Goal: Information Seeking & Learning: Learn about a topic

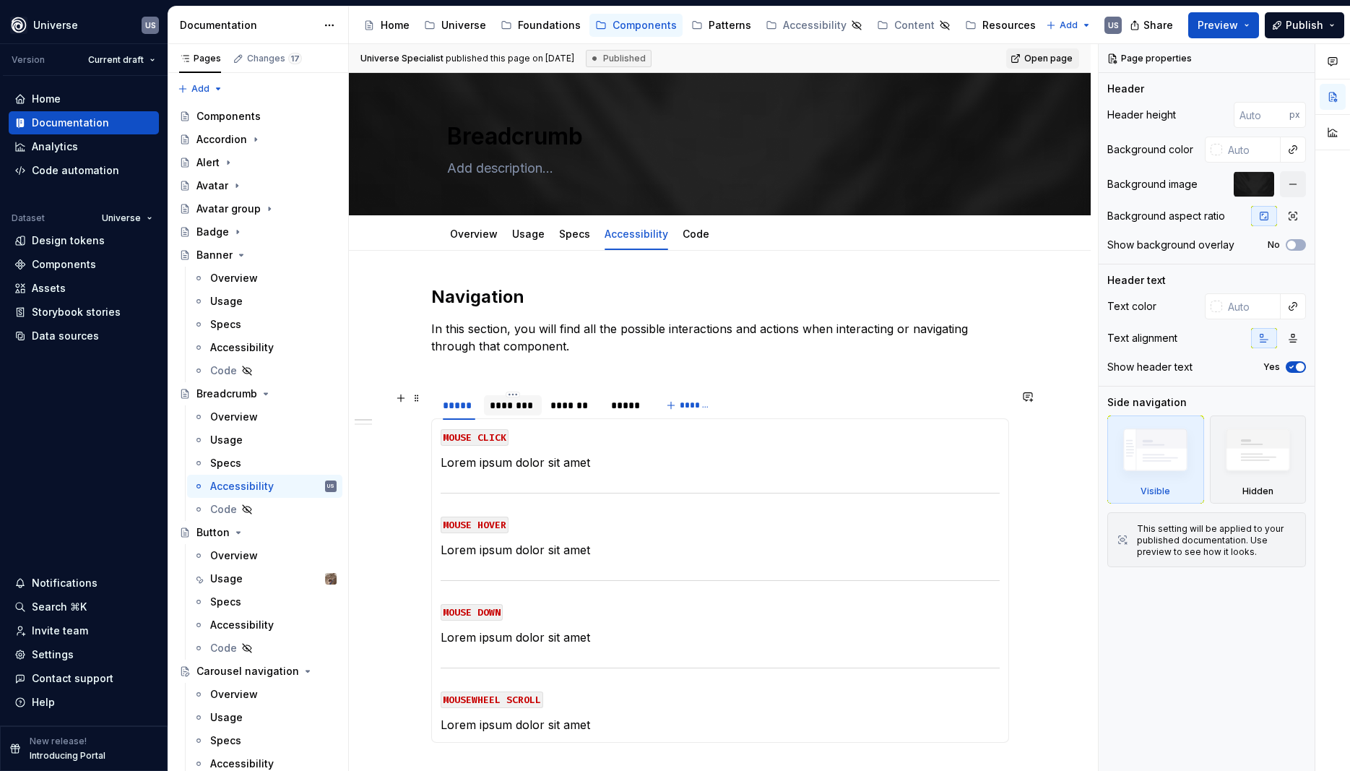
click at [530, 408] on div "********" at bounding box center [513, 405] width 46 height 14
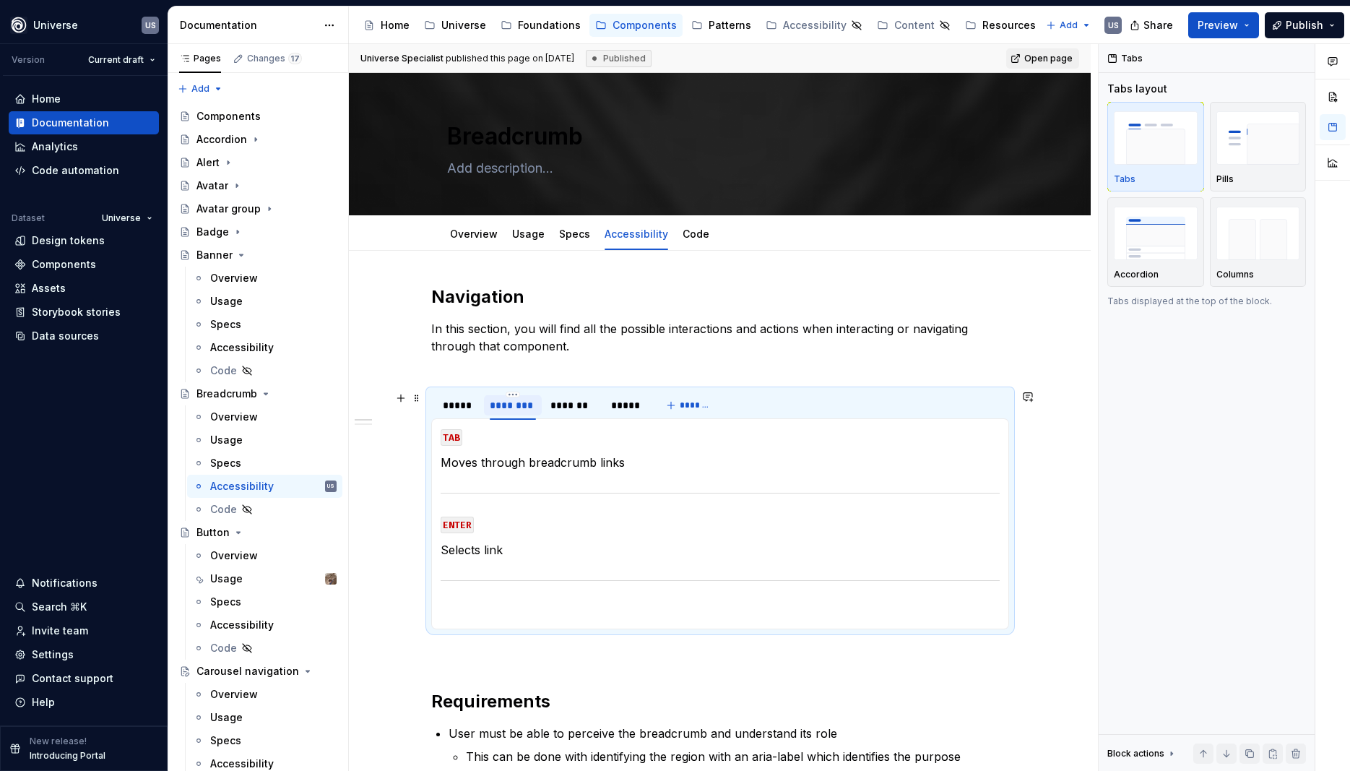
type textarea "*"
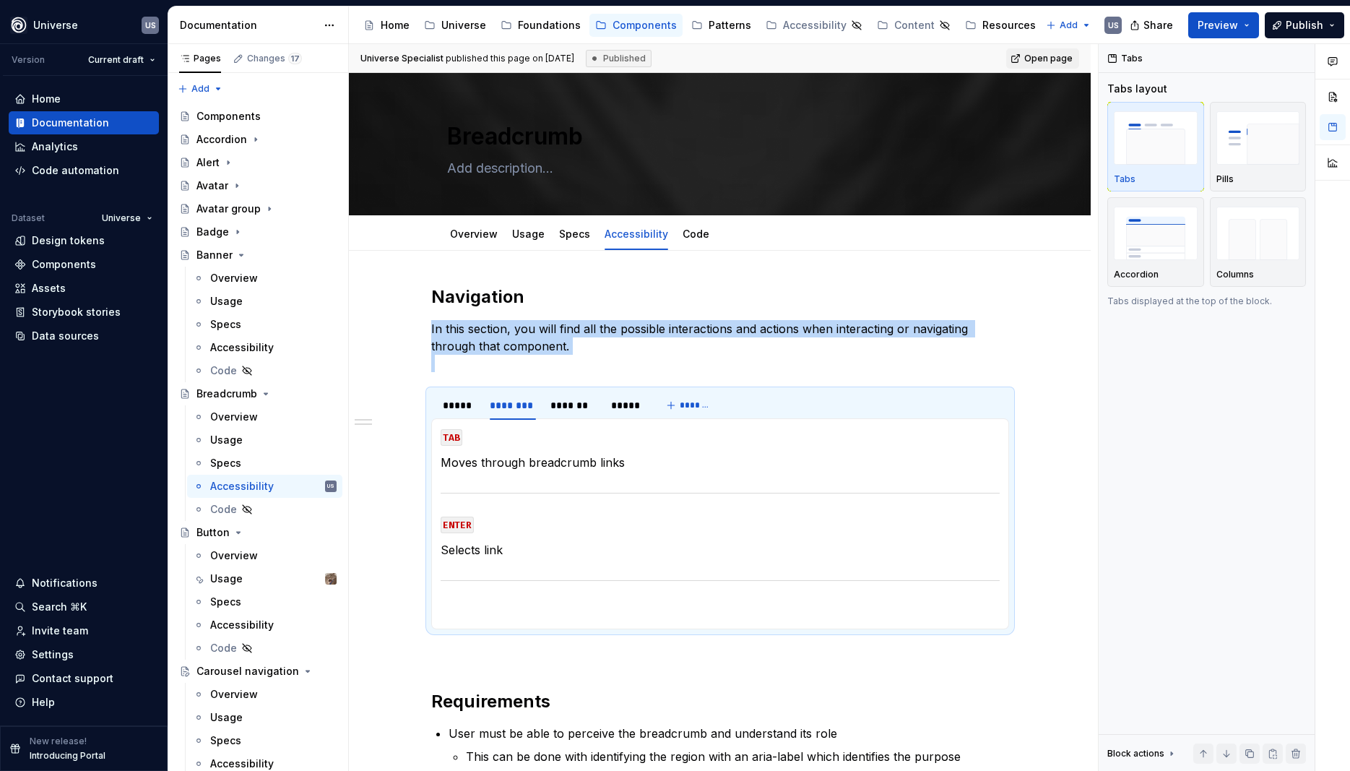
click at [509, 547] on p "Selects link" at bounding box center [720, 549] width 559 height 17
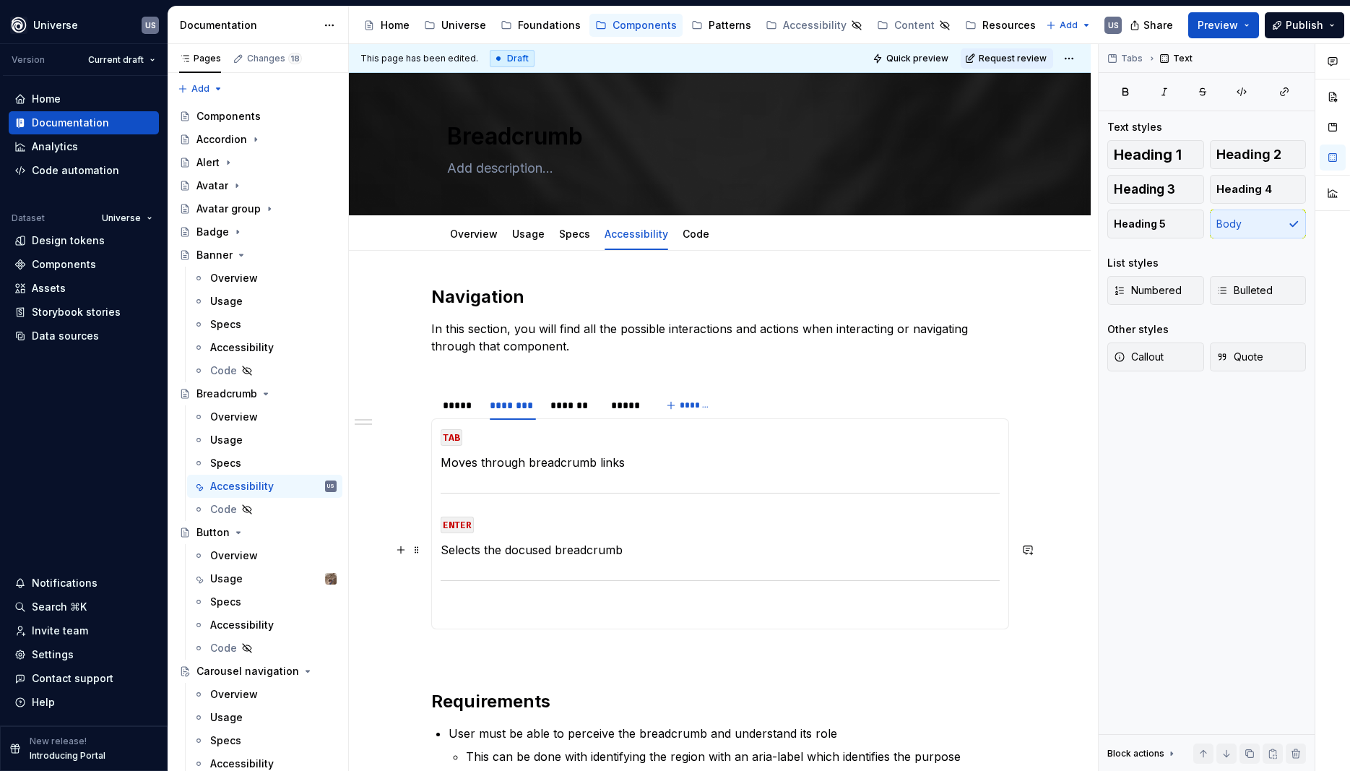
click at [514, 553] on p "Selects the docused breadcrumb" at bounding box center [720, 549] width 559 height 17
click at [466, 406] on div "*****" at bounding box center [459, 405] width 33 height 14
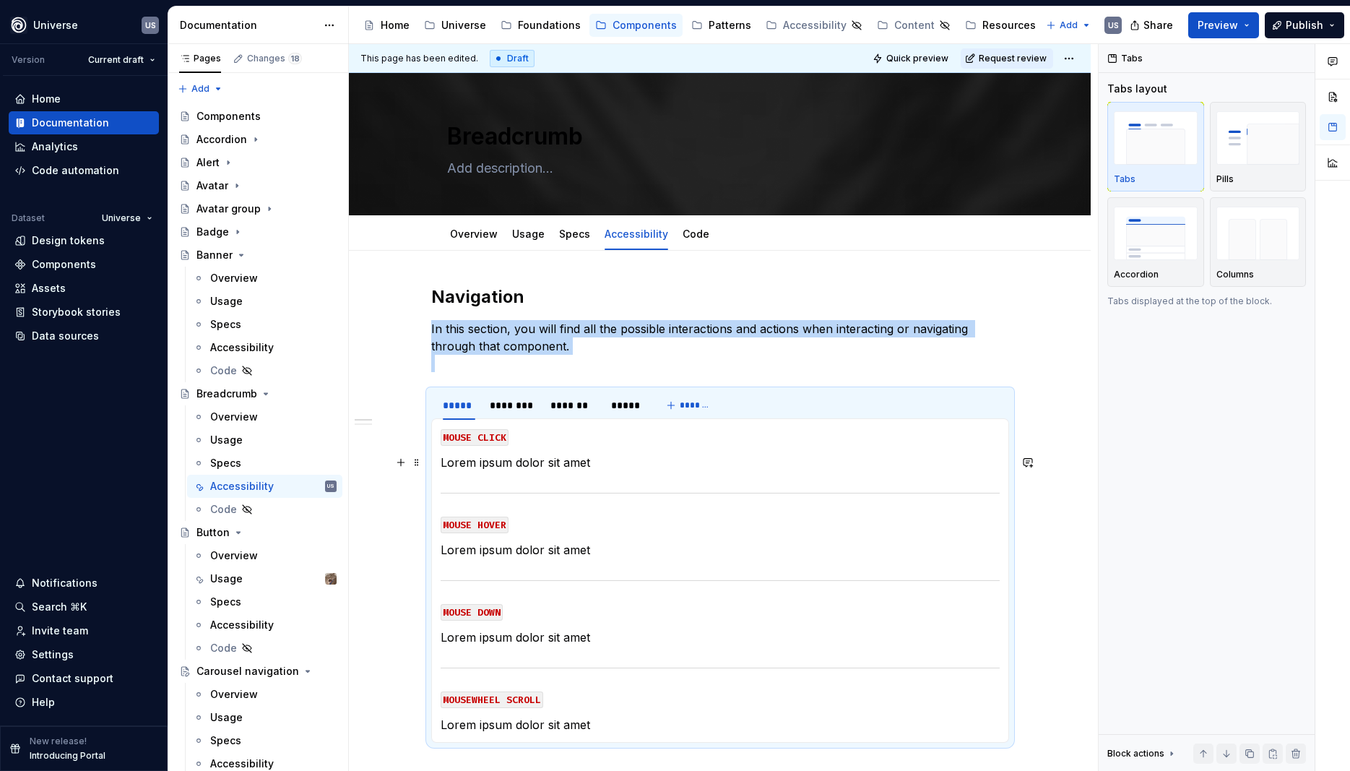
click at [605, 454] on p "Lorem ipsum dolor sit amet" at bounding box center [720, 462] width 559 height 17
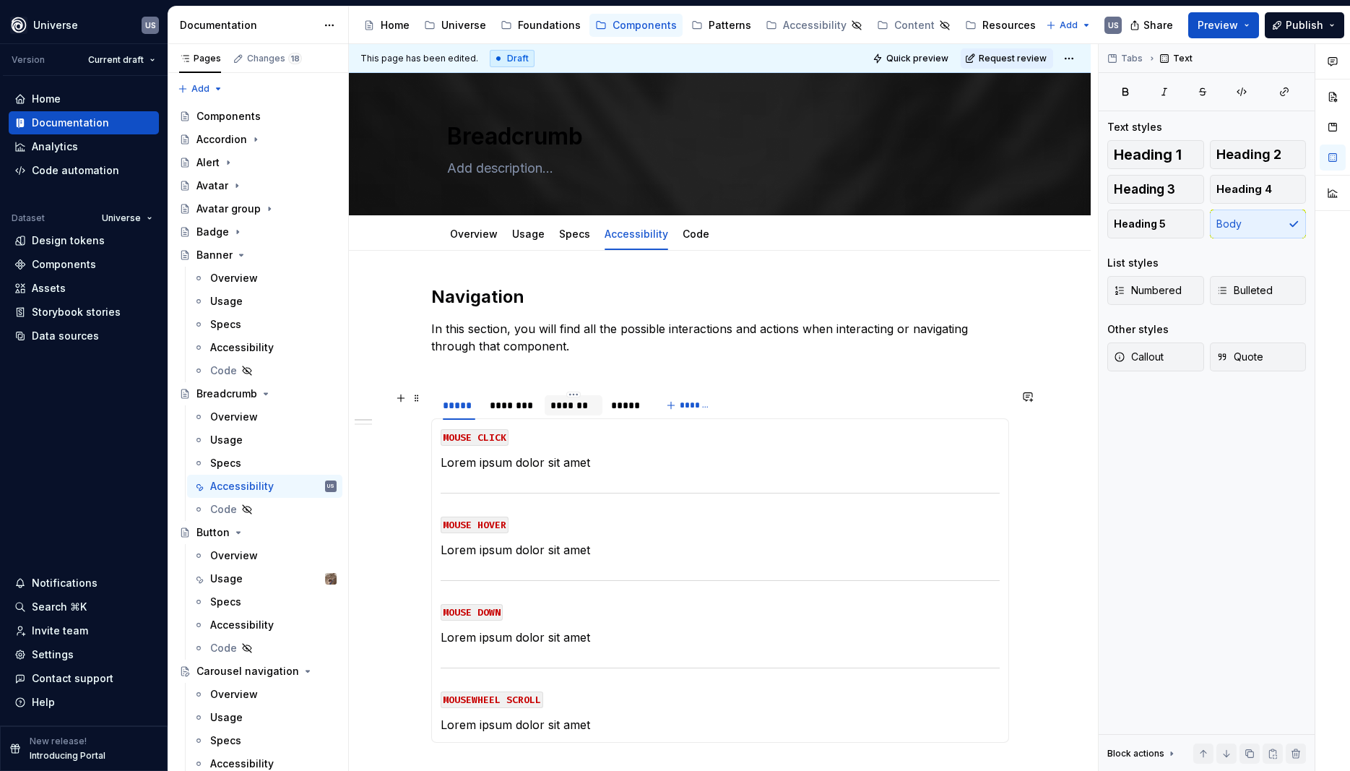
click at [574, 408] on div "*******" at bounding box center [574, 405] width 46 height 14
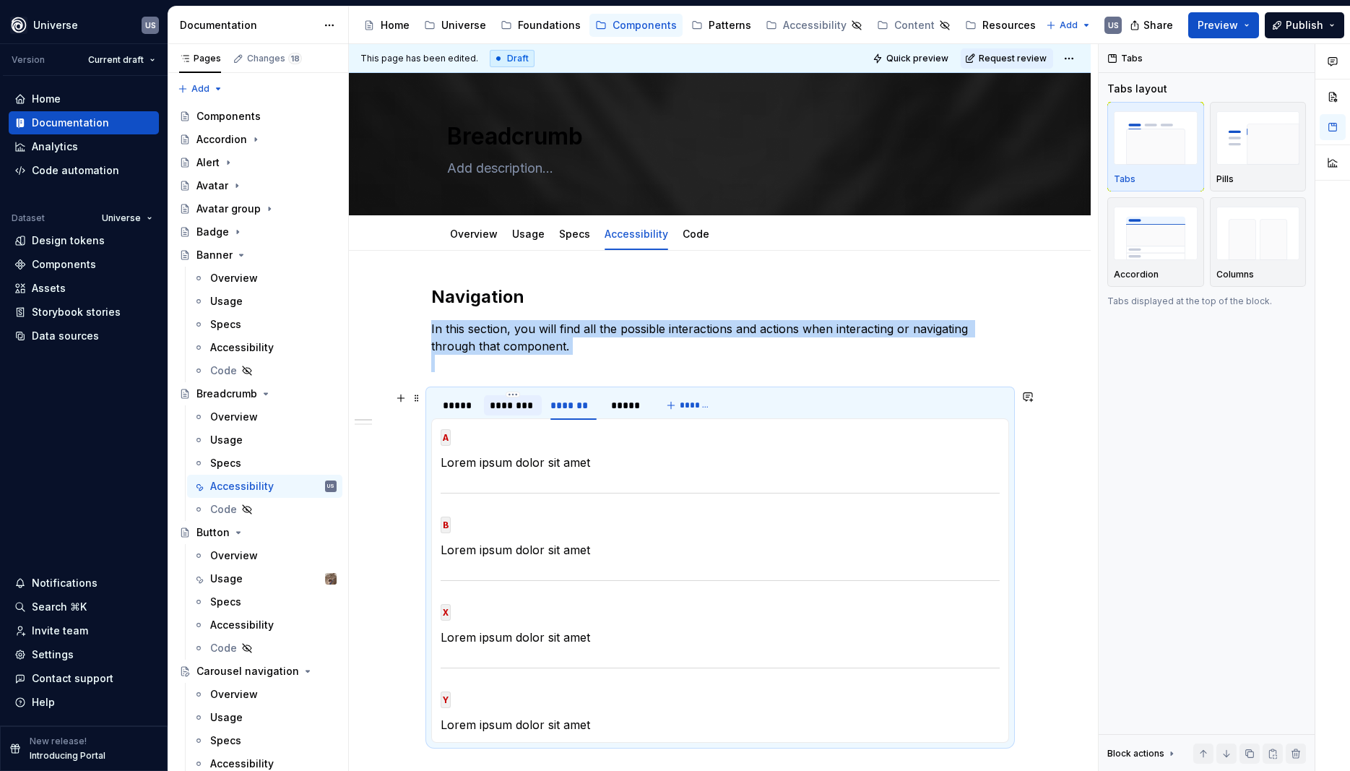
click at [521, 410] on div "********" at bounding box center [513, 405] width 46 height 14
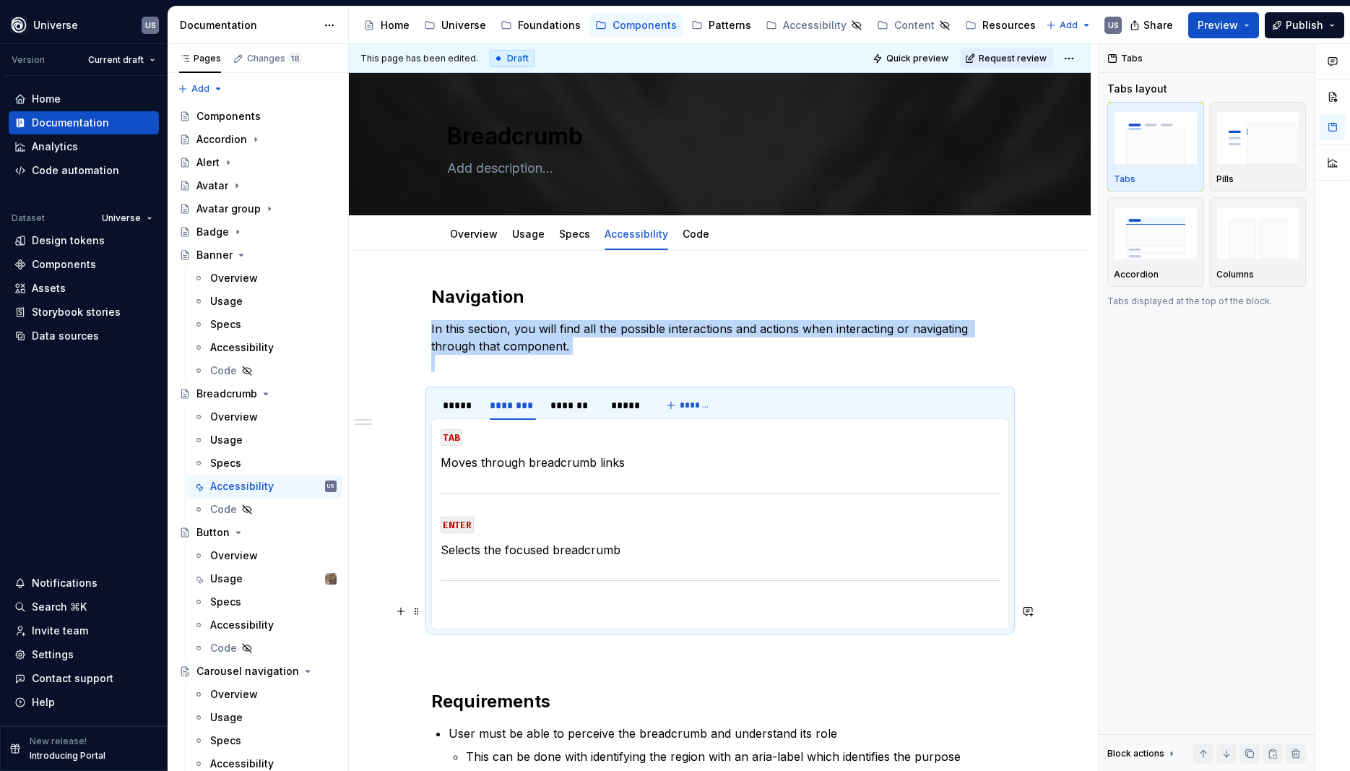
click at [548, 610] on p at bounding box center [720, 611] width 559 height 17
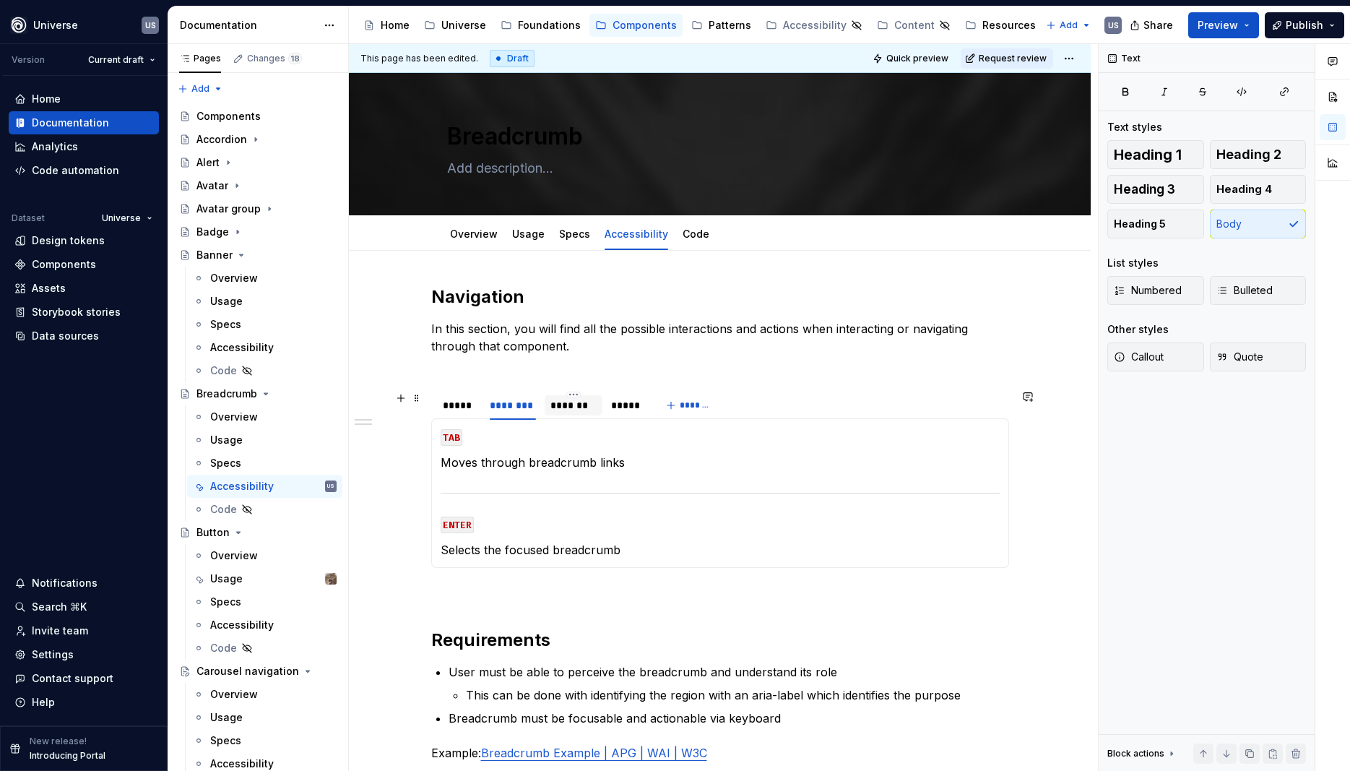
click at [582, 409] on div "*******" at bounding box center [574, 405] width 46 height 14
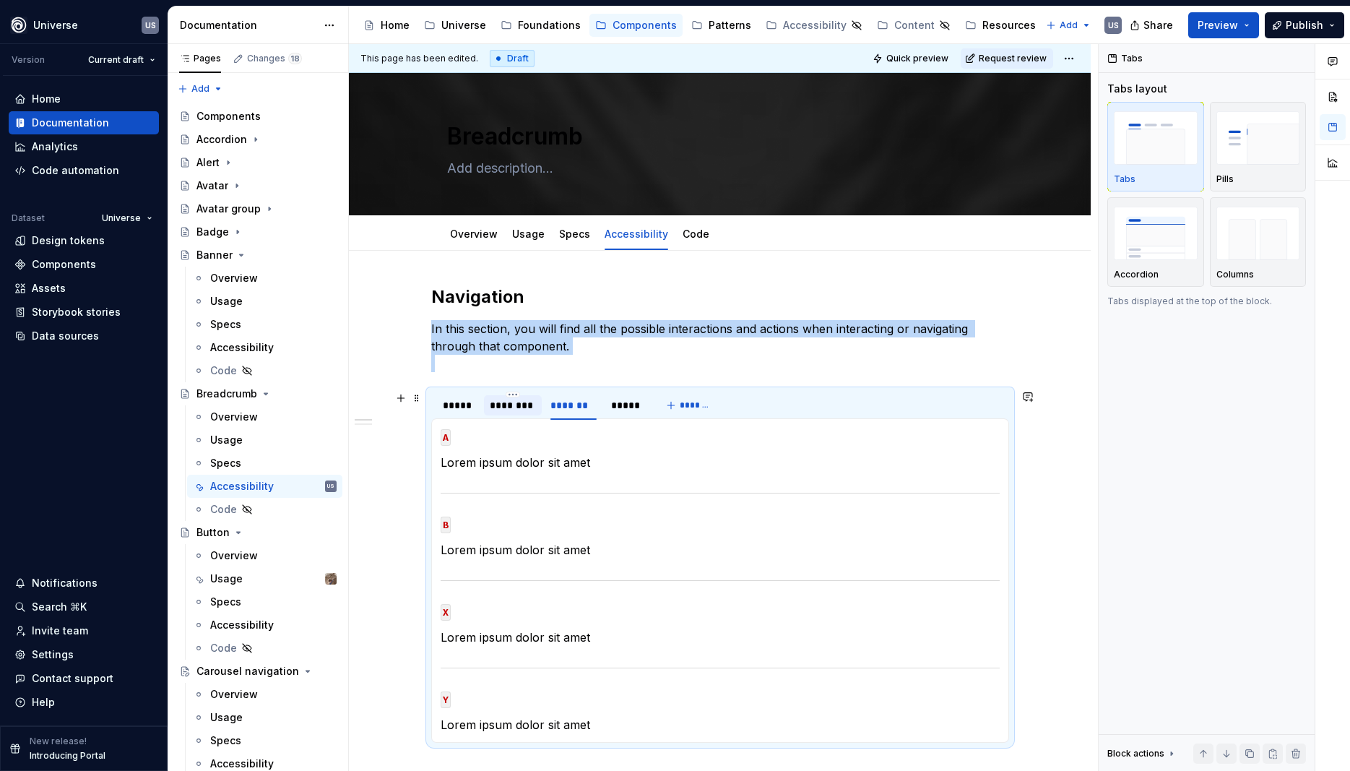
click at [518, 406] on div "********" at bounding box center [513, 405] width 46 height 14
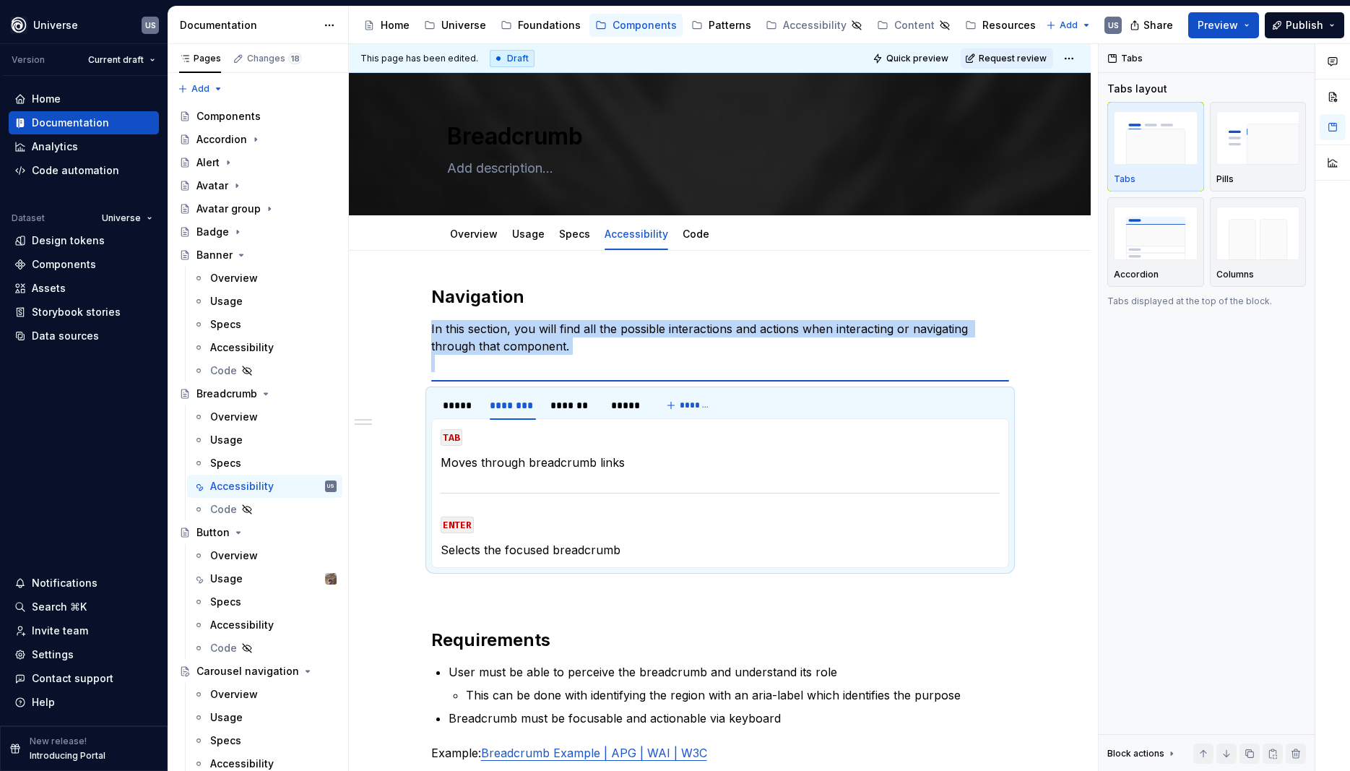
click at [608, 549] on p "Selects the focused breadcrumb" at bounding box center [720, 549] width 559 height 17
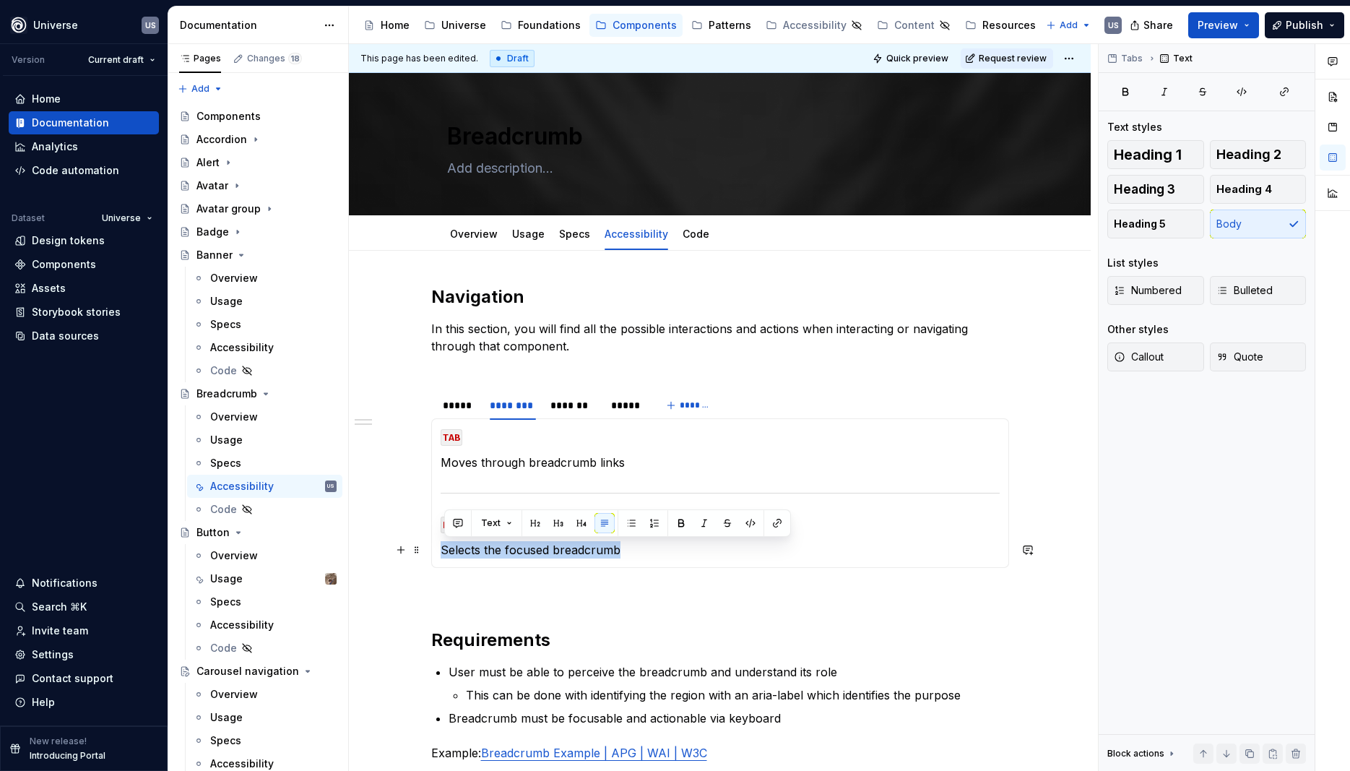
drag, startPoint x: 446, startPoint y: 551, endPoint x: 630, endPoint y: 548, distance: 184.3
click at [630, 548] on p "Selects the focused breadcrumb" at bounding box center [720, 549] width 559 height 17
copy p "Selects the focused breadcrumb"
click at [491, 551] on p "Selects the focused breadcrumb" at bounding box center [720, 549] width 559 height 17
click at [483, 548] on p "Selects the focused breadcrumb" at bounding box center [720, 549] width 559 height 17
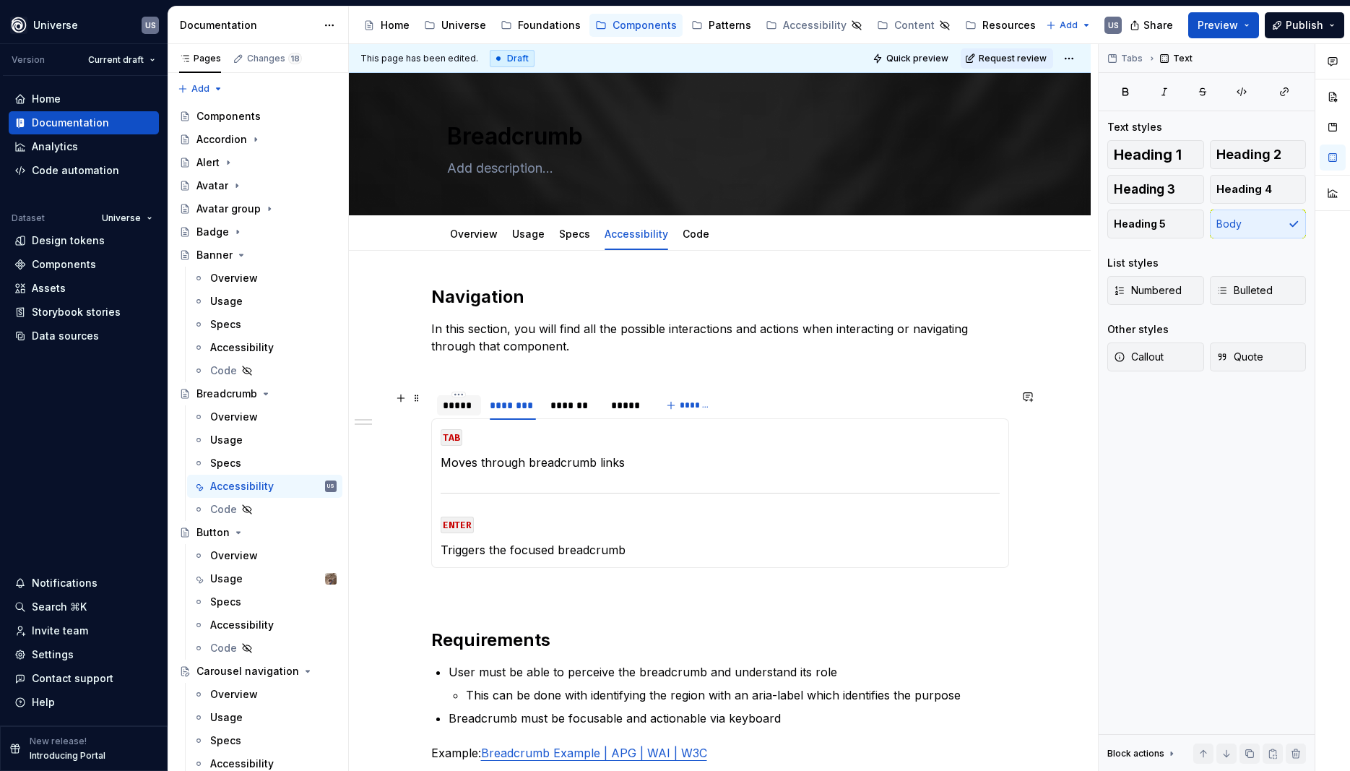
click at [471, 404] on div "*****" at bounding box center [459, 405] width 33 height 14
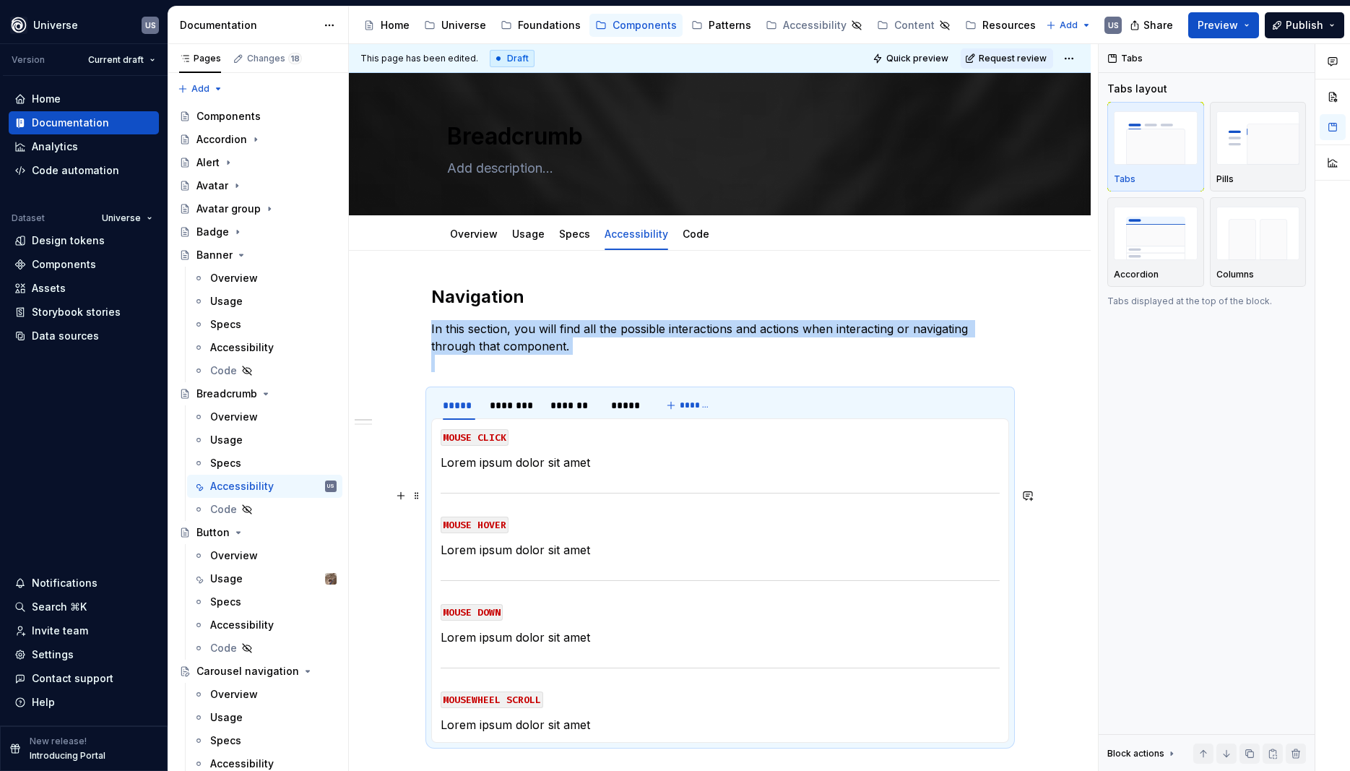
drag, startPoint x: 492, startPoint y: 473, endPoint x: 514, endPoint y: 461, distance: 25.2
click at [493, 470] on section-item-column "MOUSE CLICK Lorem ipsum dolor sit amet MOUSE HOVER Lorem ipsum dolor sit amet M…" at bounding box center [720, 581] width 559 height 306
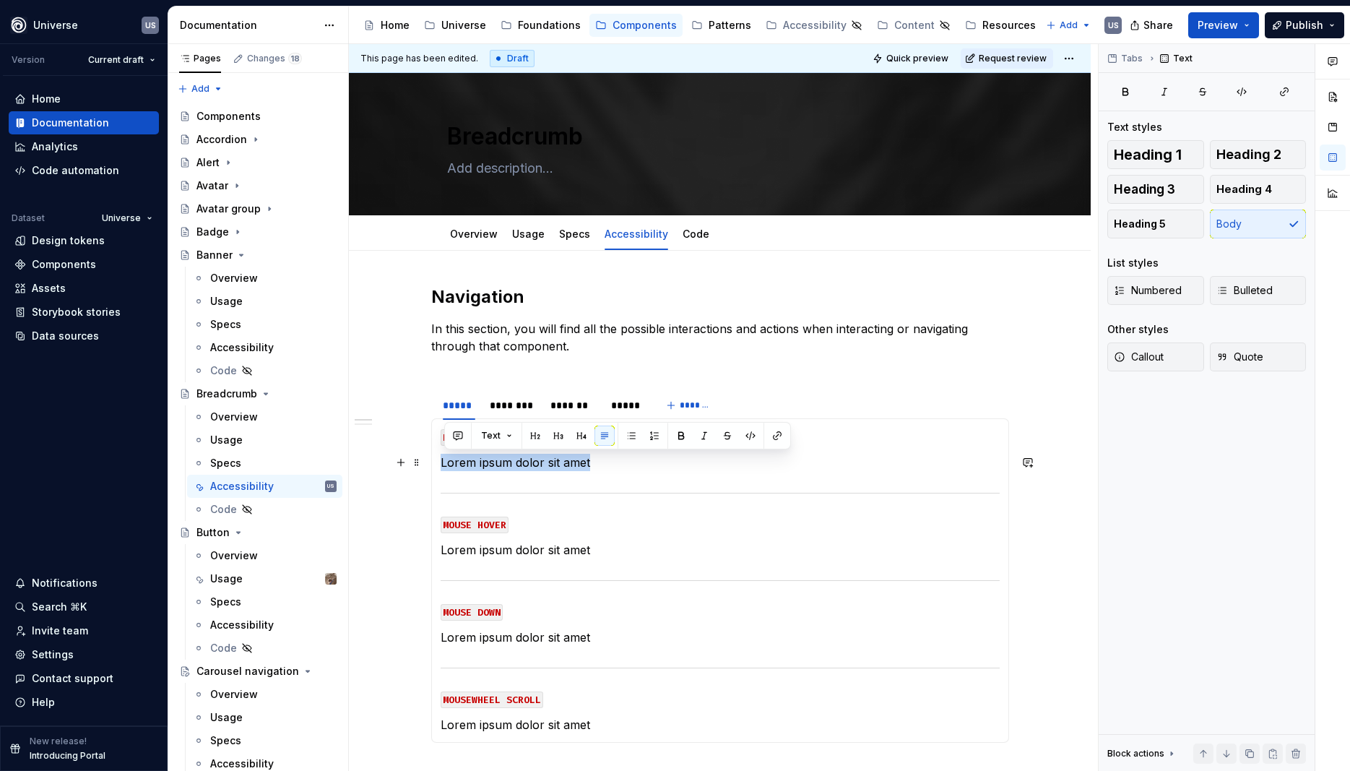
drag, startPoint x: 609, startPoint y: 466, endPoint x: 438, endPoint y: 462, distance: 171.3
click at [438, 462] on div "MOUSE CLICK Lorem ipsum dolor sit amet MOUSE HOVER Lorem ipsum dolor sit amet M…" at bounding box center [720, 580] width 578 height 324
click at [482, 463] on p "Selects the focused breadcrumb" at bounding box center [720, 462] width 559 height 17
click at [542, 540] on section-item-column "MOUSE CLICK Triggers the focused breadcrumb MOUSE HOVER Lorem ipsum dolor sit a…" at bounding box center [720, 581] width 559 height 306
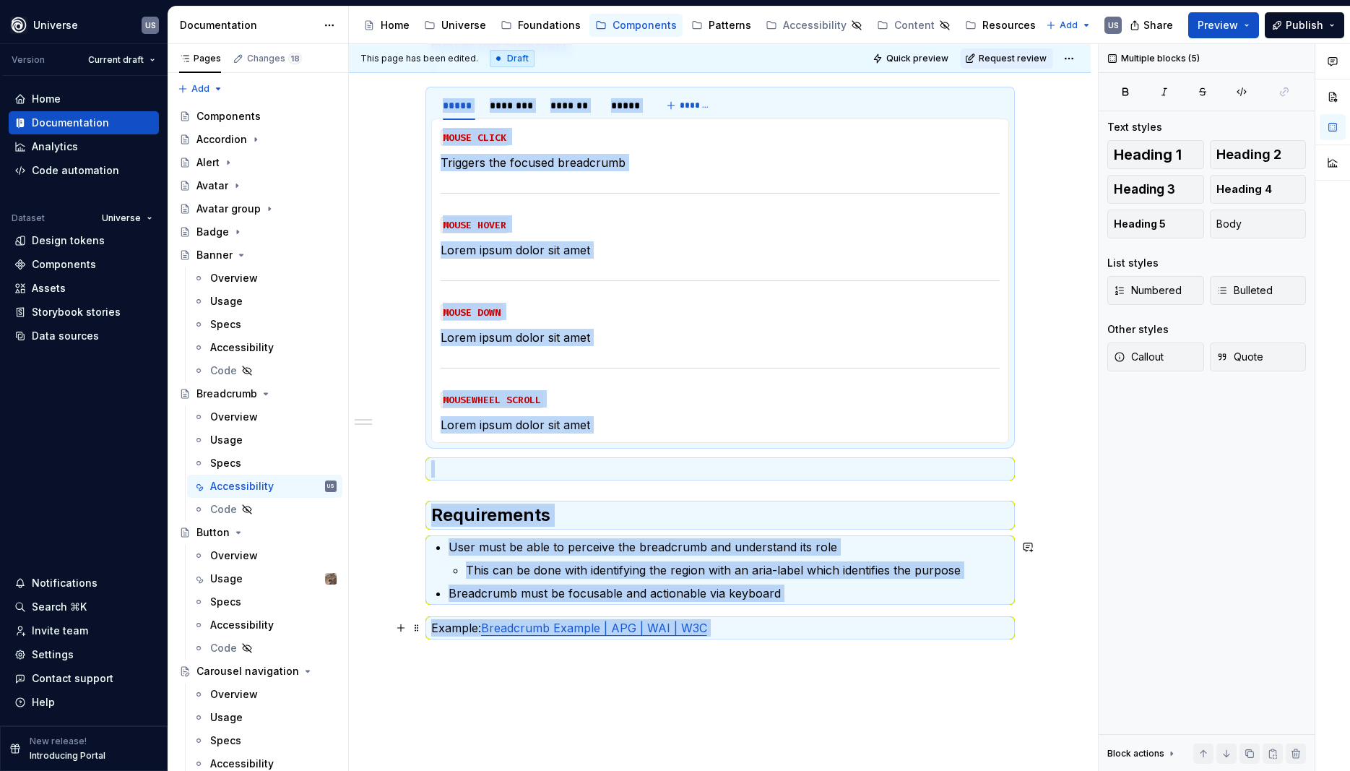
drag, startPoint x: 621, startPoint y: 726, endPoint x: 509, endPoint y: 710, distance: 113.1
click at [509, 711] on div "Navigation In this section, you will find all the possible interactions and act…" at bounding box center [720, 431] width 742 height 960
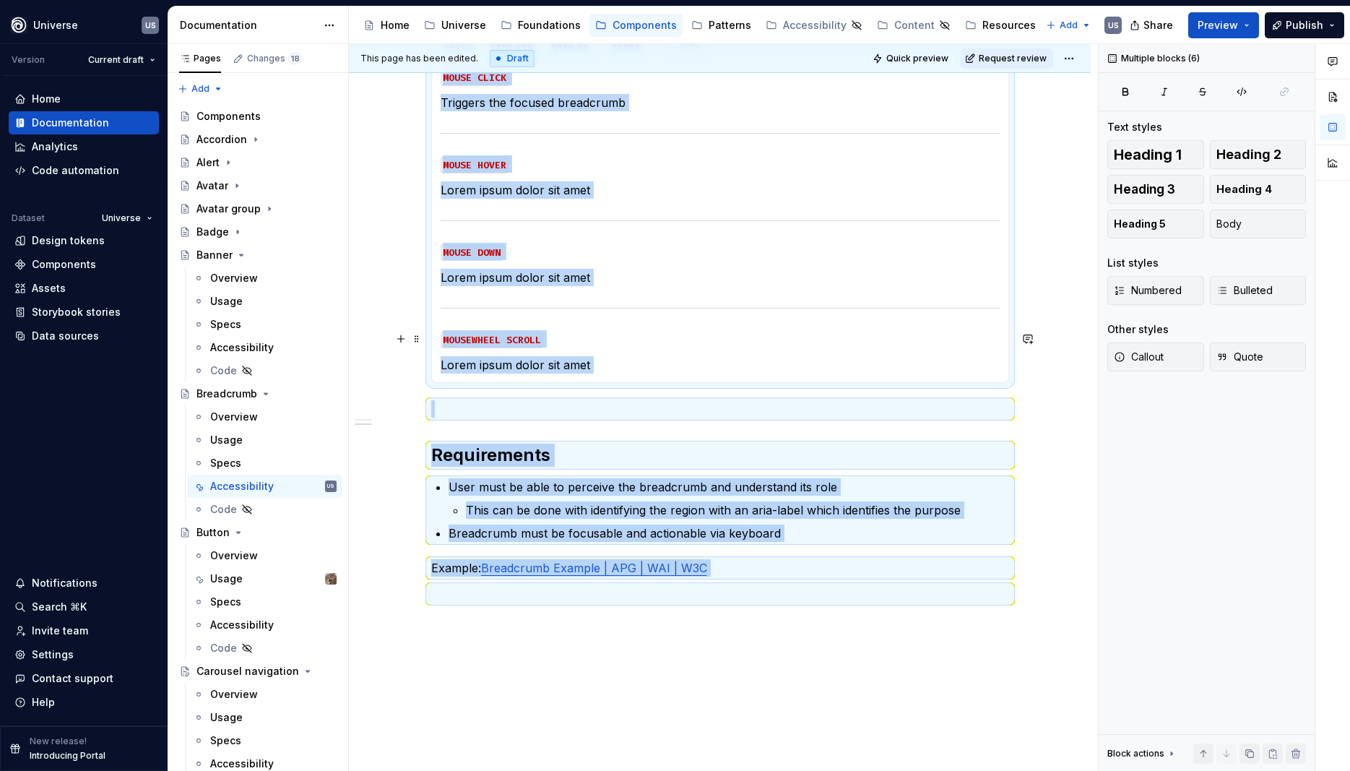
click at [611, 333] on p "MOUSEWHEEL SCROLL" at bounding box center [720, 338] width 559 height 17
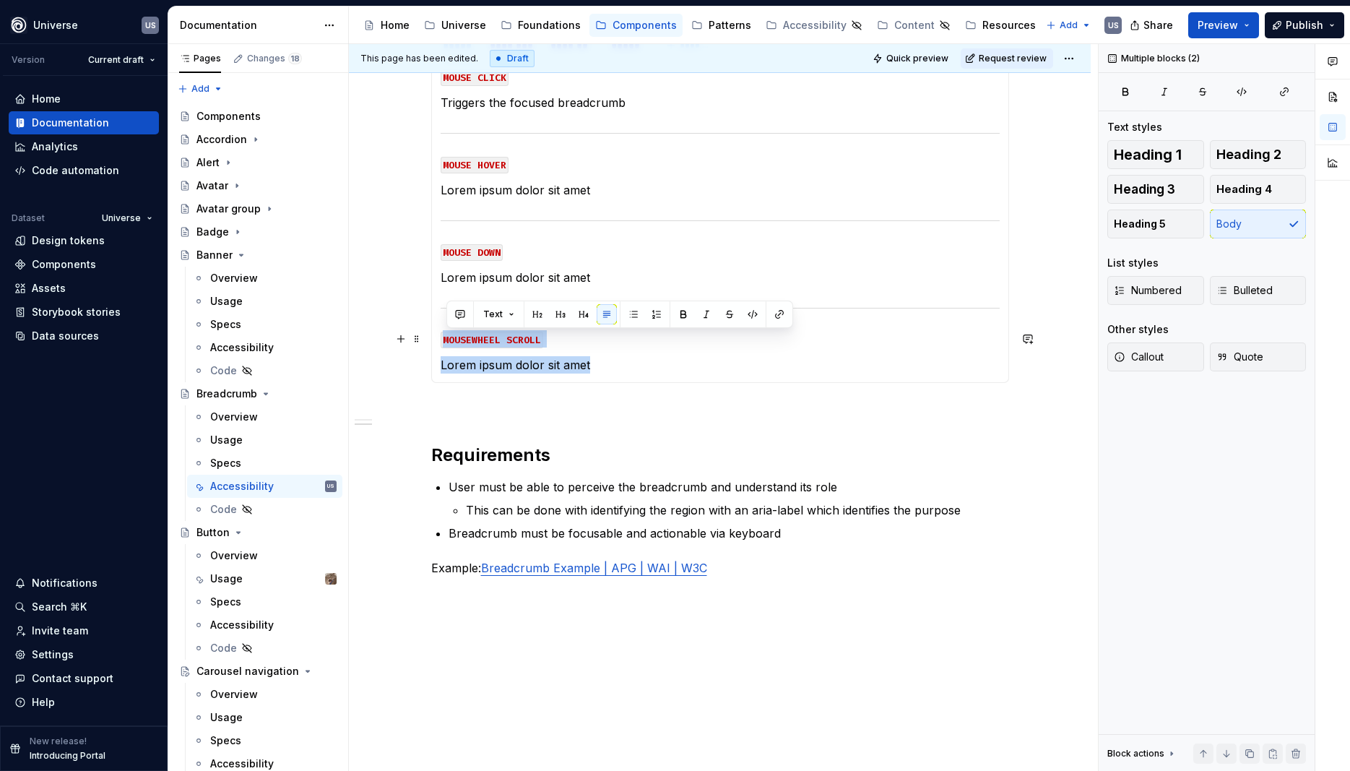
drag, startPoint x: 621, startPoint y: 364, endPoint x: 430, endPoint y: 330, distance: 193.7
click at [431, 330] on section "***** ******** ******* ***** ******* MOUSE CLICK Triggers the focused breadcrum…" at bounding box center [720, 206] width 578 height 353
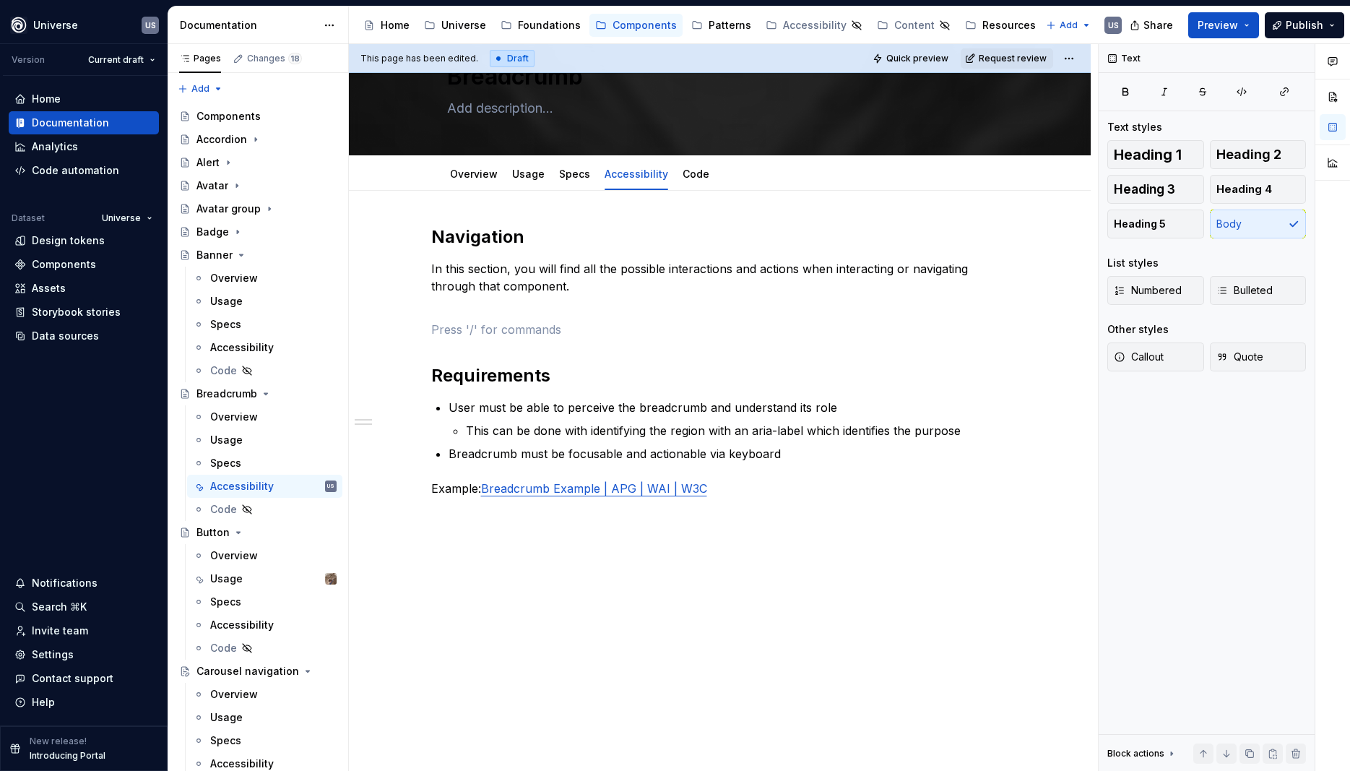
scroll to position [60, 0]
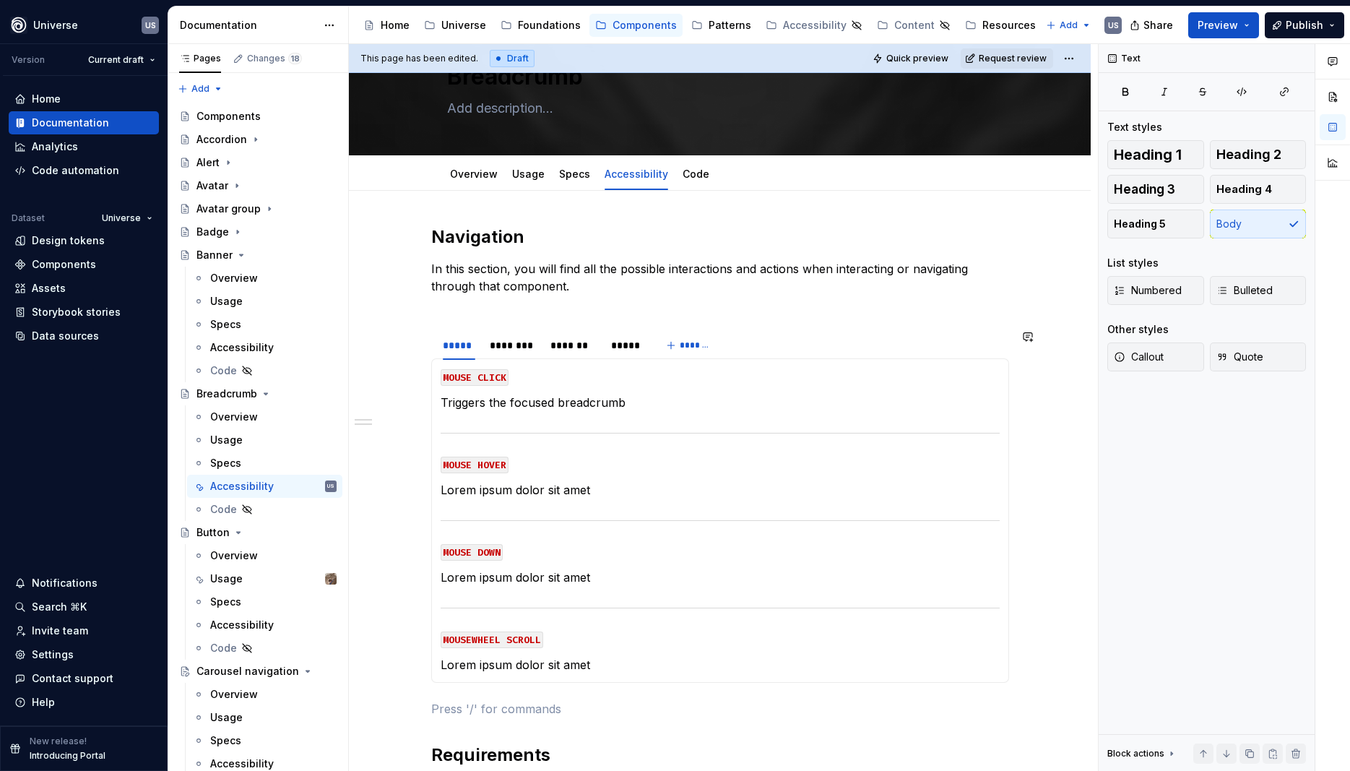
click at [629, 664] on p "Lorem ipsum dolor sit amet" at bounding box center [720, 664] width 559 height 17
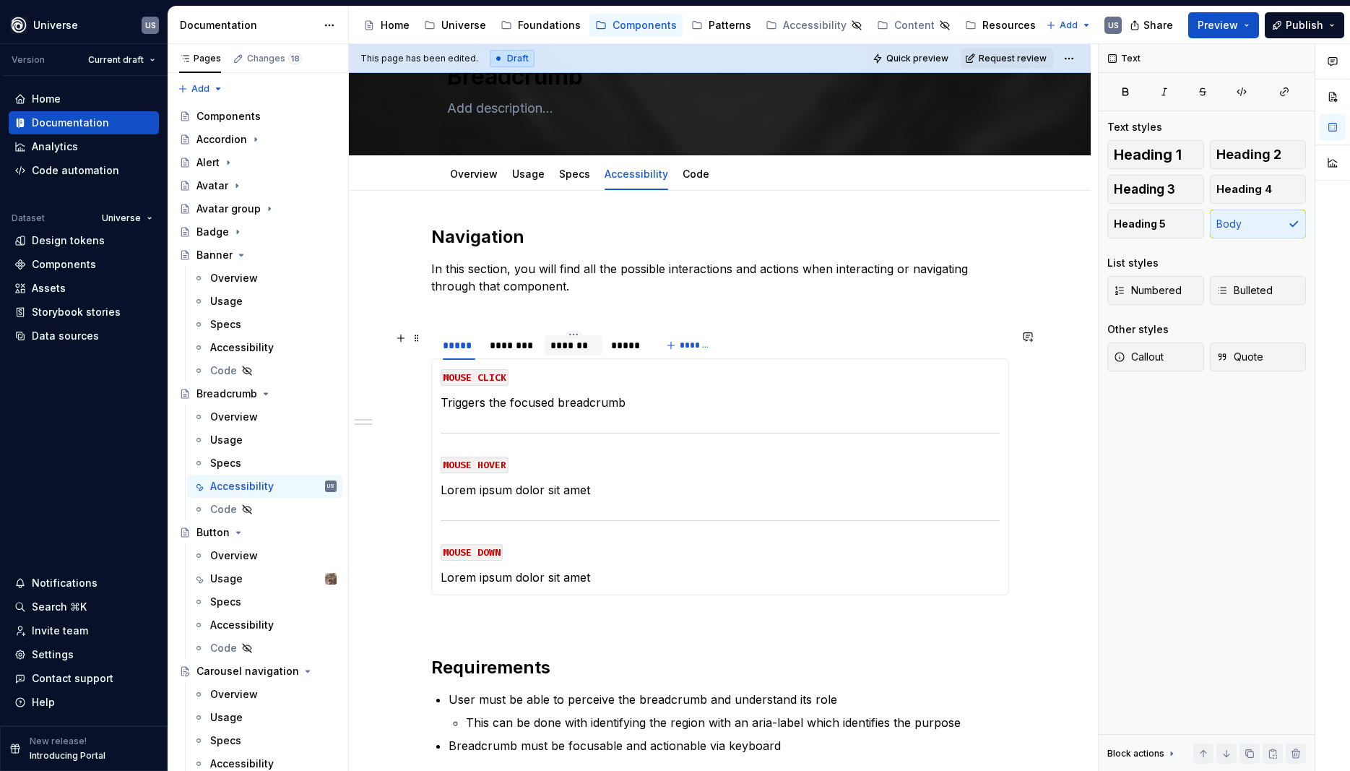
click at [590, 344] on div "*******" at bounding box center [574, 345] width 46 height 14
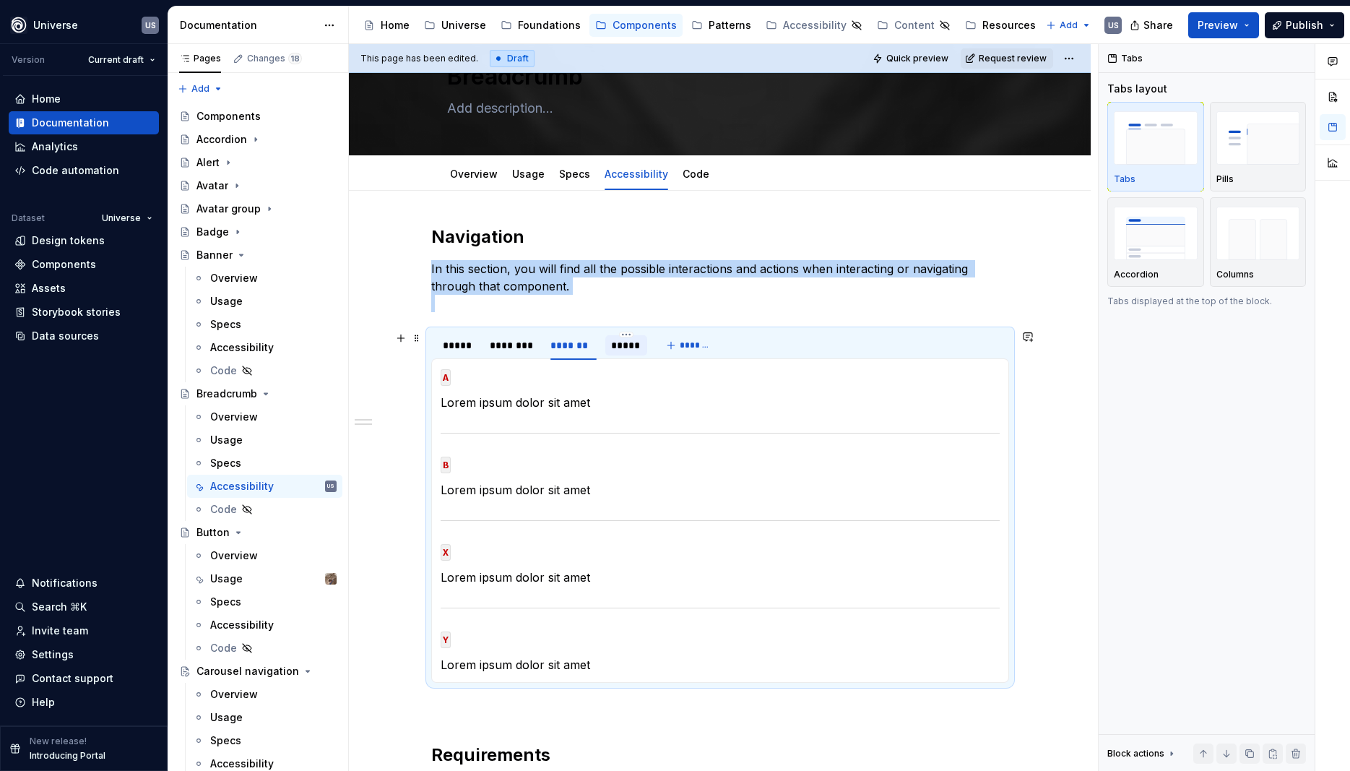
click at [630, 344] on div "*****" at bounding box center [626, 345] width 30 height 14
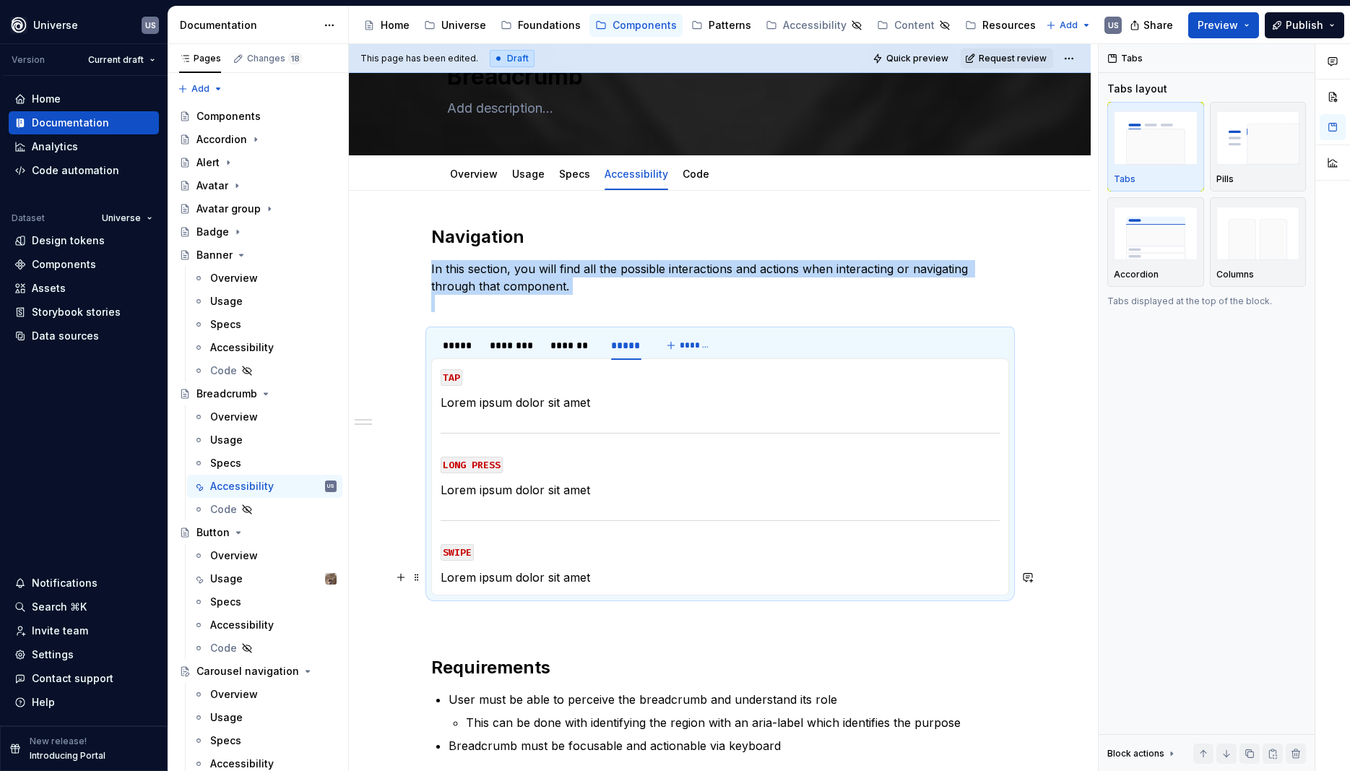
click at [599, 575] on p "Lorem ipsum dolor sit amet" at bounding box center [720, 577] width 559 height 17
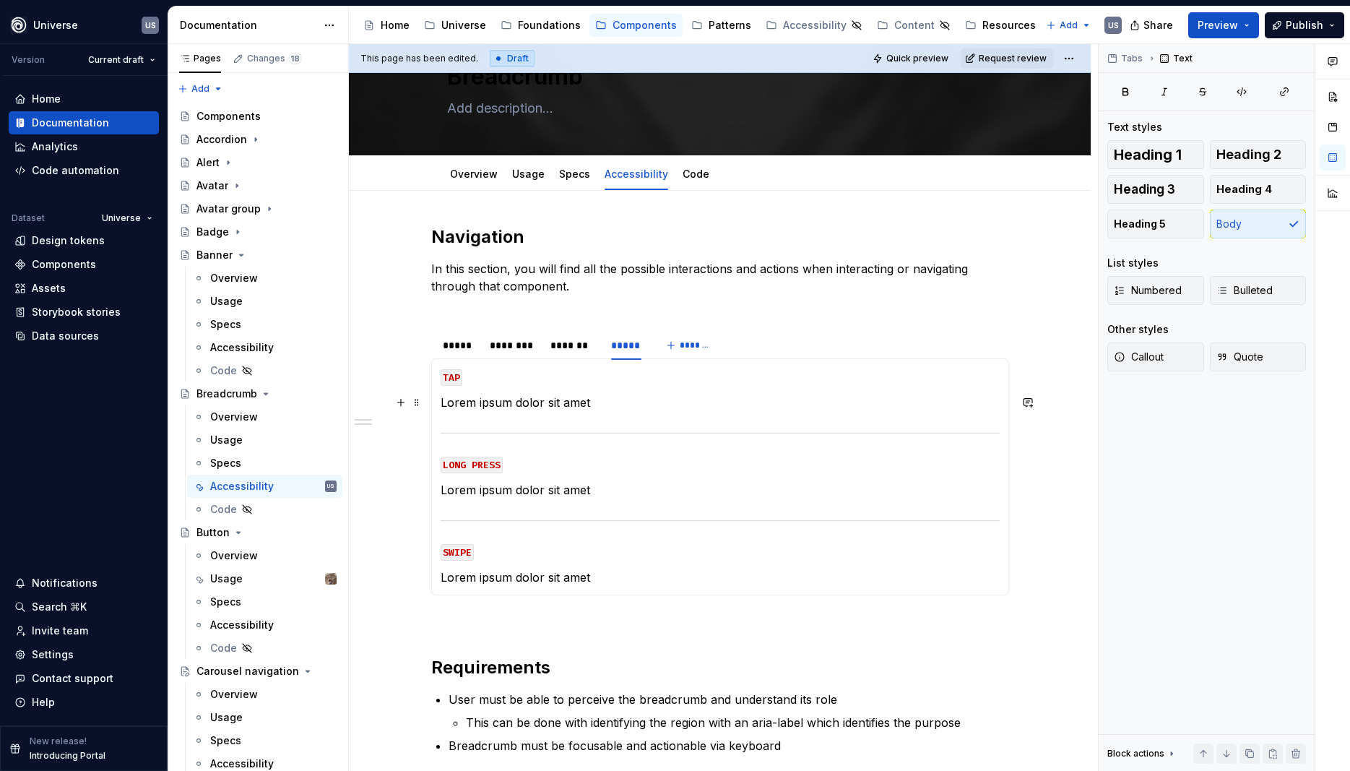
click at [615, 404] on p "Lorem ipsum dolor sit amet" at bounding box center [720, 402] width 559 height 17
click at [512, 397] on p "Selects the focused breadcrumb" at bounding box center [720, 402] width 559 height 17
drag, startPoint x: 551, startPoint y: 401, endPoint x: 453, endPoint y: 388, distance: 99.1
click at [447, 398] on p "Selects the focused breadcrumb" at bounding box center [720, 402] width 559 height 17
click at [630, 405] on p "Triggers the breadcrumb" at bounding box center [720, 402] width 559 height 17
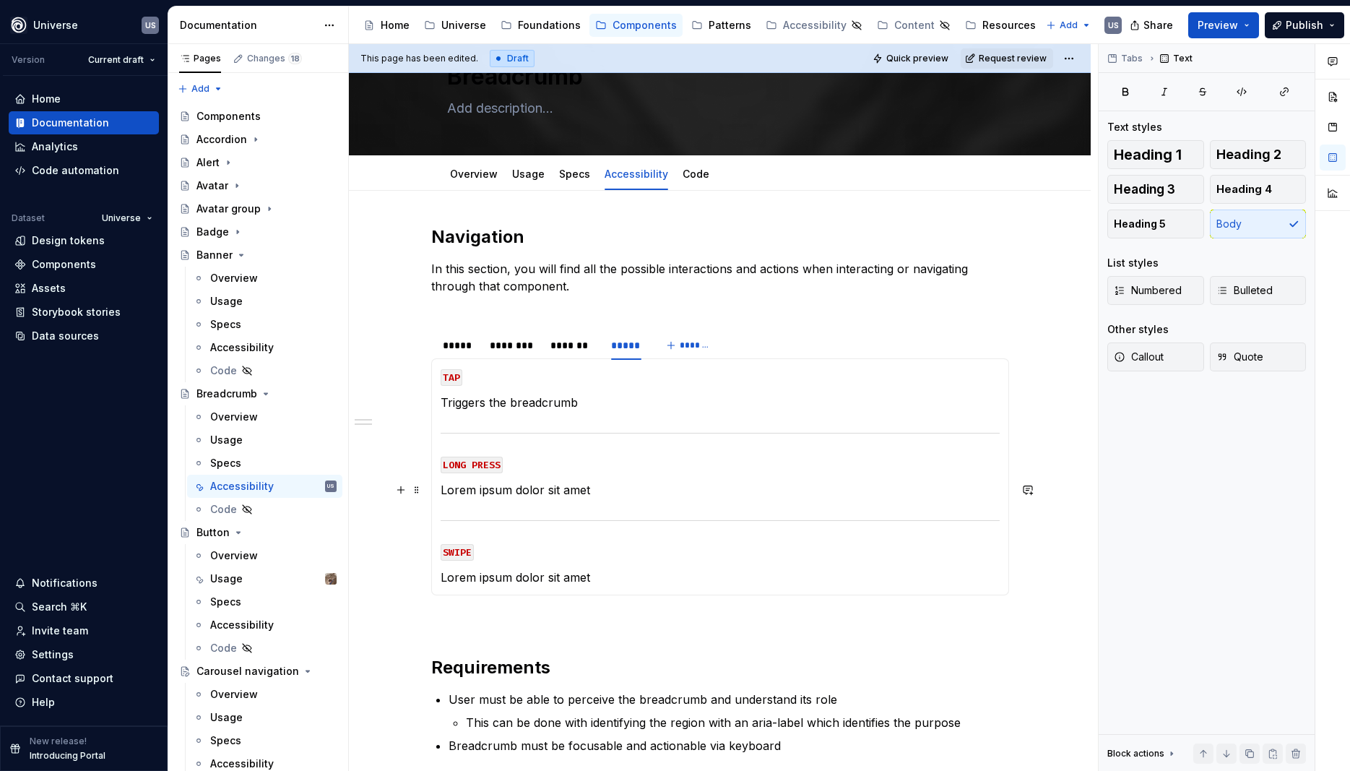
click at [608, 493] on p "Lorem ipsum dolor sit amet" at bounding box center [720, 489] width 559 height 17
click at [613, 585] on p "Lorem ipsum dolor sit amet" at bounding box center [720, 577] width 559 height 17
drag, startPoint x: 619, startPoint y: 582, endPoint x: 445, endPoint y: 574, distance: 174.3
click at [445, 574] on p "Lorem ipsum dolor sit amet" at bounding box center [720, 577] width 559 height 17
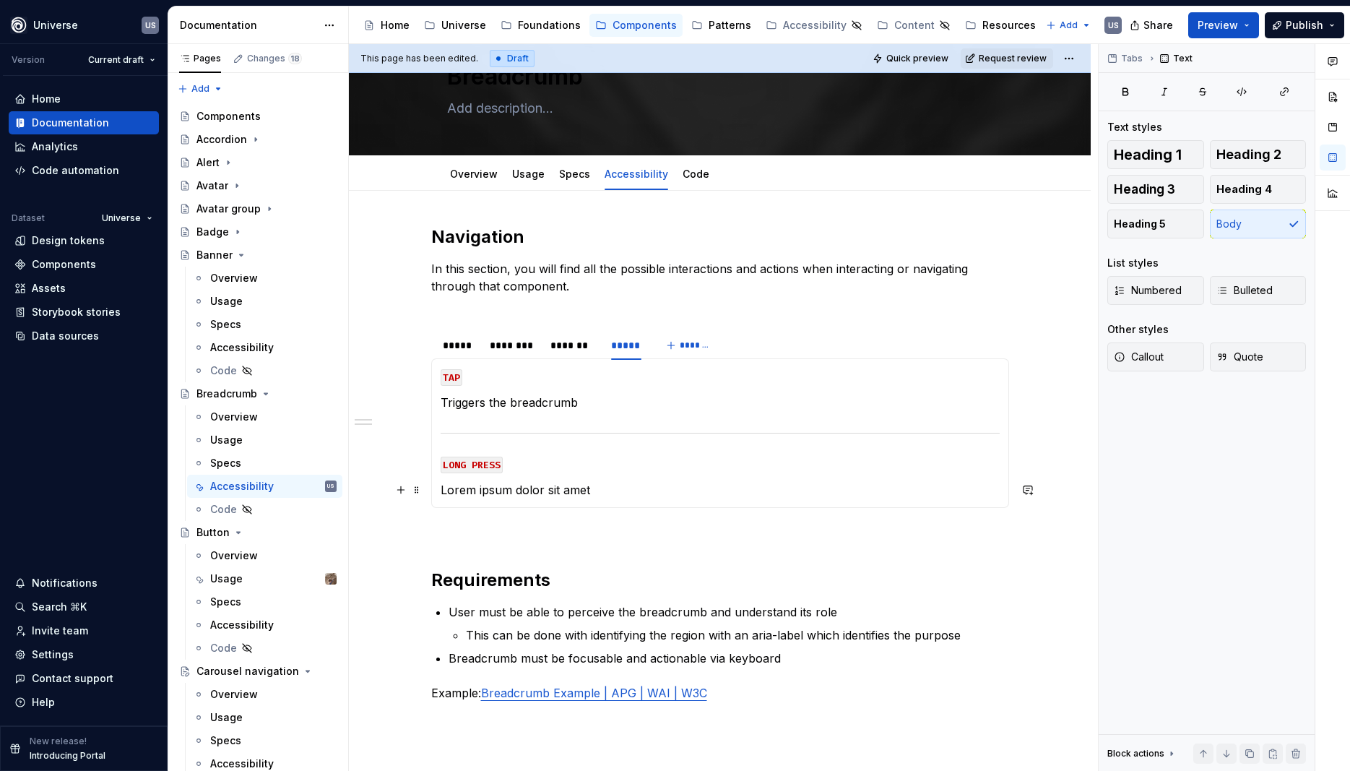
click at [625, 496] on p "Lorem ipsum dolor sit amet" at bounding box center [720, 489] width 559 height 17
drag, startPoint x: 582, startPoint y: 494, endPoint x: 446, endPoint y: 487, distance: 136.0
click at [446, 487] on p "Lorem ipsum dolor sit amet" at bounding box center [720, 489] width 559 height 17
click at [553, 342] on div "*******" at bounding box center [574, 345] width 58 height 20
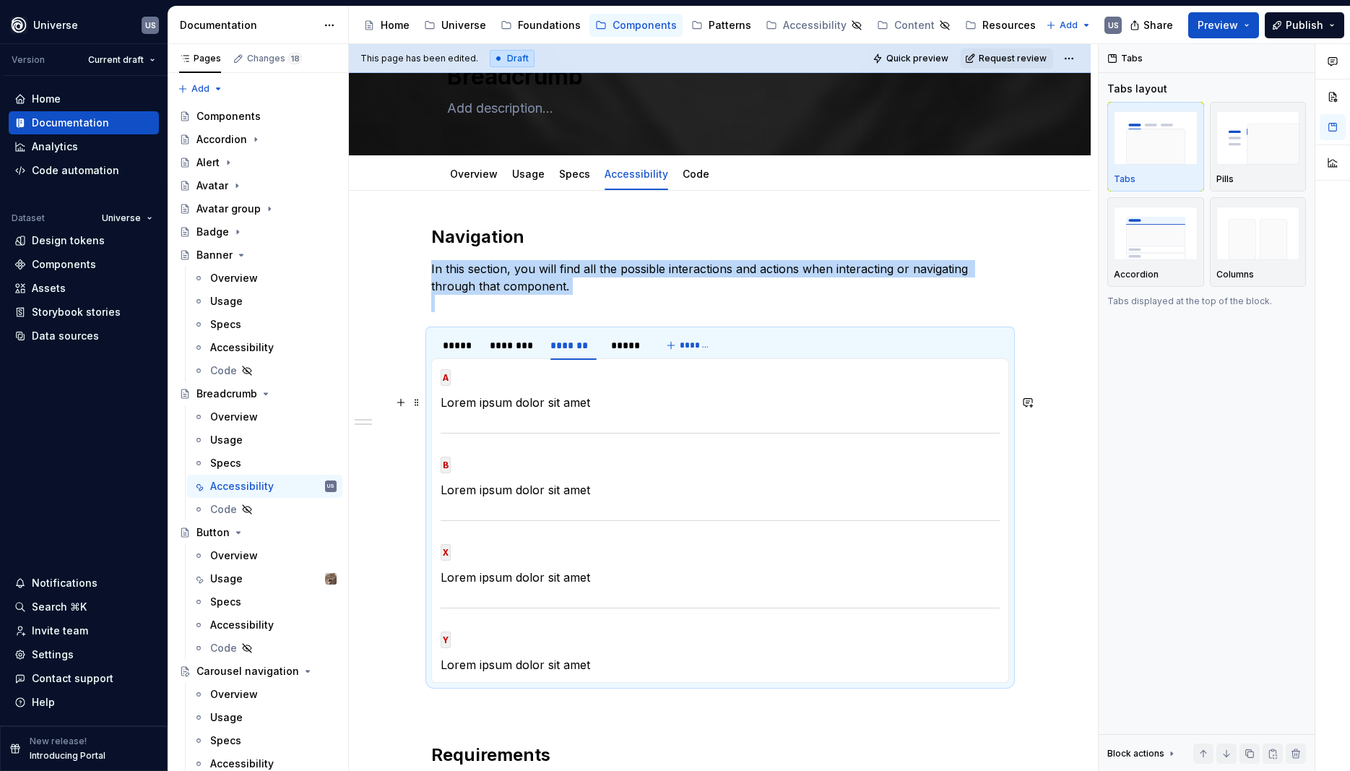
click at [621, 399] on p "Lorem ipsum dolor sit amet" at bounding box center [720, 402] width 559 height 17
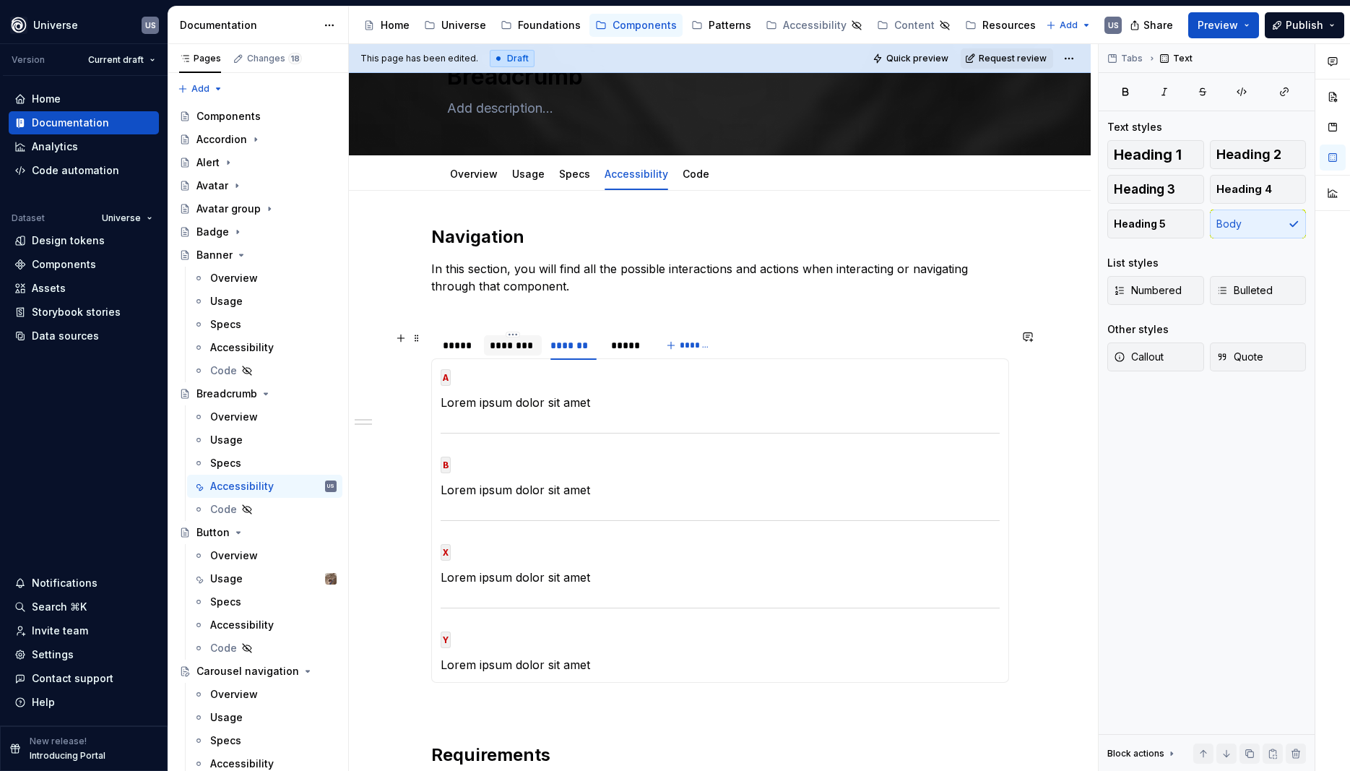
click at [500, 345] on div "********" at bounding box center [513, 345] width 46 height 14
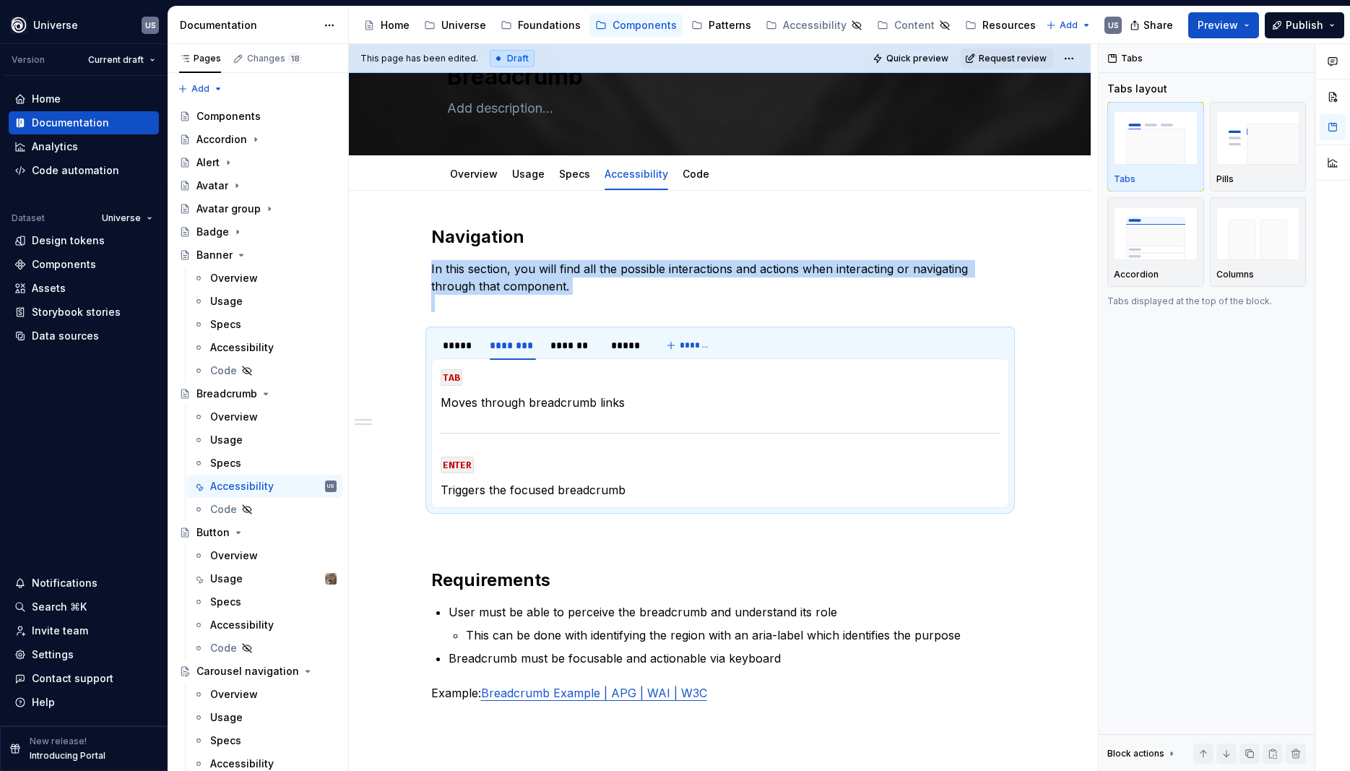
click at [562, 489] on p "Triggers the focused breadcrumb" at bounding box center [720, 489] width 559 height 17
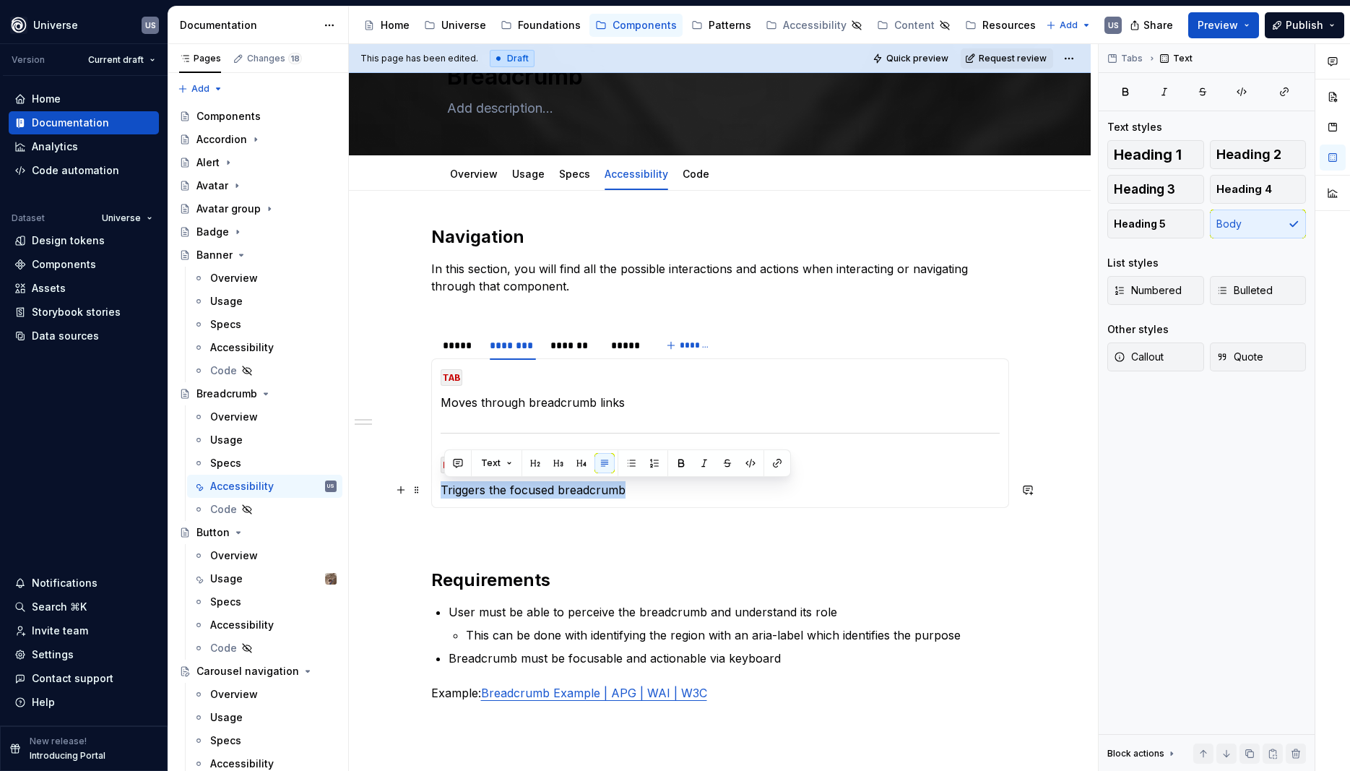
drag, startPoint x: 445, startPoint y: 488, endPoint x: 640, endPoint y: 498, distance: 195.3
click at [640, 498] on p "Triggers the focused breadcrumb" at bounding box center [720, 489] width 559 height 17
copy p "Triggers the focused breadcrumb"
click at [584, 349] on div "*******" at bounding box center [574, 345] width 46 height 14
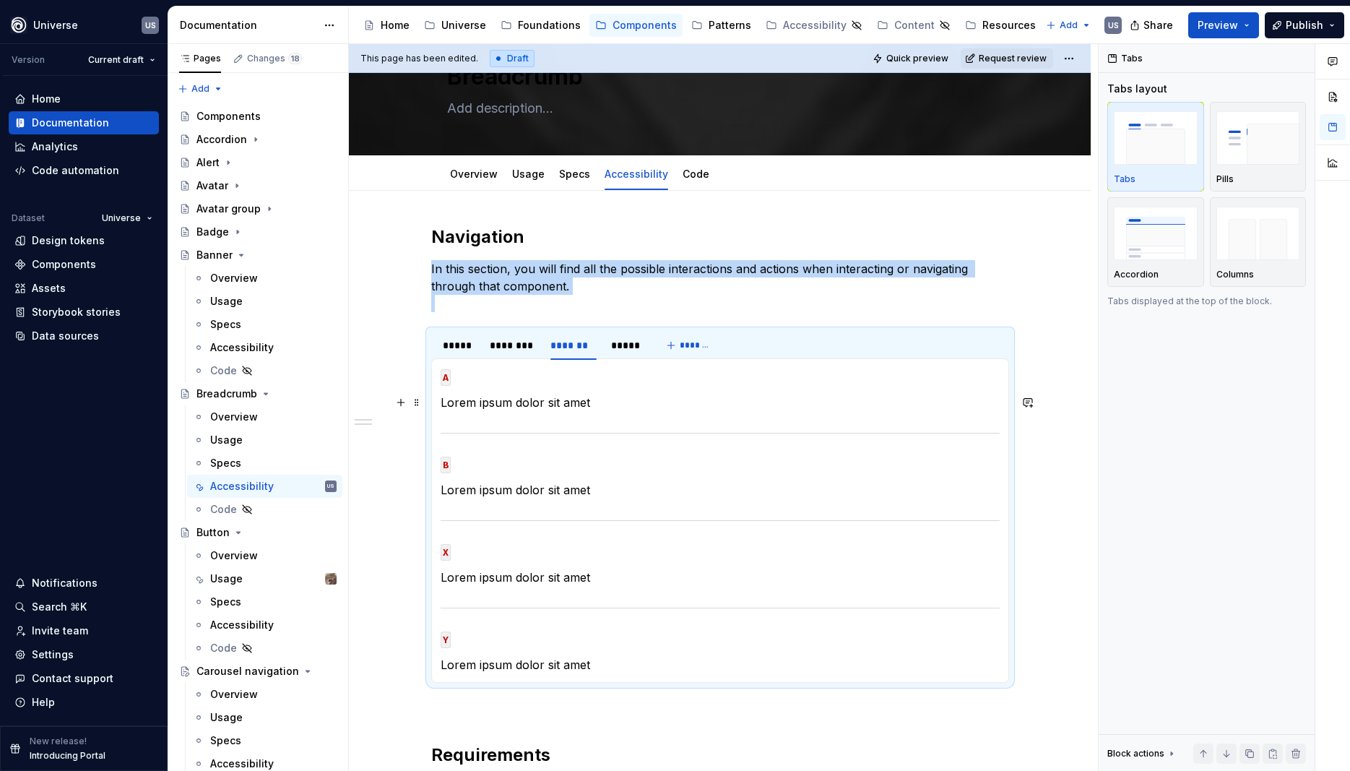
click at [587, 403] on p "Lorem ipsum dolor sit amet" at bounding box center [720, 402] width 559 height 17
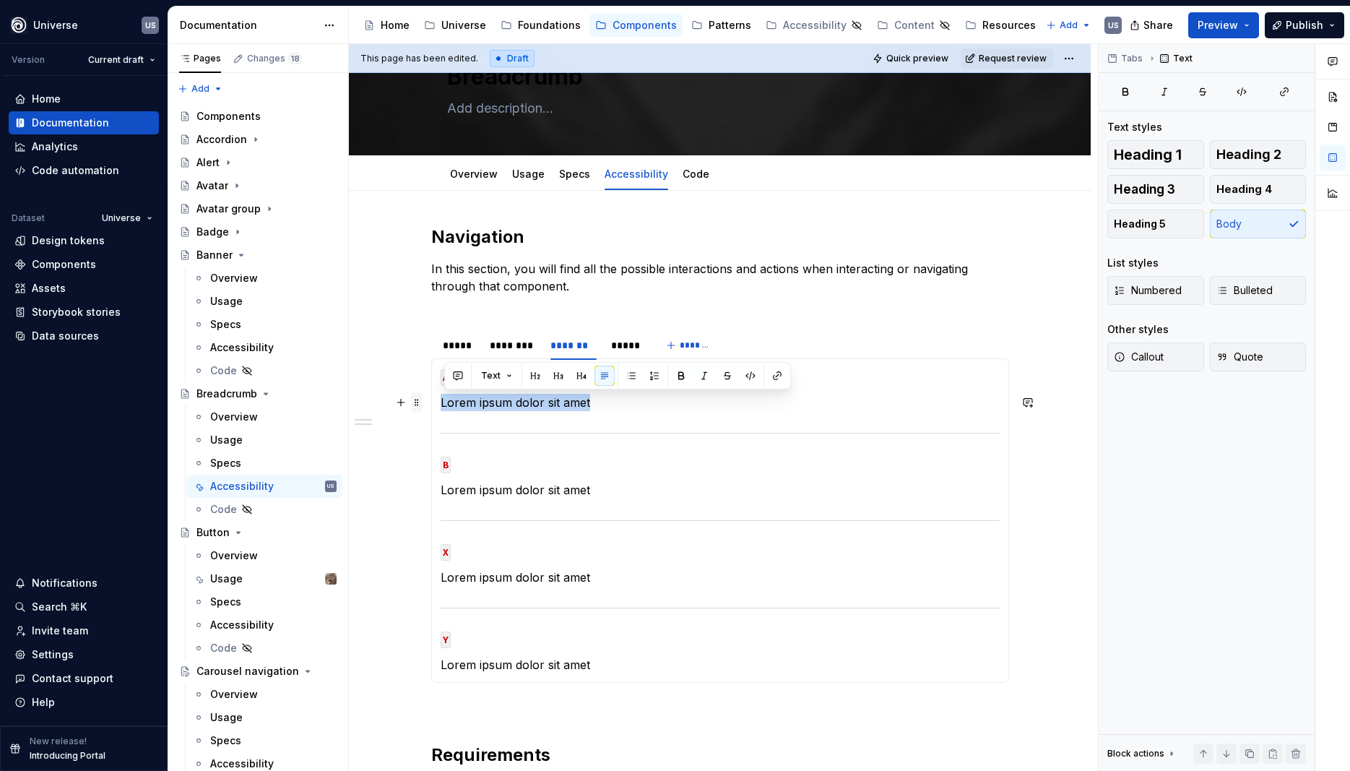
drag, startPoint x: 603, startPoint y: 406, endPoint x: 421, endPoint y: 405, distance: 181.4
click at [431, 405] on div "Navigation In this section, you will find all the possible interactions and act…" at bounding box center [720, 572] width 578 height 694
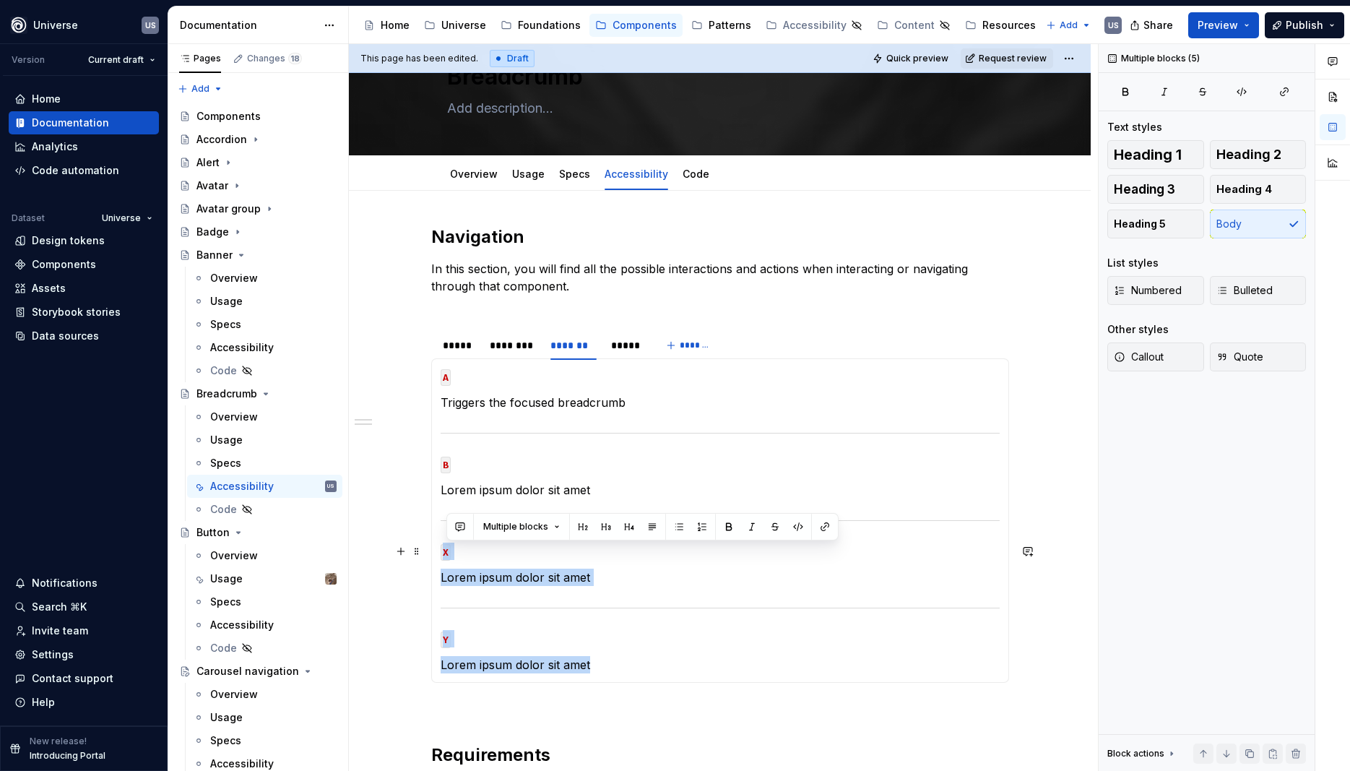
drag, startPoint x: 605, startPoint y: 663, endPoint x: 453, endPoint y: 533, distance: 200.4
click at [453, 533] on section-item-column "A Triggers the focused breadcrumb B Lorem ipsum dolor sit amet X Lorem ipsum do…" at bounding box center [720, 521] width 559 height 306
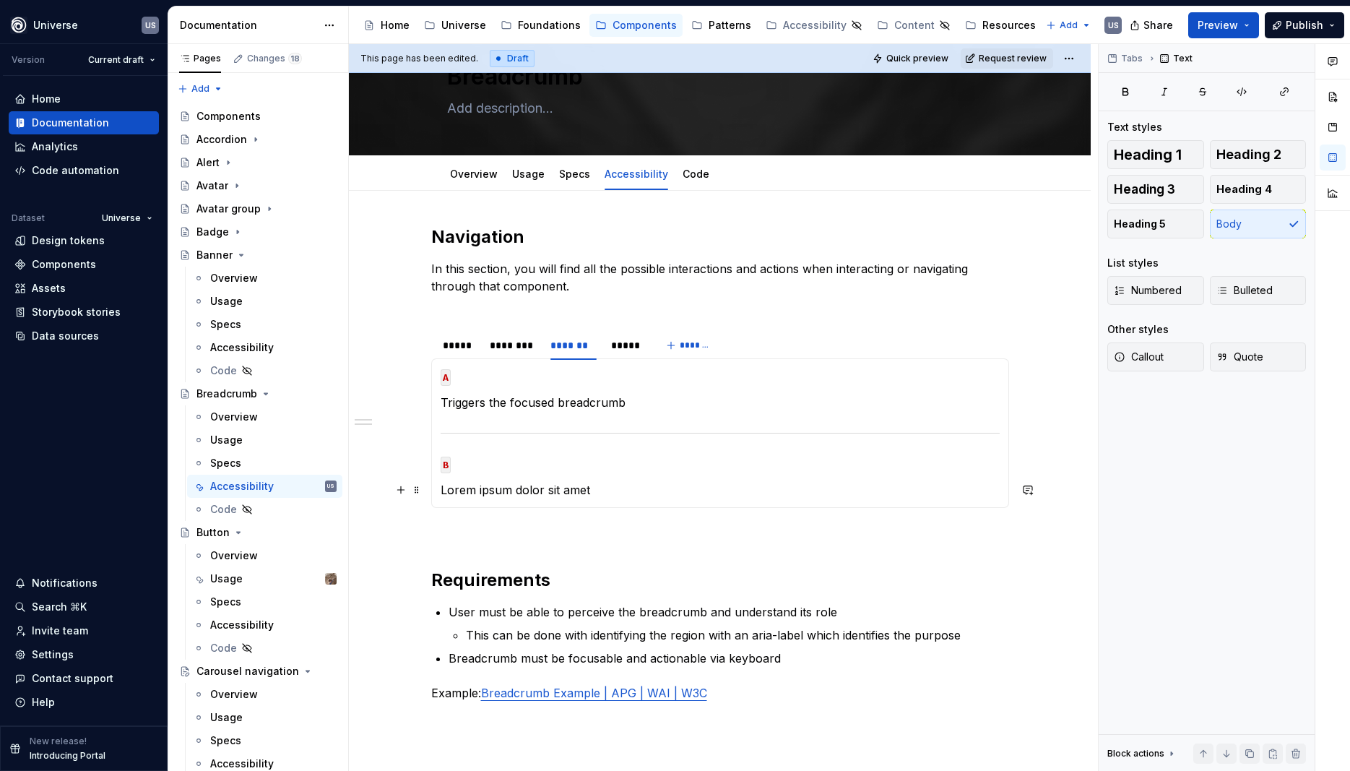
click at [603, 491] on p "Lorem ipsum dolor sit amet" at bounding box center [720, 489] width 559 height 17
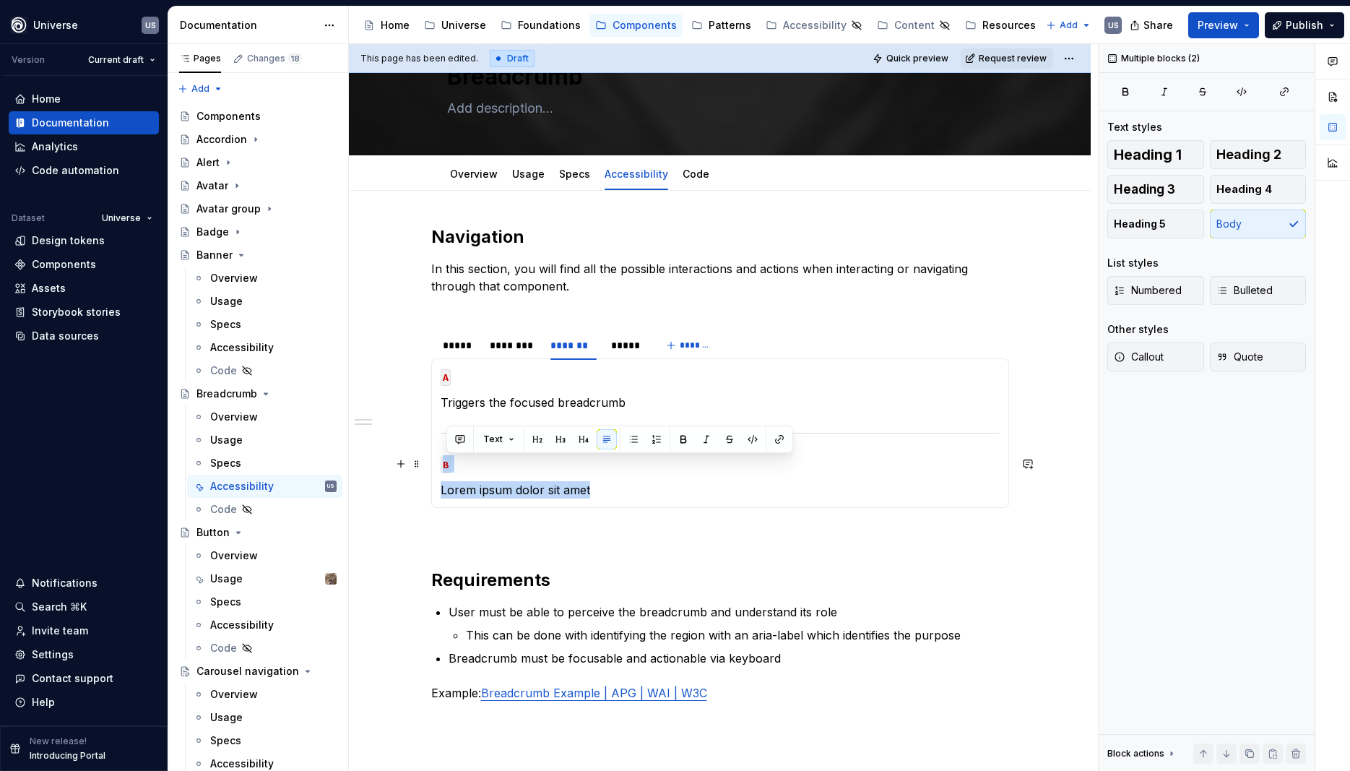
drag, startPoint x: 603, startPoint y: 491, endPoint x: 430, endPoint y: 448, distance: 178.7
click at [431, 448] on section "***** ******** ******* ***** ******* MOUSE CLICK Triggers the focused breadcrum…" at bounding box center [720, 418] width 578 height 178
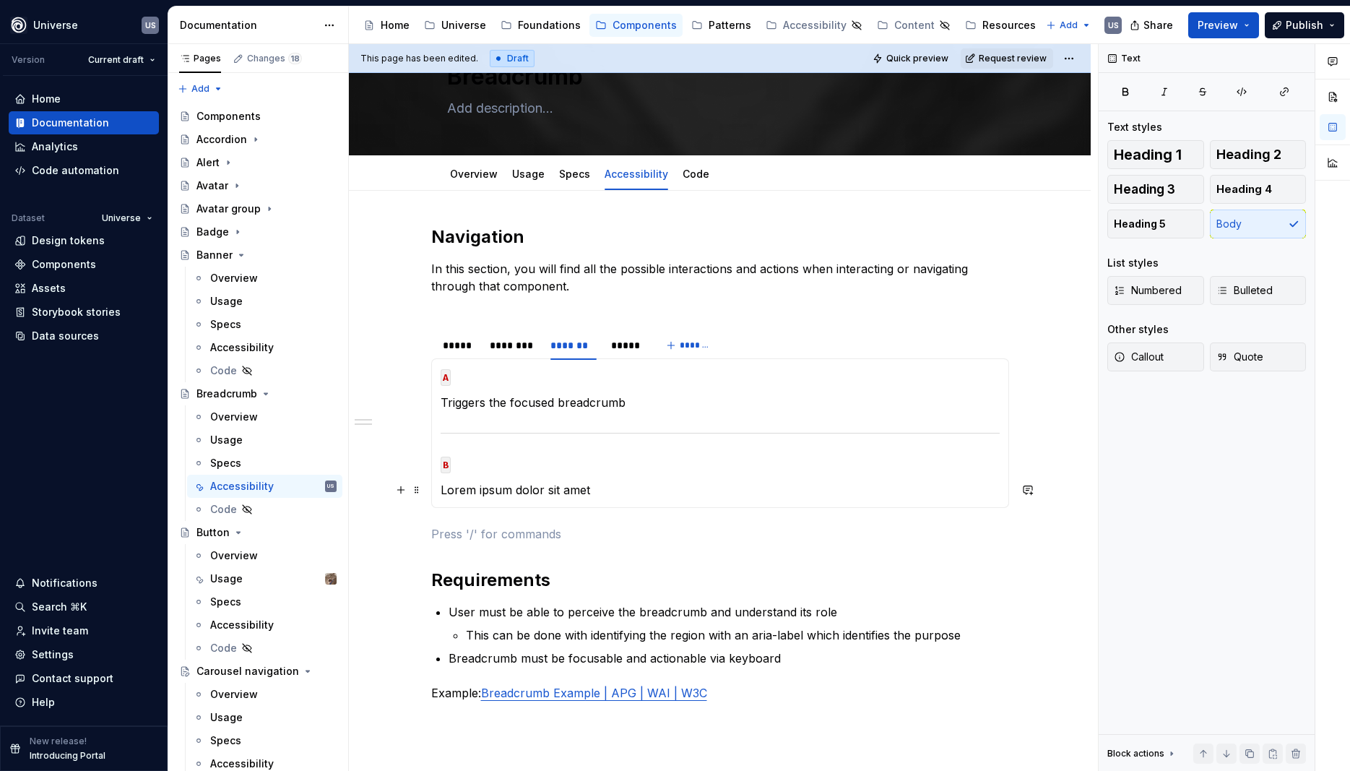
drag, startPoint x: 579, startPoint y: 480, endPoint x: 589, endPoint y: 488, distance: 12.9
click at [579, 480] on section-item-column "A Triggers the focused breadcrumb B Lorem ipsum dolor sit amet" at bounding box center [720, 433] width 559 height 131
click at [602, 499] on div "MOUSE CLICK Triggers the focused breadcrumb MOUSE HOVER Lorem ipsum dolor sit a…" at bounding box center [720, 433] width 578 height 150
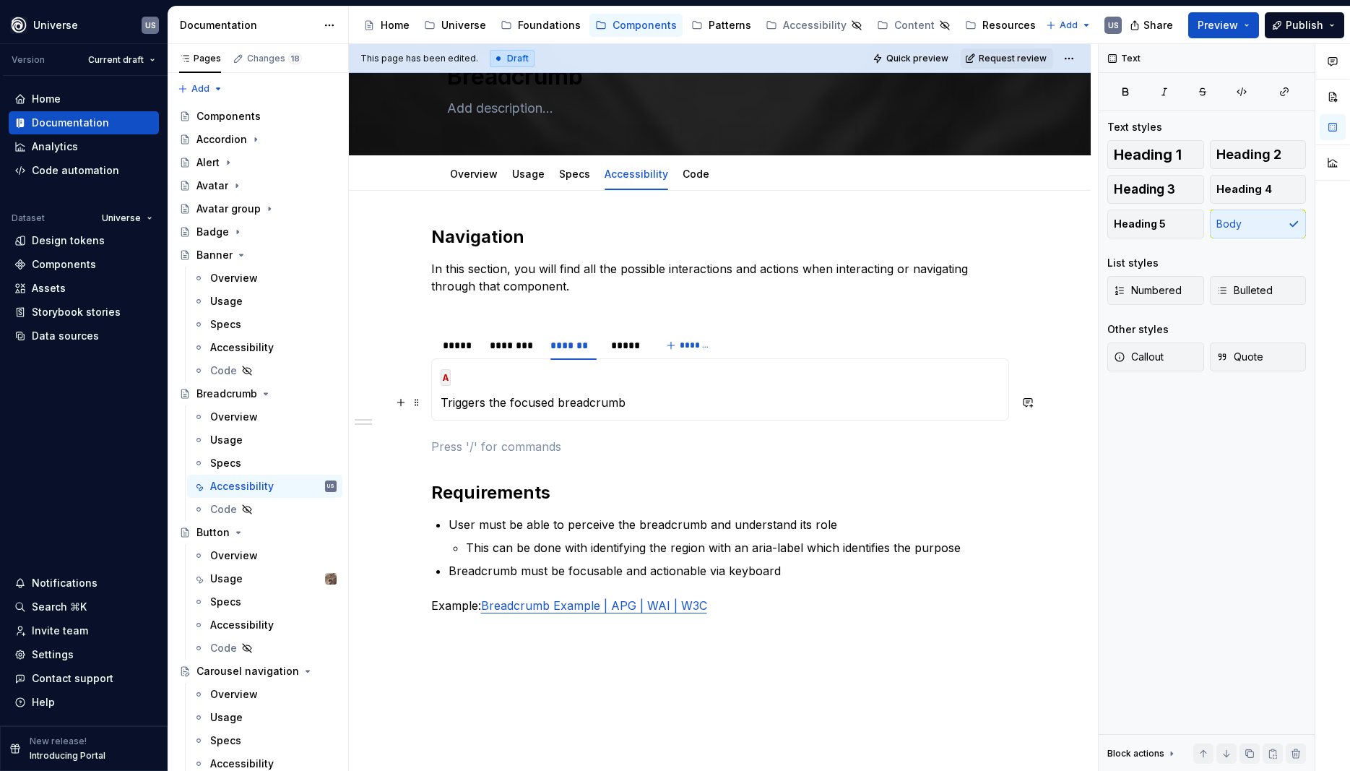
click at [655, 397] on p "Triggers the focused breadcrumb" at bounding box center [720, 402] width 559 height 17
click at [470, 344] on div "*****" at bounding box center [459, 345] width 33 height 14
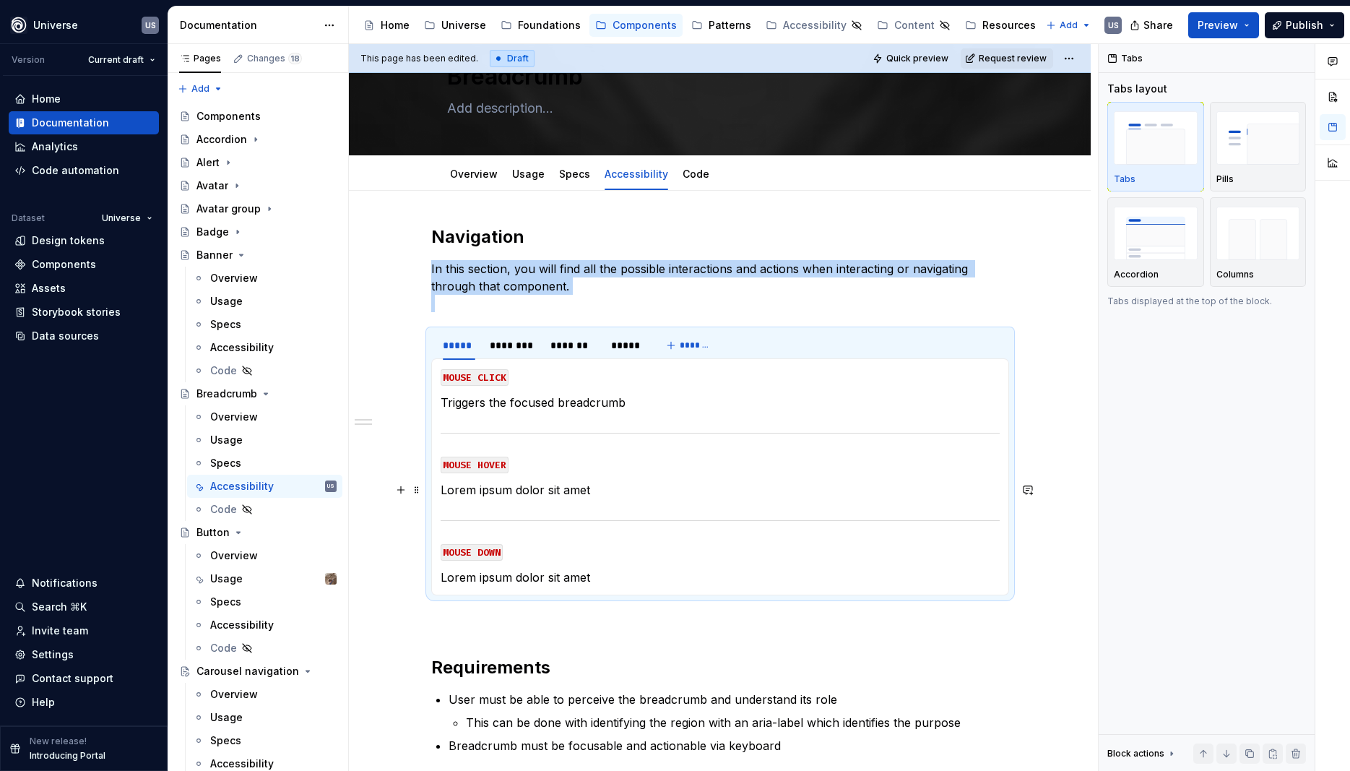
click at [592, 492] on p "Lorem ipsum dolor sit amet" at bounding box center [720, 489] width 559 height 17
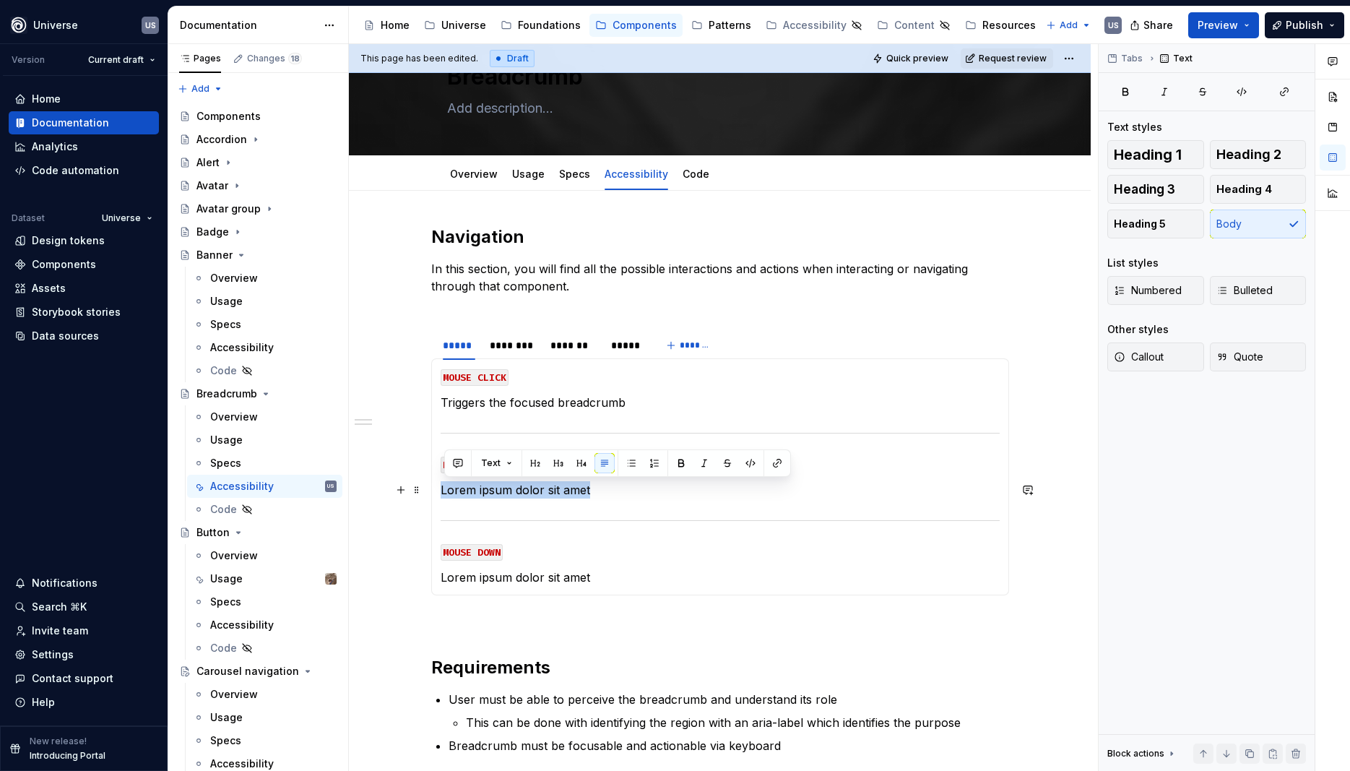
drag, startPoint x: 599, startPoint y: 489, endPoint x: 443, endPoint y: 493, distance: 156.1
click at [443, 493] on div "MOUSE CLICK Triggers the focused breadcrumb MOUSE HOVER Lorem ipsum dolor sit a…" at bounding box center [720, 476] width 578 height 237
drag, startPoint x: 447, startPoint y: 486, endPoint x: 711, endPoint y: 480, distance: 263.8
click at [711, 480] on section-item-column "MOUSE CLICK Triggers the focused breadcrumb MOUSE HOVER Displays hover state of…" at bounding box center [720, 477] width 559 height 218
copy p "Displays hover state of the focused breadcrumb"
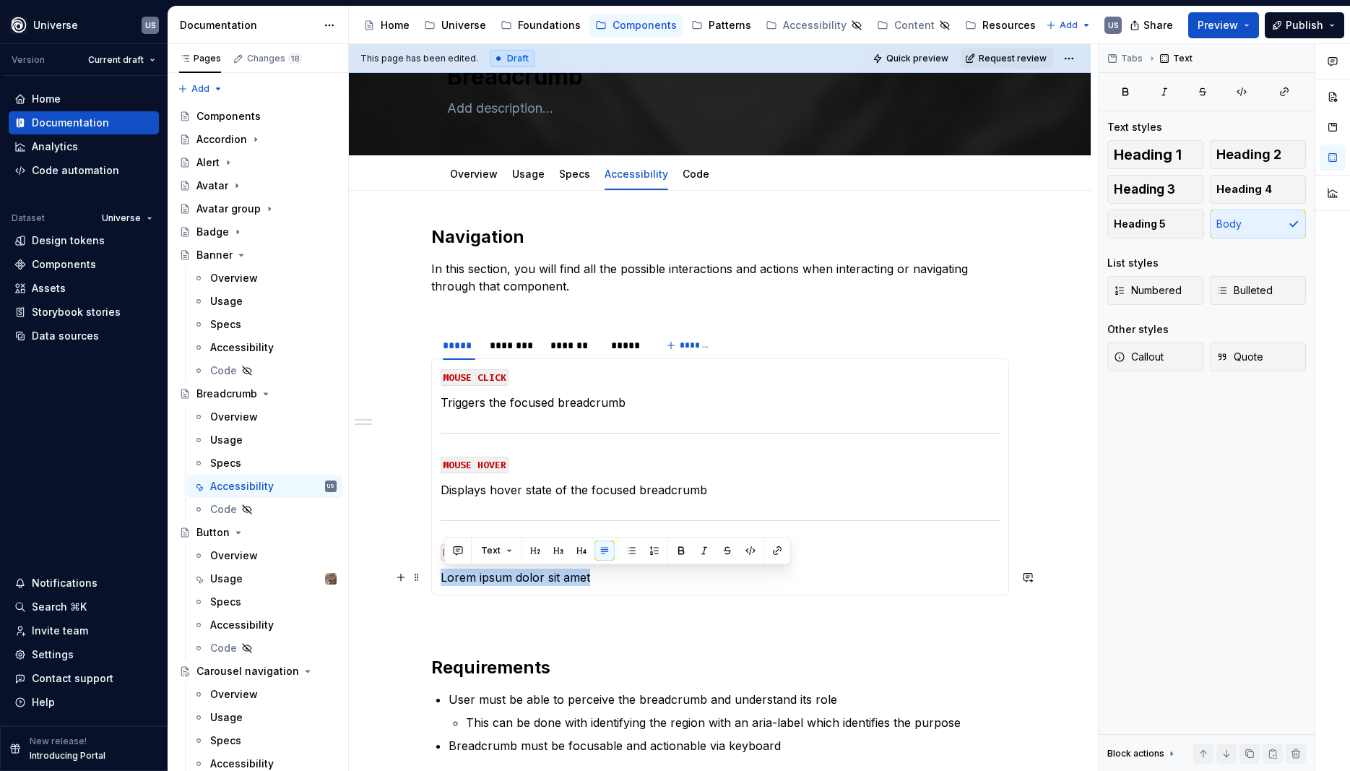
drag, startPoint x: 623, startPoint y: 576, endPoint x: 443, endPoint y: 574, distance: 179.9
click at [443, 574] on div "MOUSE CLICK Triggers the focused breadcrumb MOUSE HOVER Displays hover state of…" at bounding box center [720, 476] width 578 height 237
drag, startPoint x: 492, startPoint y: 576, endPoint x: 527, endPoint y: 579, distance: 34.9
click at [527, 579] on p "Displays hover state of the focused breadcrumb" at bounding box center [720, 577] width 559 height 17
drag, startPoint x: 610, startPoint y: 579, endPoint x: 650, endPoint y: 577, distance: 39.8
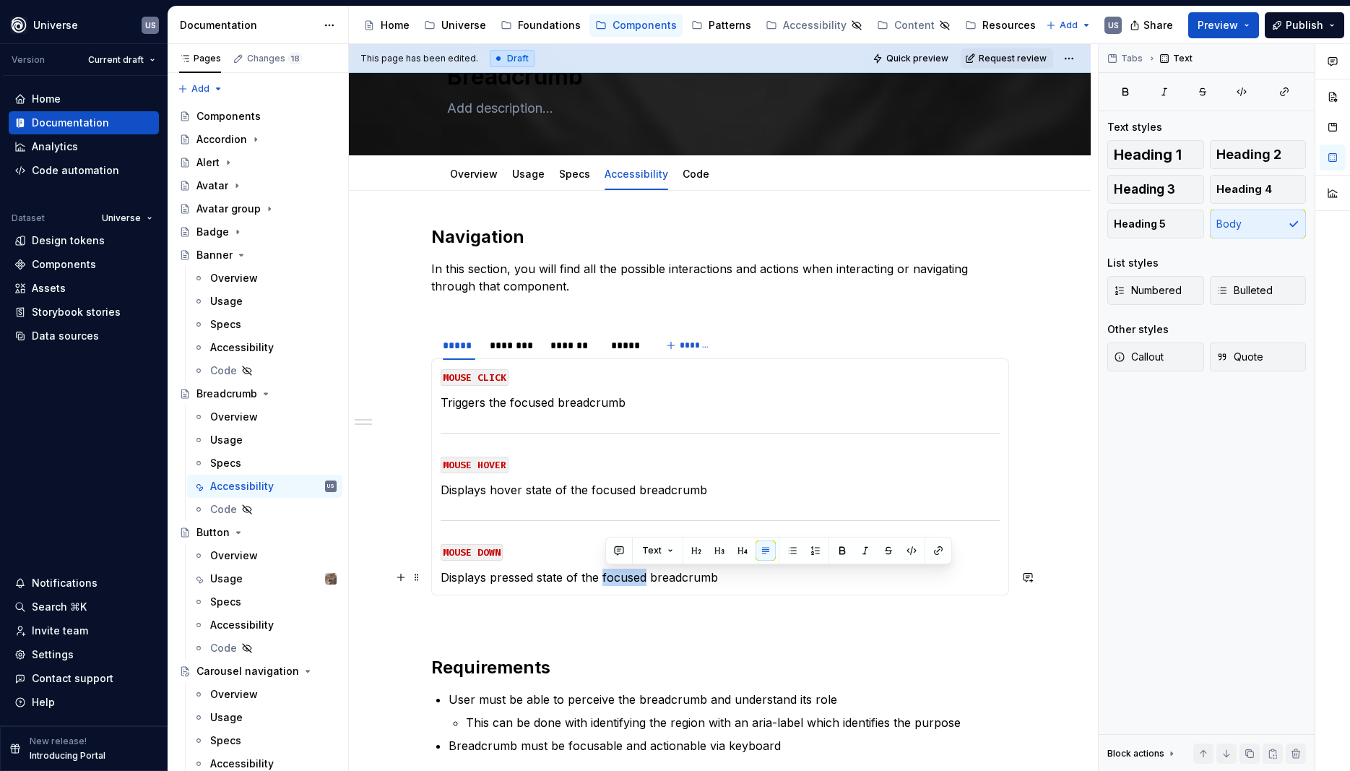
click at [650, 577] on p "Displays pressed state of the focused breadcrumb" at bounding box center [720, 577] width 559 height 17
click at [689, 573] on p "Displays pressed state of the breadcrumb" at bounding box center [720, 577] width 559 height 17
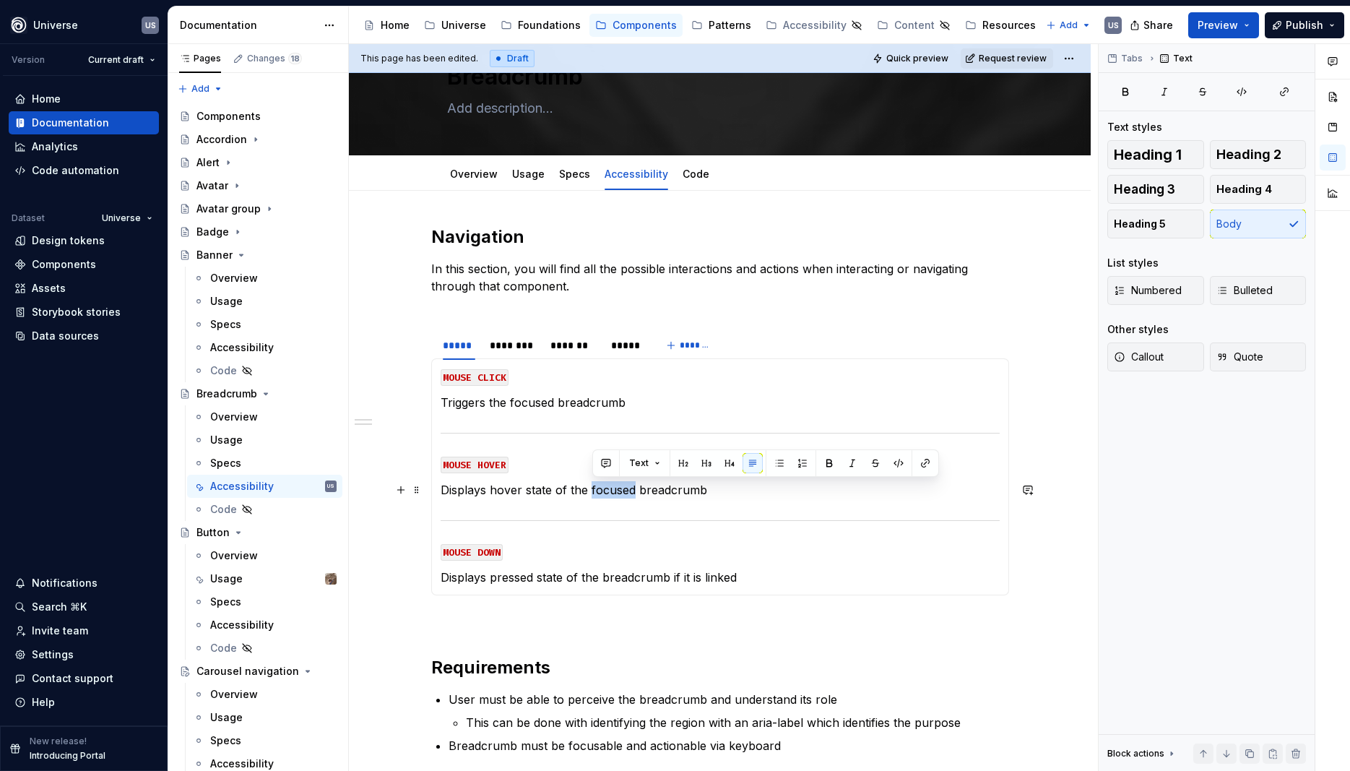
drag, startPoint x: 592, startPoint y: 487, endPoint x: 637, endPoint y: 495, distance: 46.2
click at [637, 495] on p "Displays hover state of the focused breadcrumb" at bounding box center [720, 489] width 559 height 17
click at [684, 491] on p "Displays hover state of the breadcrumb" at bounding box center [720, 489] width 559 height 17
click at [757, 582] on p "Displays pressed state of the breadcrumb if it is linked" at bounding box center [720, 577] width 559 height 17
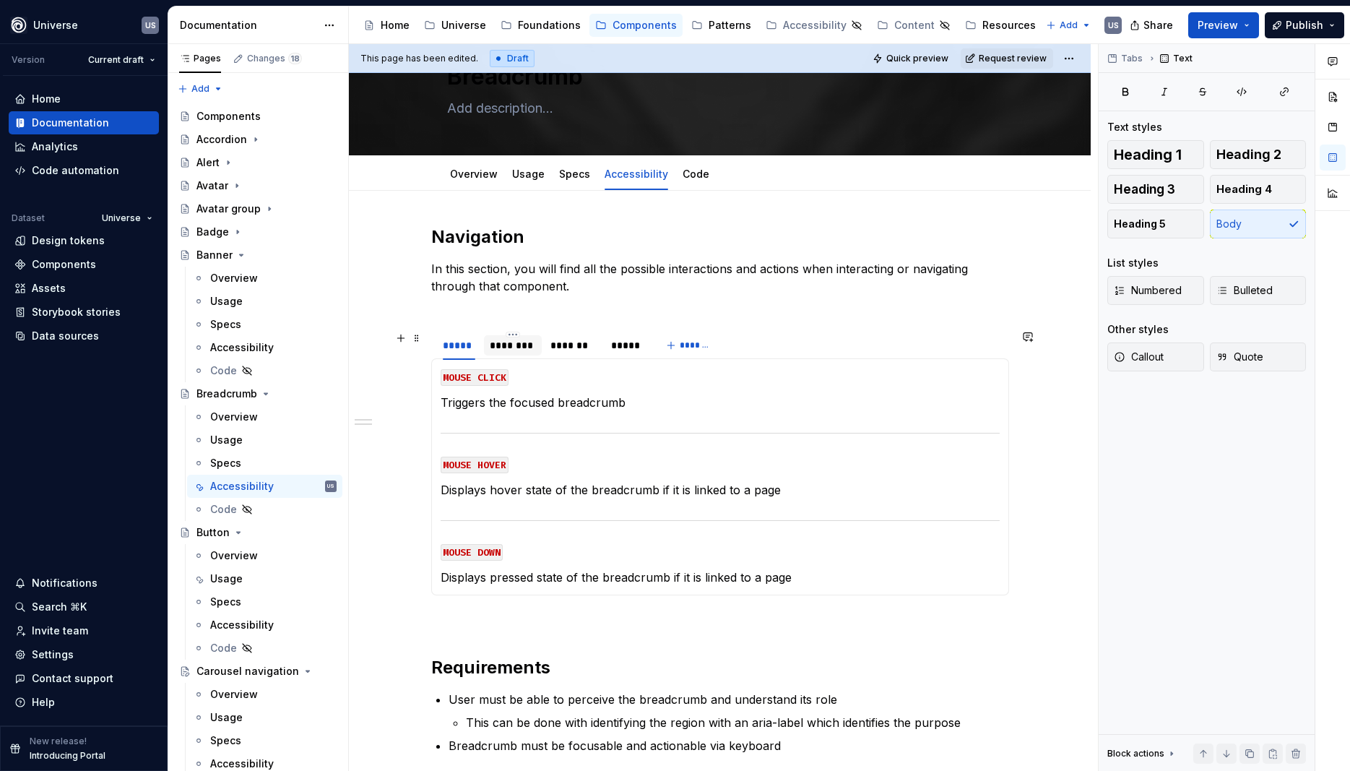
click at [530, 351] on div "********" at bounding box center [513, 345] width 46 height 14
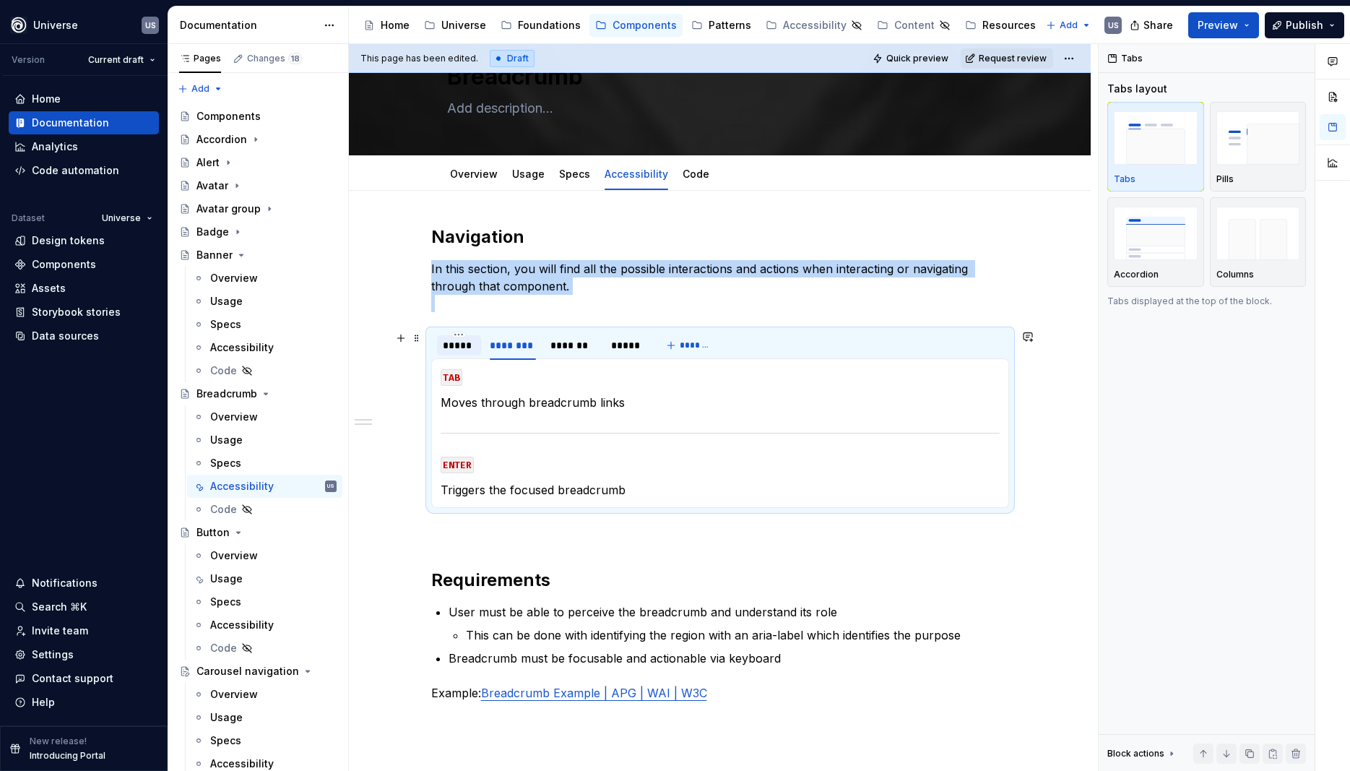
click at [465, 351] on div "*****" at bounding box center [459, 345] width 33 height 14
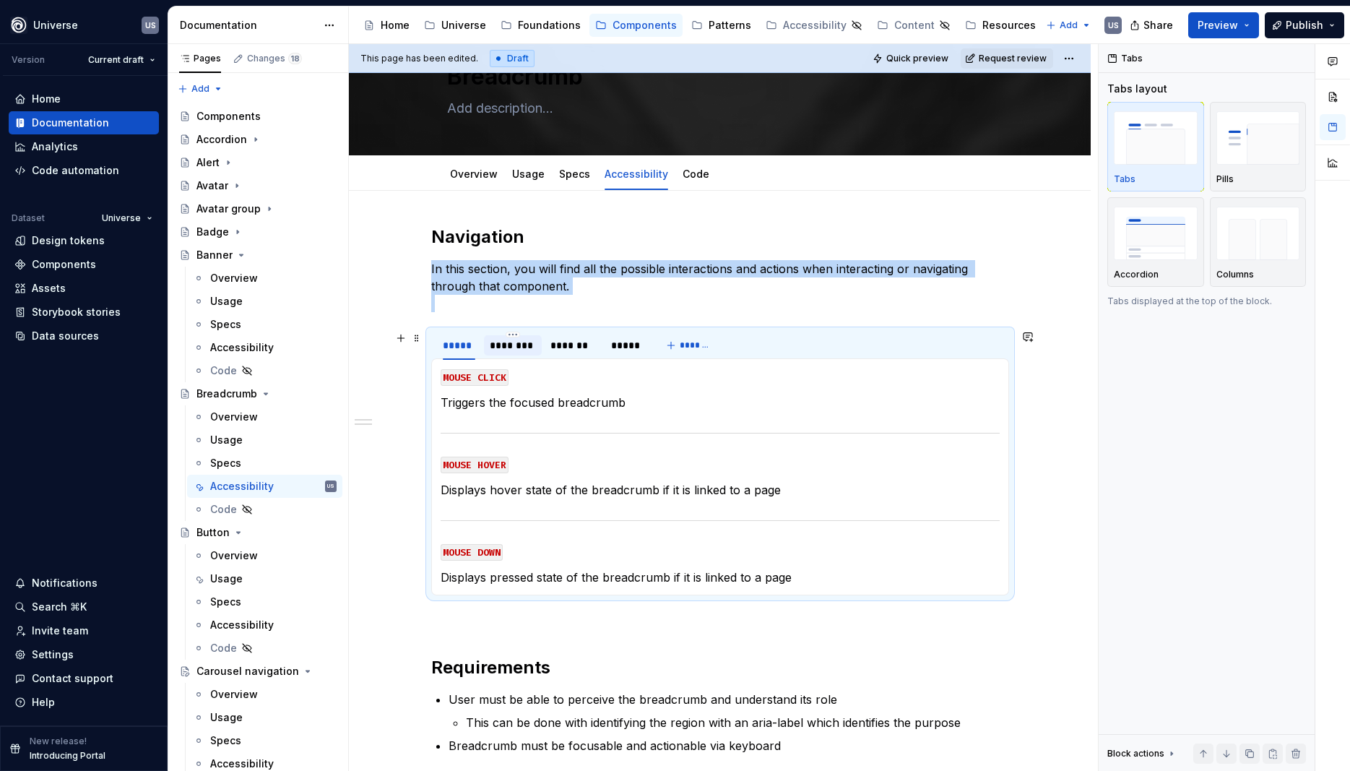
click at [519, 344] on div "********" at bounding box center [513, 345] width 46 height 14
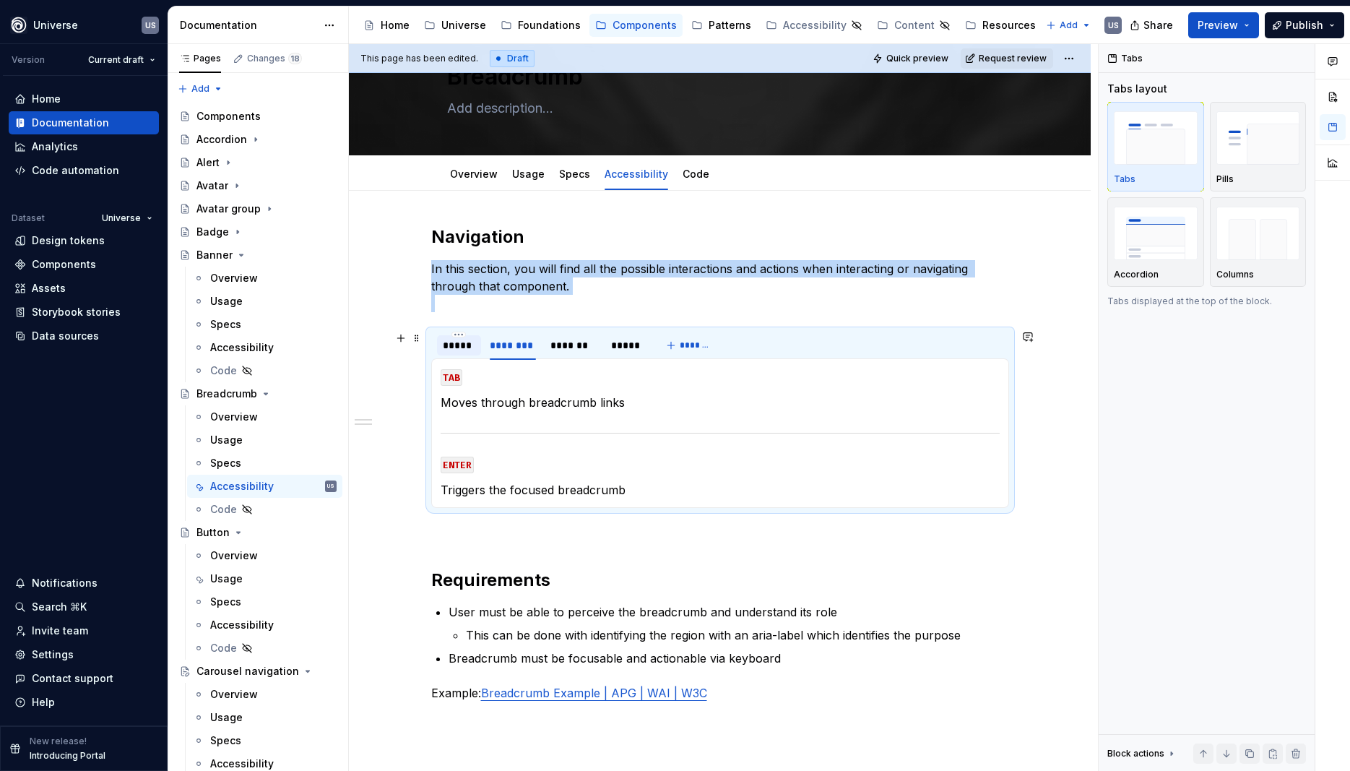
click at [450, 348] on div "*****" at bounding box center [459, 345] width 33 height 14
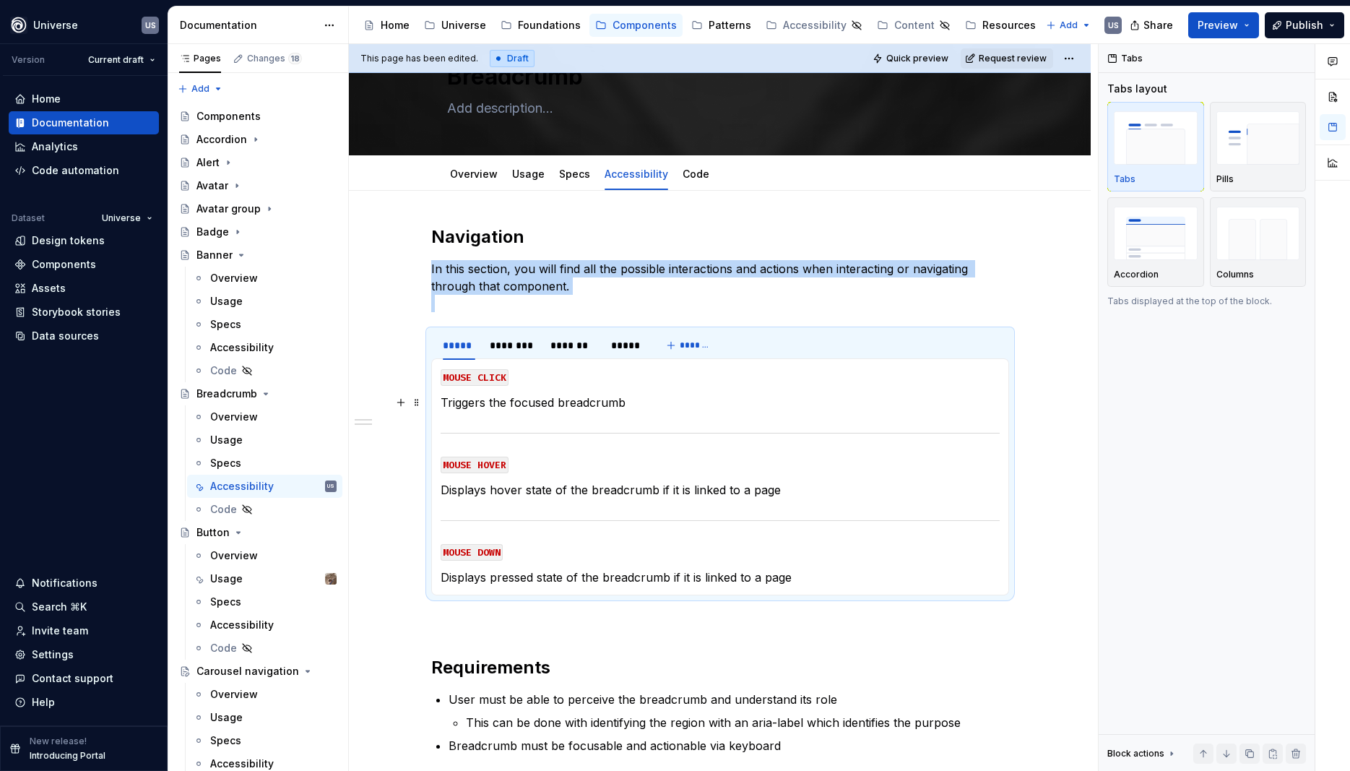
click at [559, 402] on p "Triggers the focused breadcrumb" at bounding box center [720, 402] width 559 height 17
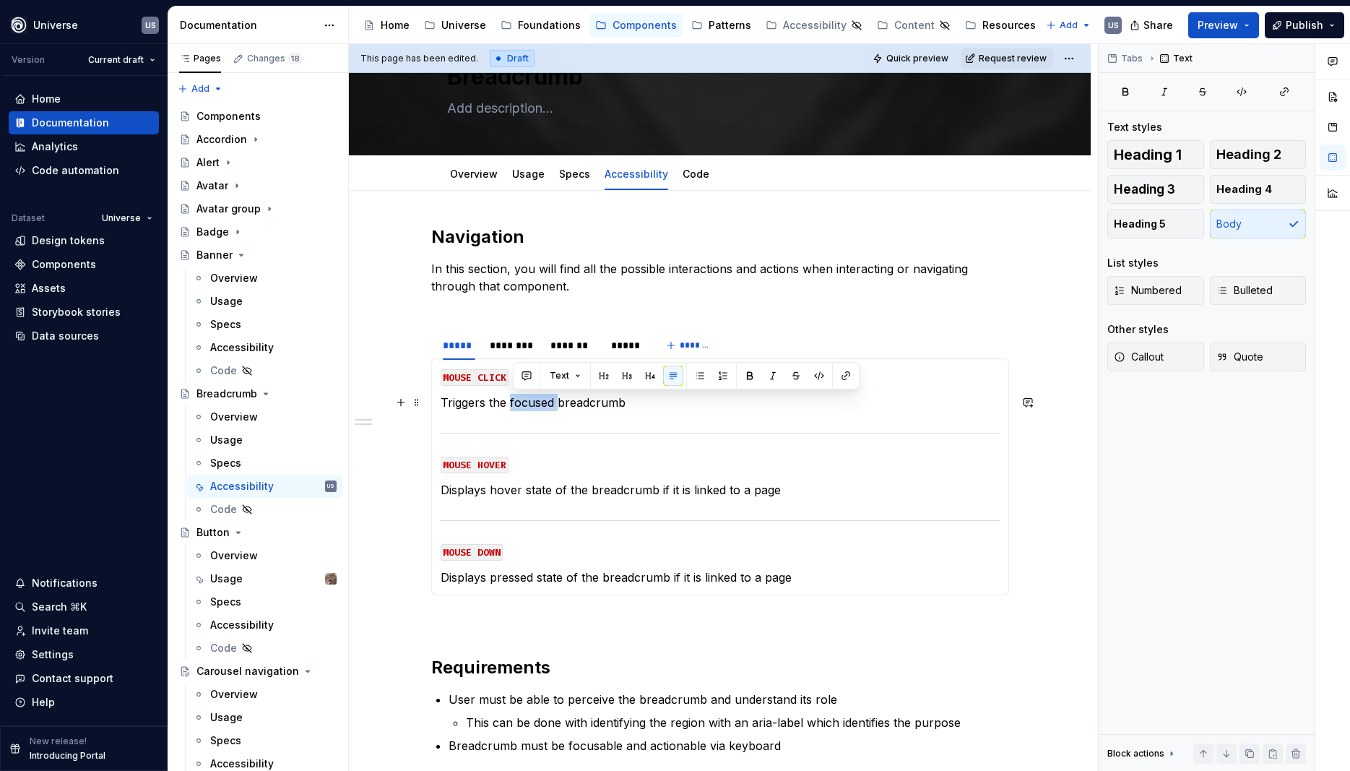
drag, startPoint x: 561, startPoint y: 403, endPoint x: 512, endPoint y: 402, distance: 49.2
click at [512, 402] on p "Triggers the focused breadcrumb" at bounding box center [720, 402] width 559 height 17
click at [608, 417] on section-item-column "MOUSE CLICK Triggers the breadcrumb MOUSE HOVER Displays hover state of the bre…" at bounding box center [720, 477] width 559 height 218
click at [525, 350] on div "********" at bounding box center [513, 345] width 46 height 14
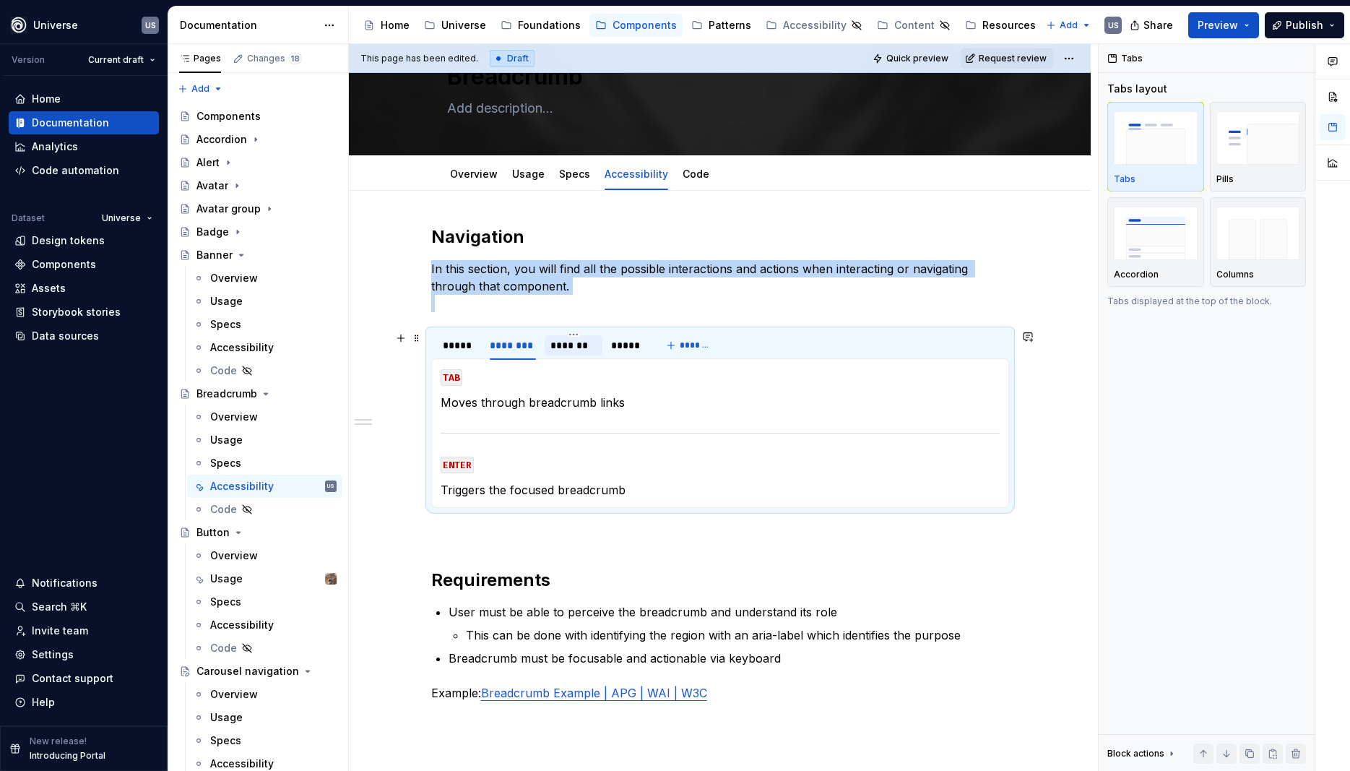
click at [572, 344] on div "*******" at bounding box center [574, 345] width 46 height 14
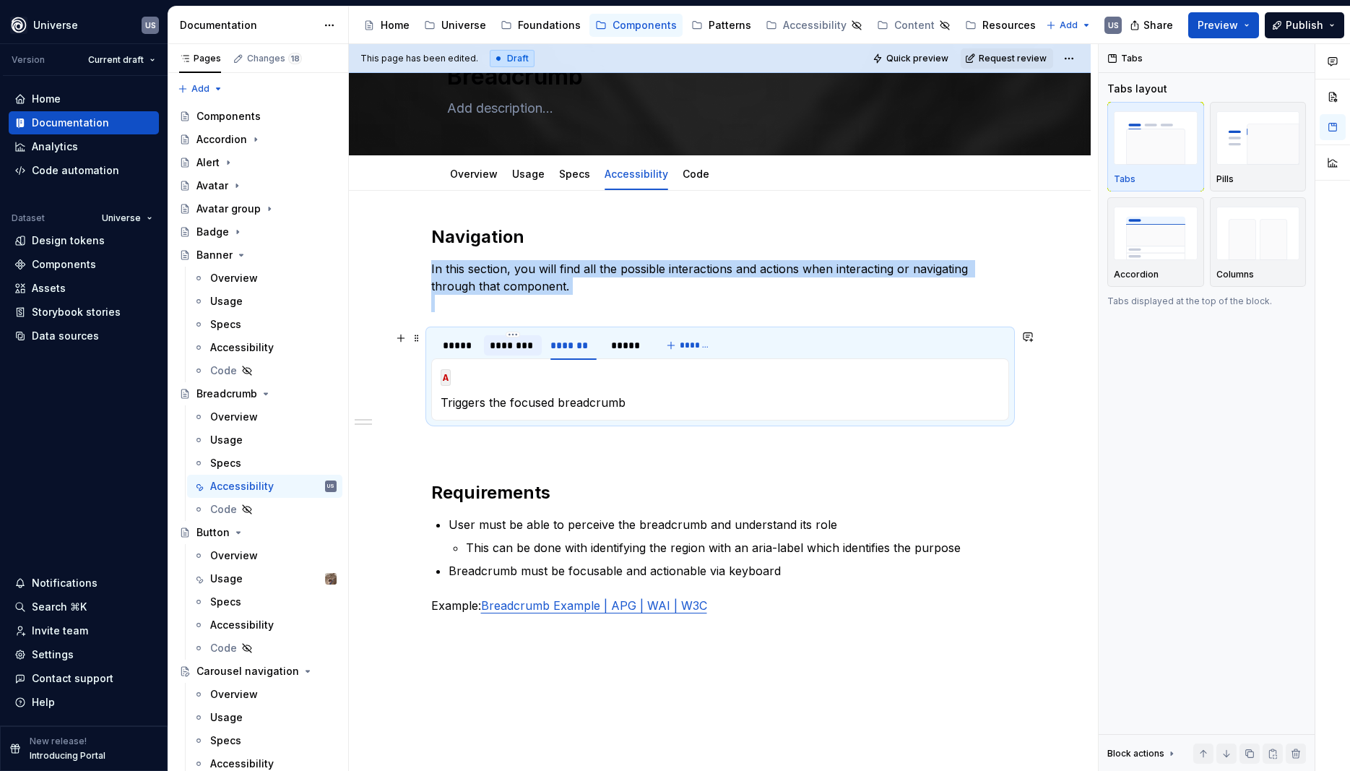
click at [505, 340] on div "********" at bounding box center [513, 345] width 46 height 14
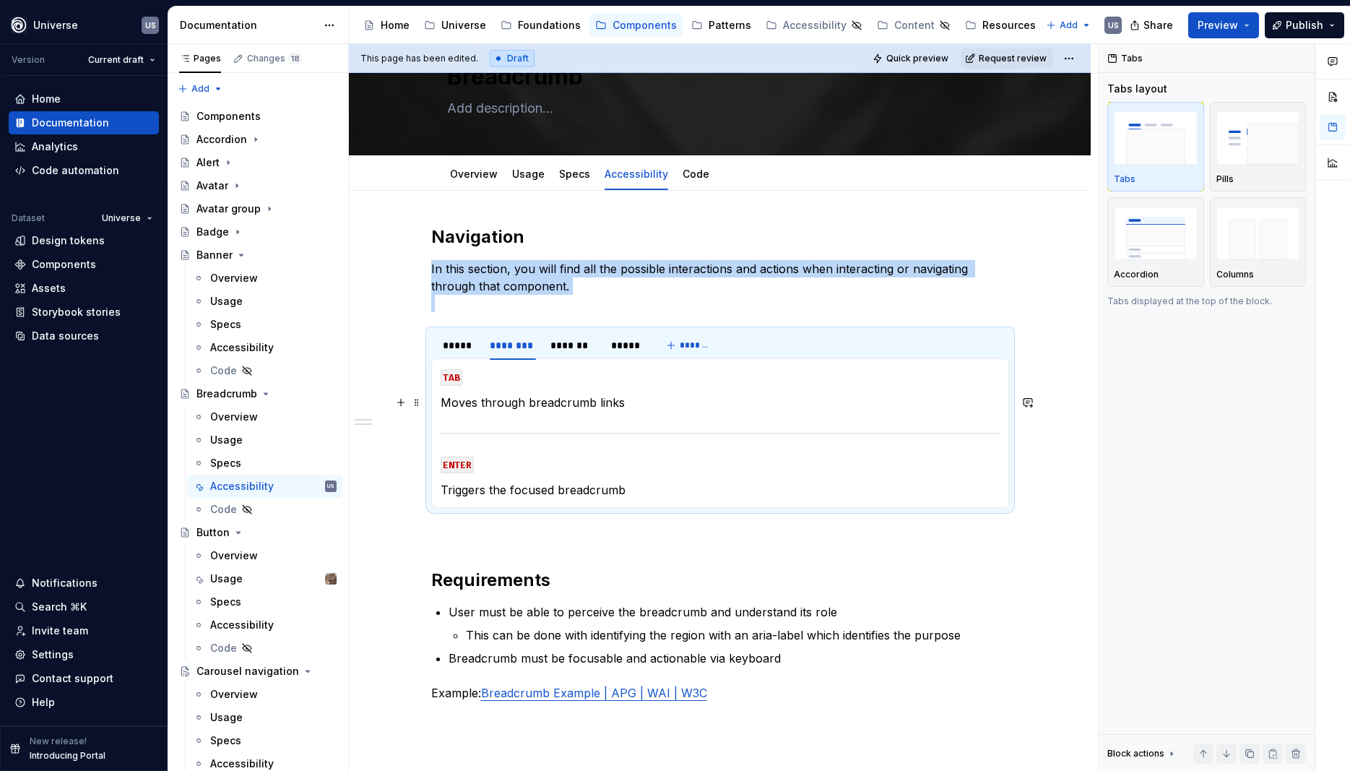
click at [479, 400] on p "Moves through breadcrumb links" at bounding box center [720, 402] width 559 height 17
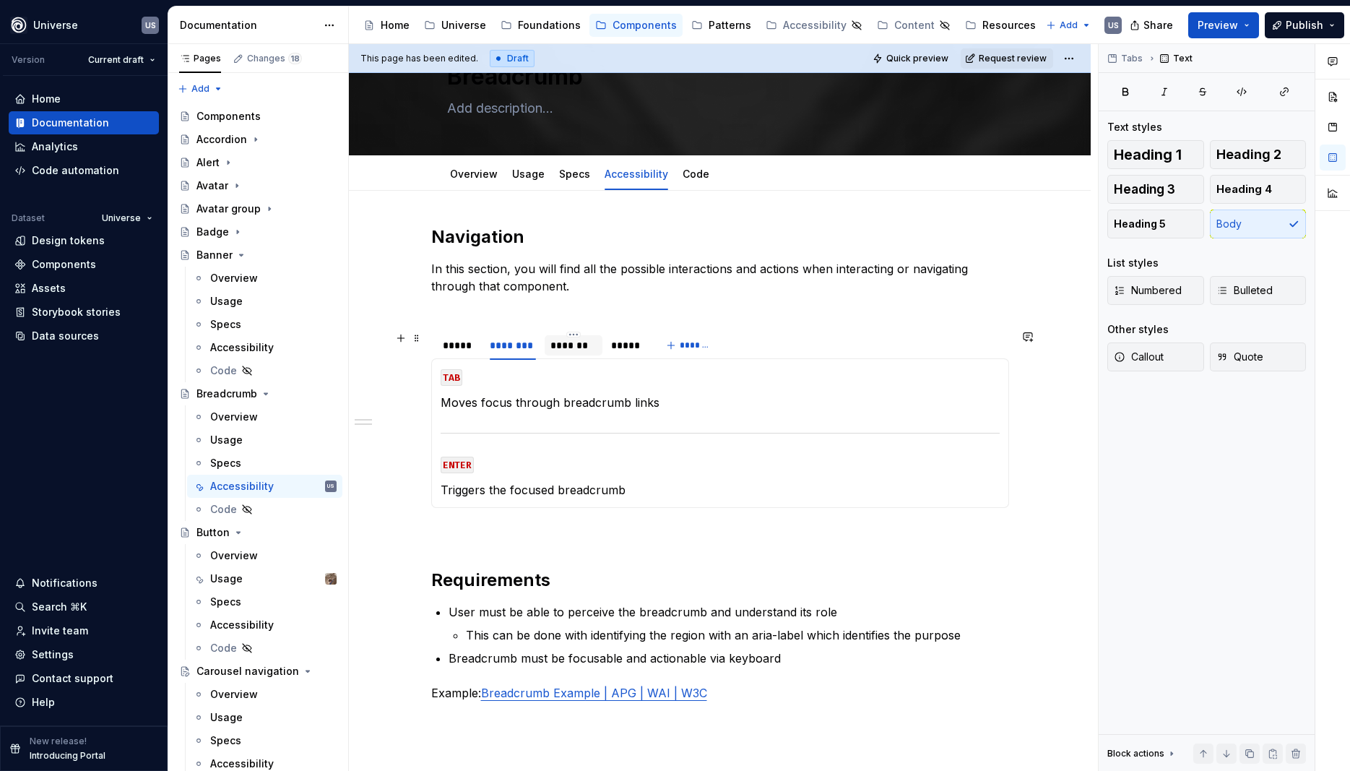
click at [591, 347] on div "*******" at bounding box center [574, 345] width 46 height 14
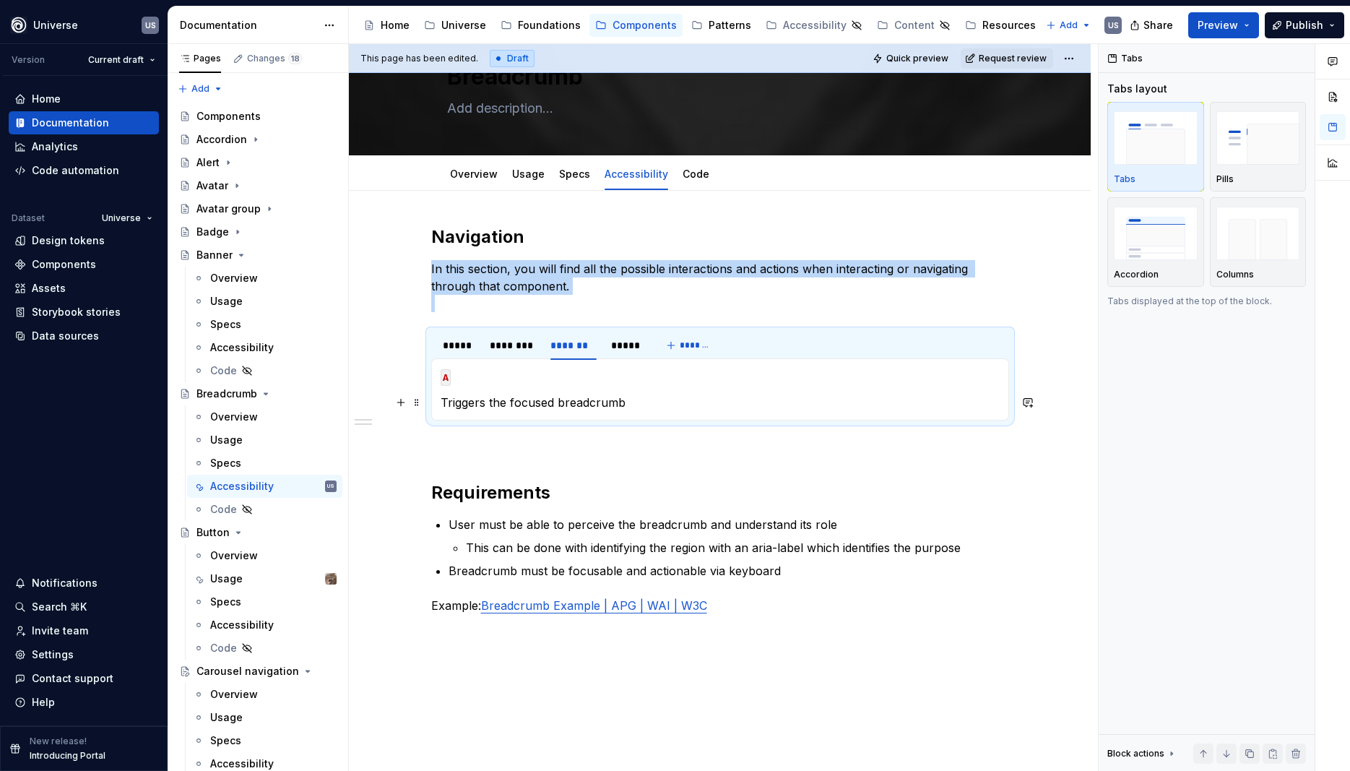
click at [670, 406] on p "Triggers the focused breadcrumb" at bounding box center [720, 402] width 559 height 17
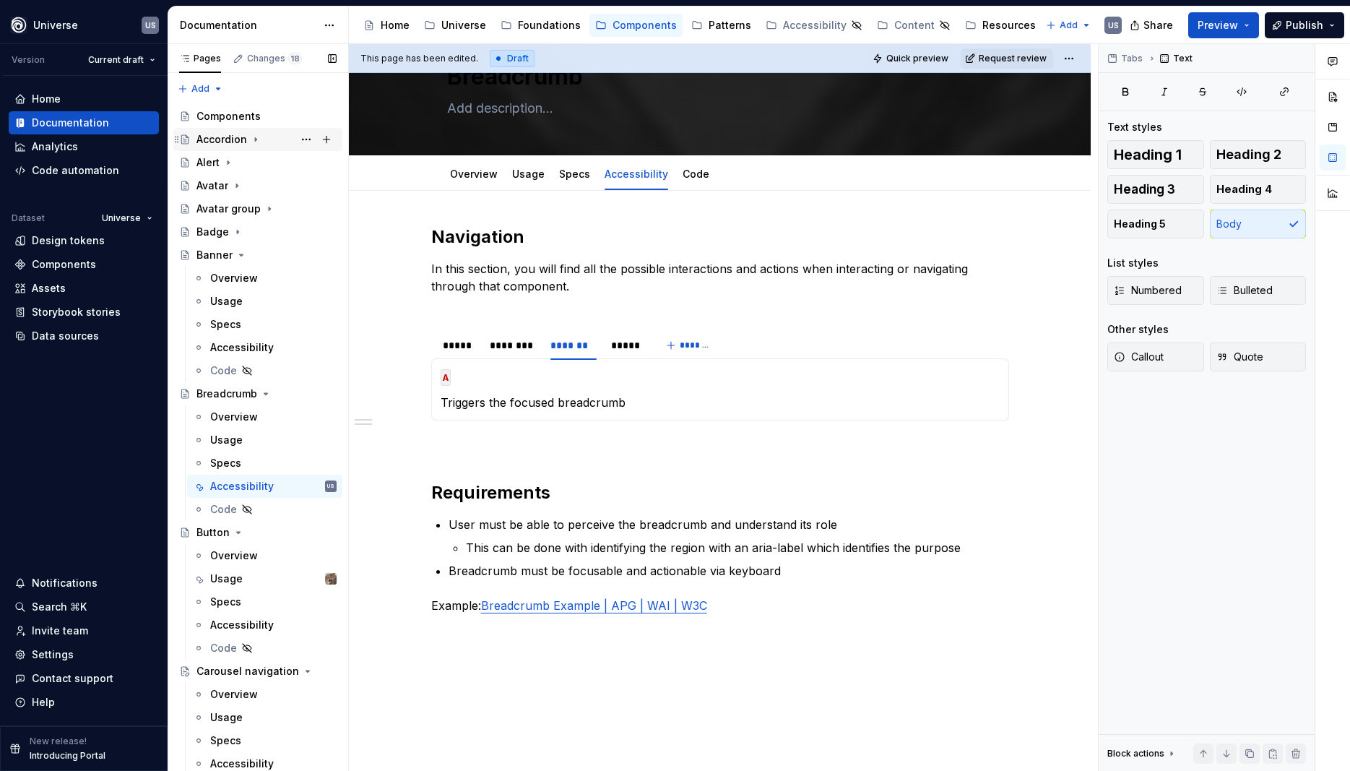
click at [238, 138] on div "Accordion" at bounding box center [222, 139] width 51 height 14
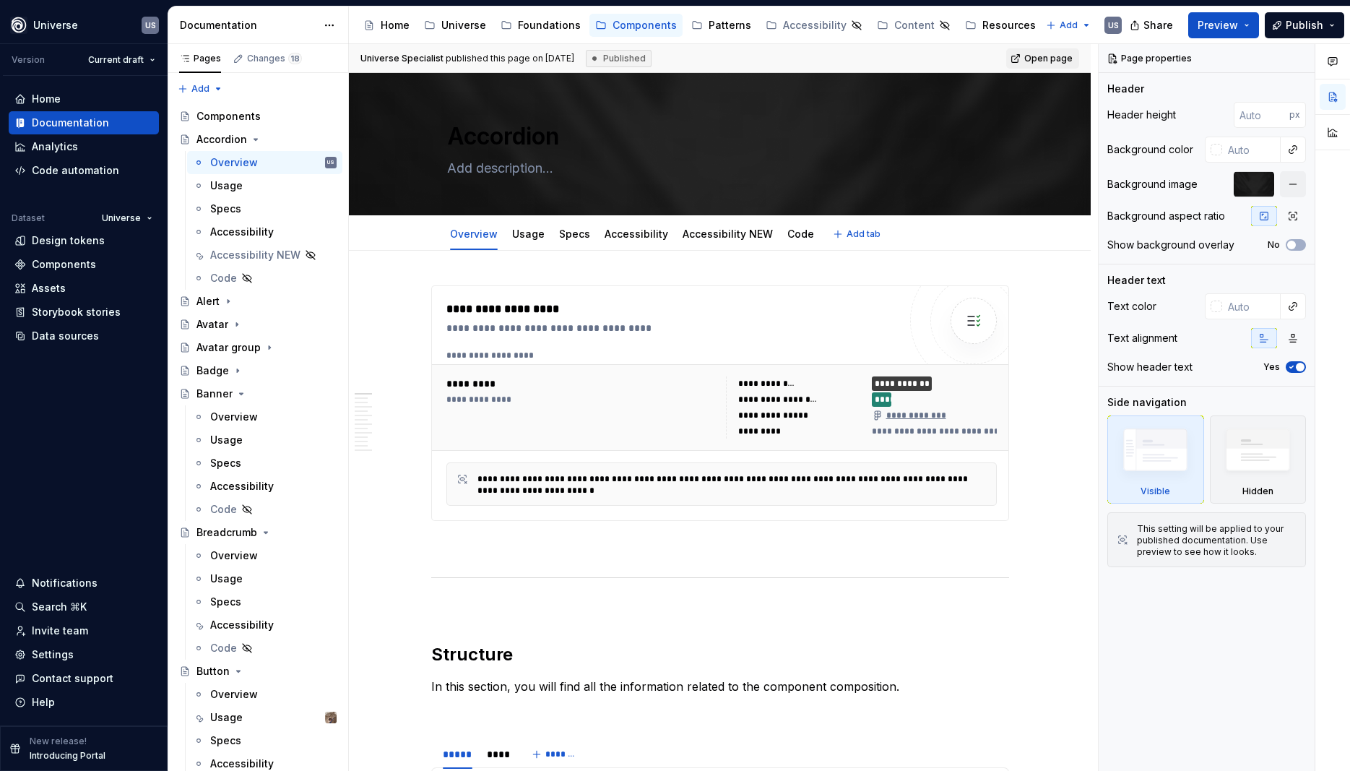
drag, startPoint x: 730, startPoint y: 234, endPoint x: 494, endPoint y: 342, distance: 259.3
click at [729, 234] on link "Accessibility NEW" at bounding box center [728, 234] width 90 height 12
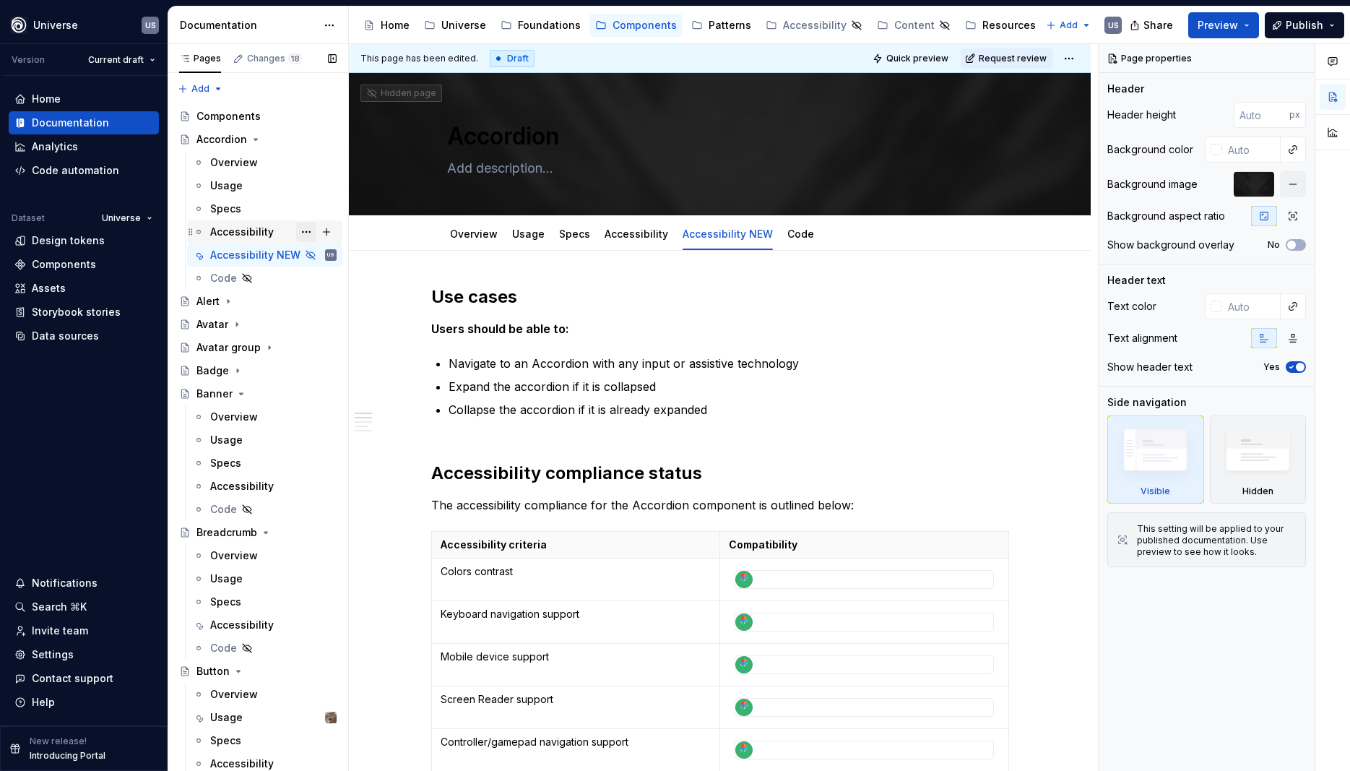
click at [304, 230] on button "Page tree" at bounding box center [306, 232] width 20 height 20
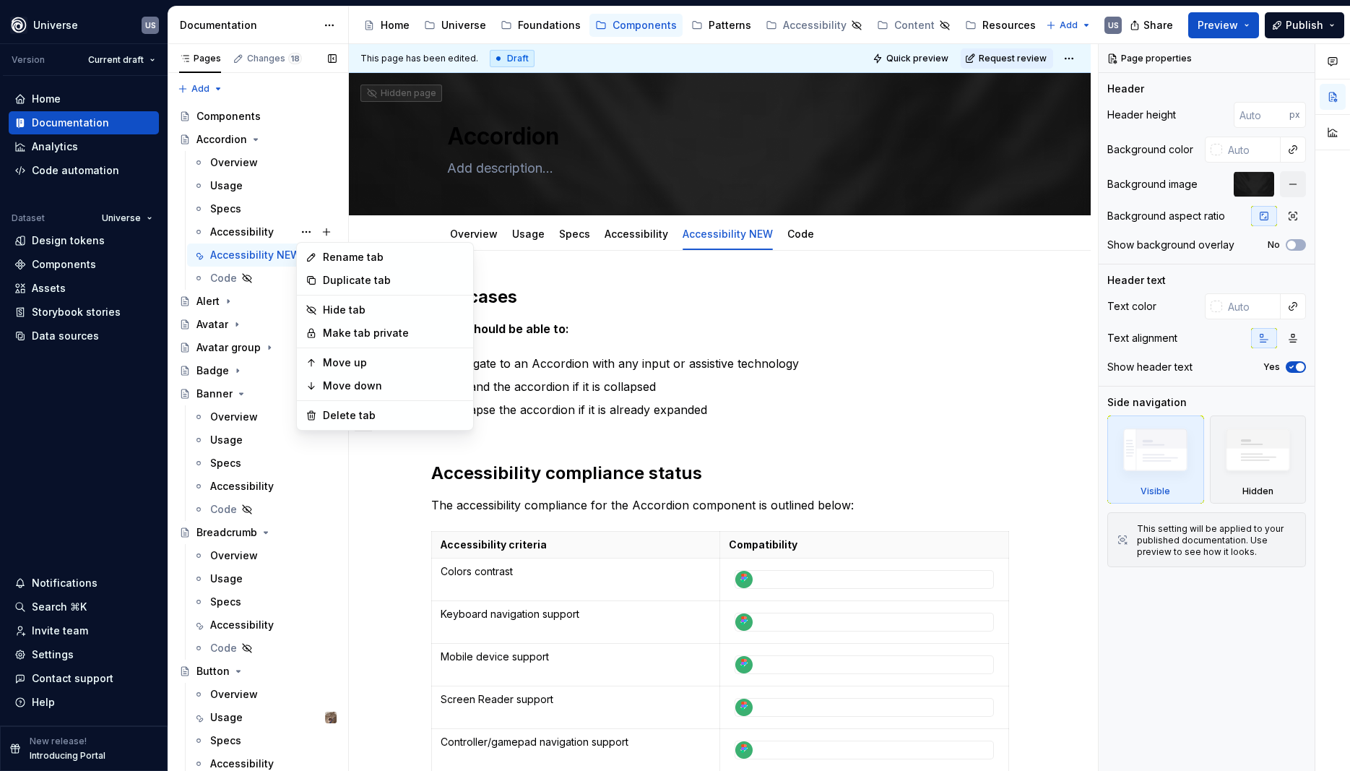
click at [305, 233] on div "Pages Changes 18 Add Accessibility guide for tree Page tree. Navigate the tree …" at bounding box center [258, 410] width 181 height 733
click at [354, 413] on div "Delete tab" at bounding box center [394, 415] width 142 height 14
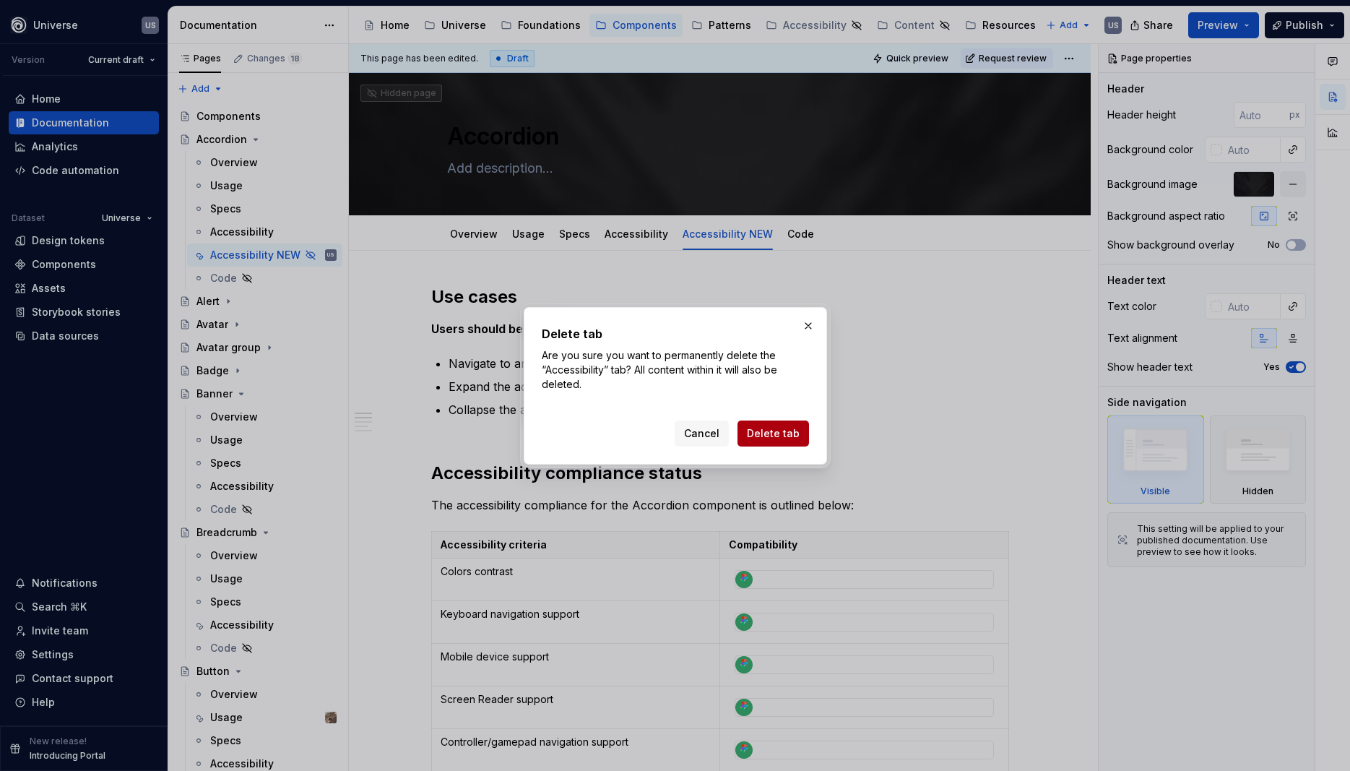
click at [763, 430] on span "Delete tab" at bounding box center [773, 433] width 53 height 14
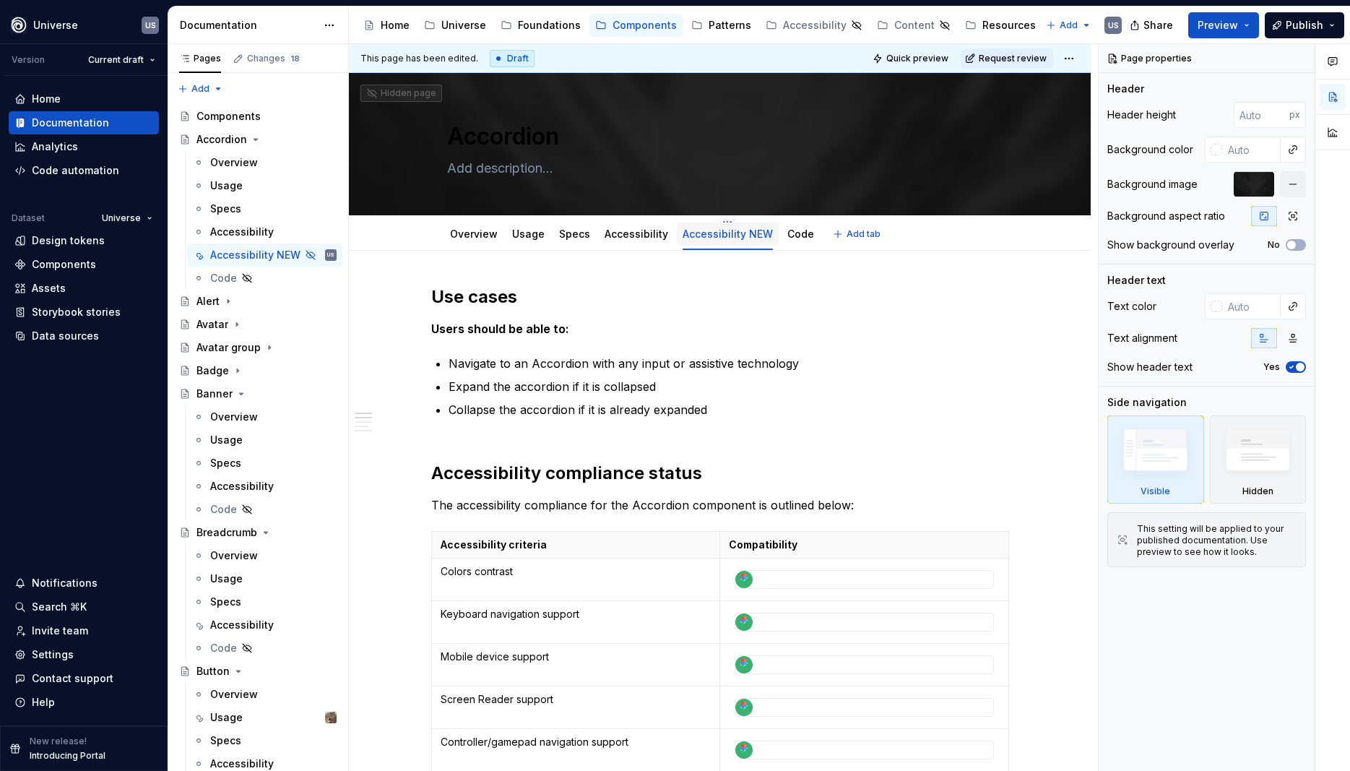
click at [751, 236] on link "Accessibility NEW" at bounding box center [728, 234] width 90 height 12
click at [723, 217] on div "Overview Usage Specs Accessibility Accessibility NEW Code Add tab" at bounding box center [720, 232] width 742 height 35
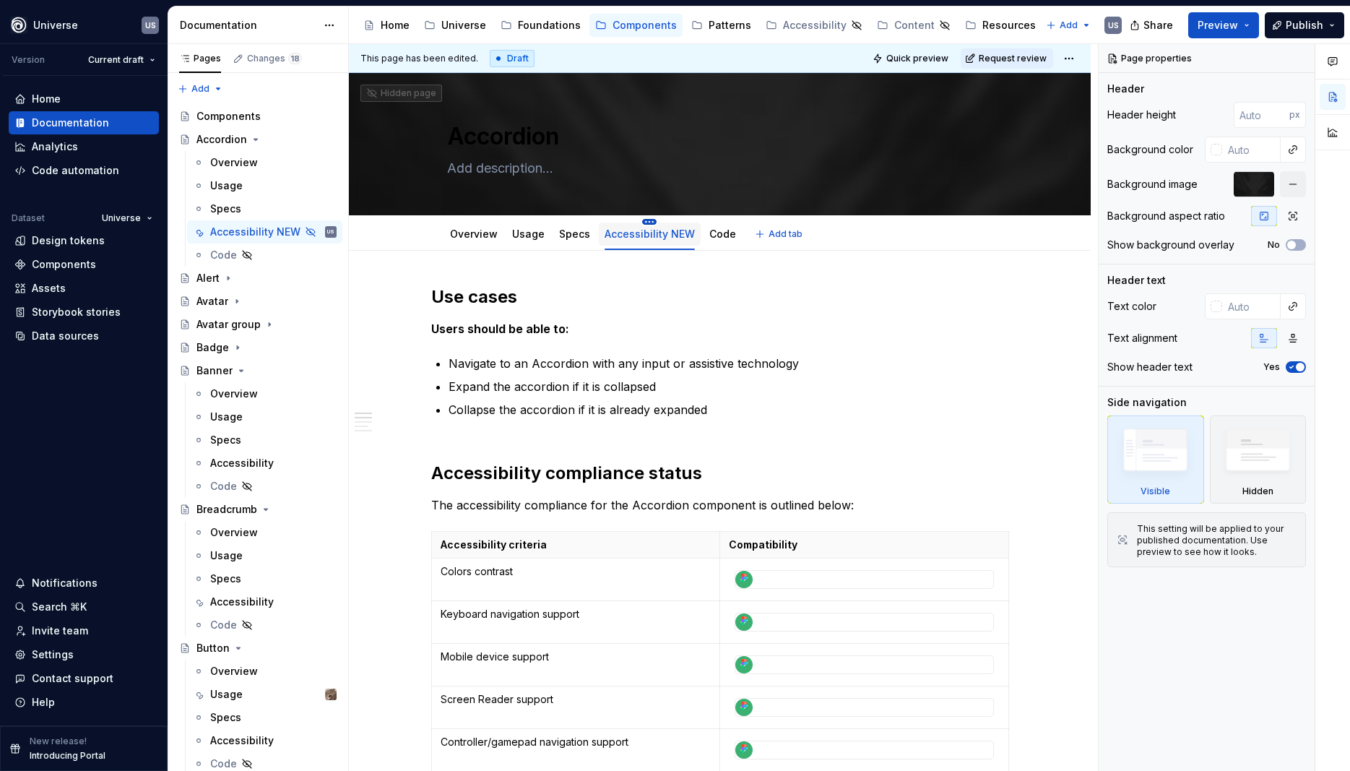
click at [650, 222] on html "Universe US Version Current draft Home Documentation Analytics Code automation …" at bounding box center [675, 385] width 1350 height 771
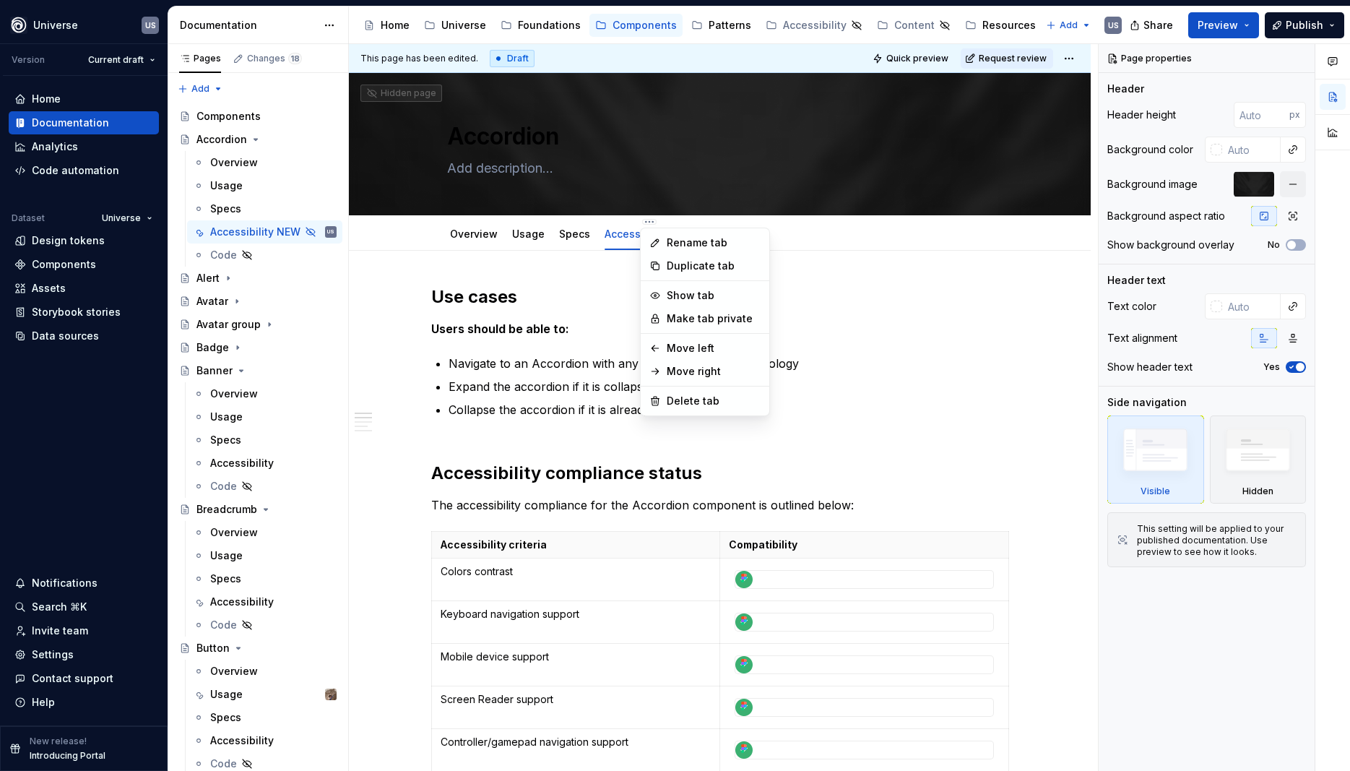
type textarea "*"
click at [689, 241] on div "Rename tab" at bounding box center [714, 243] width 94 height 14
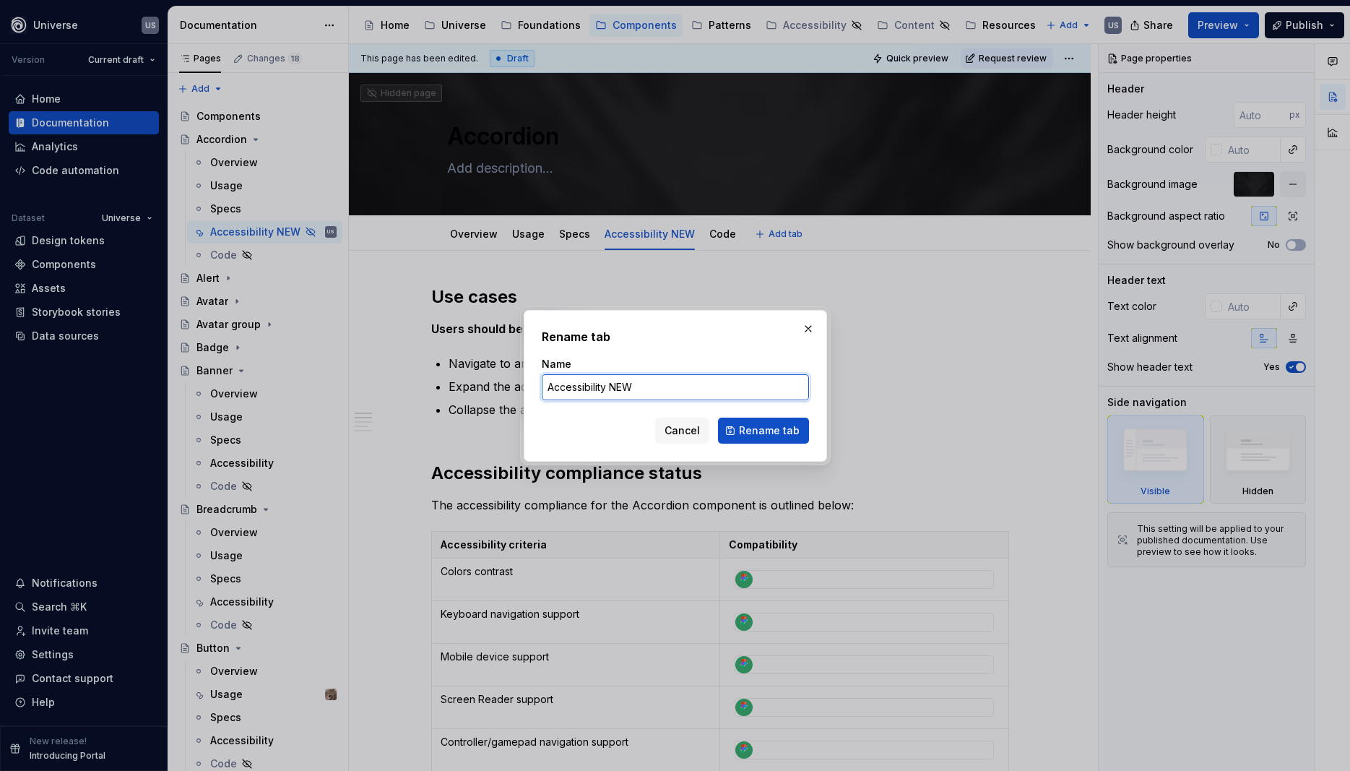
drag, startPoint x: 658, startPoint y: 381, endPoint x: 659, endPoint y: 388, distance: 7.3
click at [658, 381] on input "Accessibility NEW" at bounding box center [675, 387] width 267 height 26
type input "Accessibility NE"
type textarea "*"
type input "Accessibility"
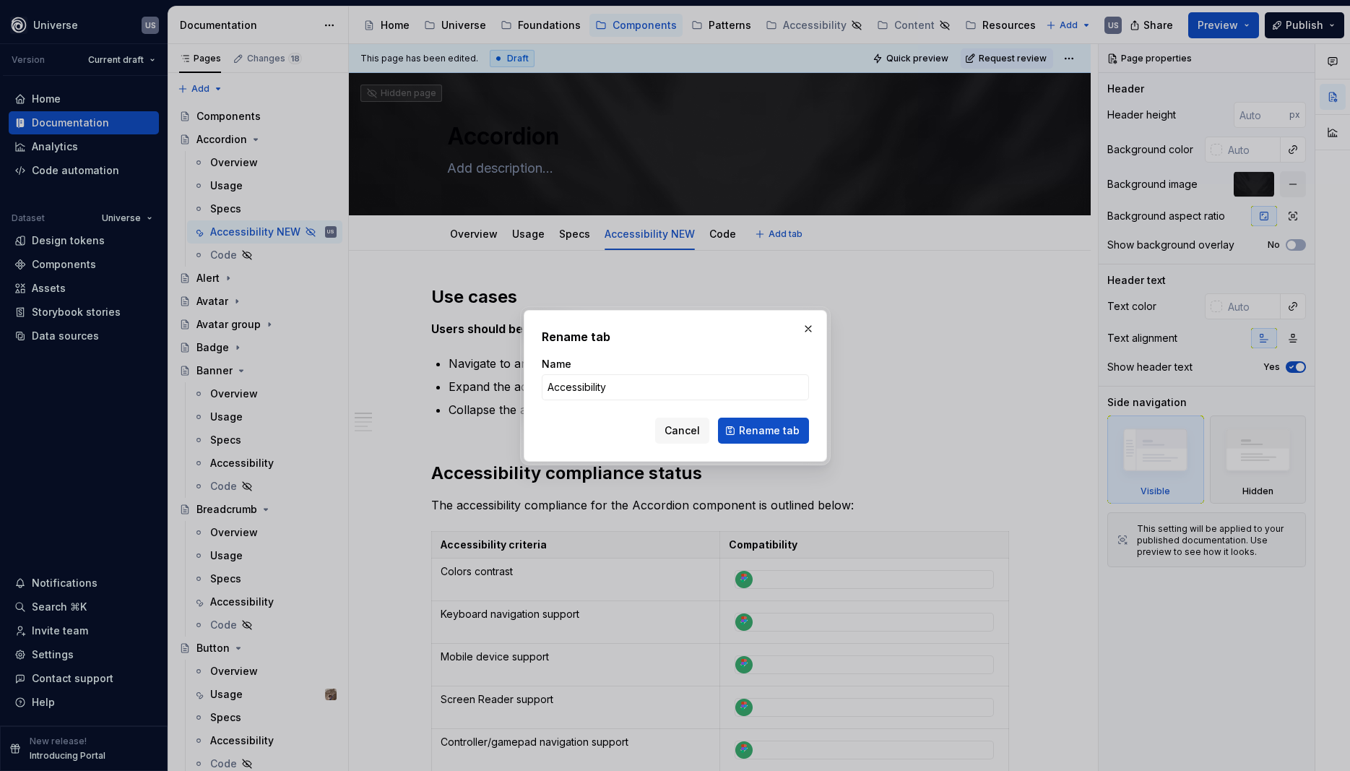
click at [634, 443] on div "Rename tab Name Accessibility Cancel Rename tab" at bounding box center [675, 386] width 303 height 152
click at [767, 428] on span "Rename tab" at bounding box center [769, 430] width 61 height 14
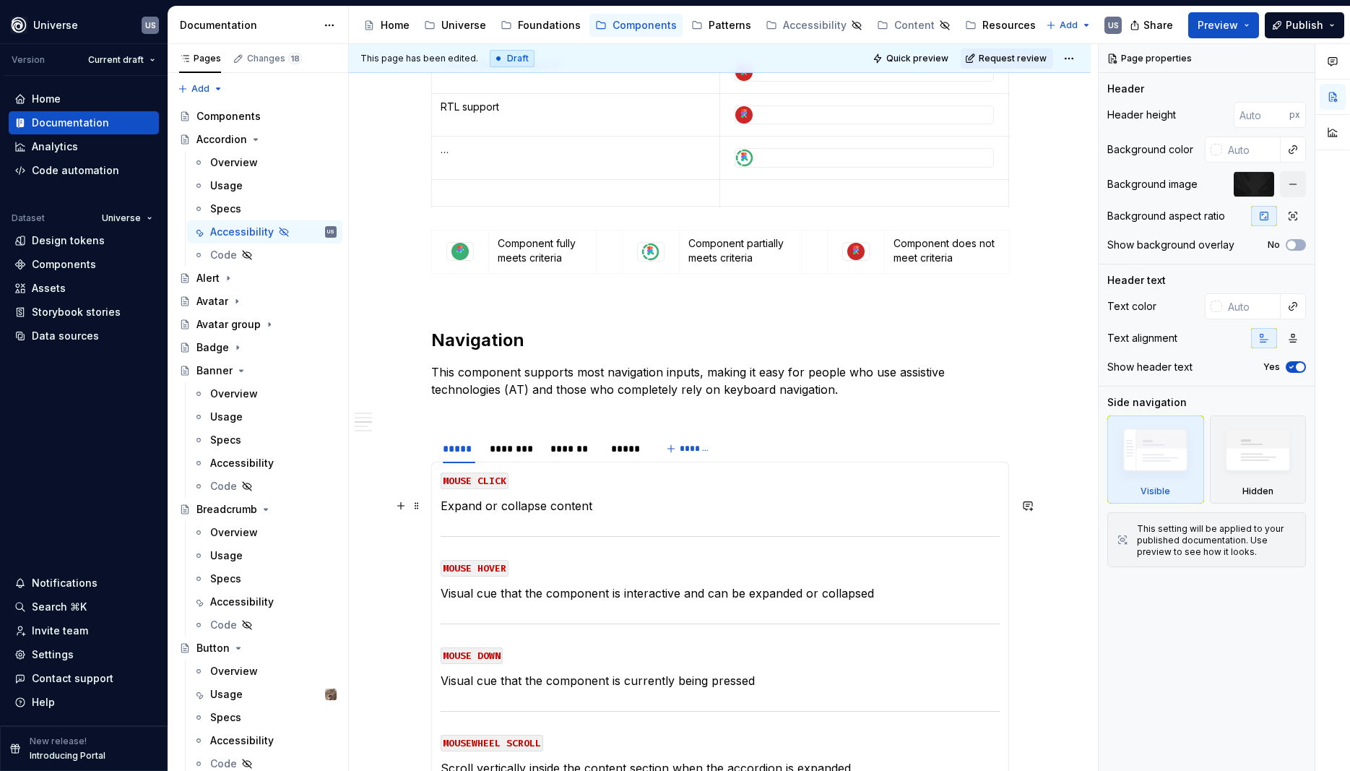
scroll to position [780, 0]
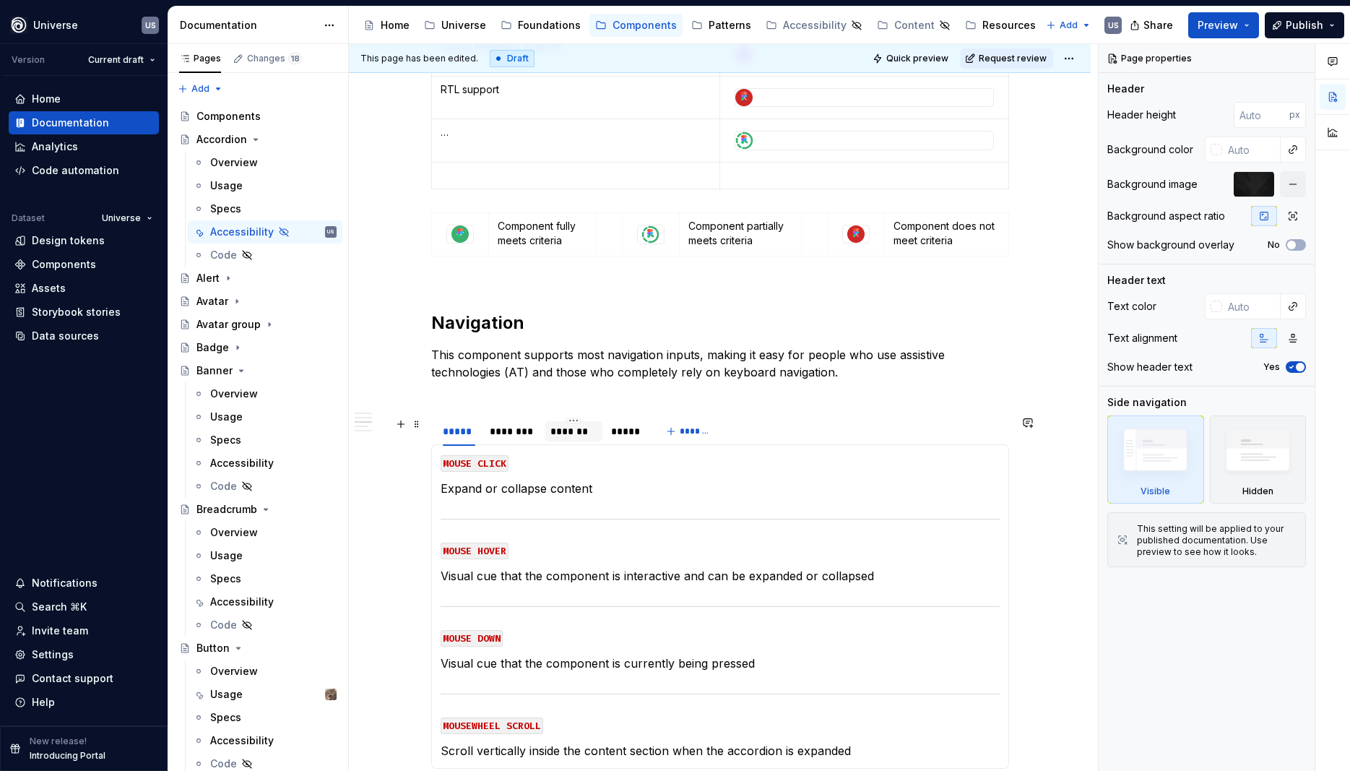
click at [588, 433] on div "*******" at bounding box center [574, 431] width 46 height 14
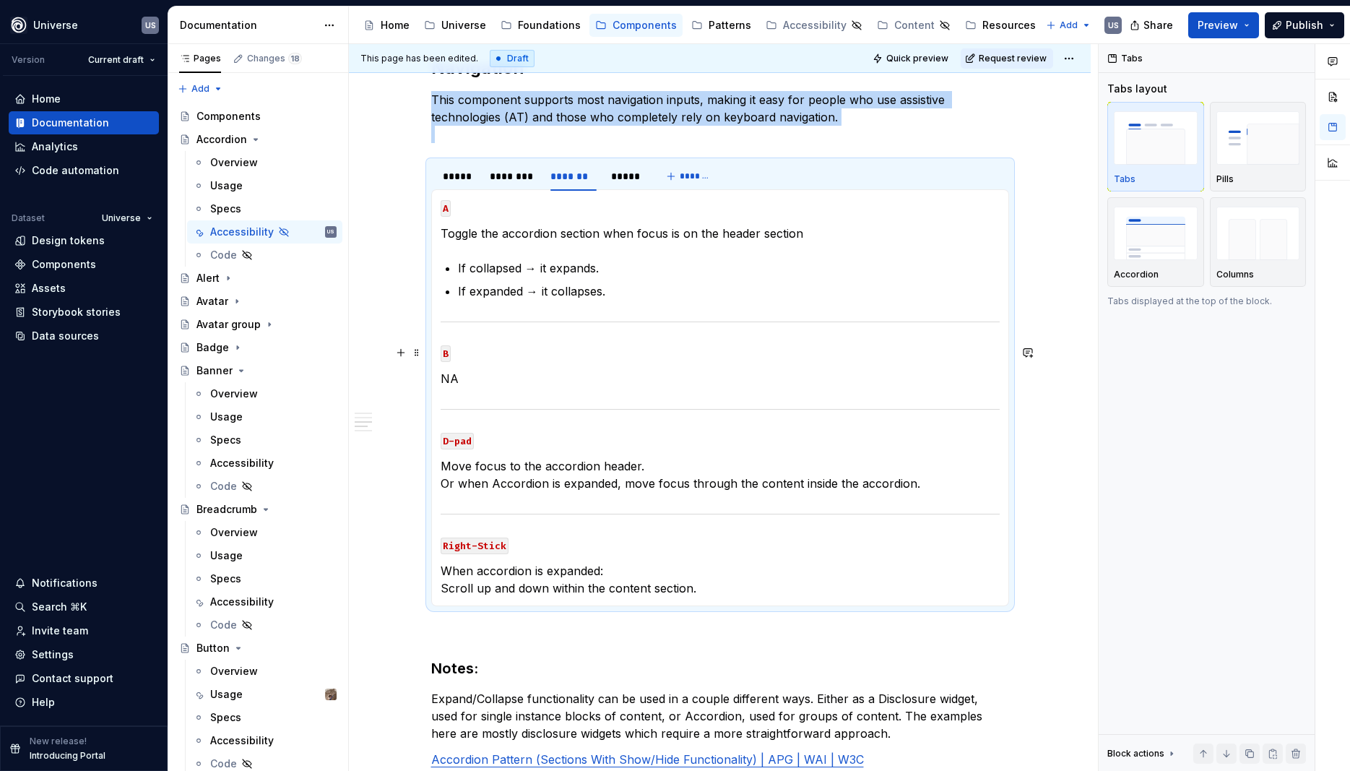
scroll to position [1040, 0]
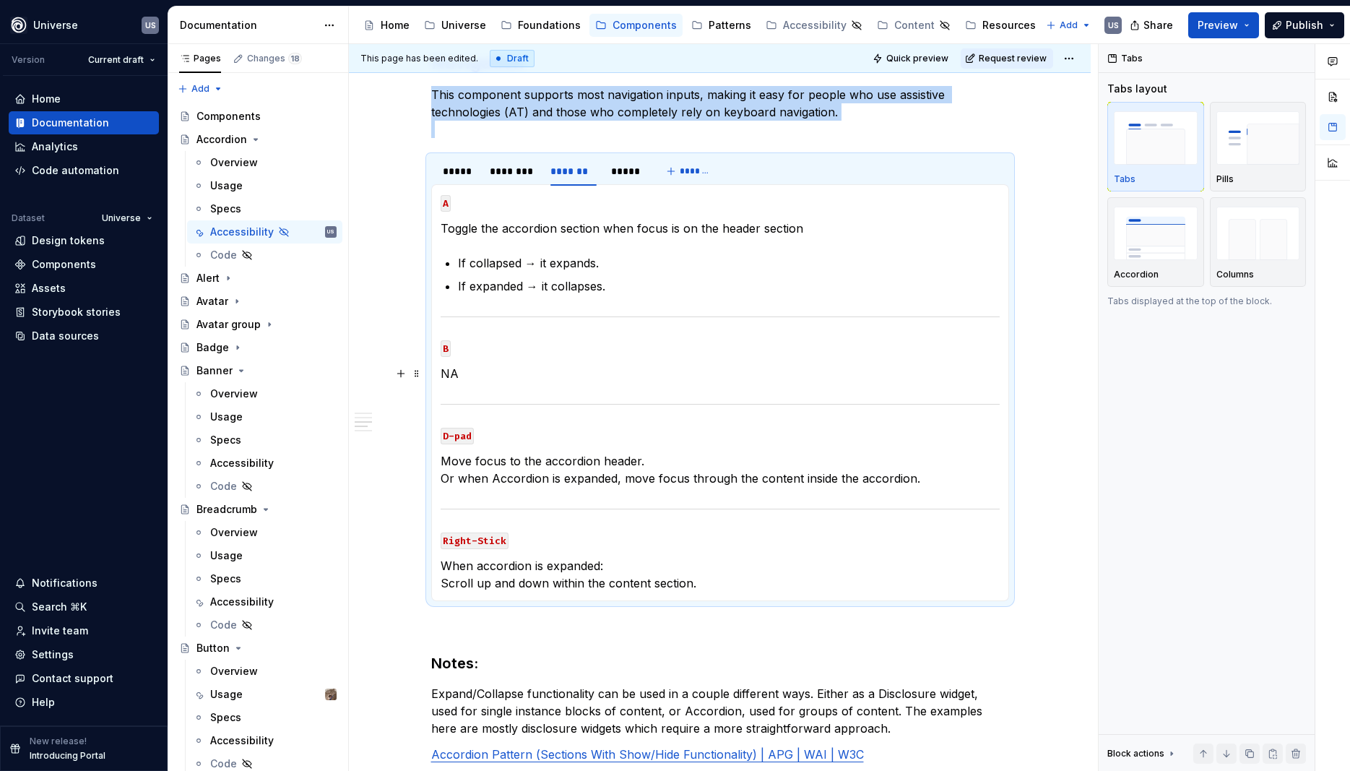
click at [475, 378] on p "NA" at bounding box center [720, 373] width 559 height 17
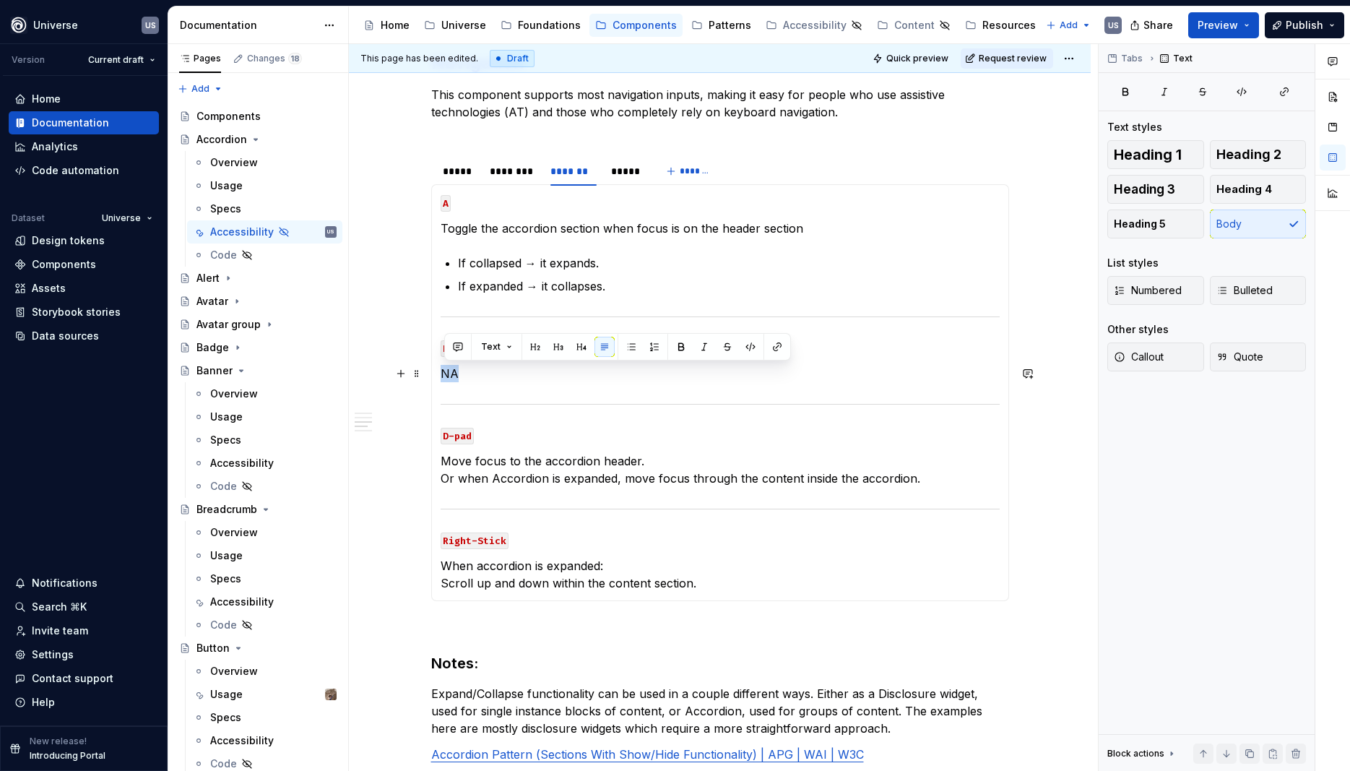
click at [475, 378] on p "NA" at bounding box center [720, 373] width 559 height 17
click at [467, 379] on p "NA" at bounding box center [720, 373] width 559 height 17
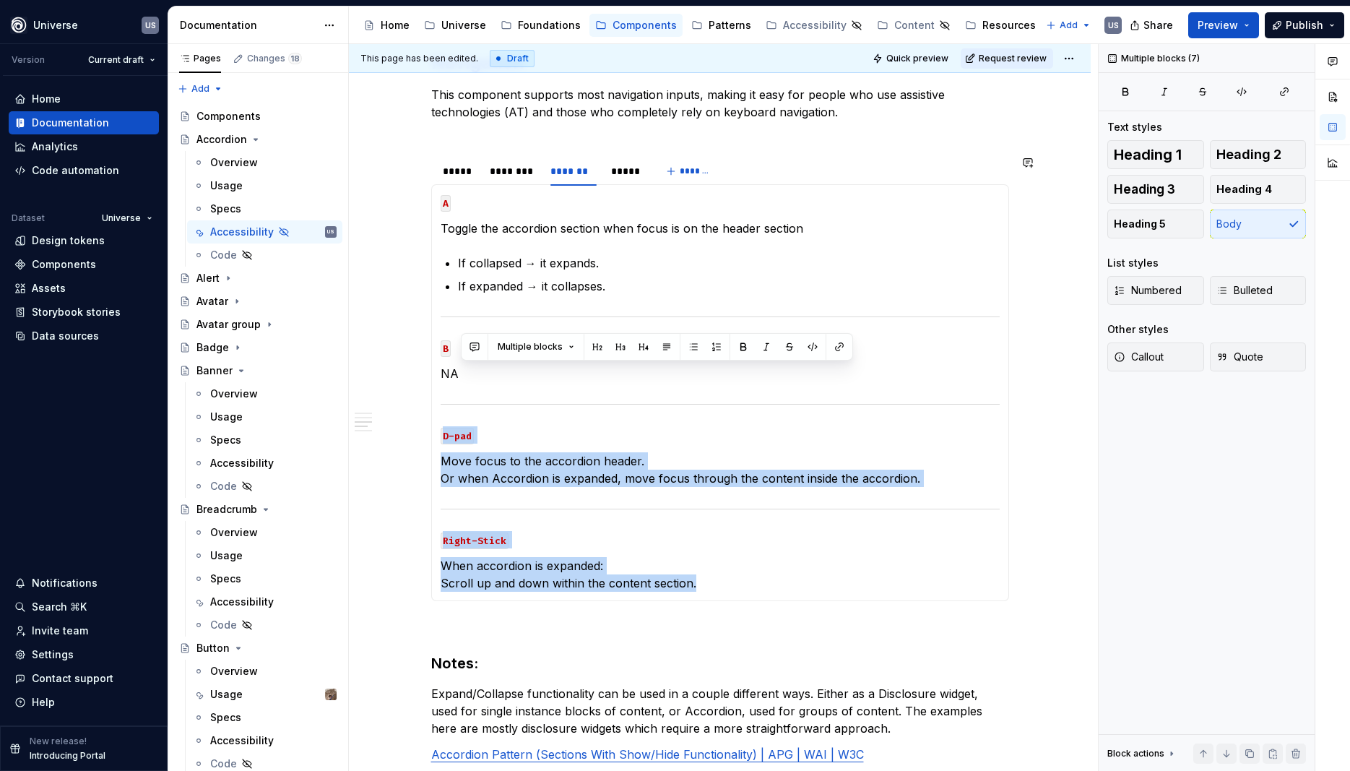
drag, startPoint x: 474, startPoint y: 377, endPoint x: 725, endPoint y: 599, distance: 334.8
click at [725, 599] on div "MOUSE CLICK Expand or collapse content MOUSE HOVER Visual cue that the componen…" at bounding box center [720, 392] width 578 height 417
copy section-item-column "D-pad Move focus to the accordion header. Or when Accordion is expanded, move f…"
click at [236, 298] on icon "Page tree" at bounding box center [237, 302] width 12 height 12
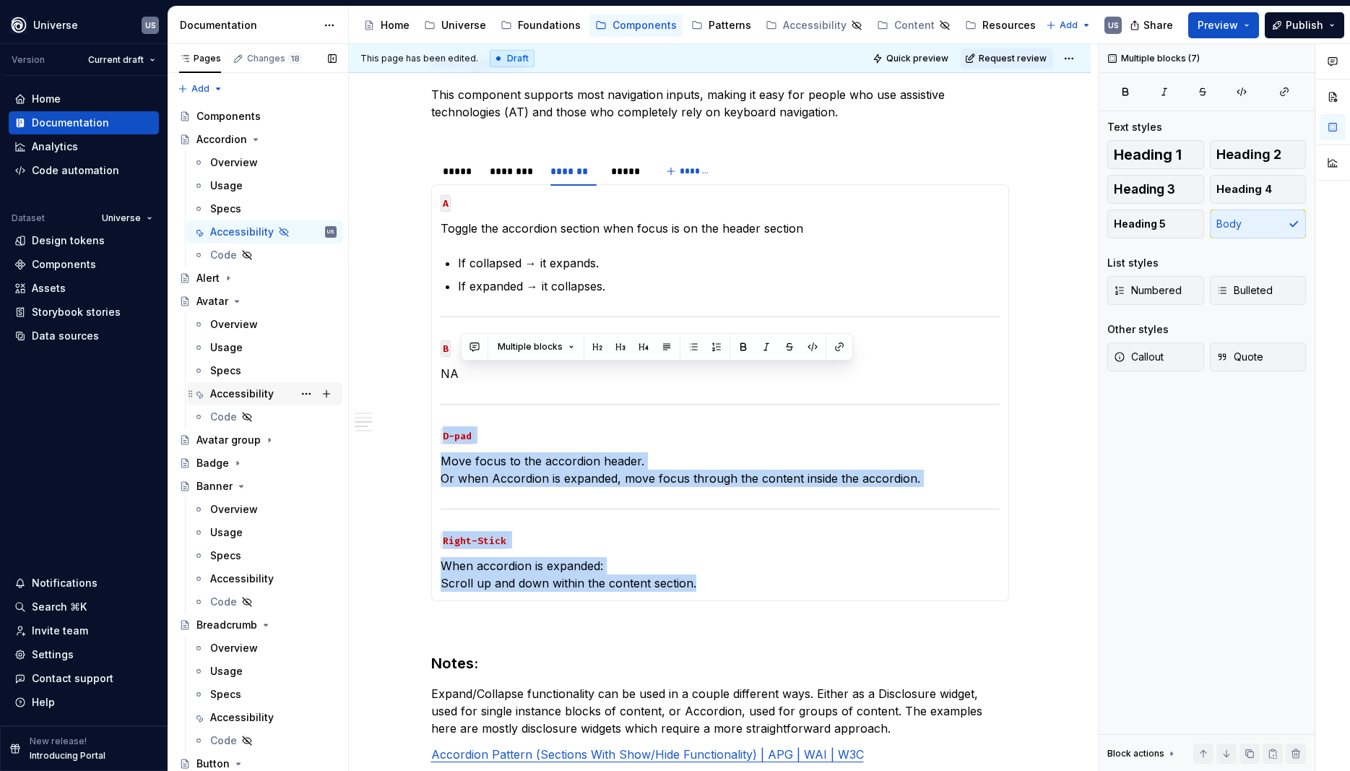
click at [241, 392] on div "Accessibility" at bounding box center [242, 394] width 64 height 14
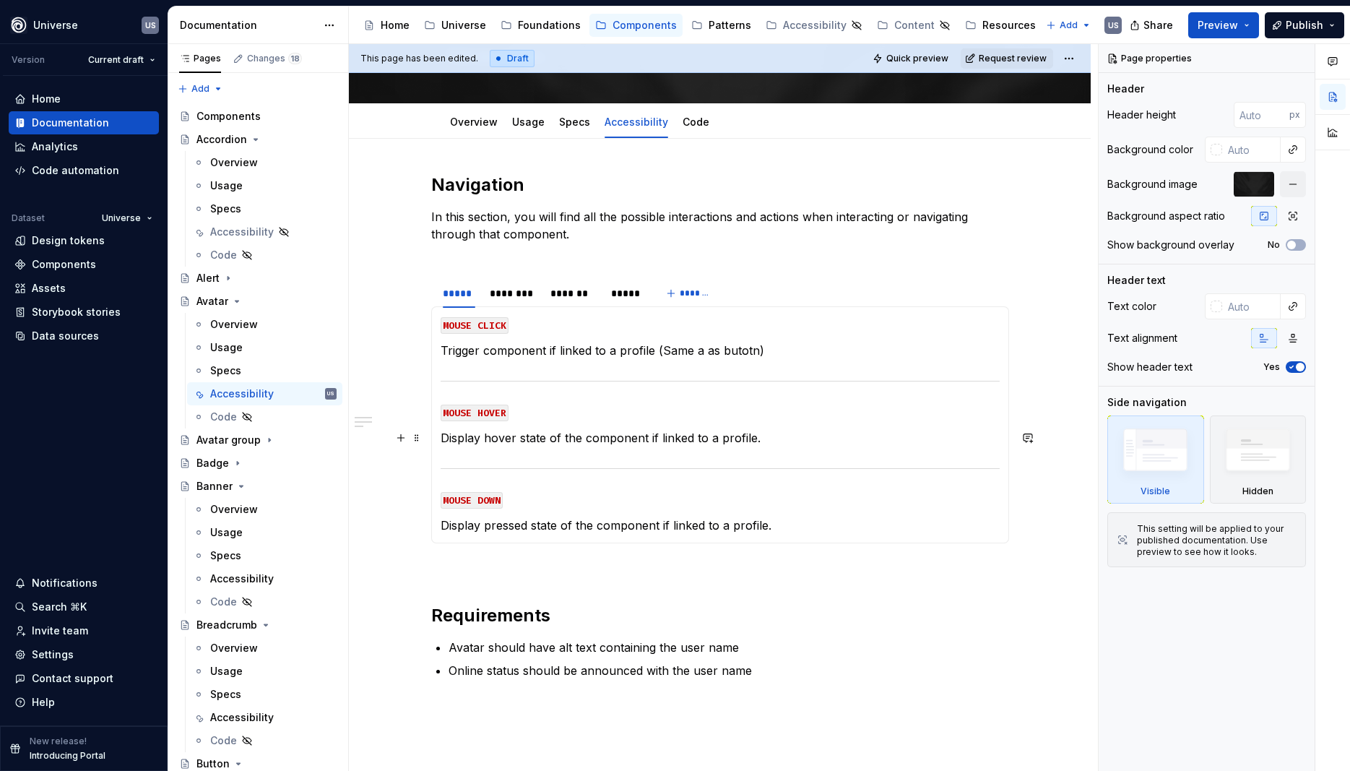
scroll to position [130, 0]
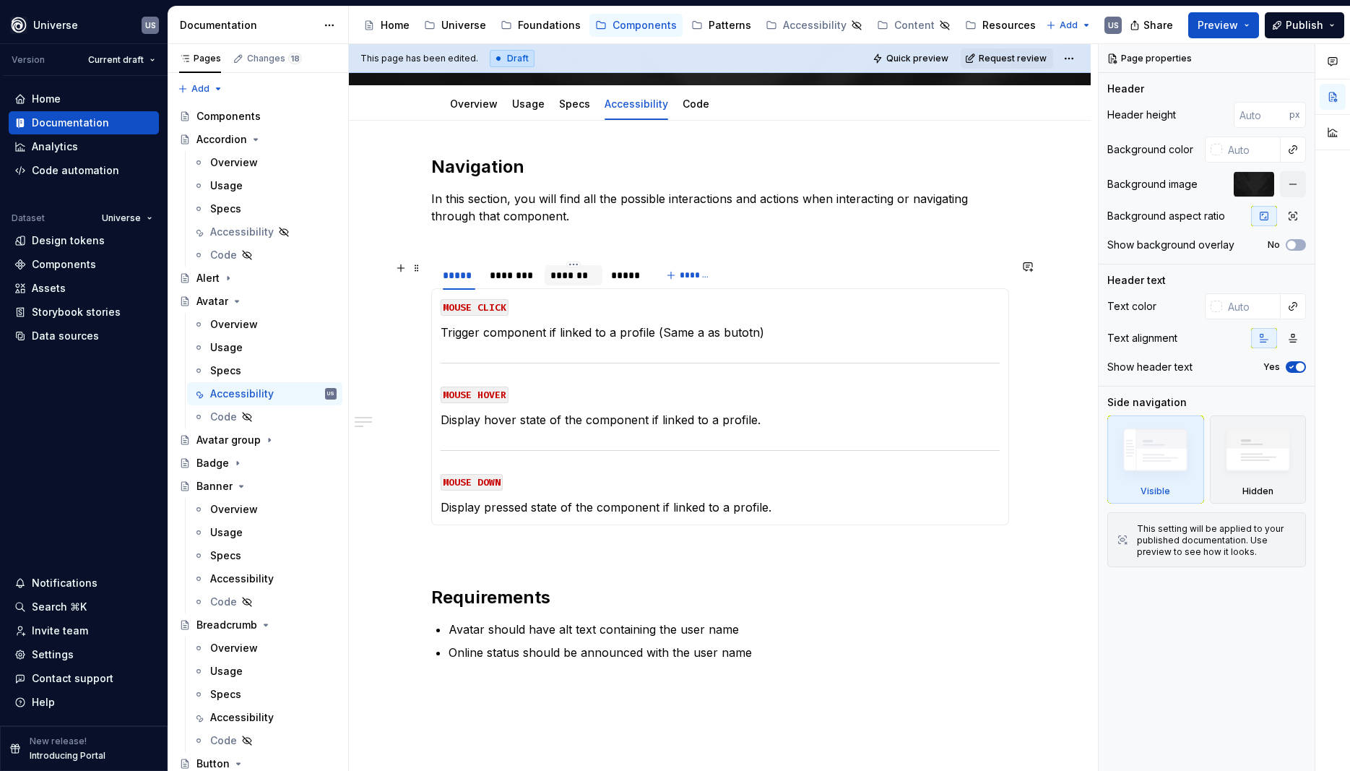
click at [571, 275] on div "*******" at bounding box center [574, 275] width 46 height 14
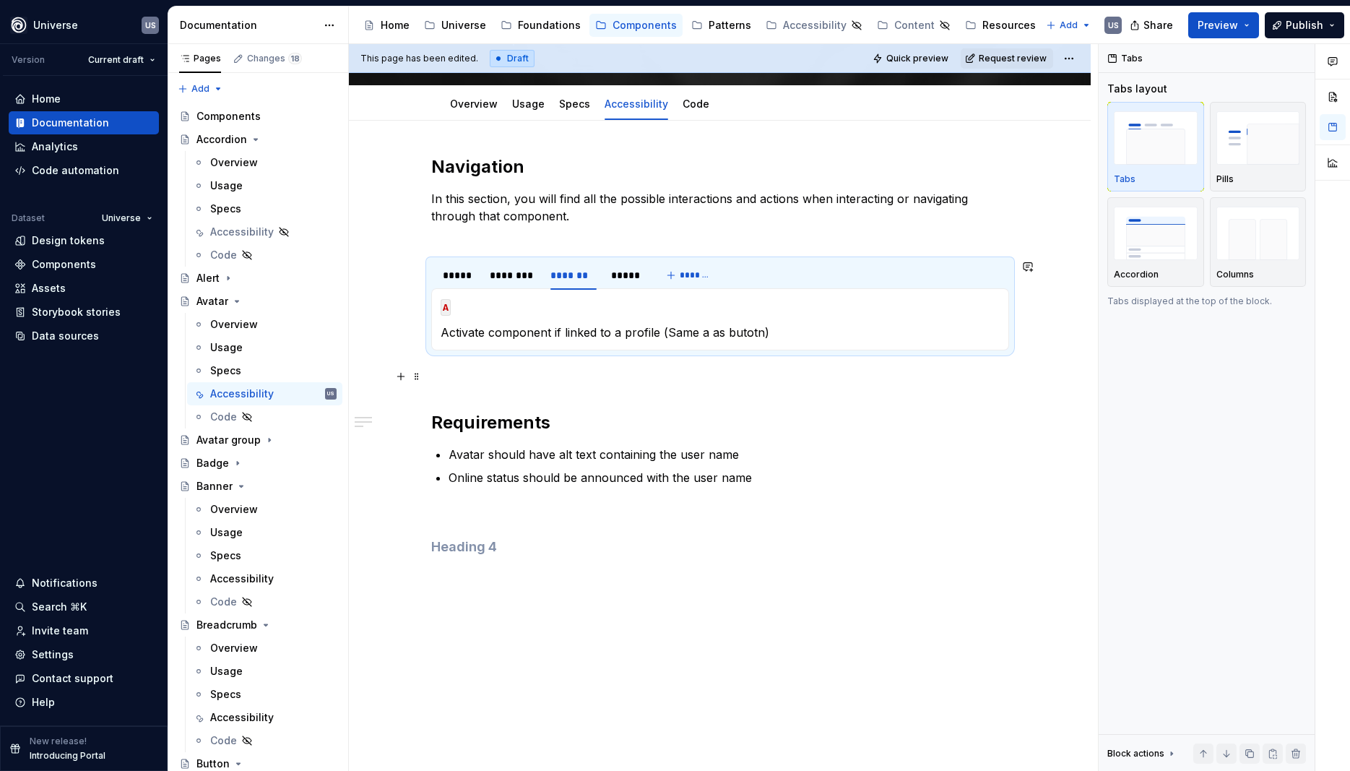
type textarea "*"
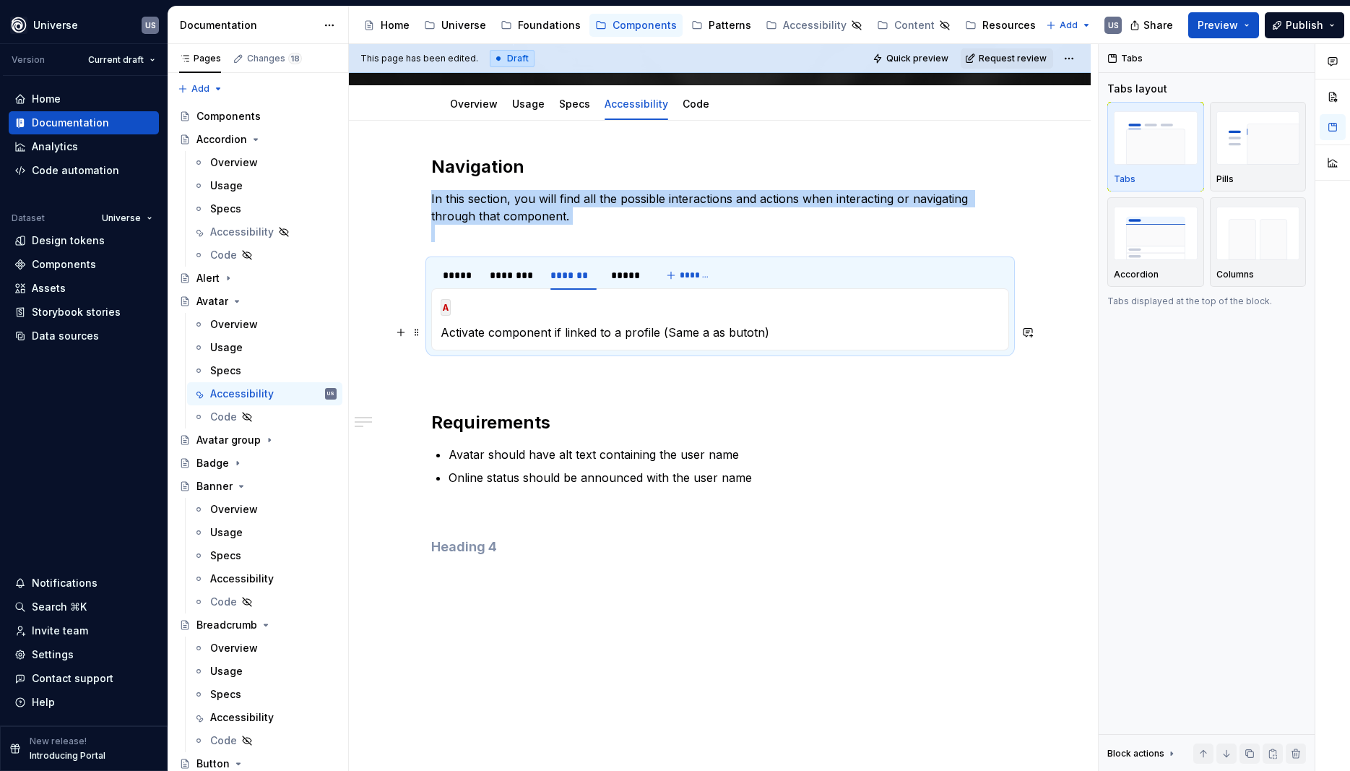
click at [829, 334] on p "Activate component if linked to a profile (Same a as butotn)" at bounding box center [720, 332] width 559 height 17
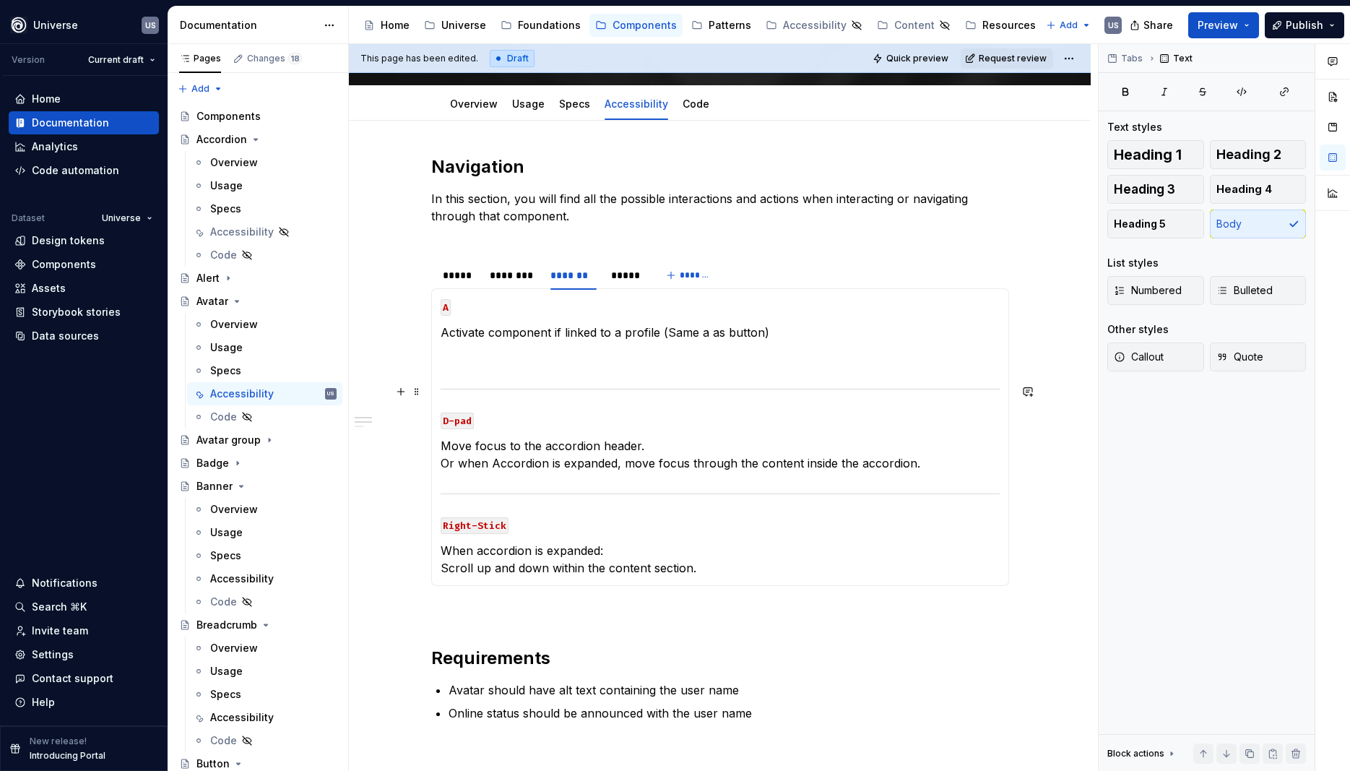
click at [522, 375] on section-item-column "A Activate component if linked to a profile (Same a as button) D-pad Move focus…" at bounding box center [720, 437] width 559 height 279
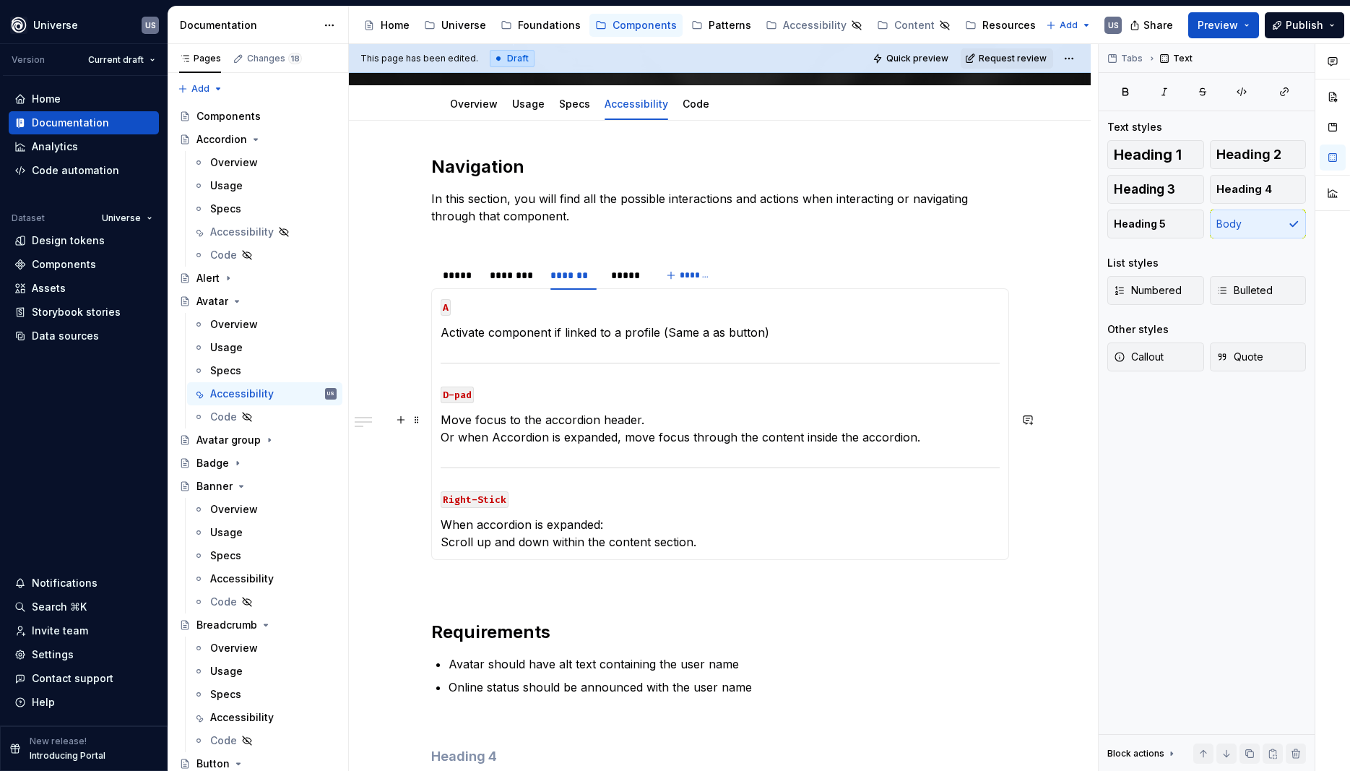
click at [593, 435] on p "Move focus to the accordion header. Or when Accordion is expanded, move focus t…" at bounding box center [720, 428] width 559 height 35
drag, startPoint x: 548, startPoint y: 421, endPoint x: 598, endPoint y: 420, distance: 49.9
click at [598, 420] on p "Move focus to the accordion header. Or when Accordion is expanded, move focus t…" at bounding box center [720, 428] width 559 height 35
click at [569, 415] on p "Move focus to the next breadcrumb header. Or when Accordion is expanded, move f…" at bounding box center [720, 428] width 559 height 35
drag, startPoint x: 692, startPoint y: 426, endPoint x: 740, endPoint y: 422, distance: 47.8
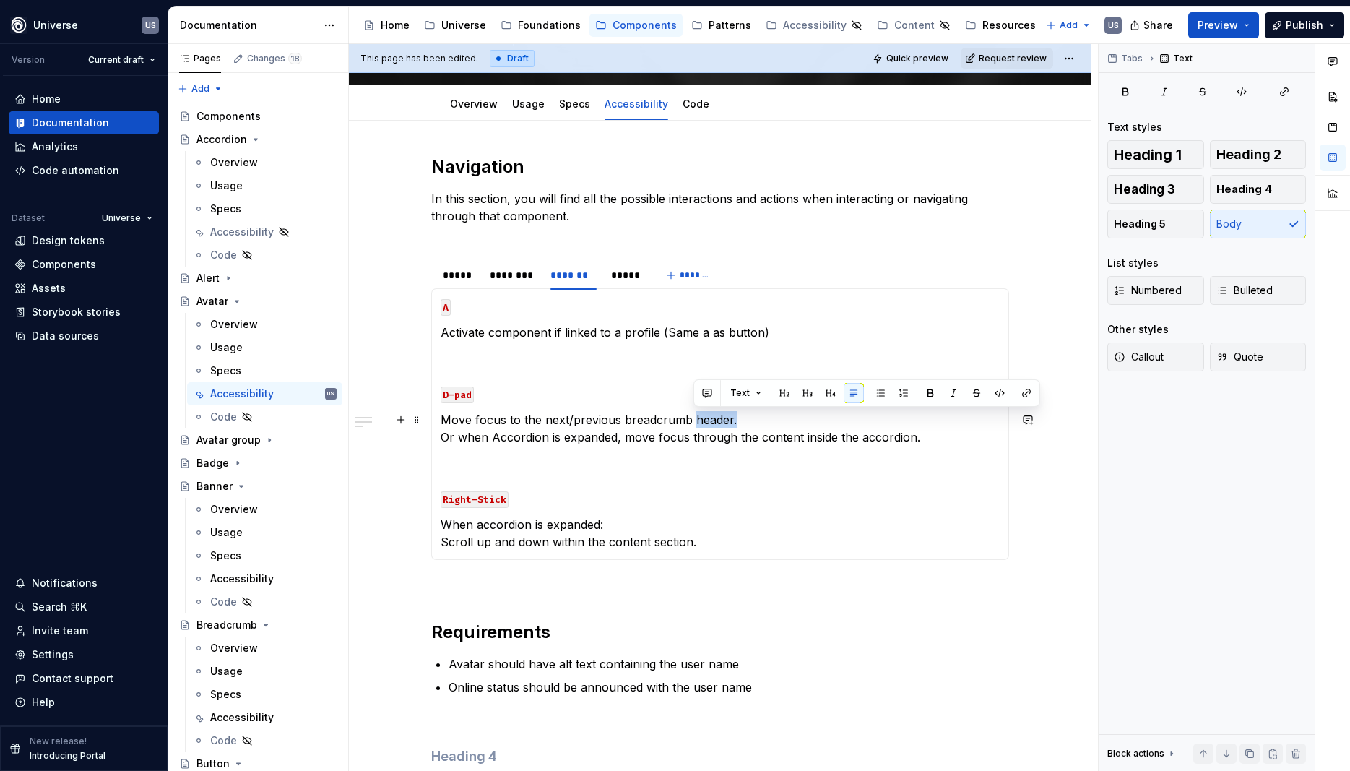
click at [740, 422] on p "Move focus to the next/previous breadcrumb header. Or when Accordion is expande…" at bounding box center [720, 428] width 559 height 35
click at [912, 439] on p "Move focus to the next/previous breadcrumb Or when Accordion is expanded, move …" at bounding box center [720, 428] width 559 height 35
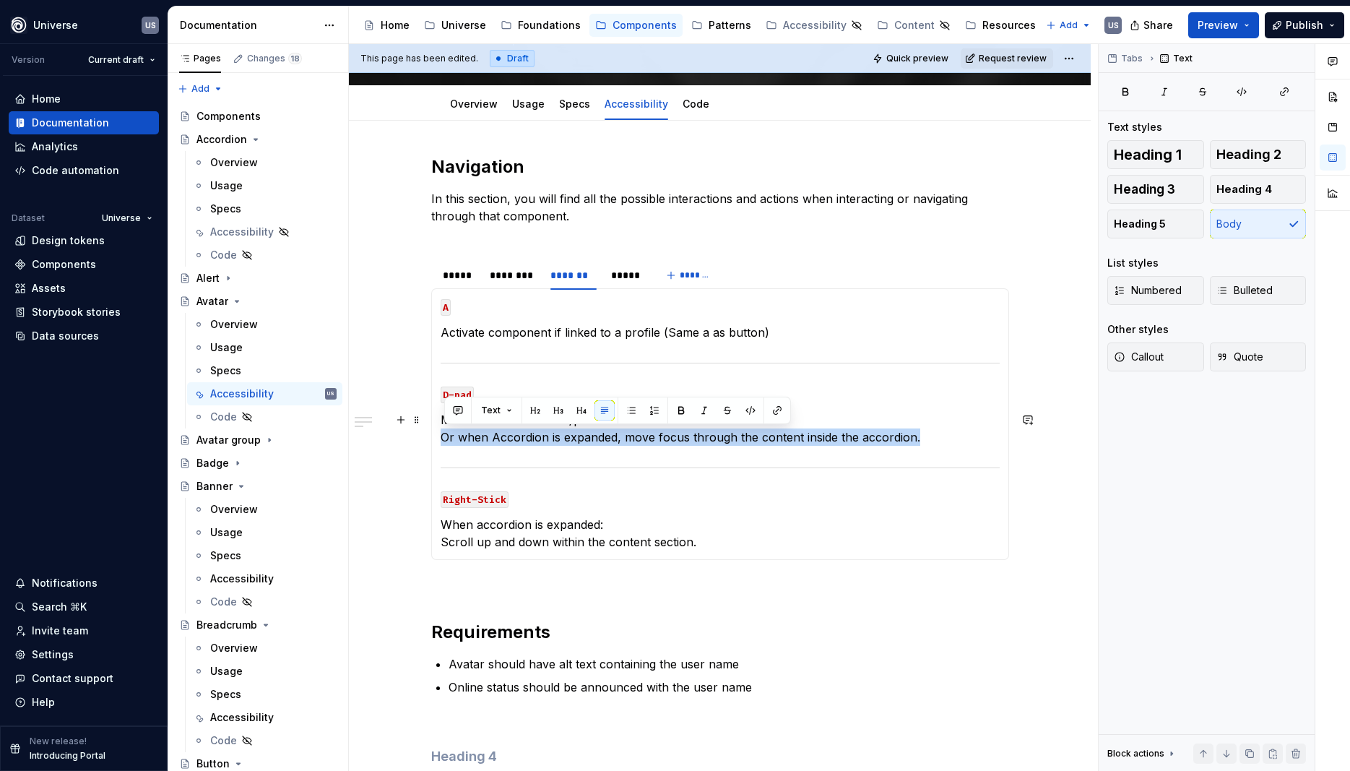
drag, startPoint x: 937, startPoint y: 433, endPoint x: 439, endPoint y: 445, distance: 498.0
click at [439, 445] on div "MOUSE CLICK Trigger component if linked to a profile (Same a as butotn) MOUSE H…" at bounding box center [720, 424] width 578 height 272
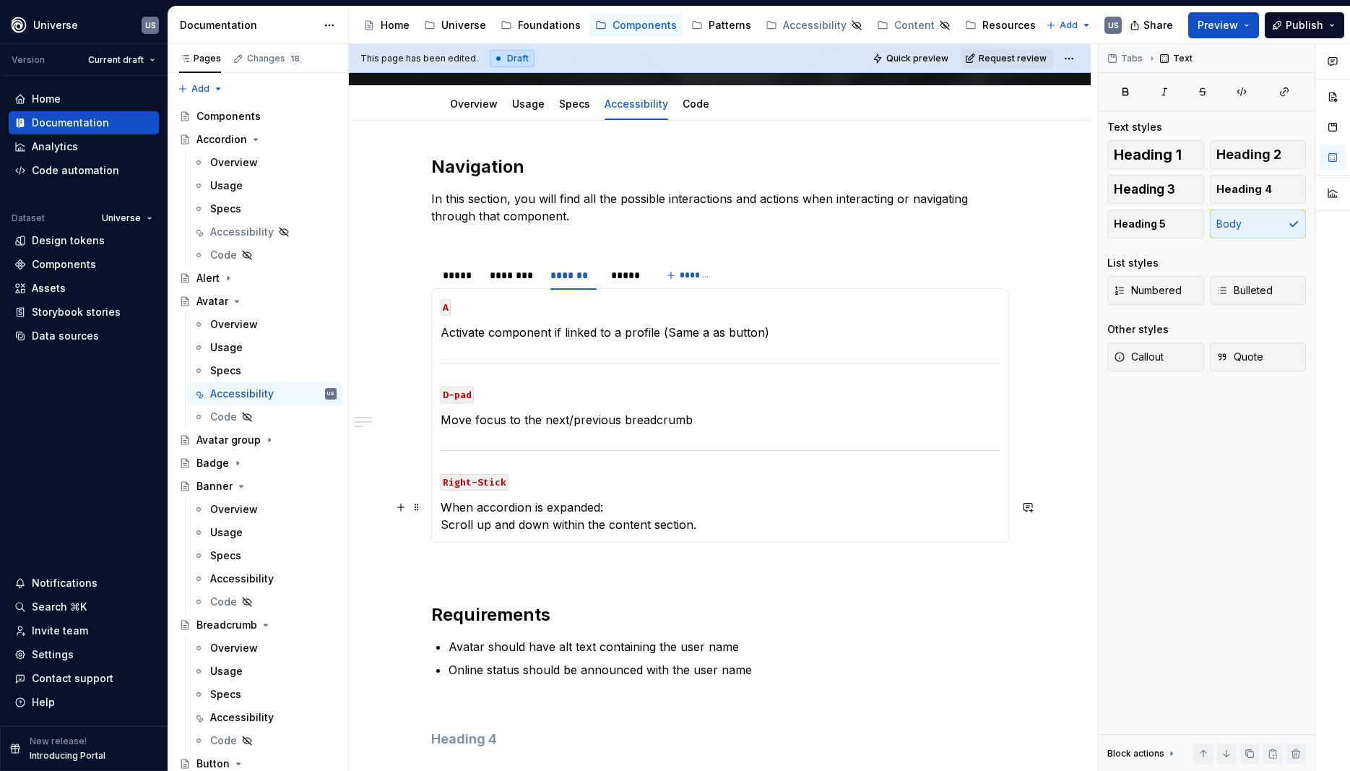
click at [568, 514] on p "When accordion is expanded: Scroll up and down within the content section." at bounding box center [720, 516] width 559 height 35
drag, startPoint x: 623, startPoint y: 507, endPoint x: 643, endPoint y: 521, distance: 24.4
click at [444, 504] on div "MOUSE CLICK Trigger component if linked to a profile (Same a as butotn) MOUSE H…" at bounding box center [720, 415] width 578 height 254
click at [678, 530] on p "When accordion is expanded: Scroll up and down within the content section." at bounding box center [720, 516] width 559 height 35
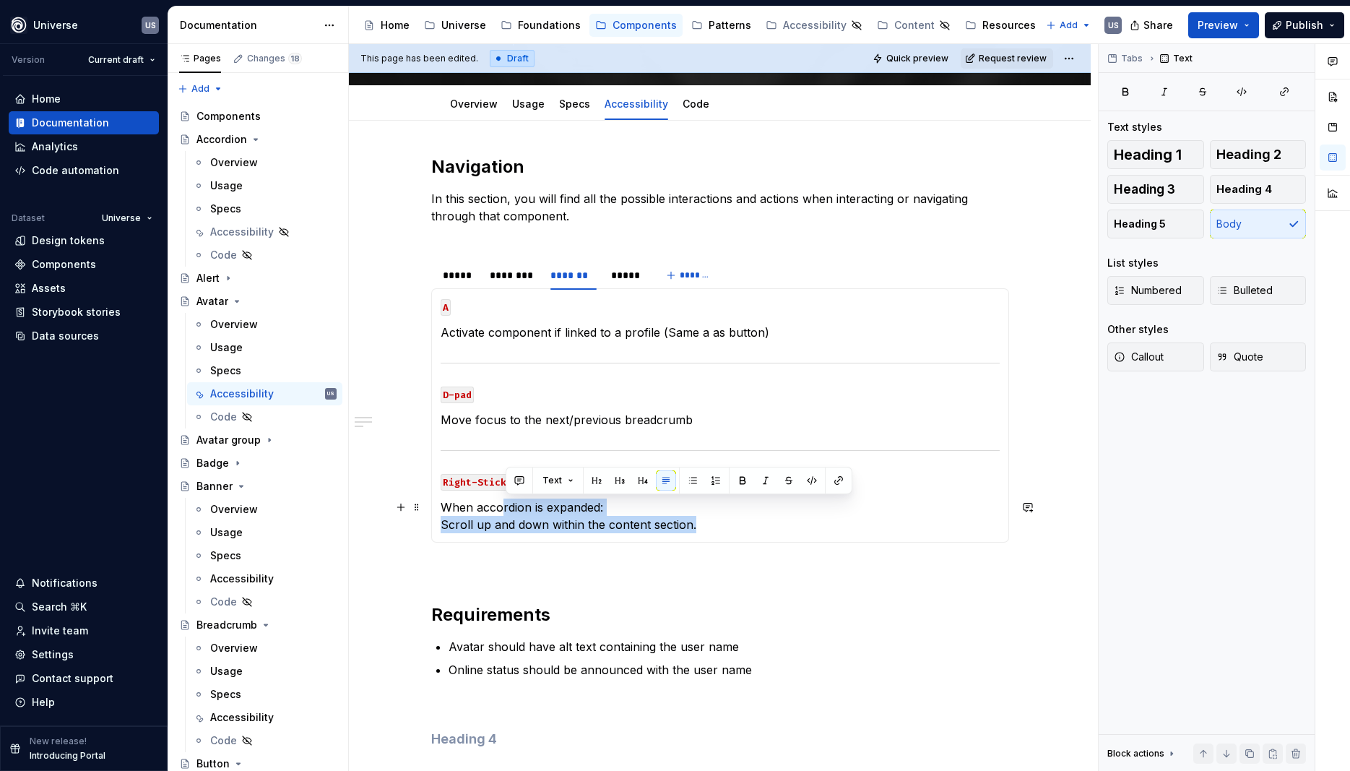
drag, startPoint x: 736, startPoint y: 523, endPoint x: 503, endPoint y: 512, distance: 233.7
click at [504, 512] on p "When accordion is expanded: Scroll up and down within the content section." at bounding box center [720, 516] width 559 height 35
click at [474, 479] on code "Right-Stick" at bounding box center [475, 482] width 68 height 17
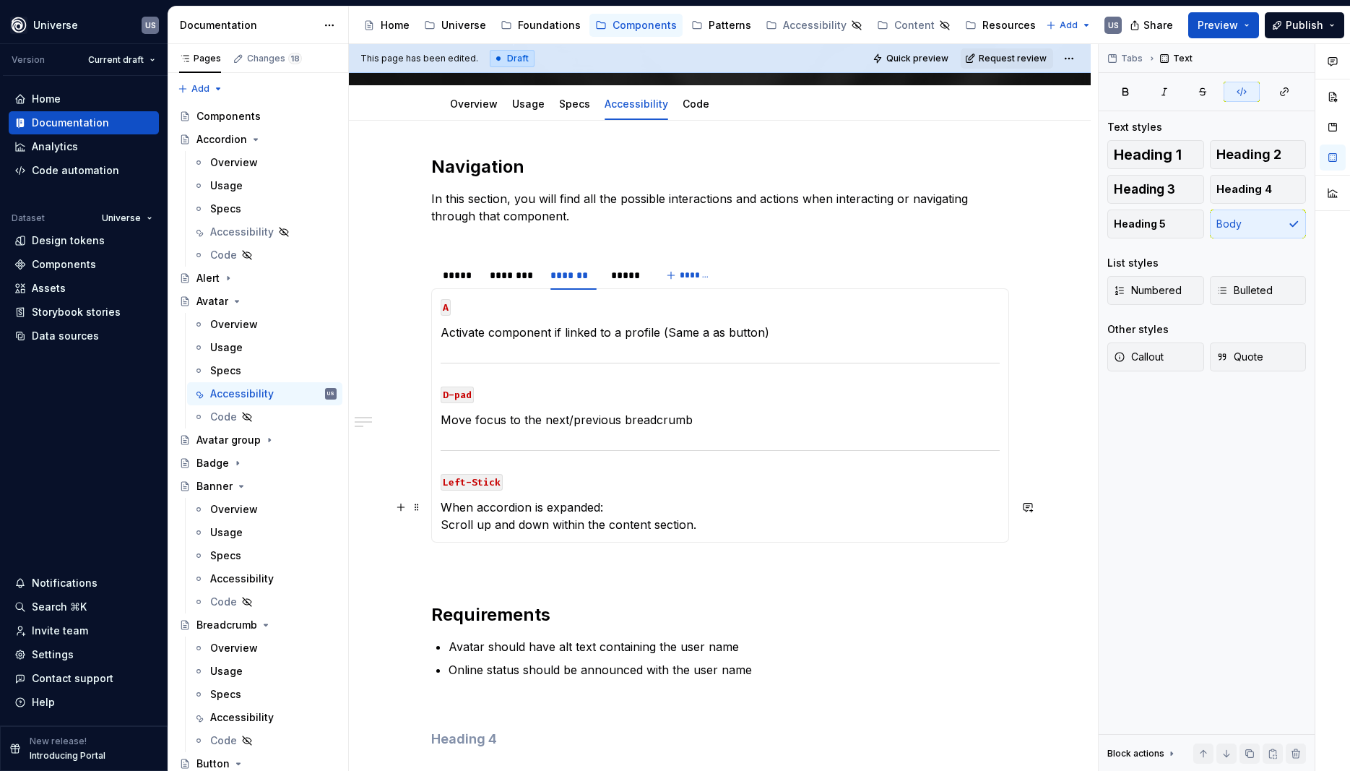
click at [704, 516] on p "When accordion is expanded: Scroll up and down within the content section." at bounding box center [720, 516] width 559 height 35
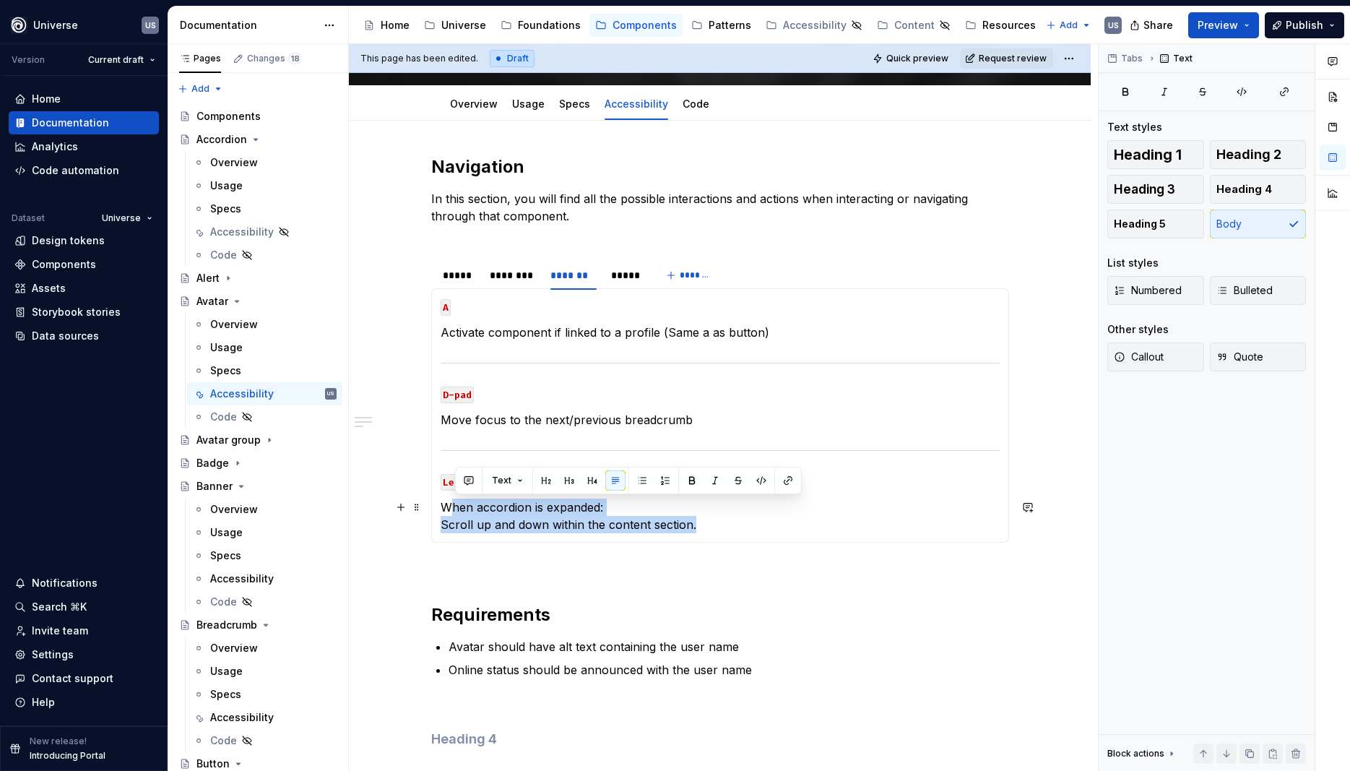
drag, startPoint x: 732, startPoint y: 521, endPoint x: 625, endPoint y: 442, distance: 132.8
click at [457, 501] on p "When accordion is expanded: Scroll up and down within the content section." at bounding box center [720, 516] width 559 height 35
click at [708, 421] on p "Move focus to the next/previous breadcrumb" at bounding box center [720, 419] width 559 height 17
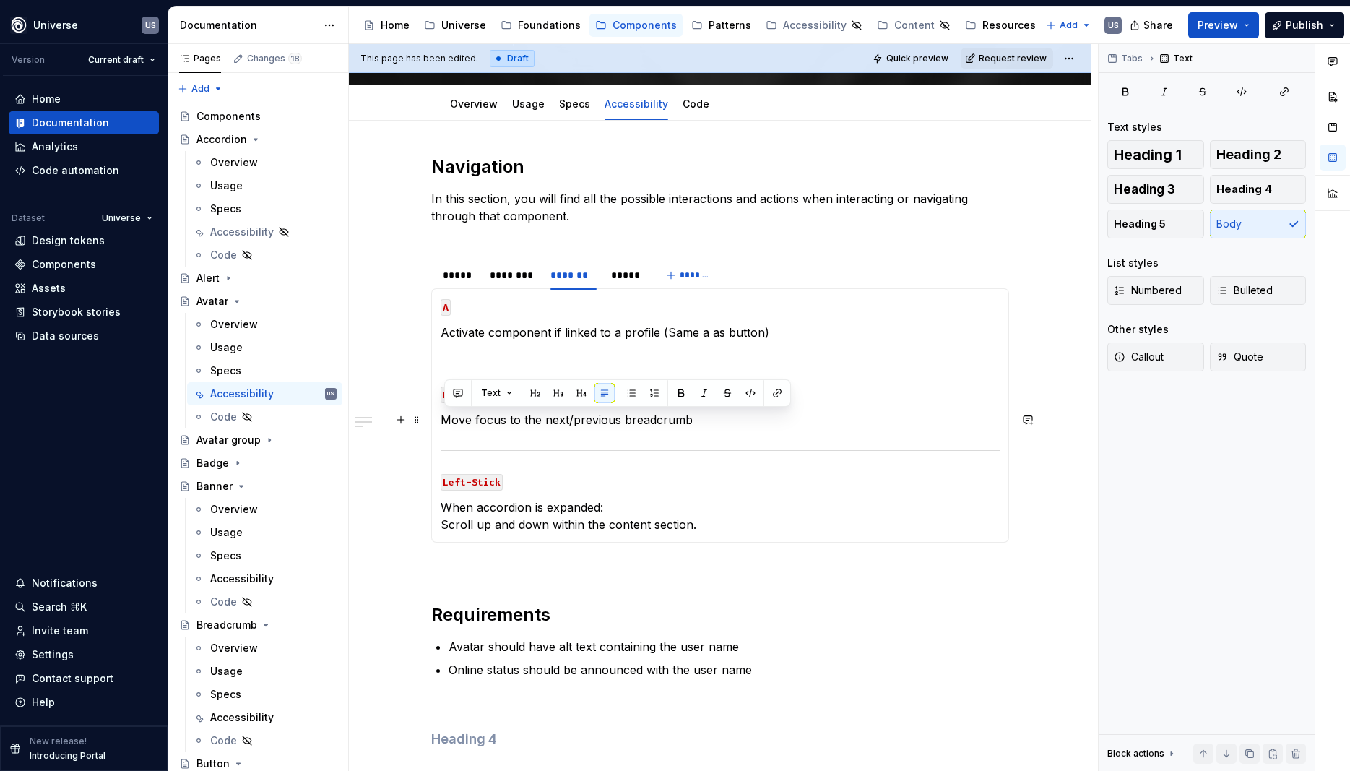
drag, startPoint x: 707, startPoint y: 422, endPoint x: 446, endPoint y: 423, distance: 260.8
click at [446, 423] on p "Move focus to the next/previous breadcrumb" at bounding box center [720, 419] width 559 height 17
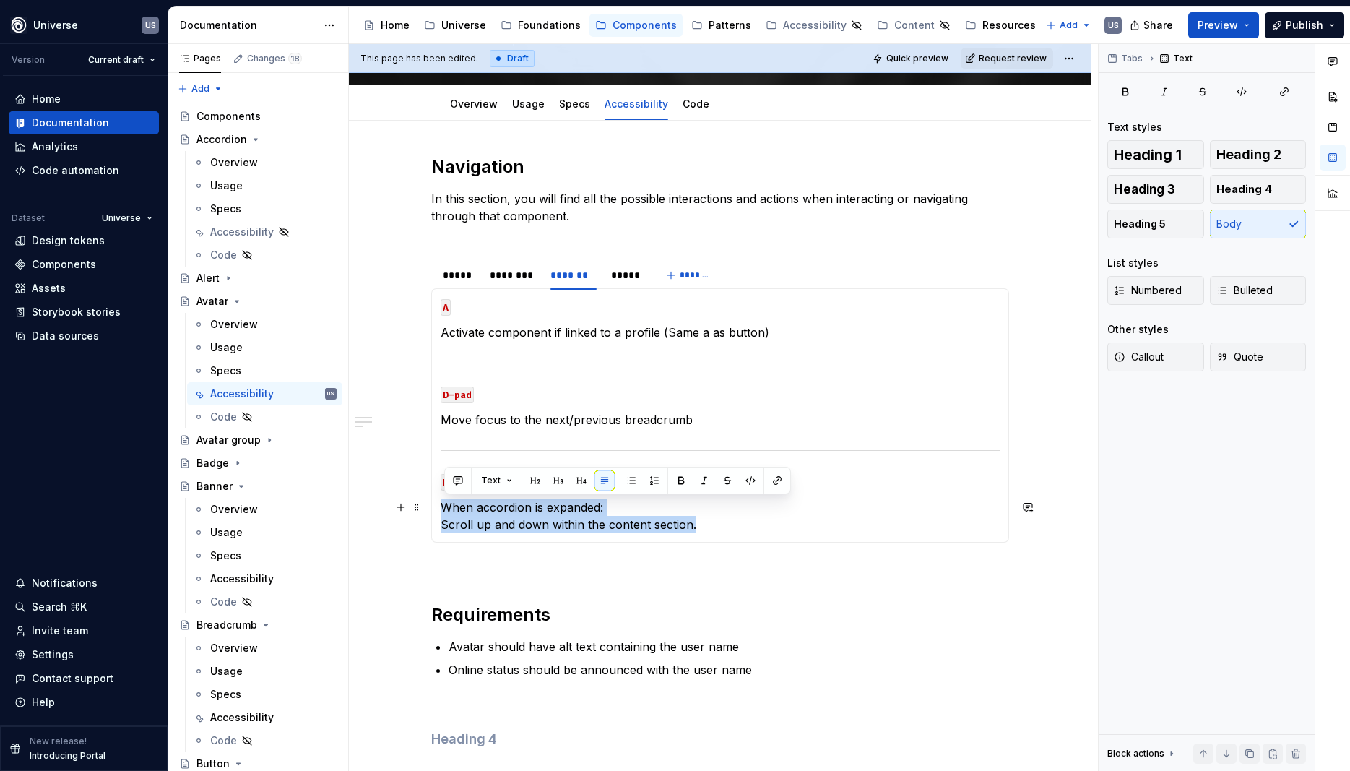
drag, startPoint x: 709, startPoint y: 525, endPoint x: 447, endPoint y: 509, distance: 262.8
click at [440, 504] on div "MOUSE CLICK Trigger component if linked to a profile (Same a as butotn) MOUSE H…" at bounding box center [720, 415] width 578 height 254
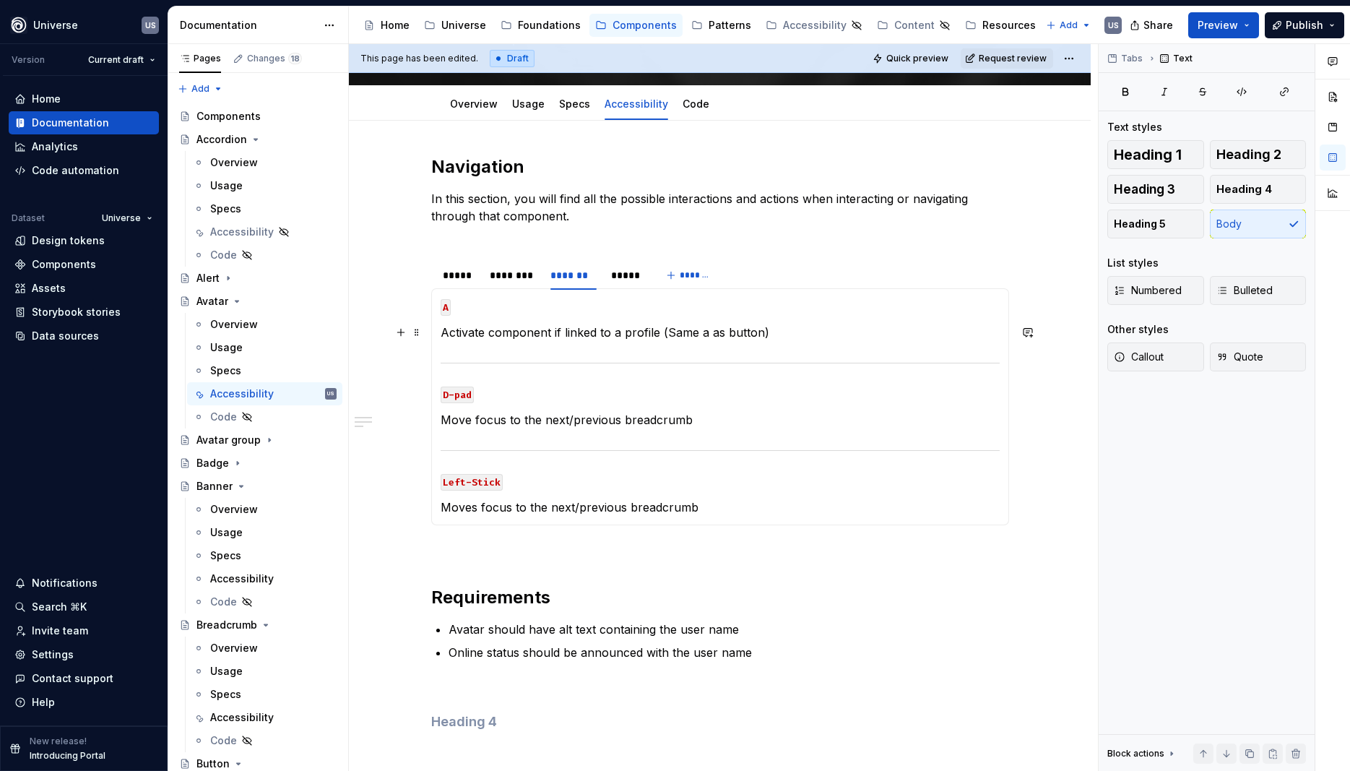
click at [610, 341] on section-item-column "A Activate component if linked to a profile (Same a as button) D-pad Move focus…" at bounding box center [720, 407] width 559 height 218
drag, startPoint x: 237, startPoint y: 236, endPoint x: 309, endPoint y: 231, distance: 71.7
click at [236, 236] on div "Accessibility" at bounding box center [242, 232] width 64 height 14
click at [309, 231] on button "Page tree" at bounding box center [306, 232] width 20 height 20
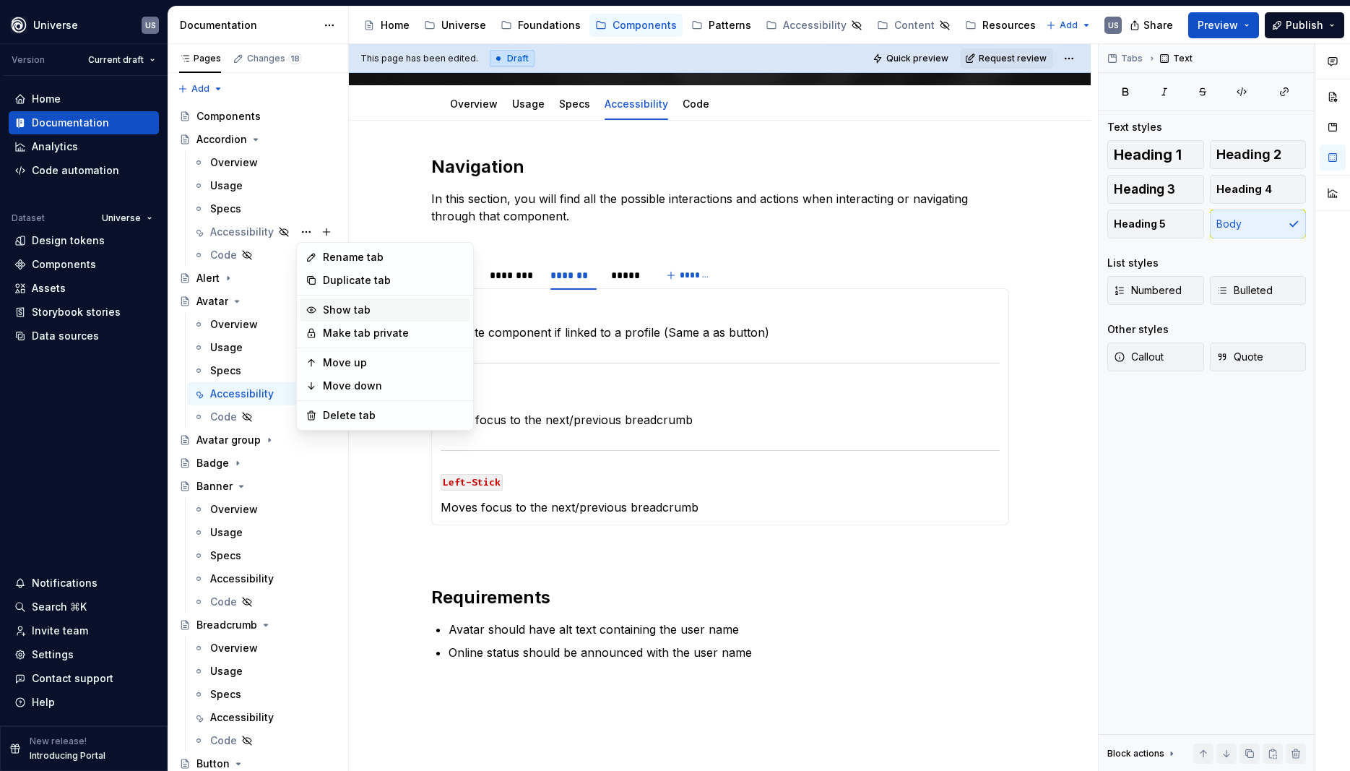
click at [348, 307] on div "Show tab" at bounding box center [394, 310] width 142 height 14
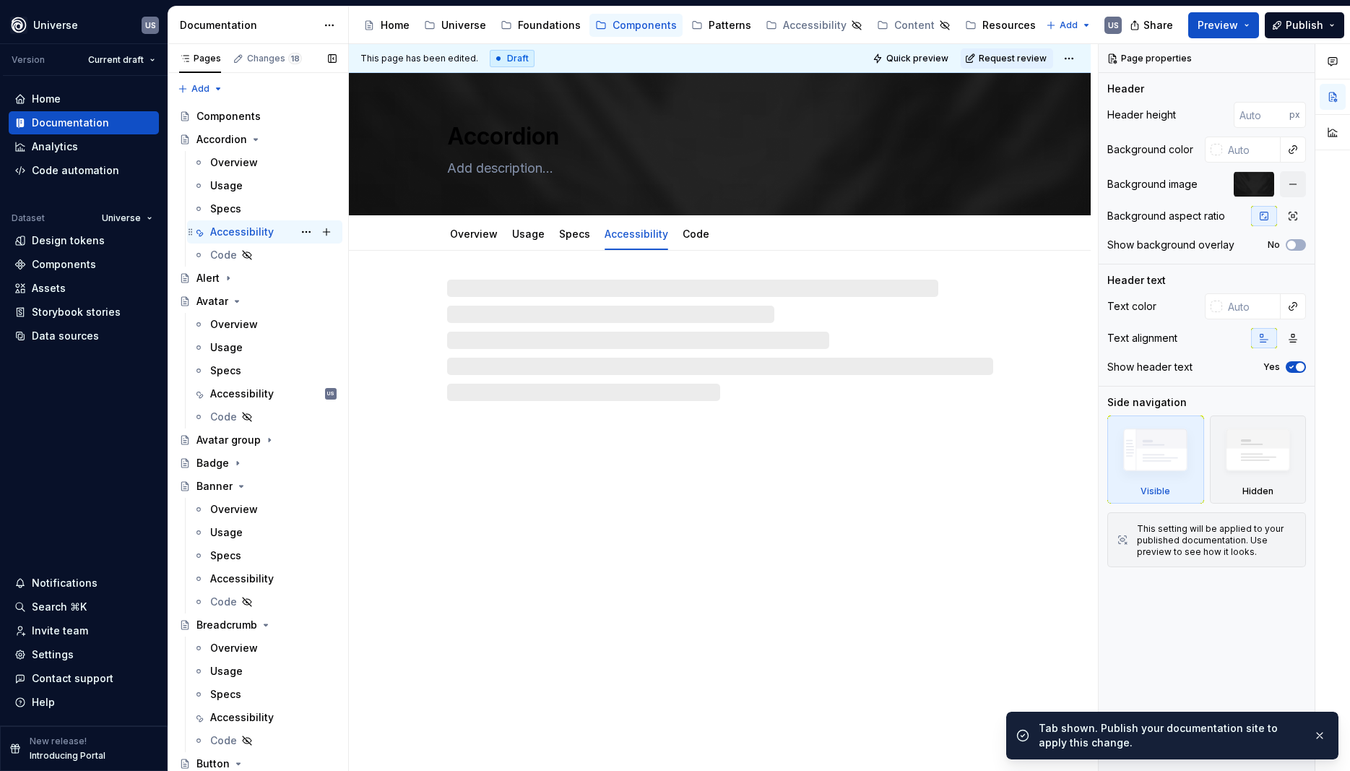
click at [251, 229] on div "Accessibility" at bounding box center [242, 232] width 64 height 14
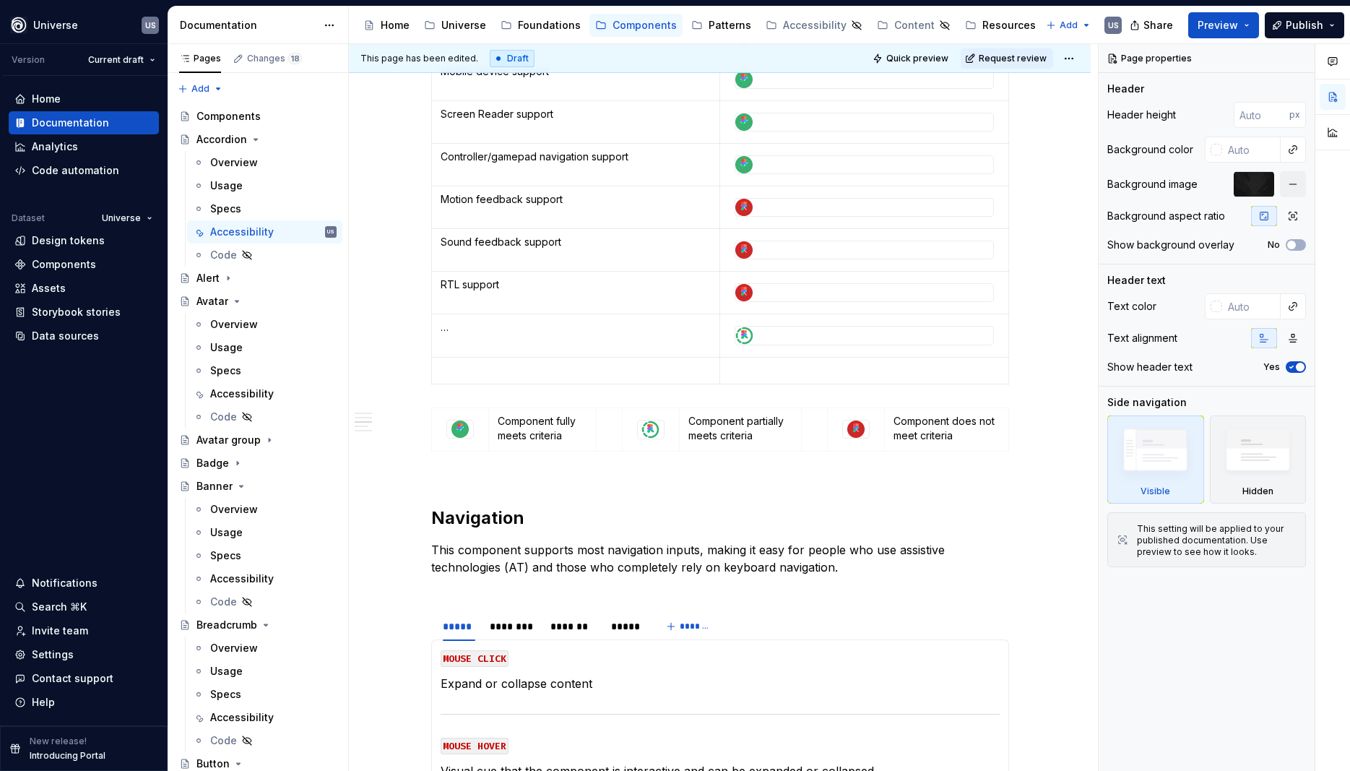
scroll to position [845, 0]
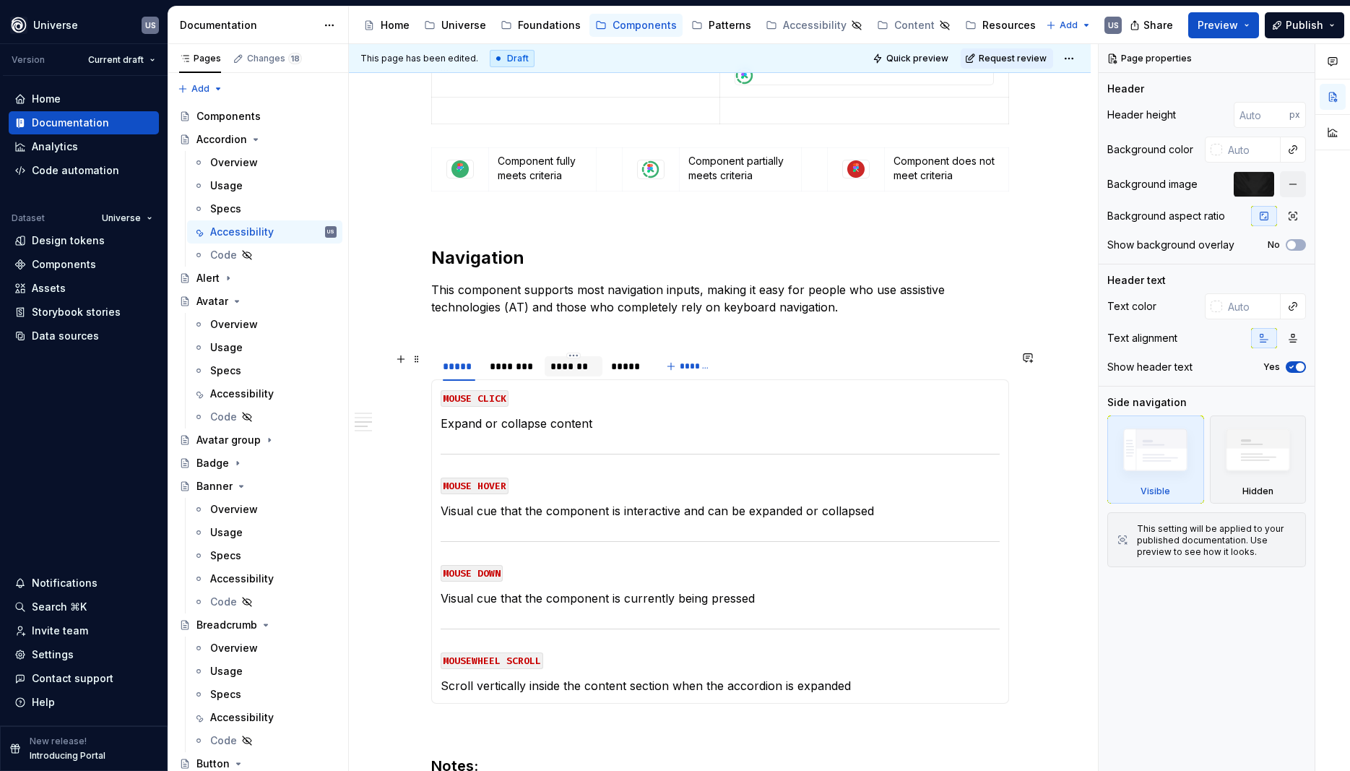
click at [580, 369] on div "*******" at bounding box center [574, 366] width 46 height 14
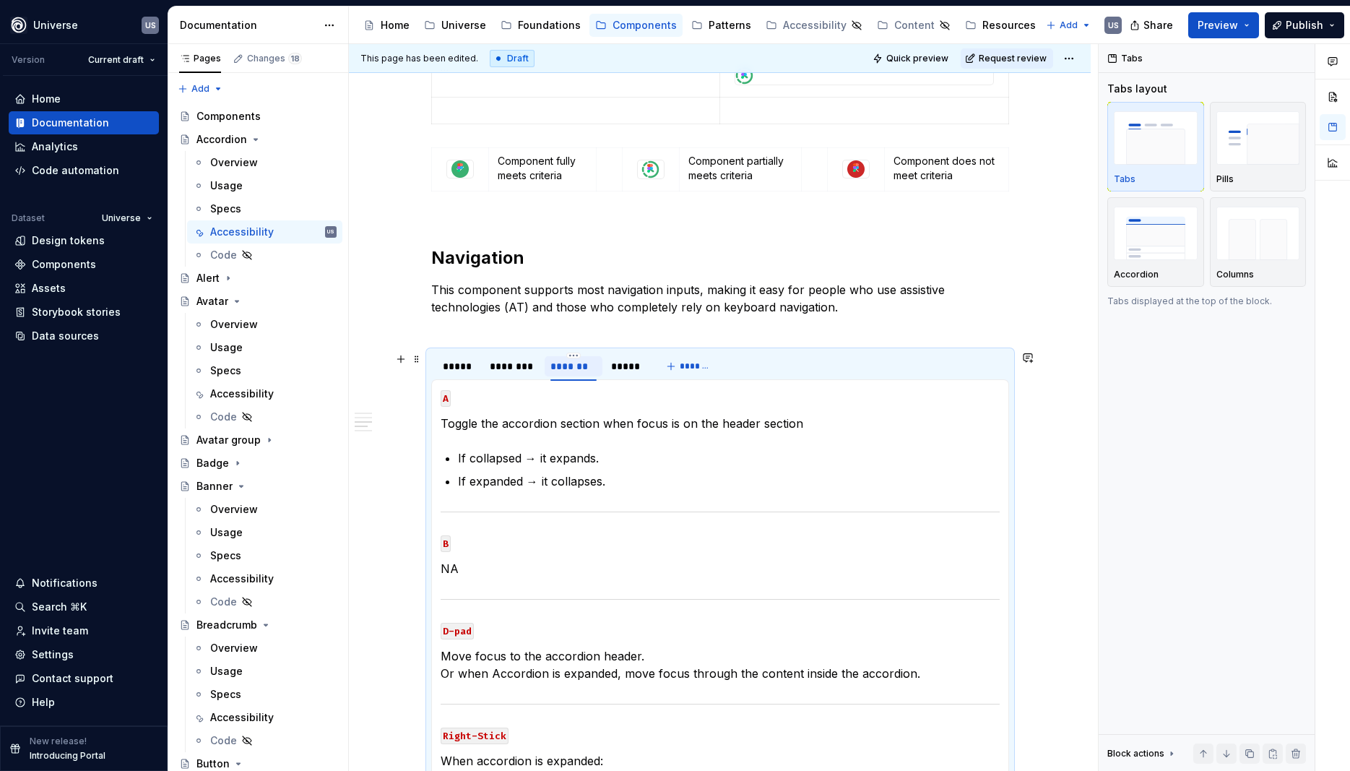
type textarea "*"
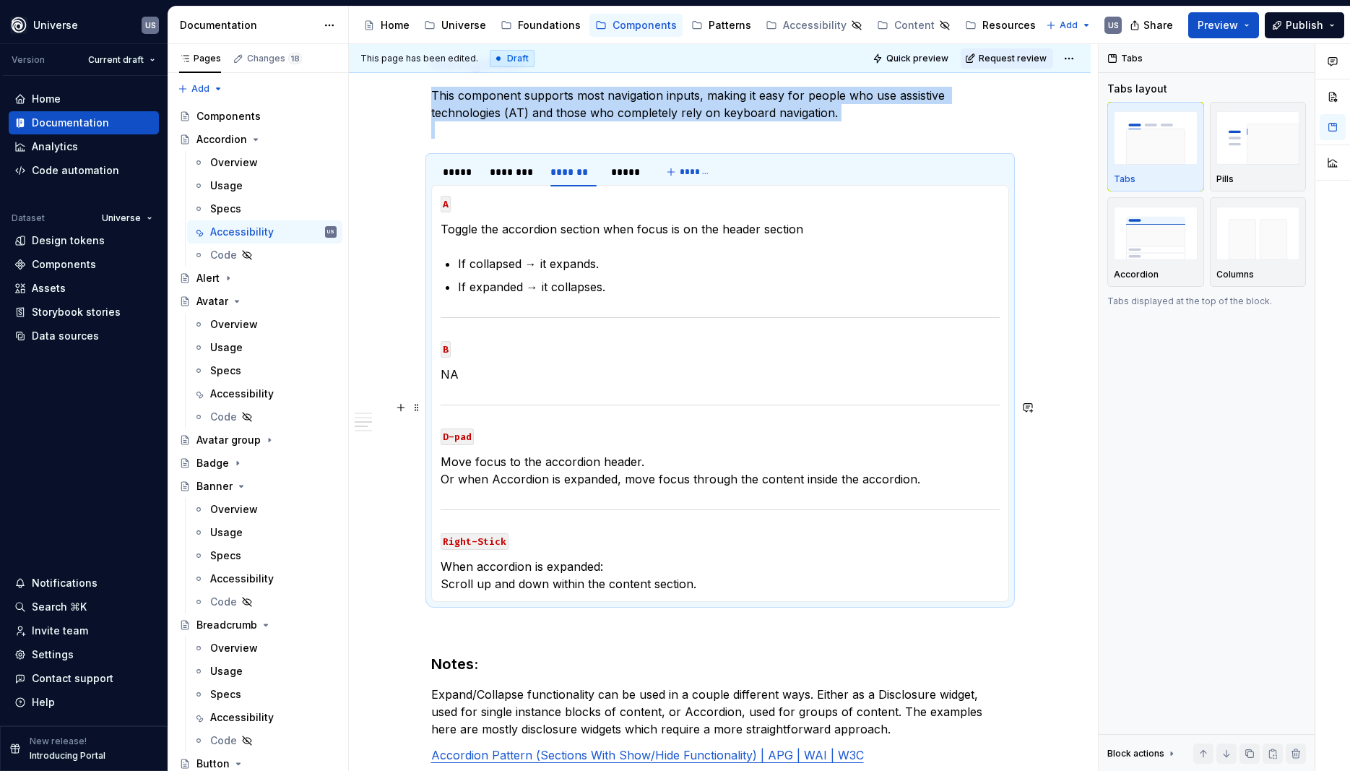
scroll to position [1040, 0]
click at [494, 437] on p "D-pad" at bounding box center [720, 434] width 559 height 17
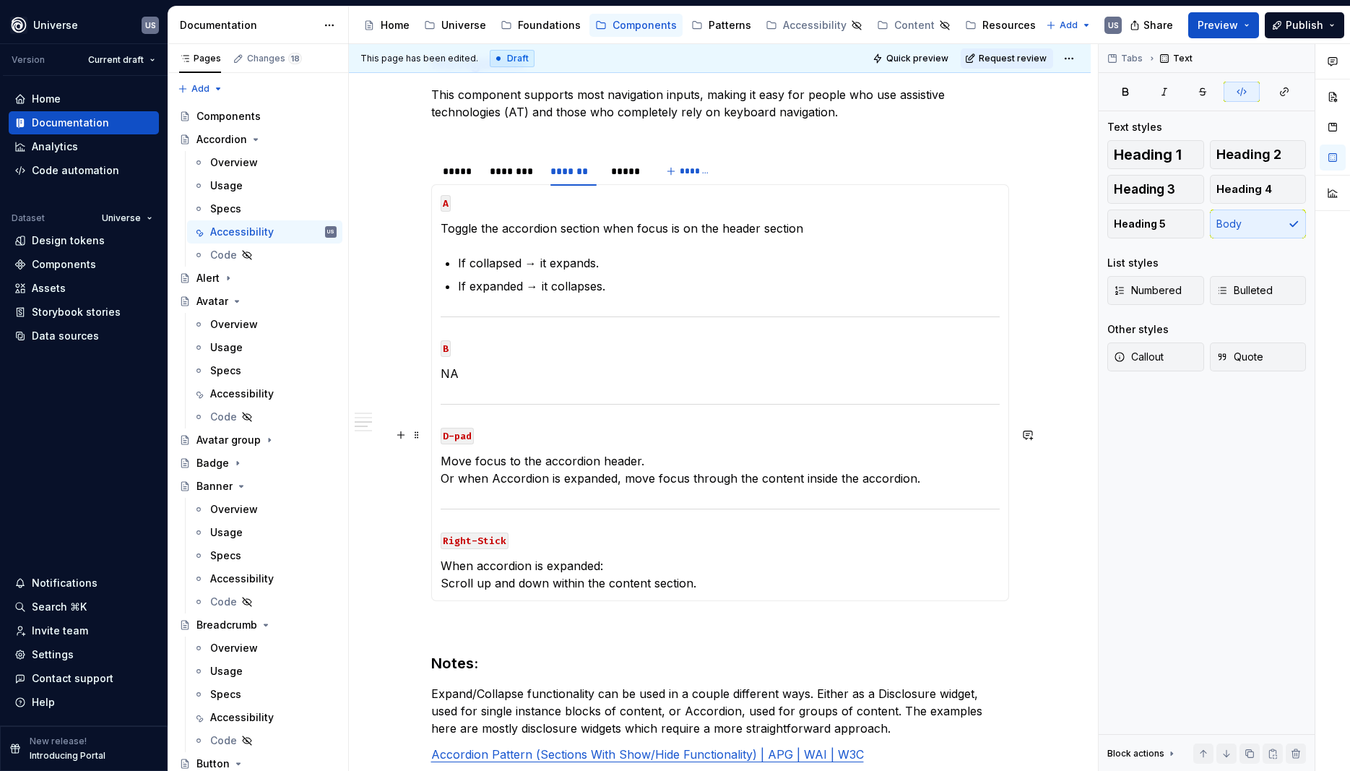
click at [492, 432] on p "D-pad" at bounding box center [720, 434] width 559 height 17
click at [513, 433] on p "D-pad" at bounding box center [720, 434] width 559 height 17
click at [496, 434] on p "D-pad" at bounding box center [720, 434] width 559 height 17
click at [451, 449] on section-item-column "A Toggle the accordion section when focus is on the header section If collapsed…" at bounding box center [720, 393] width 559 height 398
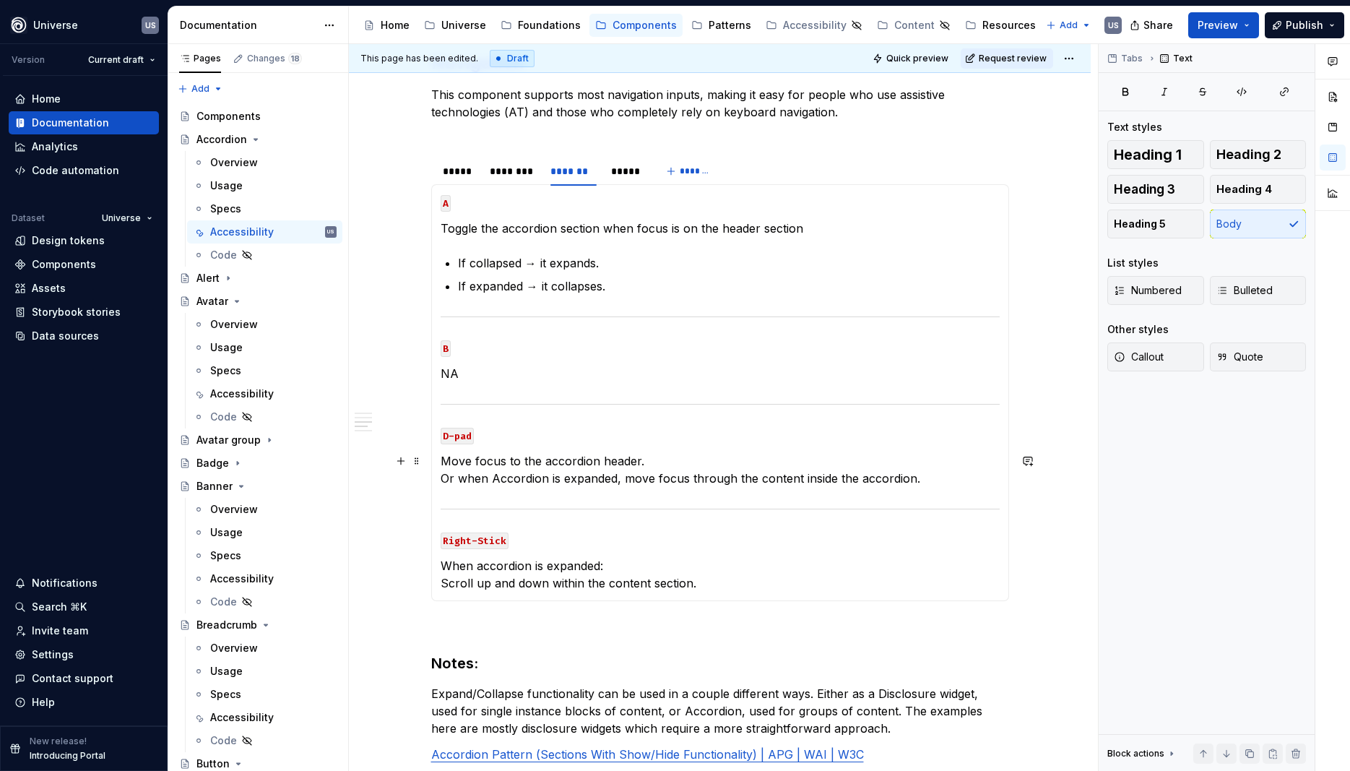
click at [439, 461] on div "MOUSE CLICK Expand or collapse content MOUSE HOVER Visual cue that the componen…" at bounding box center [720, 392] width 578 height 417
click at [499, 441] on p "D-pad" at bounding box center [720, 434] width 559 height 17
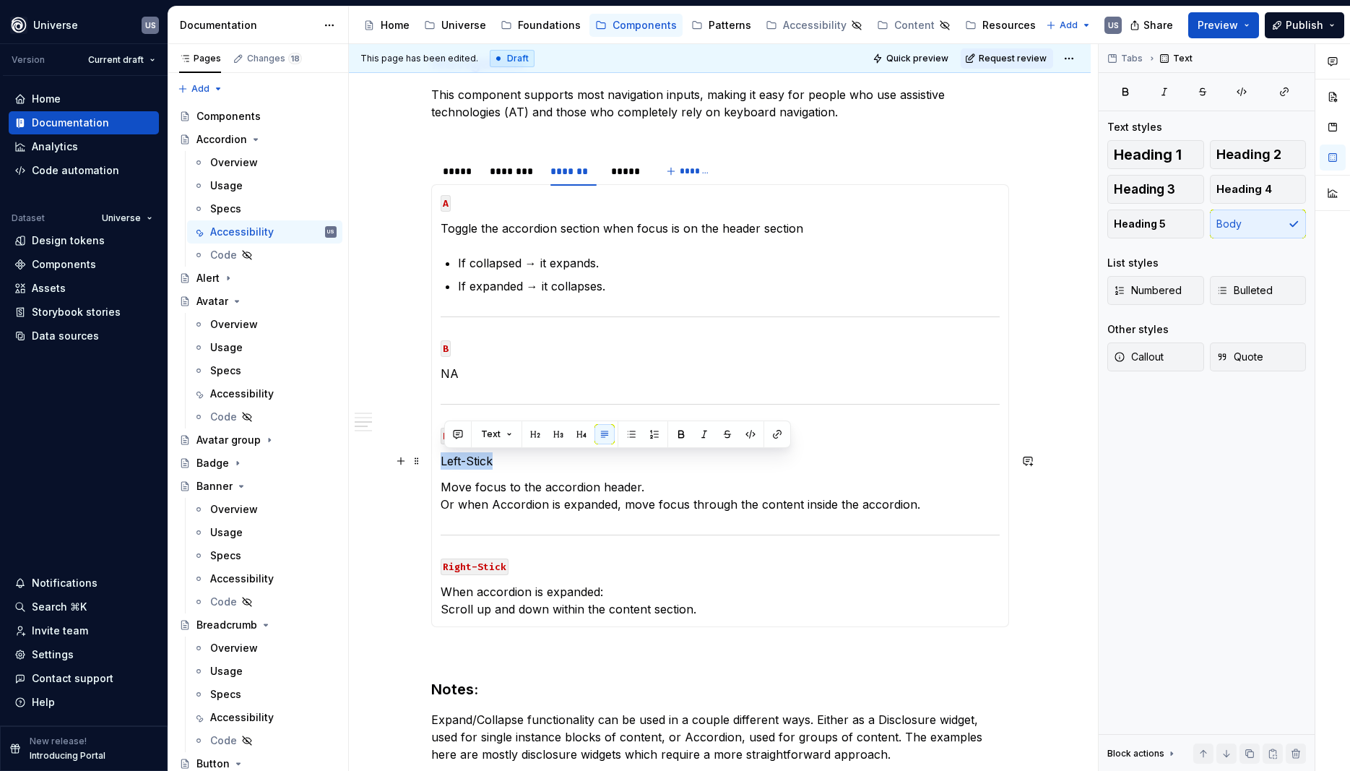
drag, startPoint x: 514, startPoint y: 455, endPoint x: 438, endPoint y: 460, distance: 76.7
click at [438, 460] on div "MOUSE CLICK Expand or collapse content MOUSE HOVER Visual cue that the componen…" at bounding box center [720, 405] width 578 height 443
click at [751, 431] on button "button" at bounding box center [751, 434] width 20 height 20
click at [486, 465] on code "Left-Stick" at bounding box center [472, 462] width 62 height 17
click at [444, 460] on code "Left-Stick" at bounding box center [472, 462] width 62 height 17
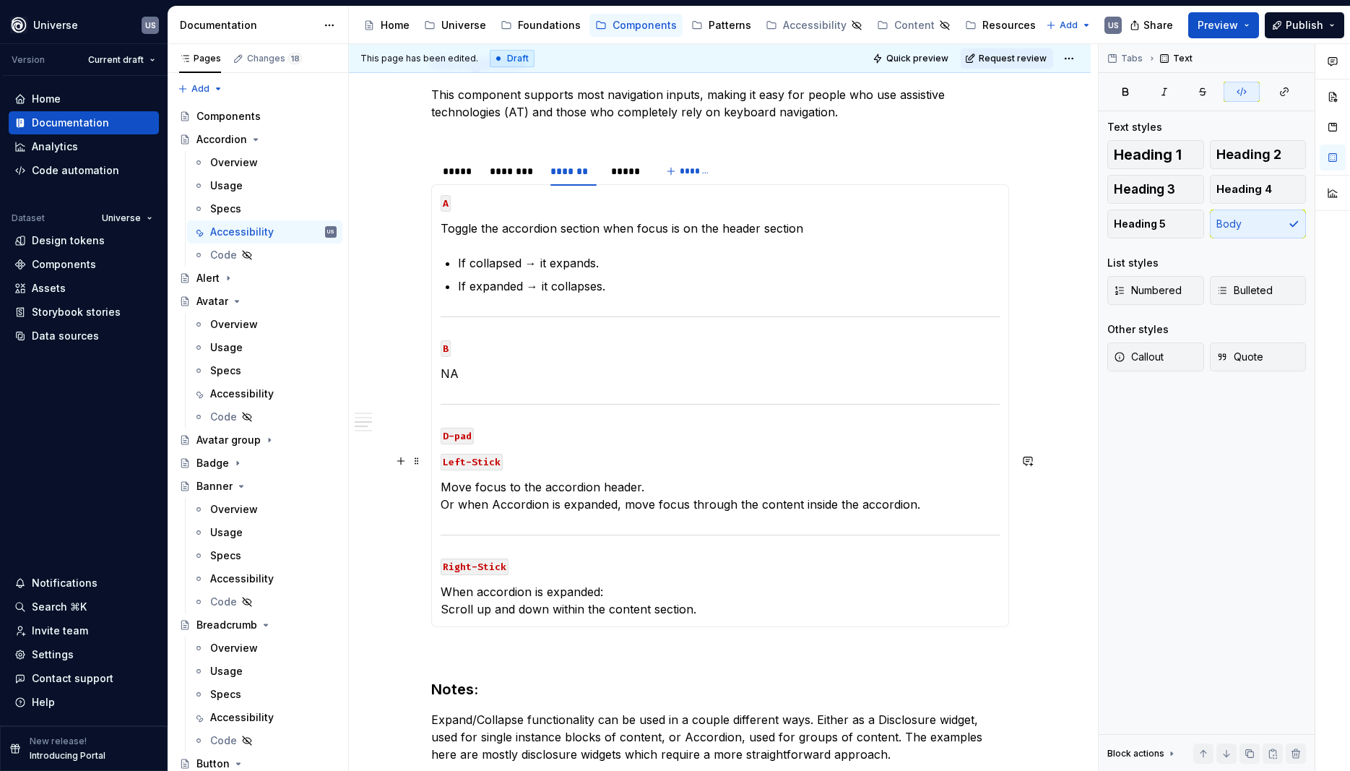
click at [441, 461] on div "MOUSE CLICK Expand or collapse content MOUSE HOVER Visual cue that the componen…" at bounding box center [720, 405] width 578 height 443
click at [530, 432] on p "D-pad" at bounding box center [720, 434] width 559 height 17
click at [504, 436] on p "D-pad" at bounding box center [720, 434] width 559 height 17
click at [506, 430] on p "D-pad" at bounding box center [720, 434] width 559 height 17
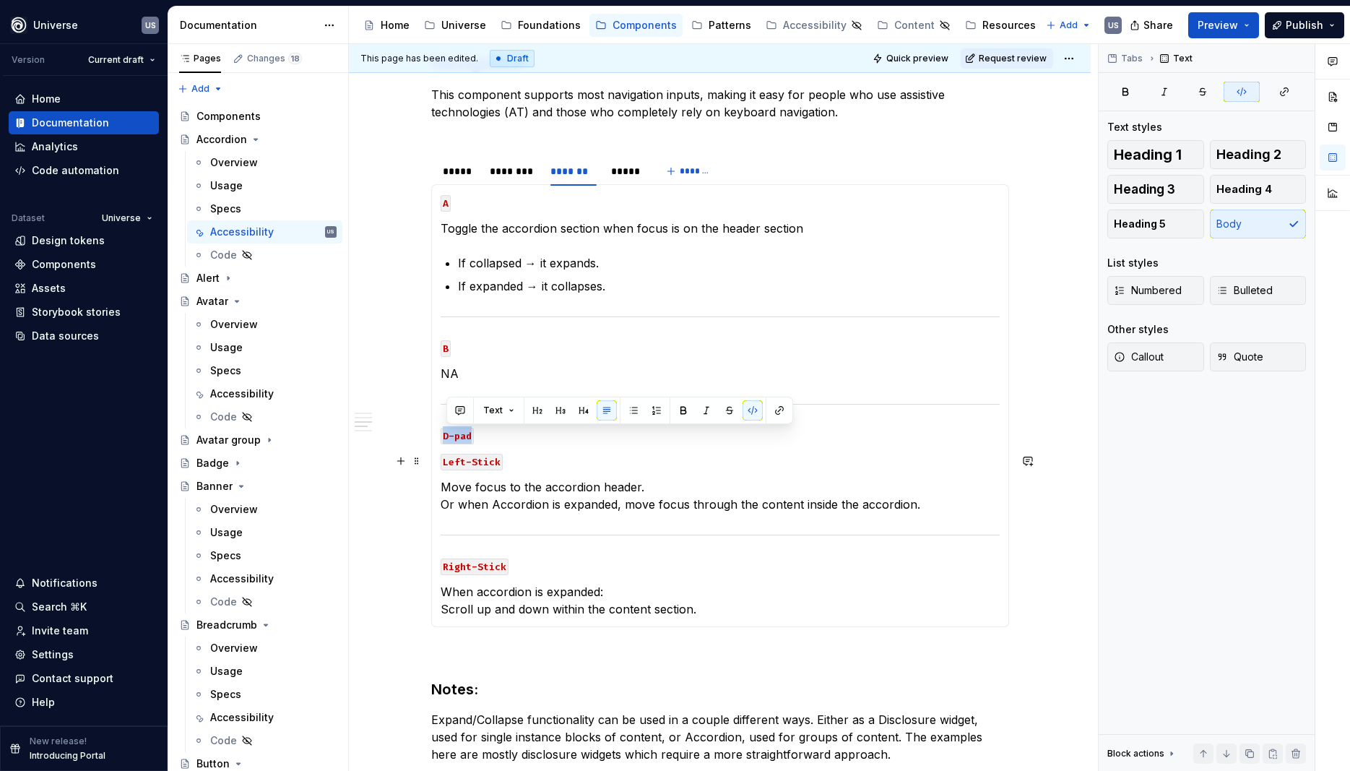
click at [524, 447] on section-item-column "A Toggle the accordion section when focus is on the header section If collapsed…" at bounding box center [720, 406] width 559 height 424
click at [487, 465] on code "Left-Stick" at bounding box center [472, 462] width 62 height 17
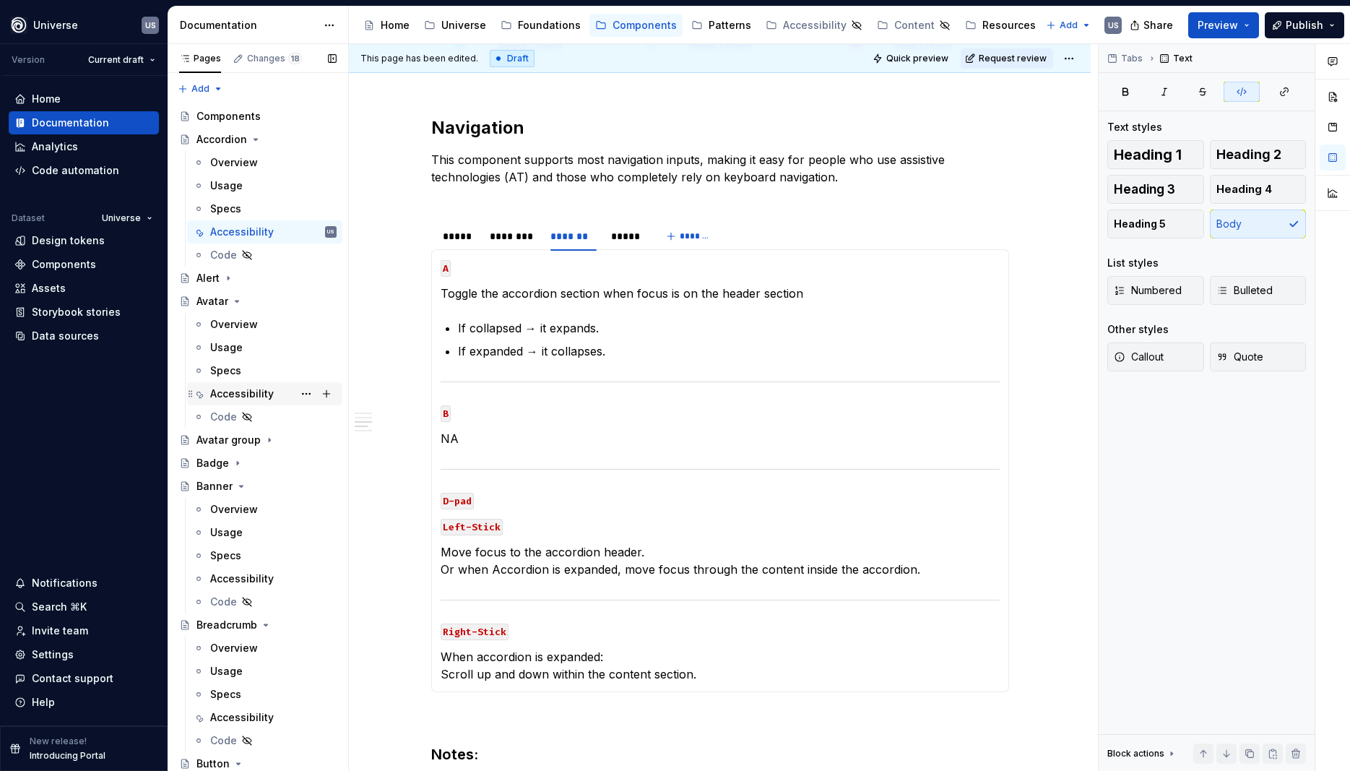
click at [232, 394] on div "Accessibility" at bounding box center [242, 394] width 64 height 14
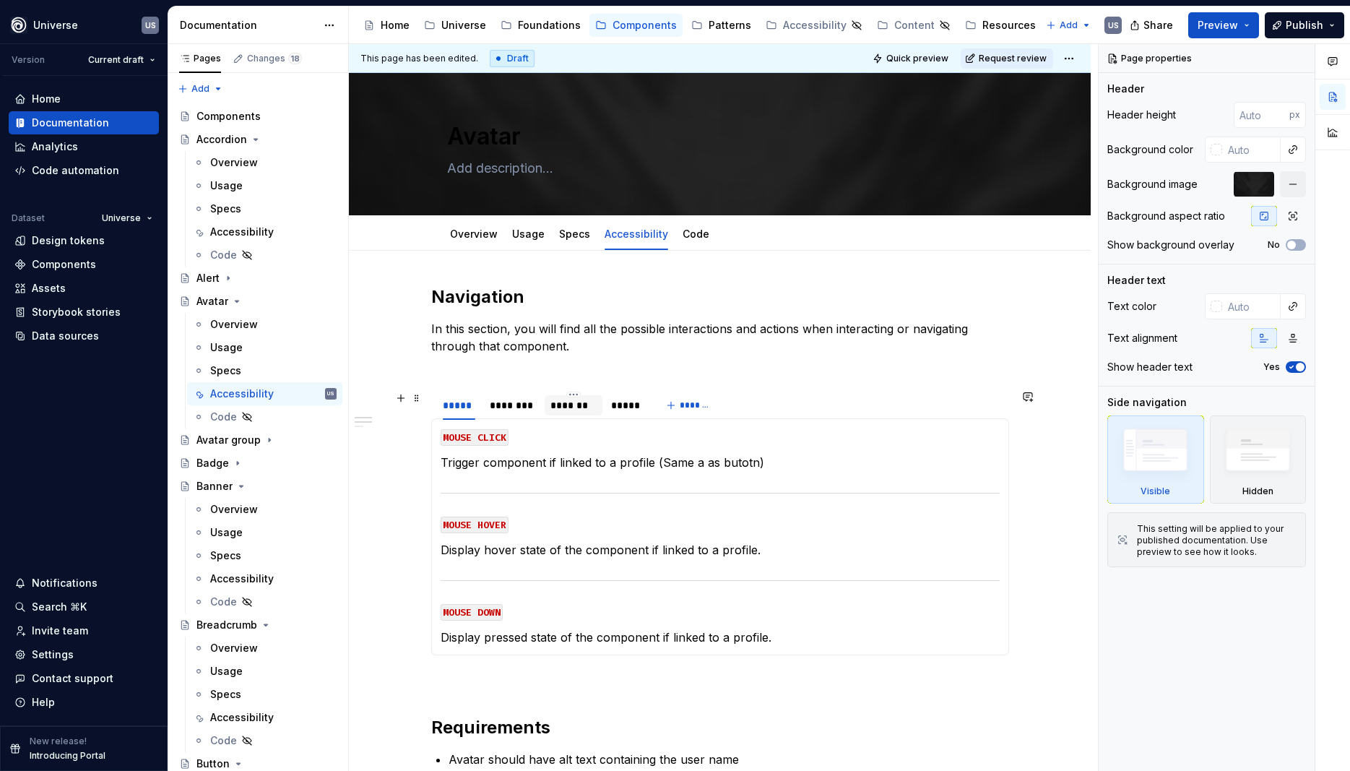
click at [569, 406] on div "*******" at bounding box center [574, 405] width 46 height 14
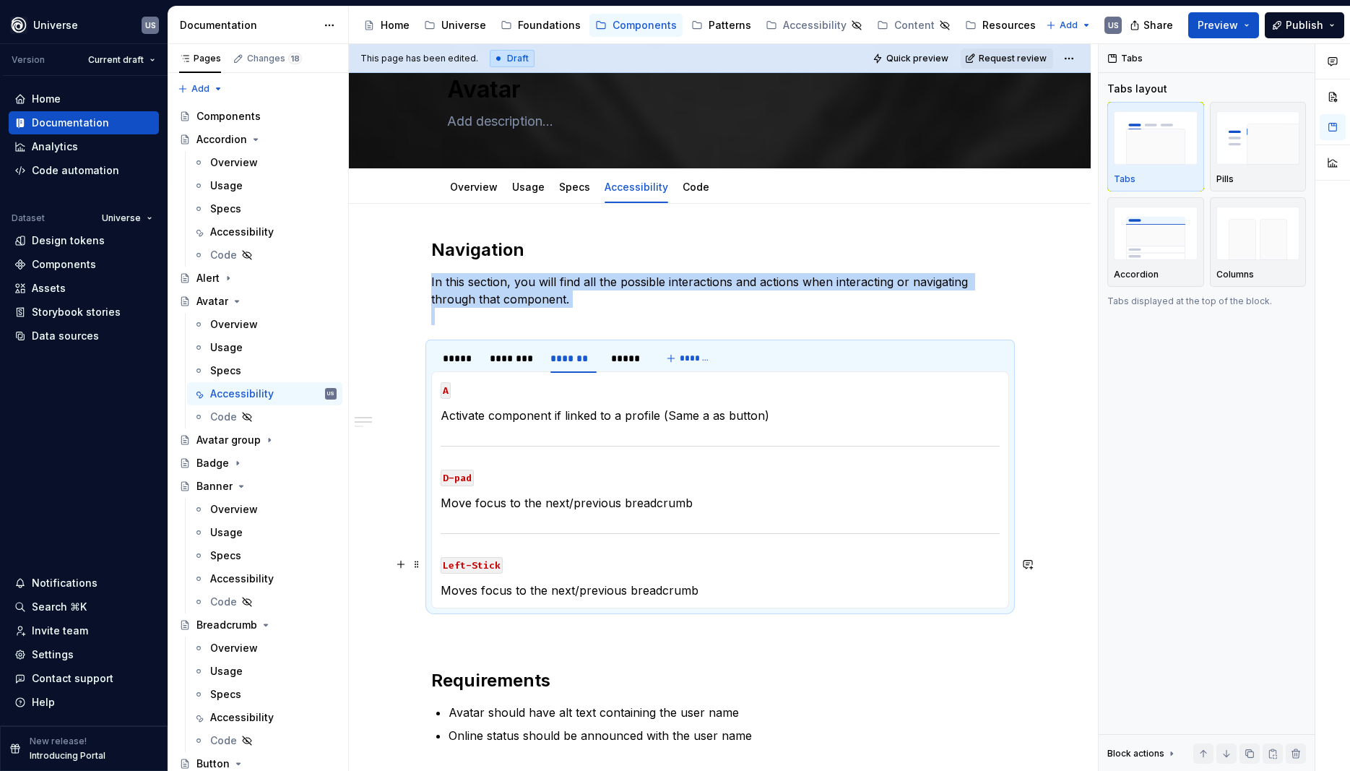
scroll to position [65, 0]
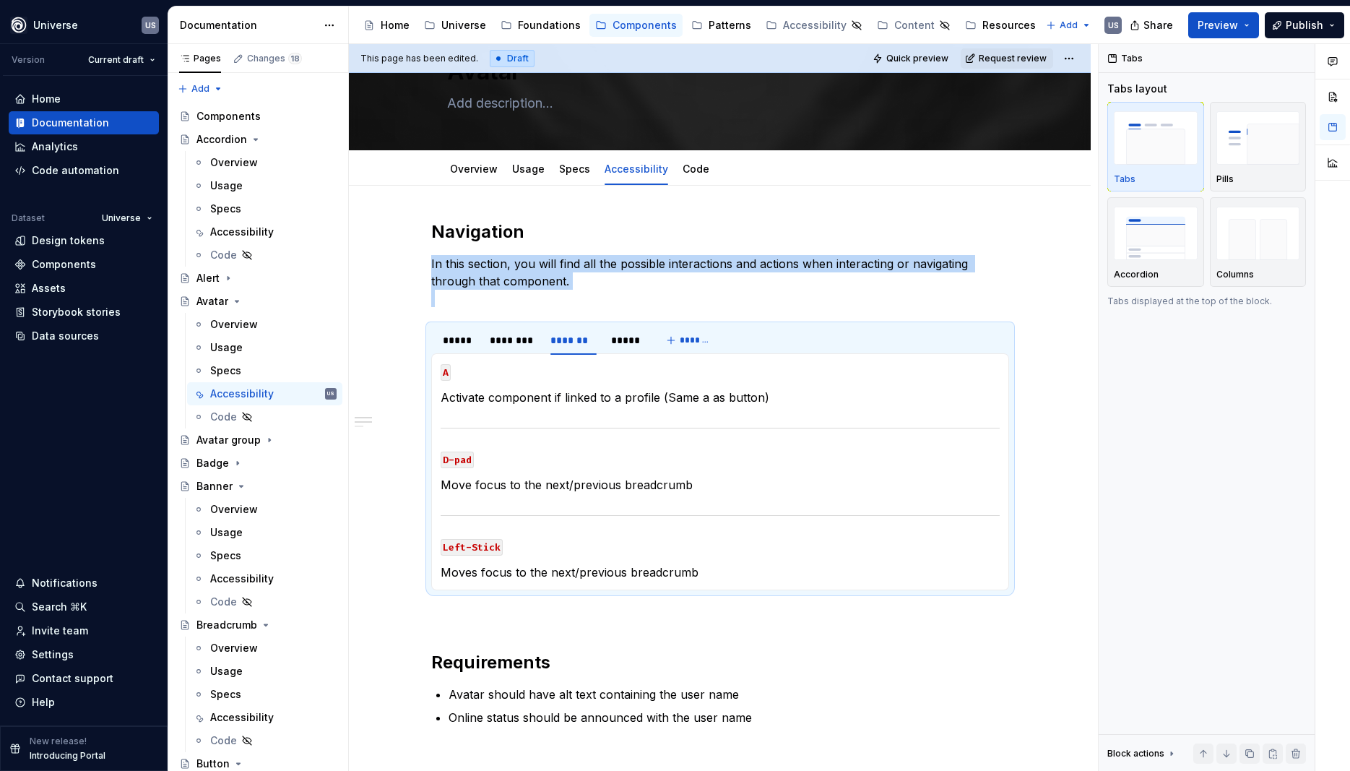
click at [703, 573] on p "Moves focus to the next/previous breadcrumb" at bounding box center [720, 572] width 559 height 17
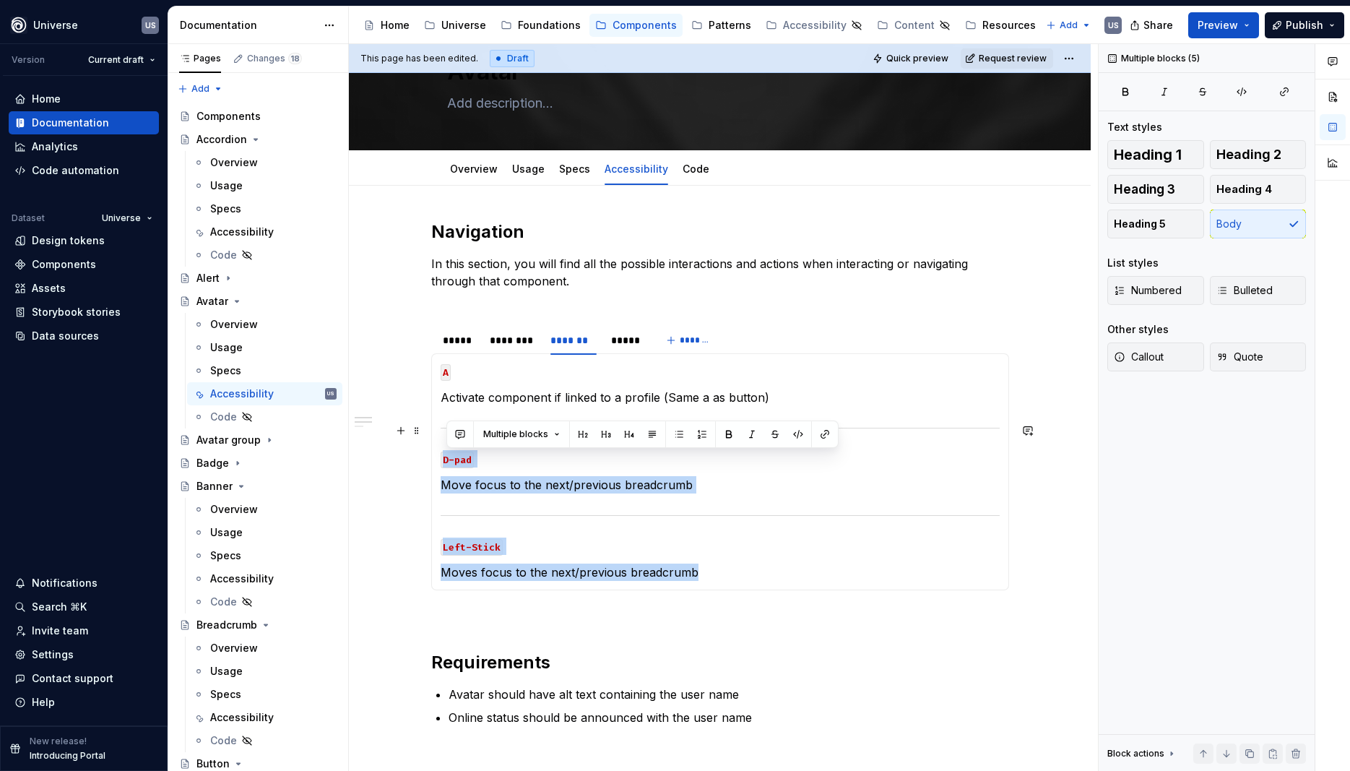
drag, startPoint x: 703, startPoint y: 573, endPoint x: 443, endPoint y: 427, distance: 298.3
click at [443, 427] on div "MOUSE CLICK Trigger component if linked to a profile (Same a as butotn) MOUSE H…" at bounding box center [720, 471] width 578 height 237
copy section-item-column "D-pad Move focus to the next/previous breadcrumb Left-Stick Moves focus to the …"
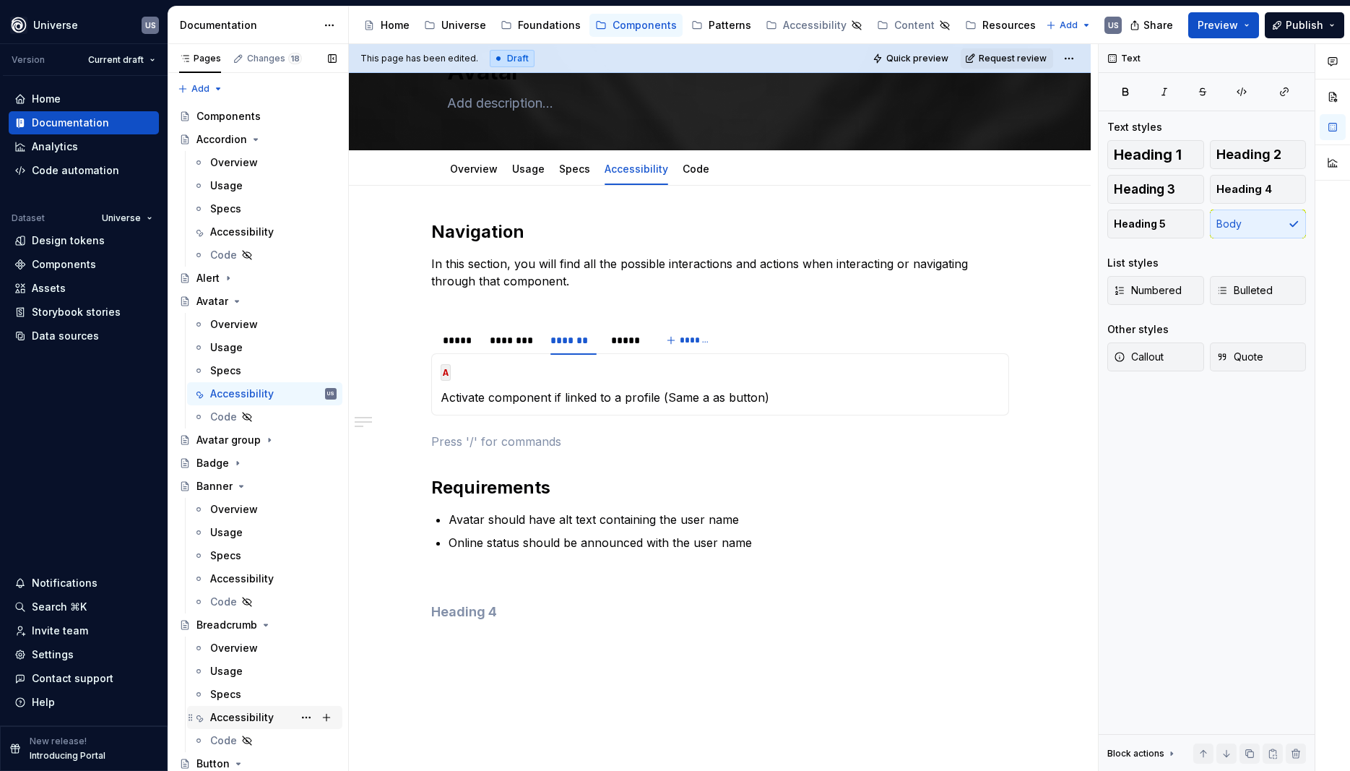
click at [251, 711] on div "Accessibility" at bounding box center [242, 717] width 64 height 14
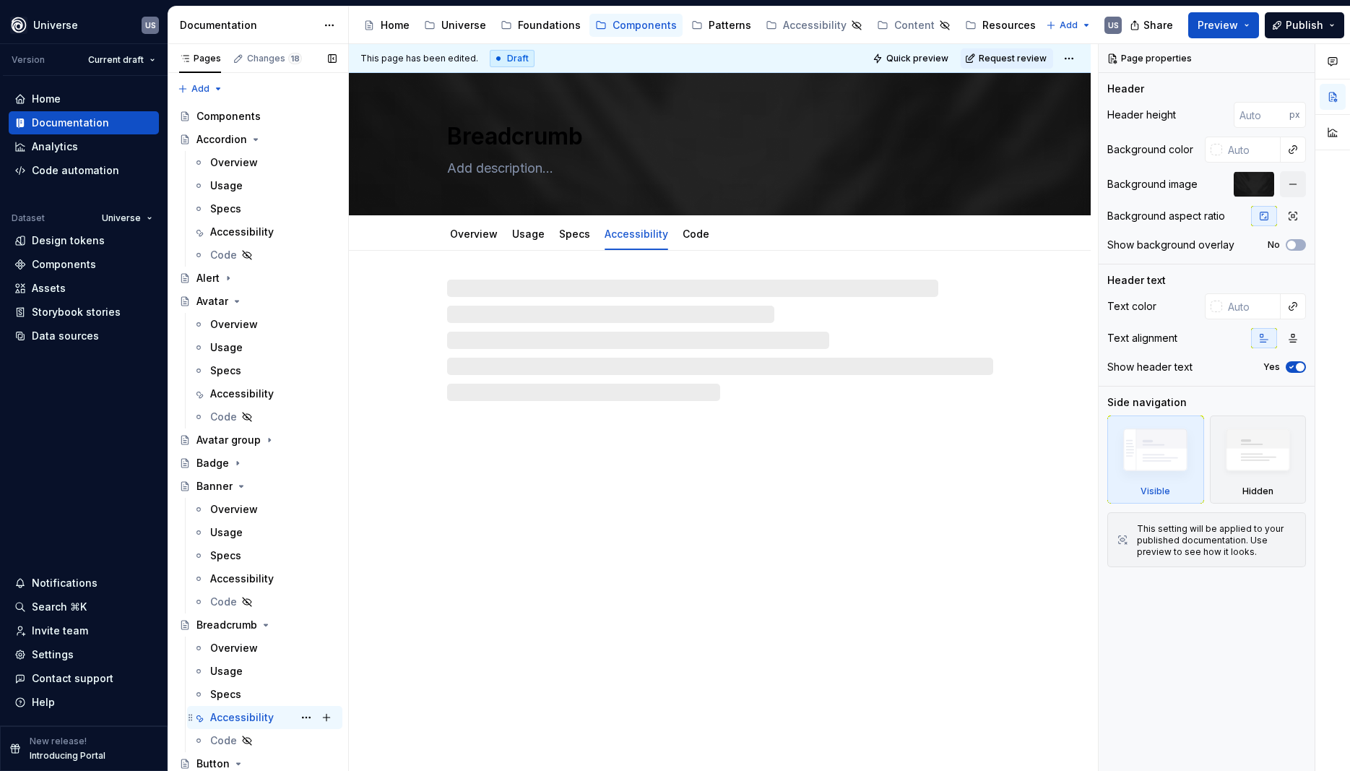
click at [259, 716] on div "Accessibility" at bounding box center [242, 717] width 64 height 14
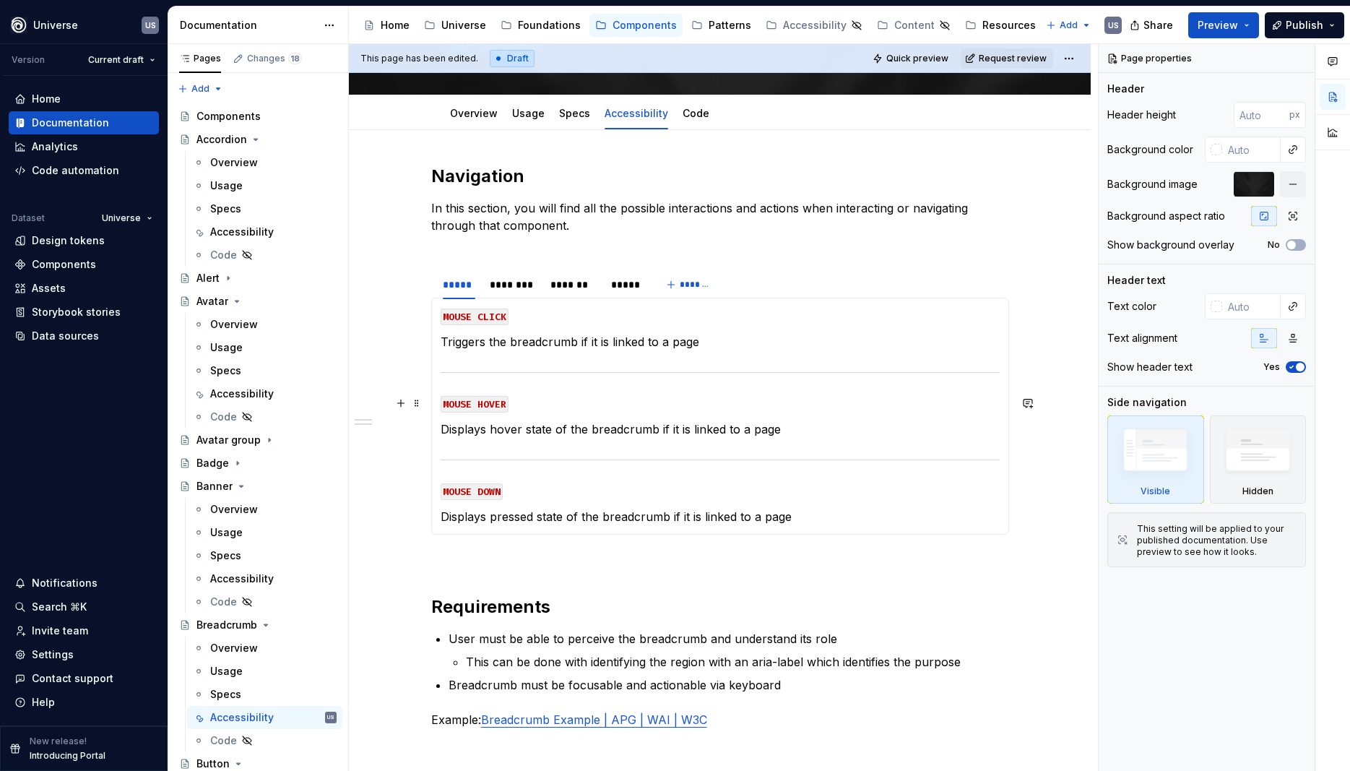
scroll to position [130, 0]
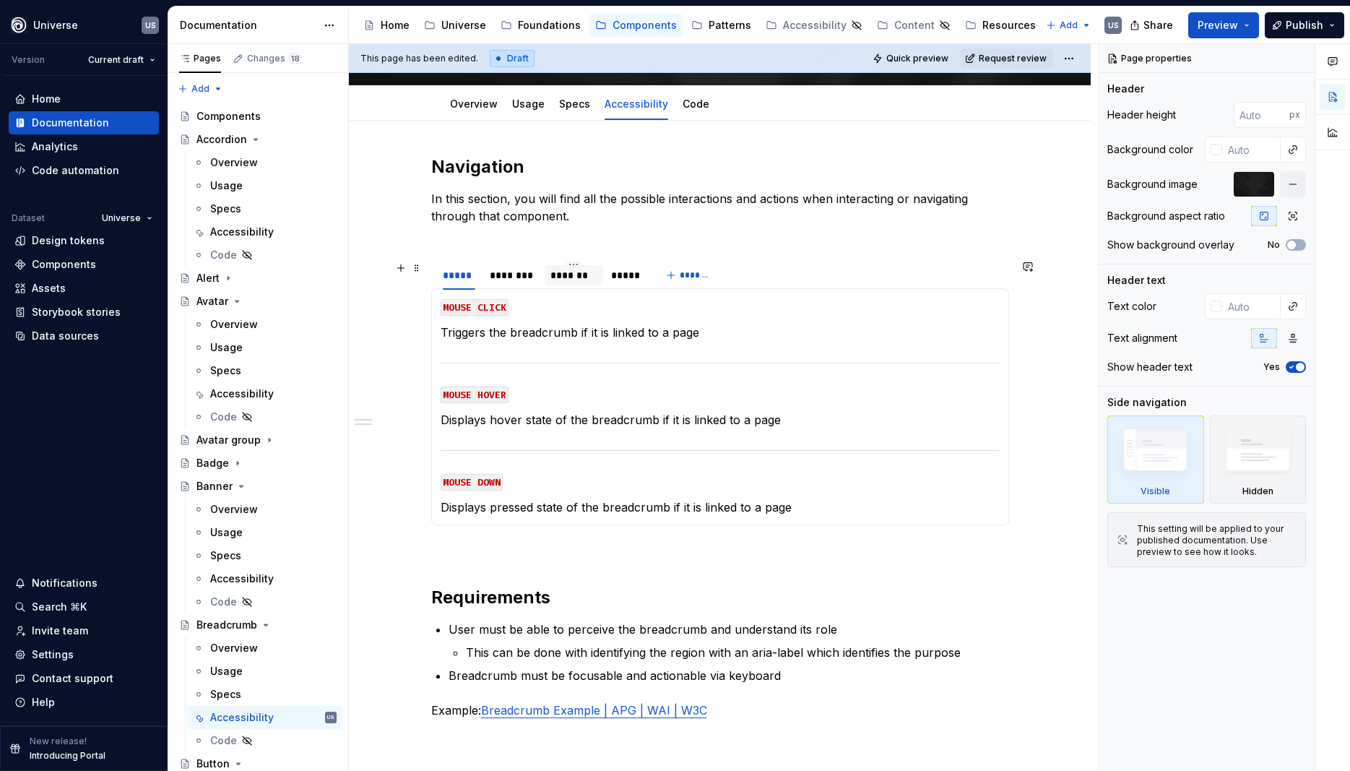
click at [590, 274] on div "*******" at bounding box center [574, 275] width 46 height 14
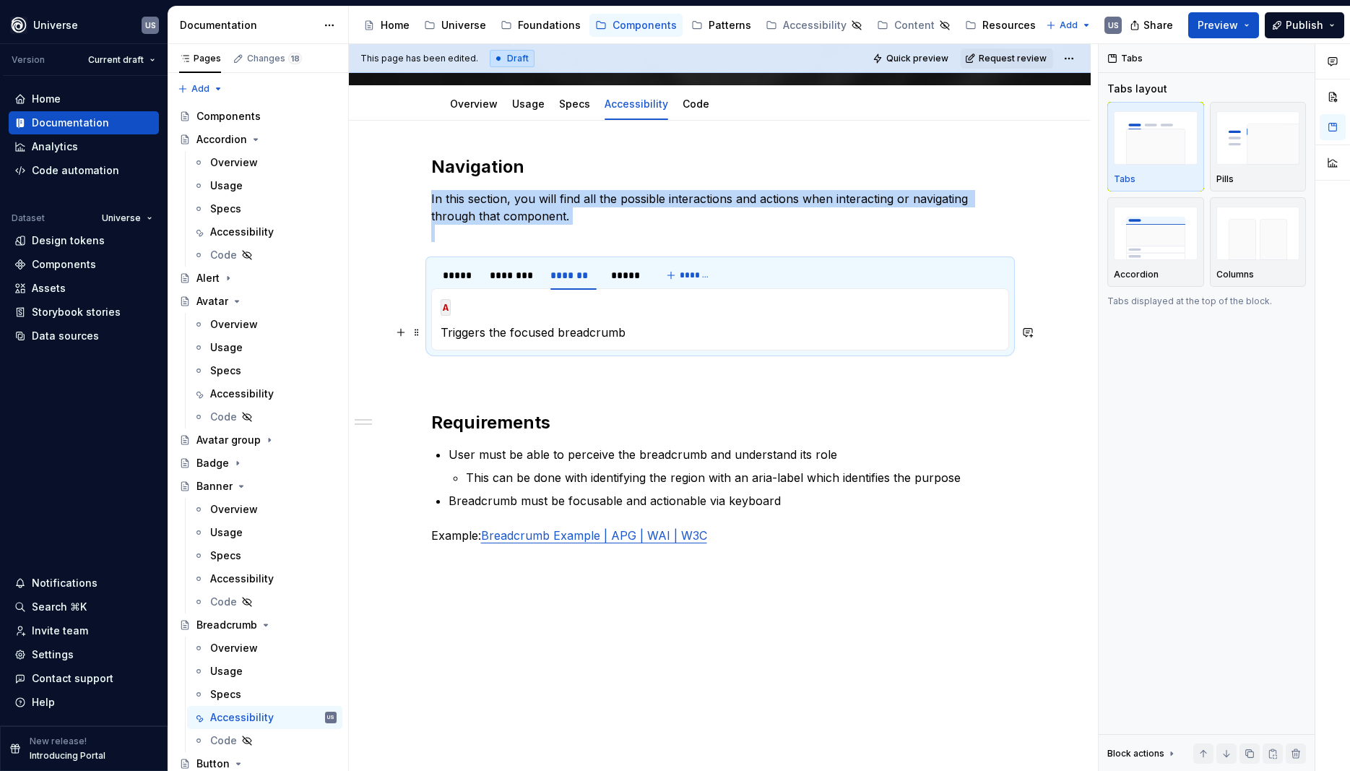
click at [686, 319] on section-item-column "A Triggers the focused breadcrumb" at bounding box center [720, 319] width 559 height 43
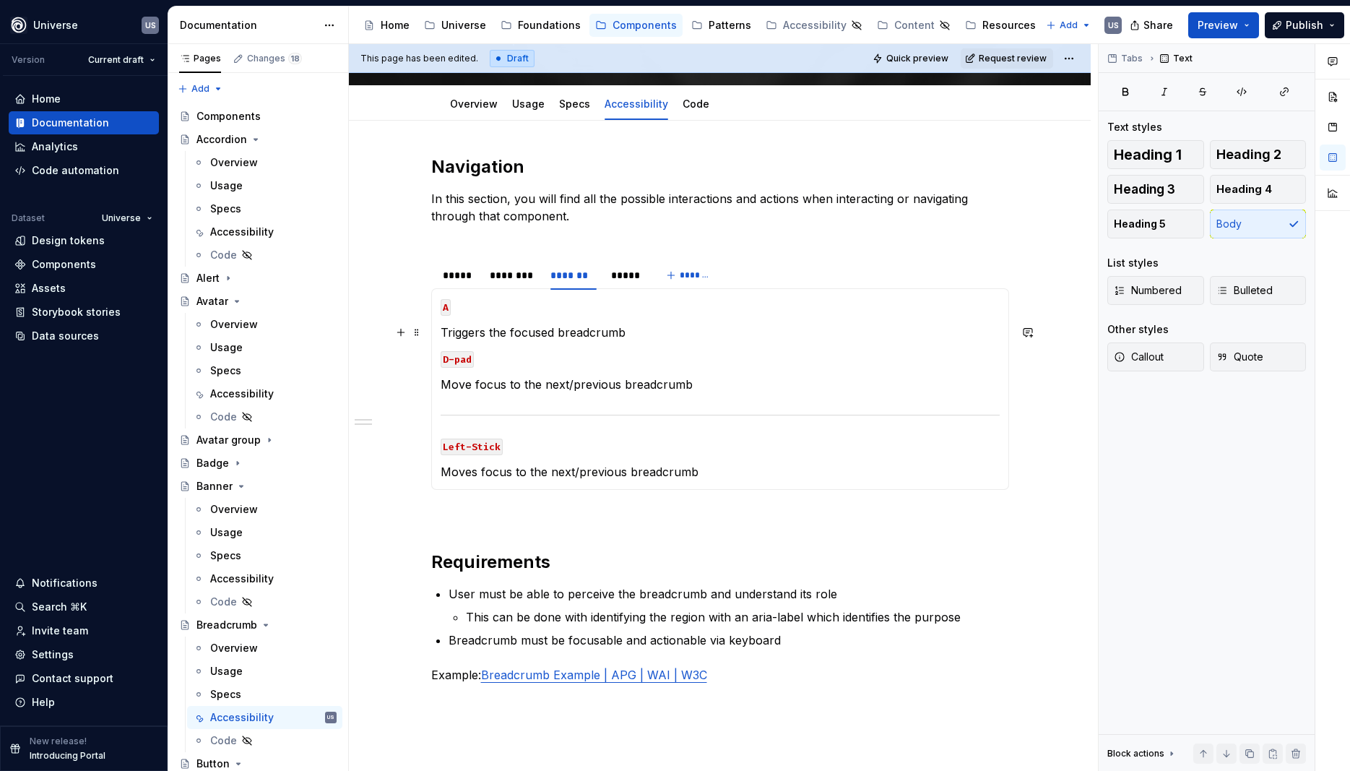
click at [669, 337] on p "Triggers the focused breadcrumb" at bounding box center [720, 332] width 559 height 17
click at [452, 415] on div at bounding box center [720, 414] width 559 height 9
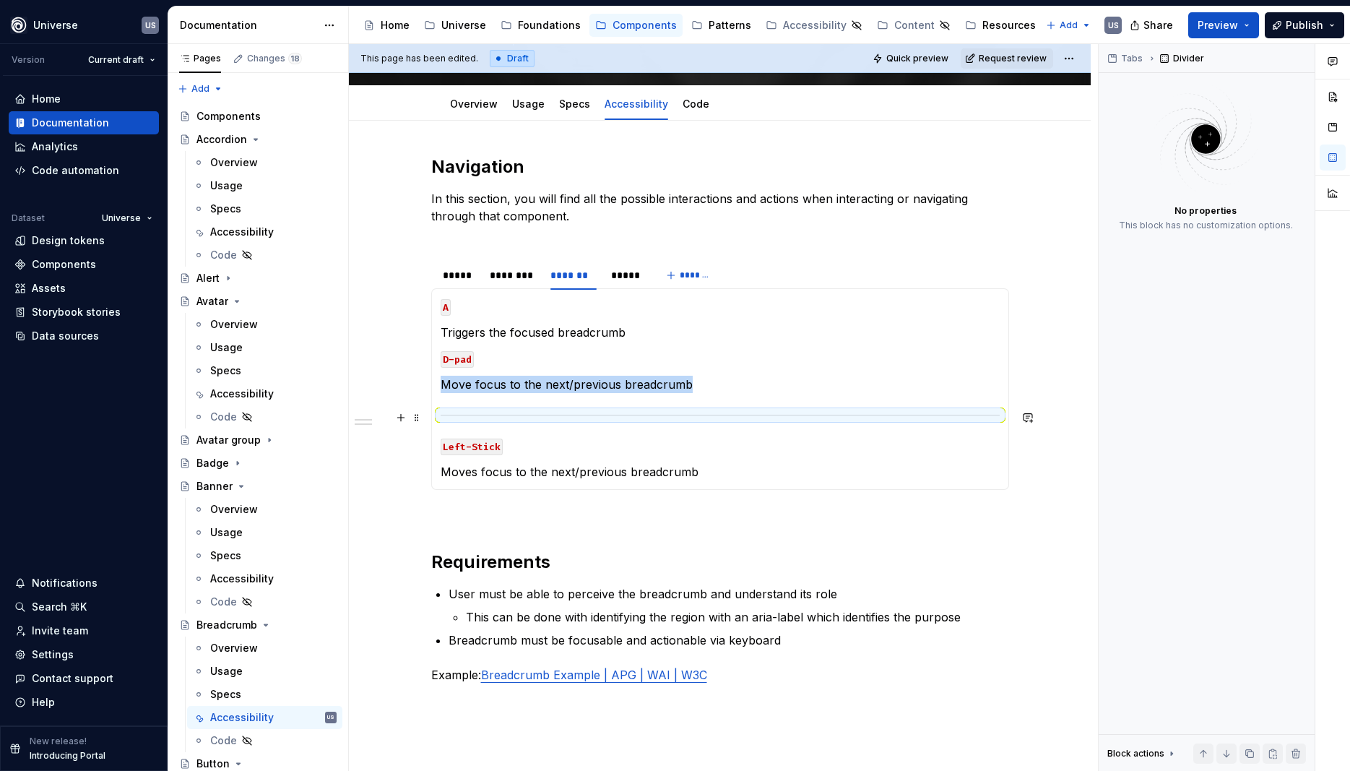
copy p "Move focus to the next/previous breadcrumb"
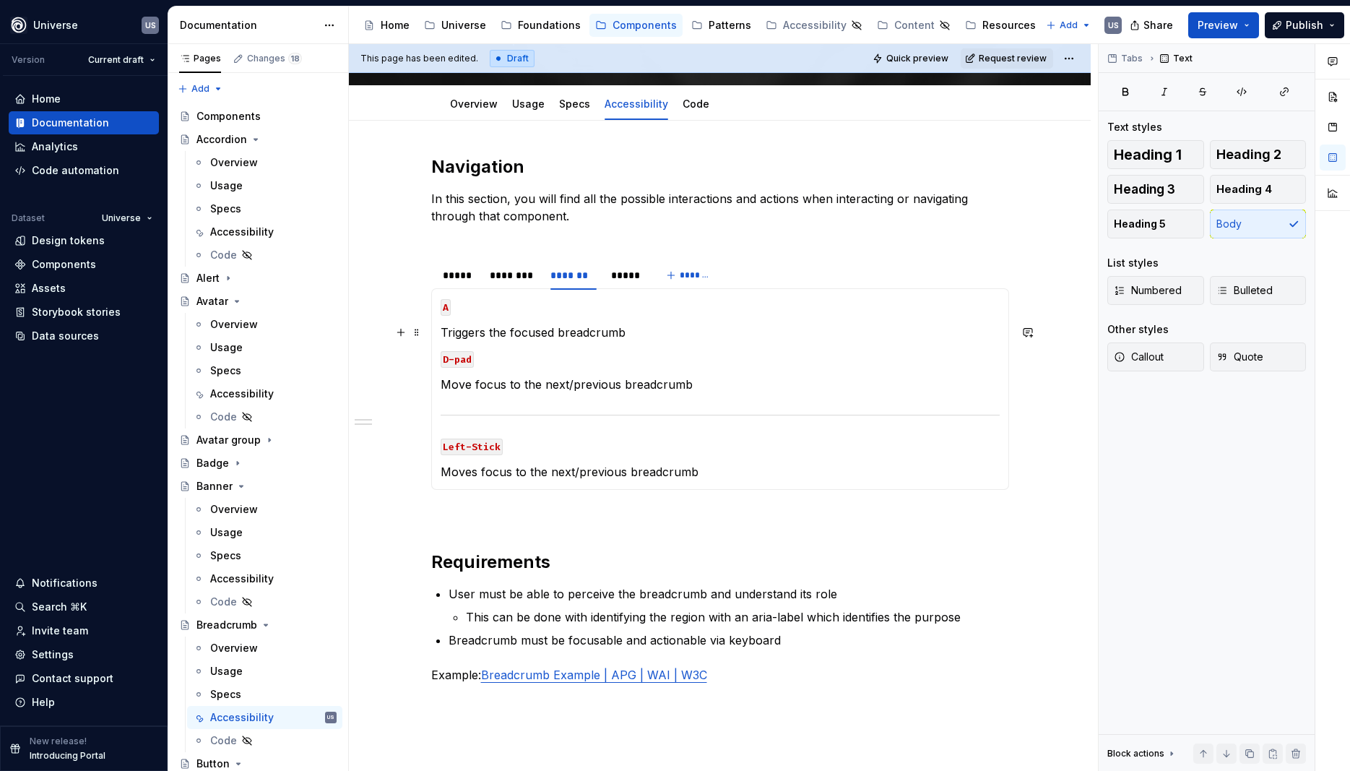
click at [645, 333] on p "Triggers the focused breadcrumb" at bounding box center [720, 332] width 559 height 17
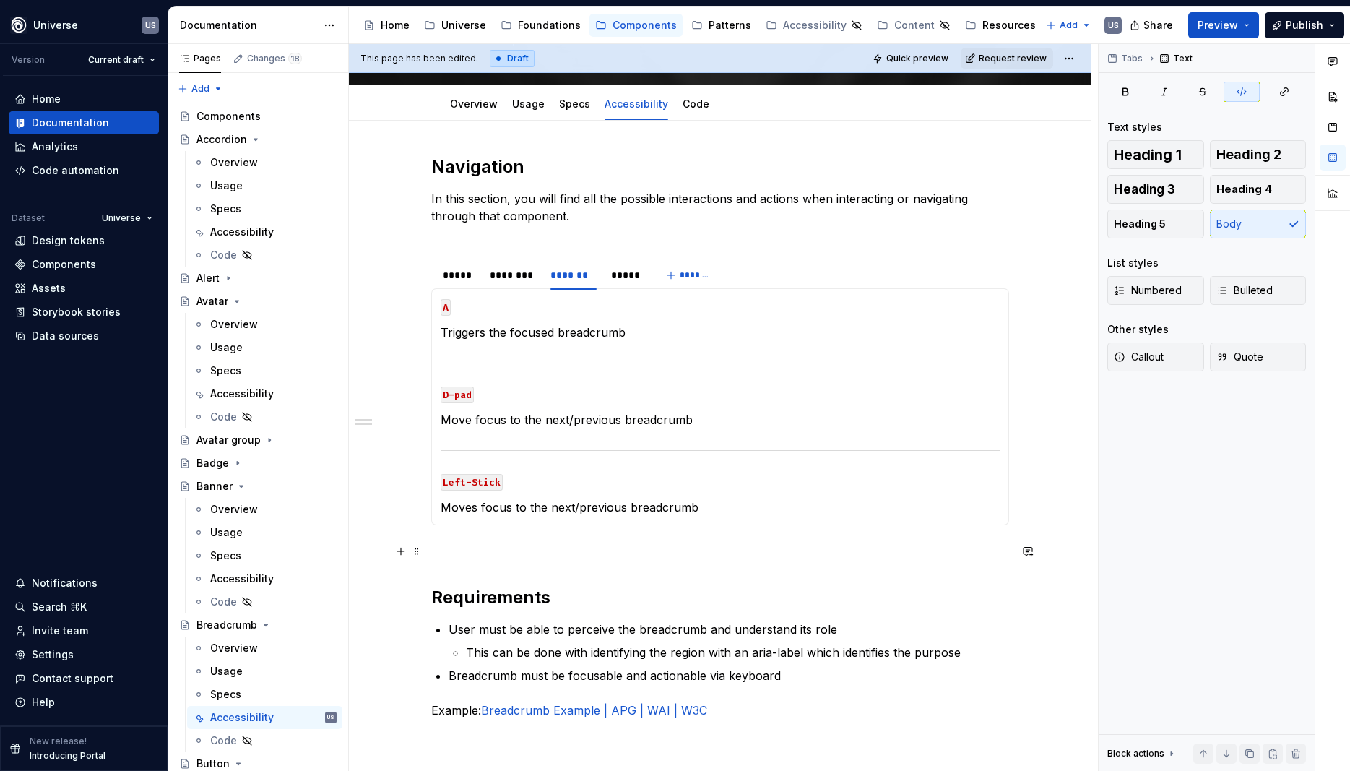
click at [642, 556] on p at bounding box center [720, 551] width 578 height 17
click at [246, 444] on div "Avatar group" at bounding box center [229, 440] width 64 height 14
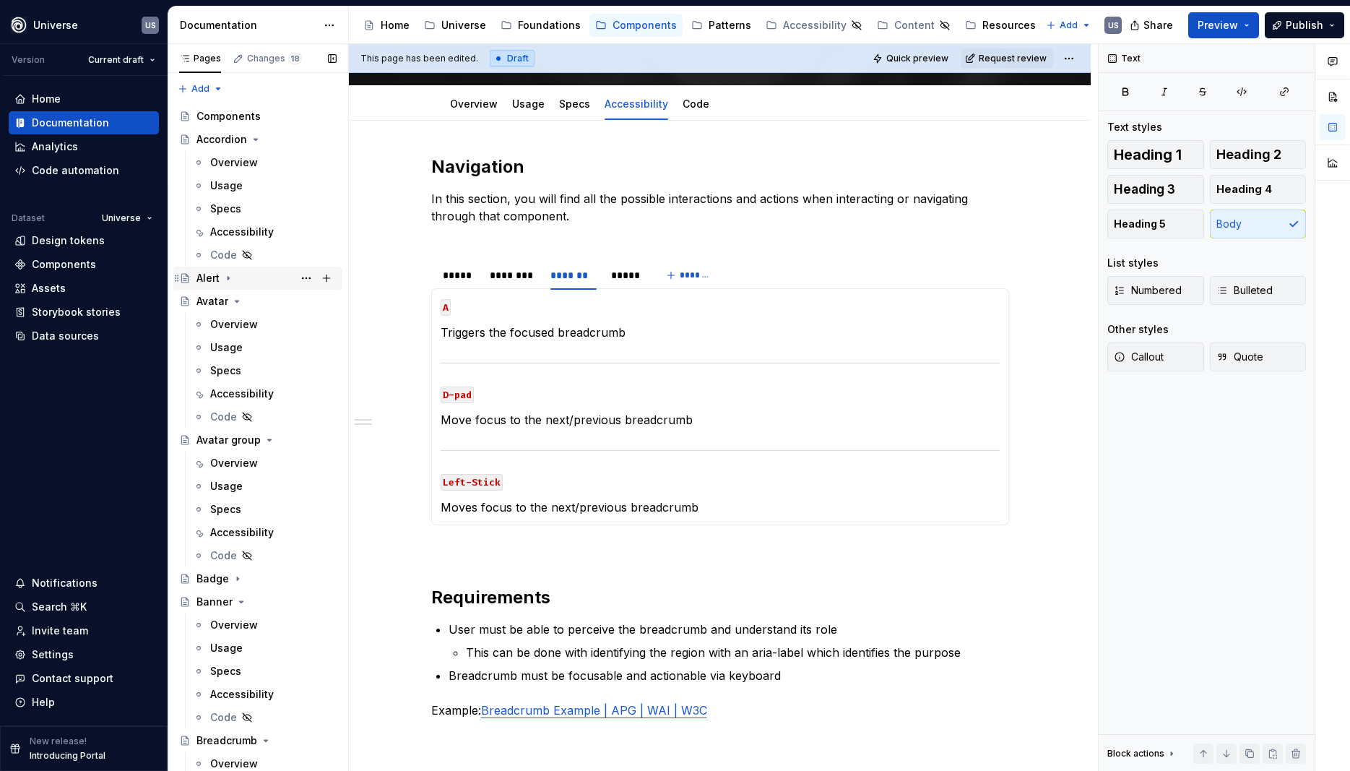
click at [223, 277] on icon "Page tree" at bounding box center [229, 278] width 12 height 12
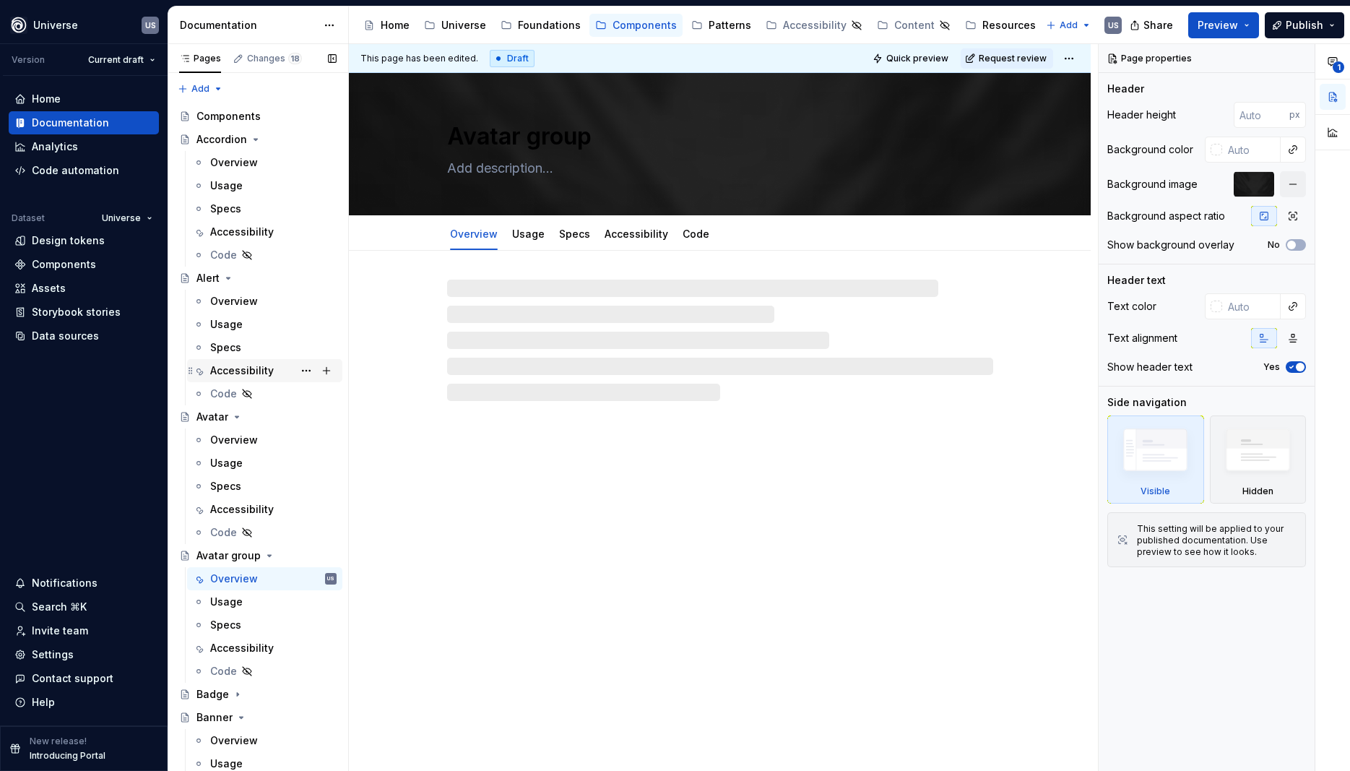
click at [251, 366] on div "Accessibility" at bounding box center [242, 370] width 64 height 14
click at [254, 368] on div "Accessibility" at bounding box center [242, 370] width 64 height 14
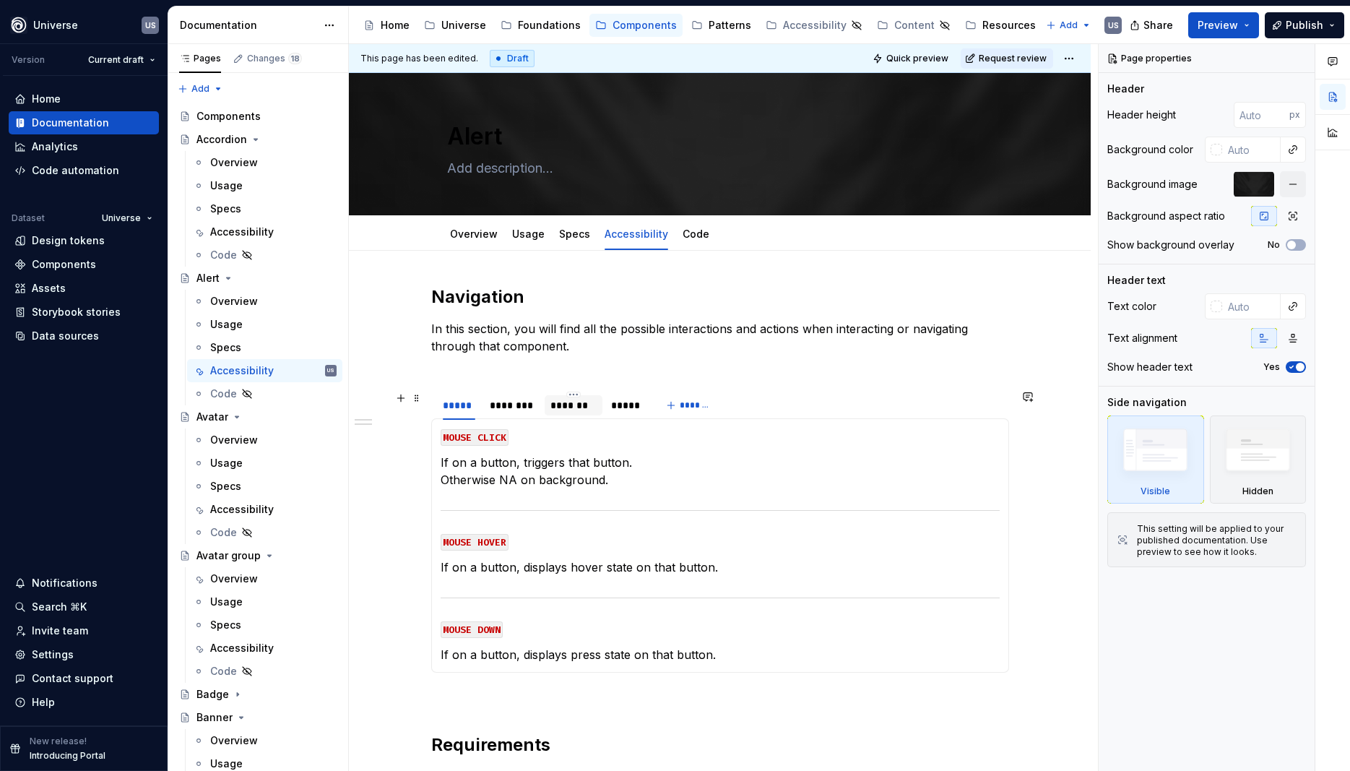
click at [590, 410] on div "*******" at bounding box center [574, 405] width 46 height 14
type textarea "*"
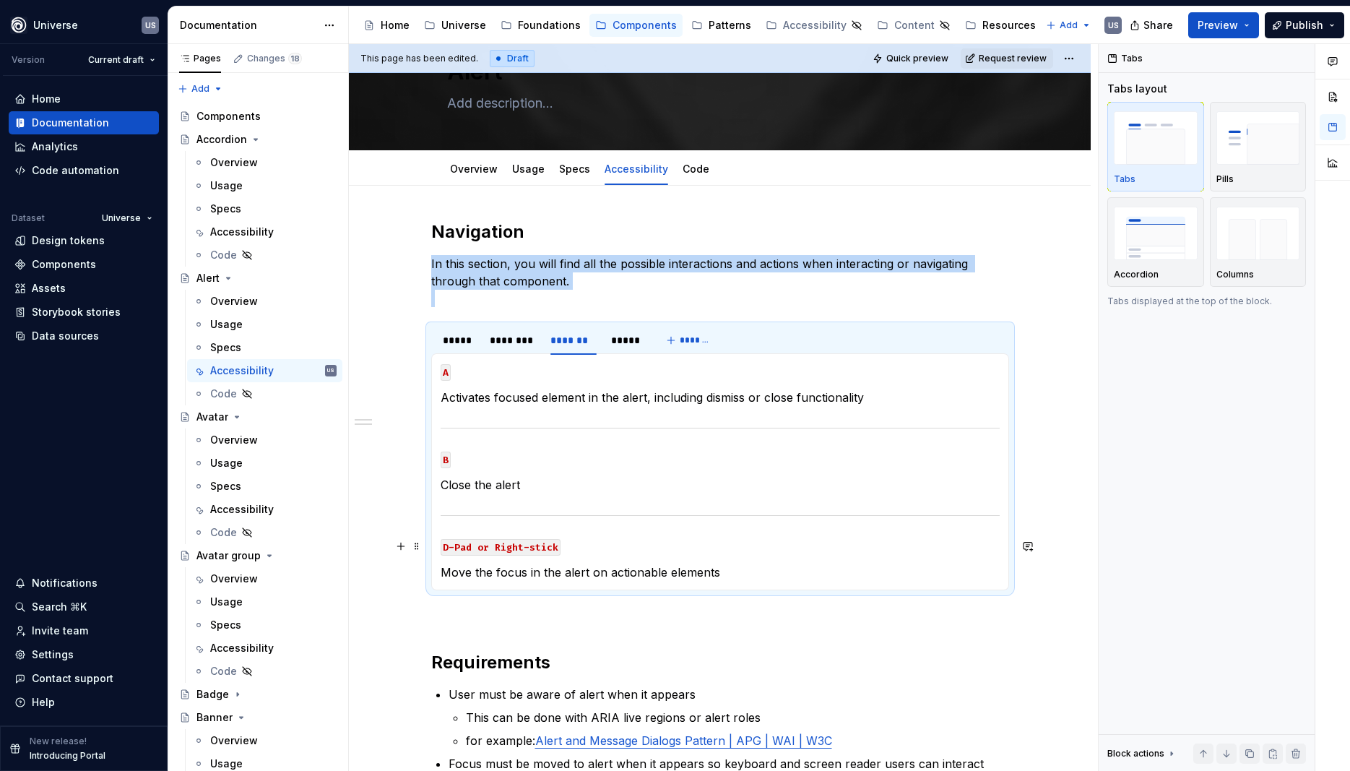
scroll to position [130, 0]
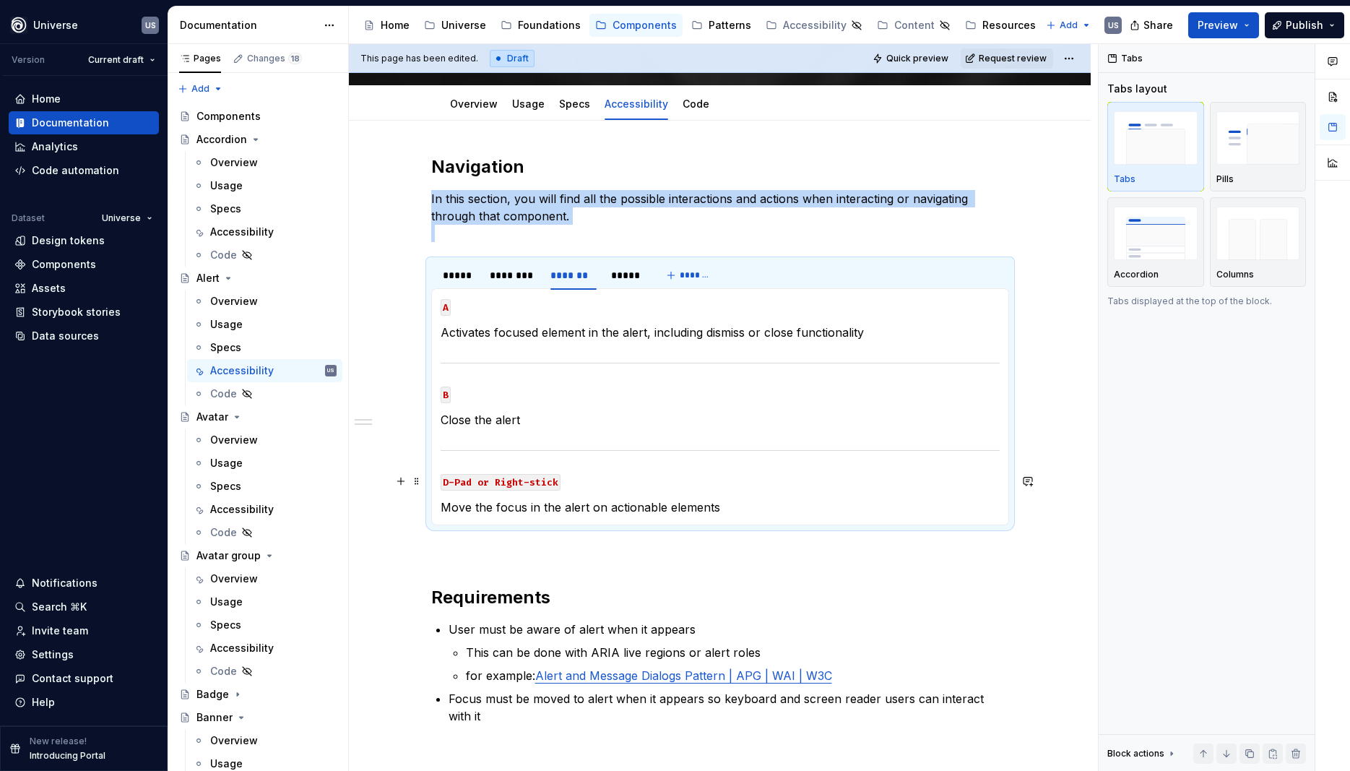
click at [524, 483] on code "D-Pad or Right-stick" at bounding box center [501, 482] width 120 height 17
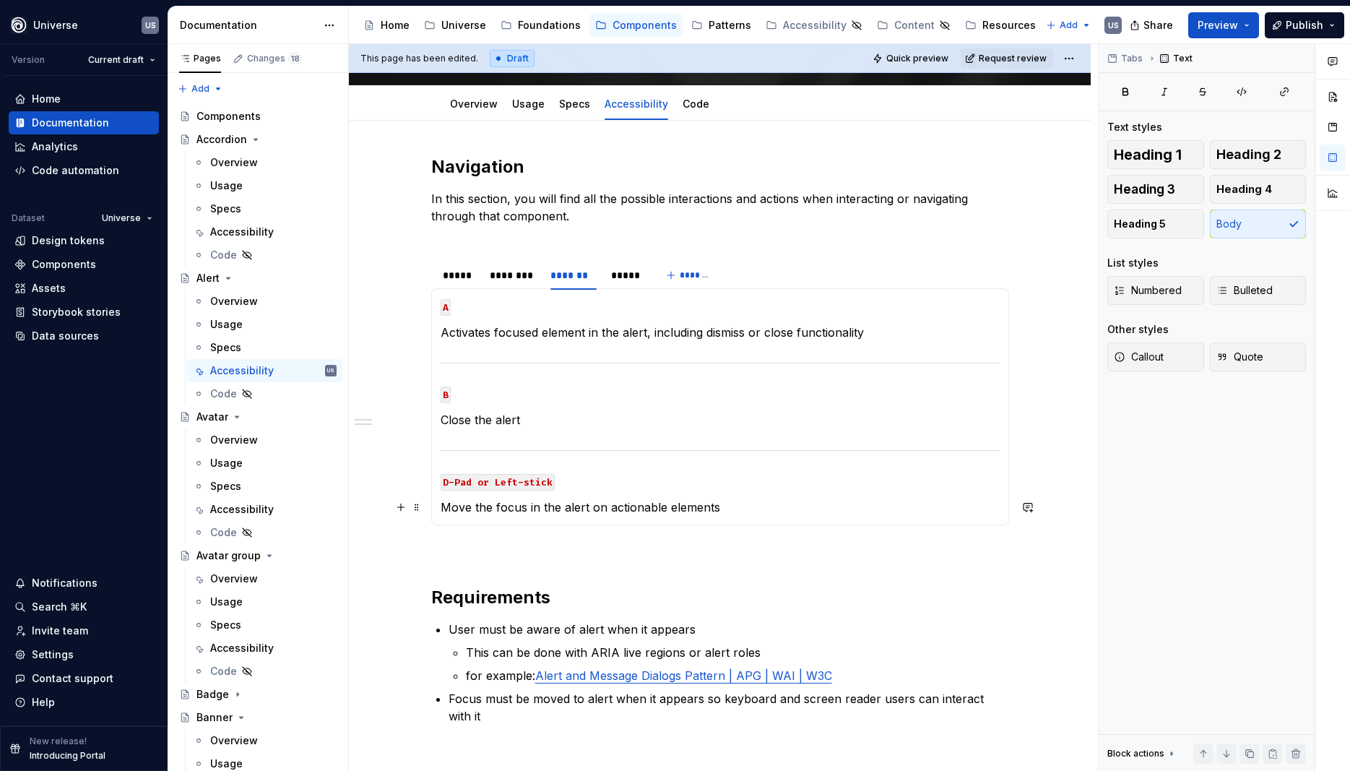
click at [639, 509] on p "Move the focus in the alert on actionable elements" at bounding box center [720, 507] width 559 height 17
click at [252, 505] on div "Accessibility" at bounding box center [242, 509] width 64 height 14
click at [256, 650] on div "Accessibility" at bounding box center [242, 648] width 64 height 14
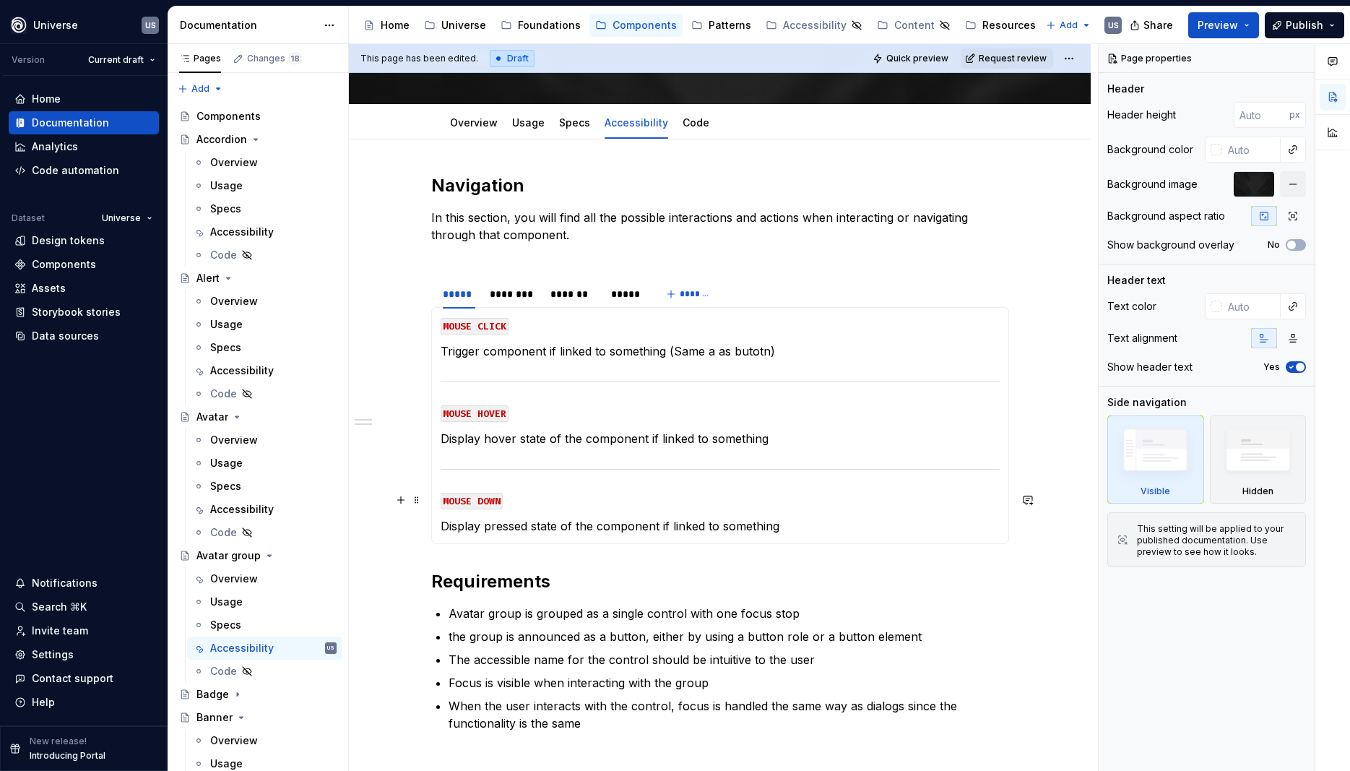
scroll to position [130, 0]
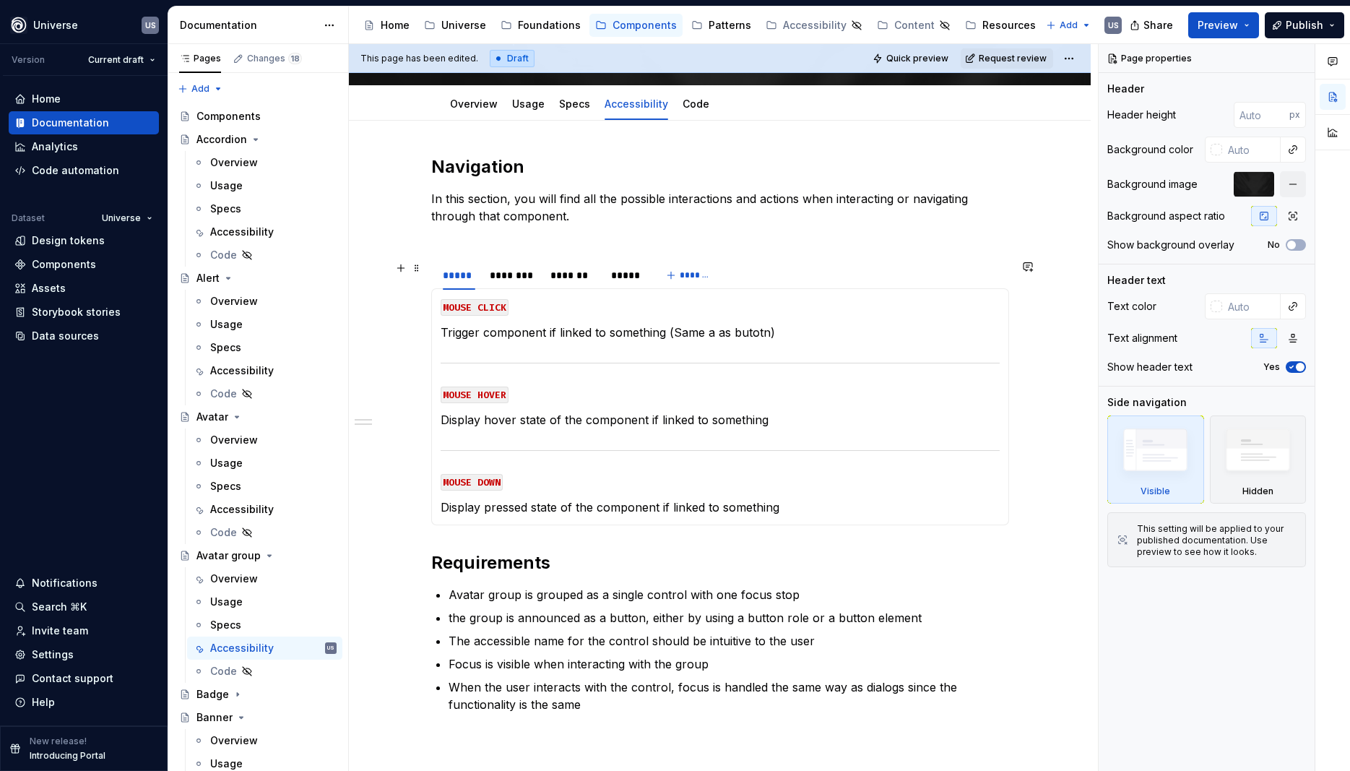
click at [585, 288] on div "***** ******** ******* *****" at bounding box center [542, 279] width 222 height 36
type textarea "*"
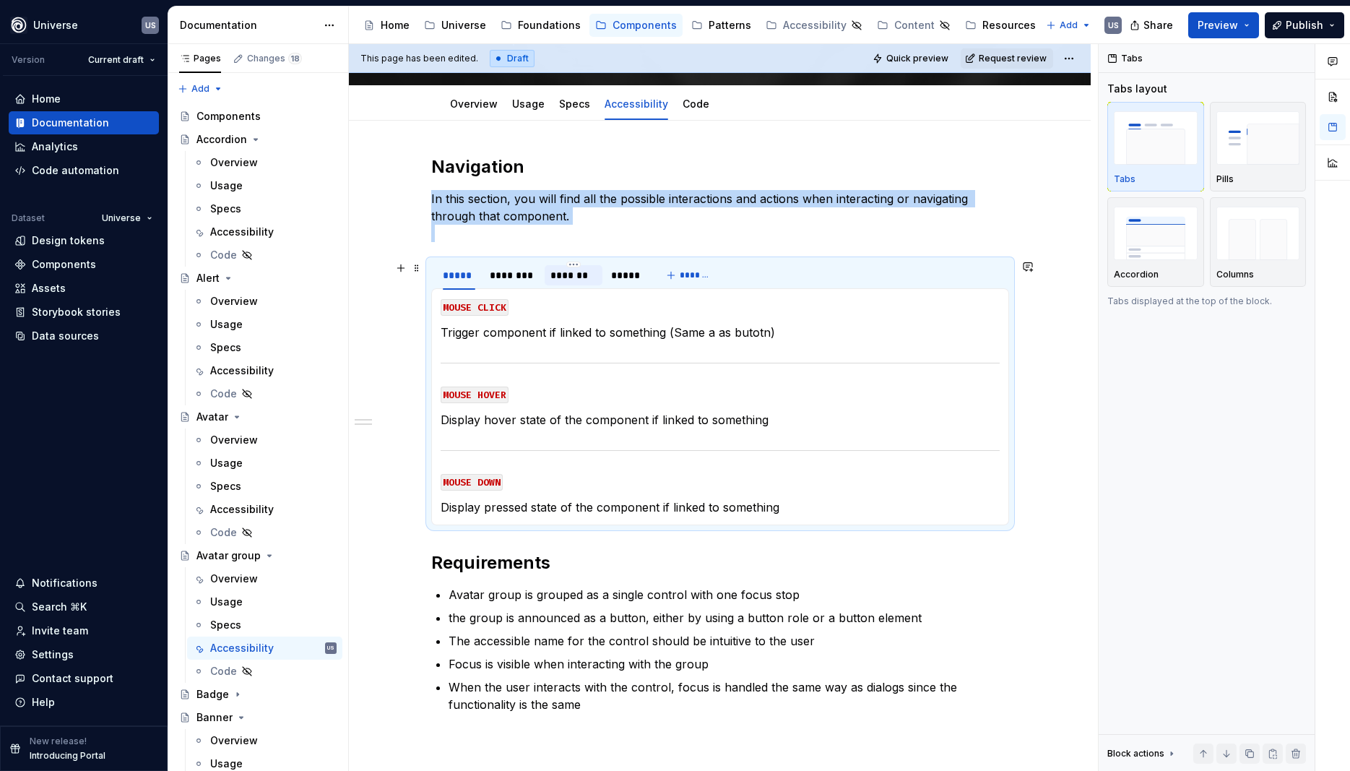
click at [585, 280] on div "*******" at bounding box center [574, 275] width 46 height 14
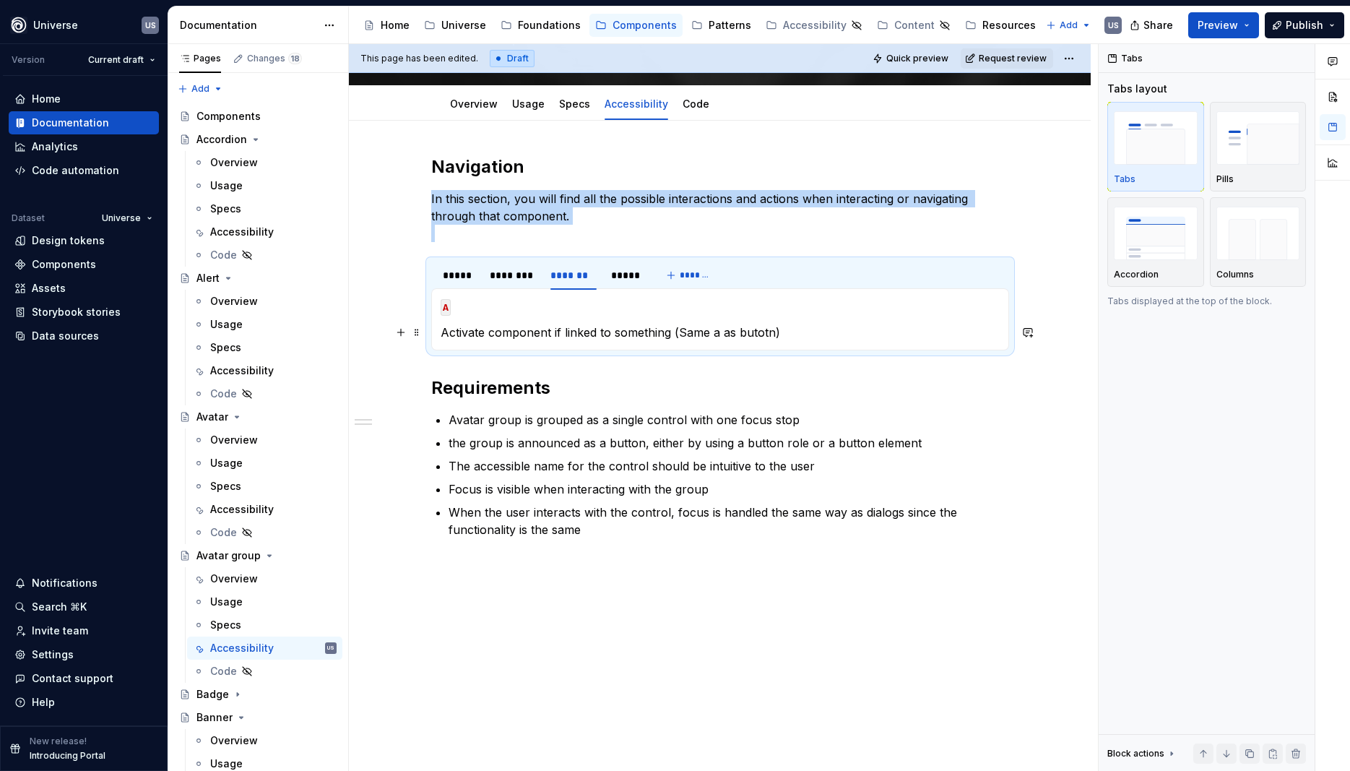
click at [774, 334] on p "Activate component if linked to something (Same a as butotn)" at bounding box center [720, 332] width 559 height 17
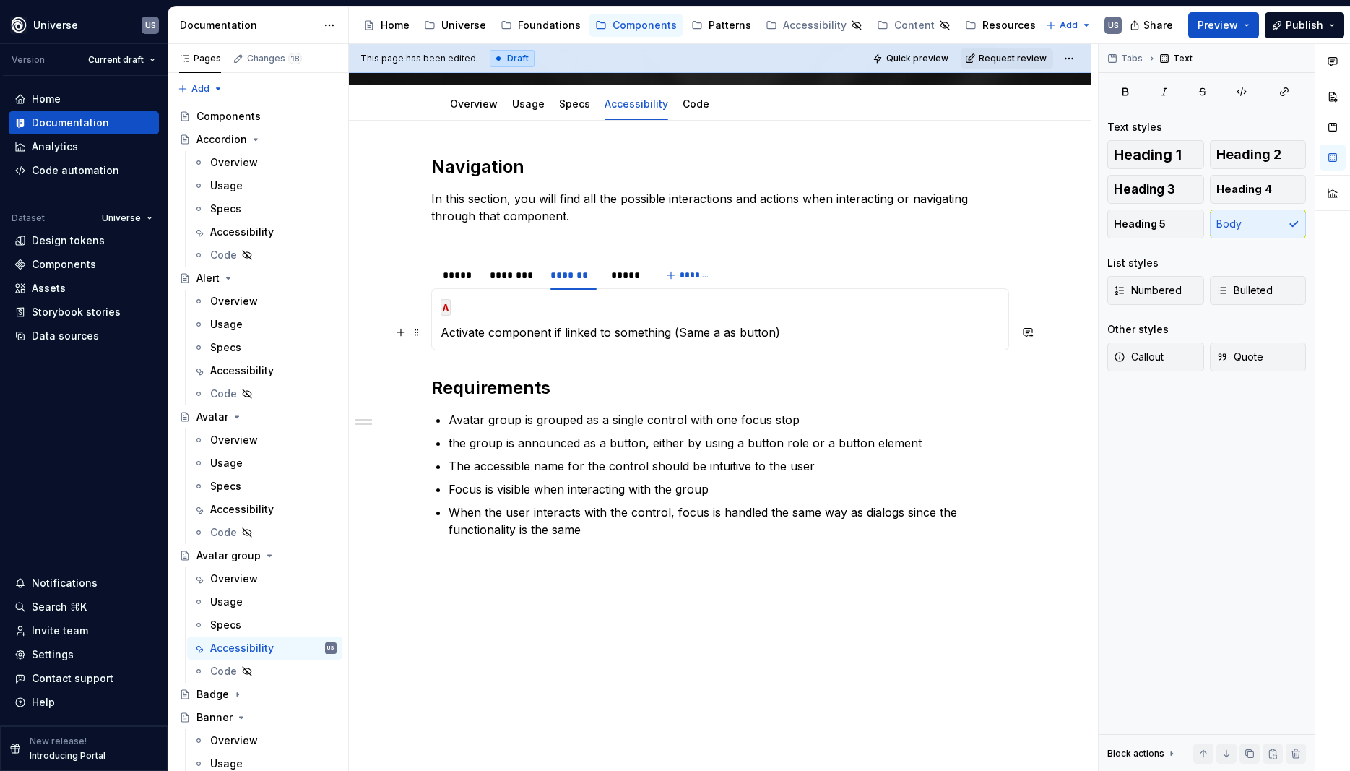
click at [855, 335] on p "Activate component if linked to something (Same a as button)" at bounding box center [720, 332] width 559 height 17
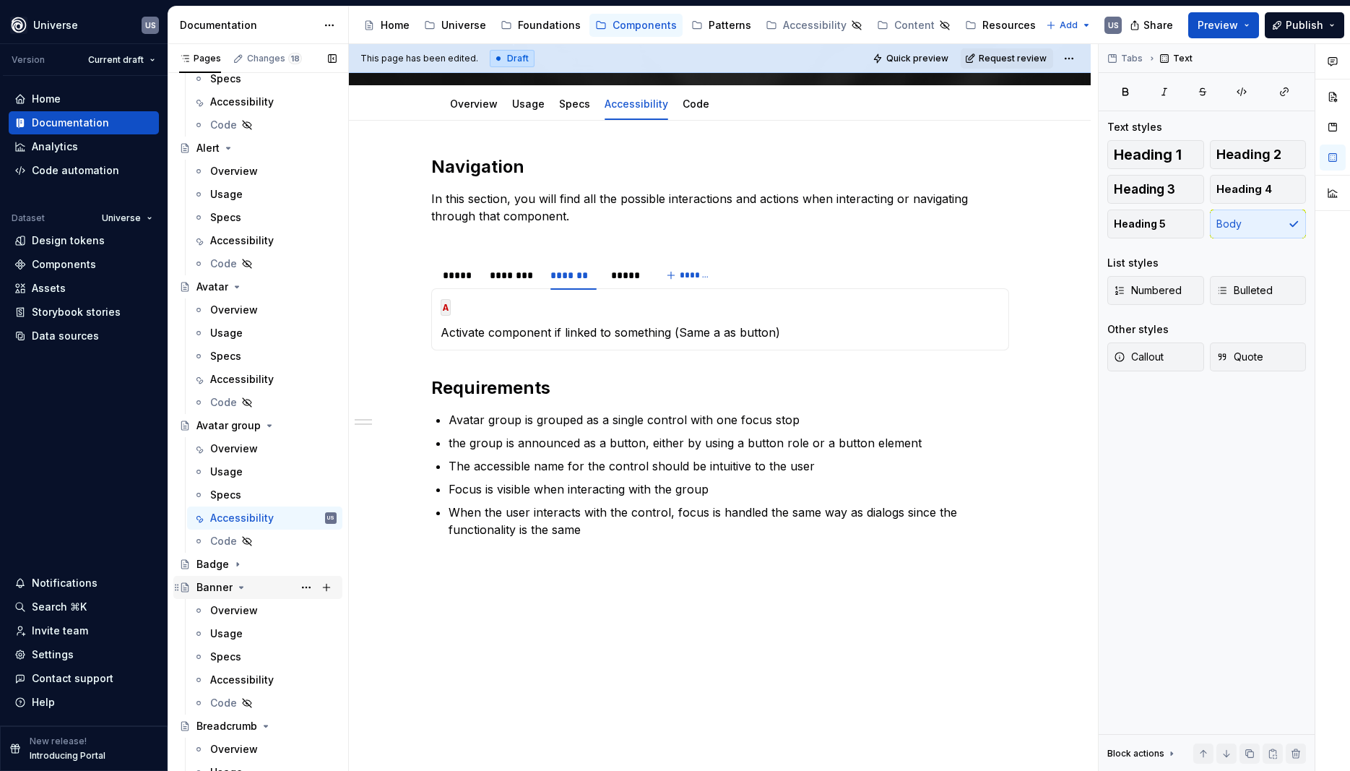
scroll to position [260, 0]
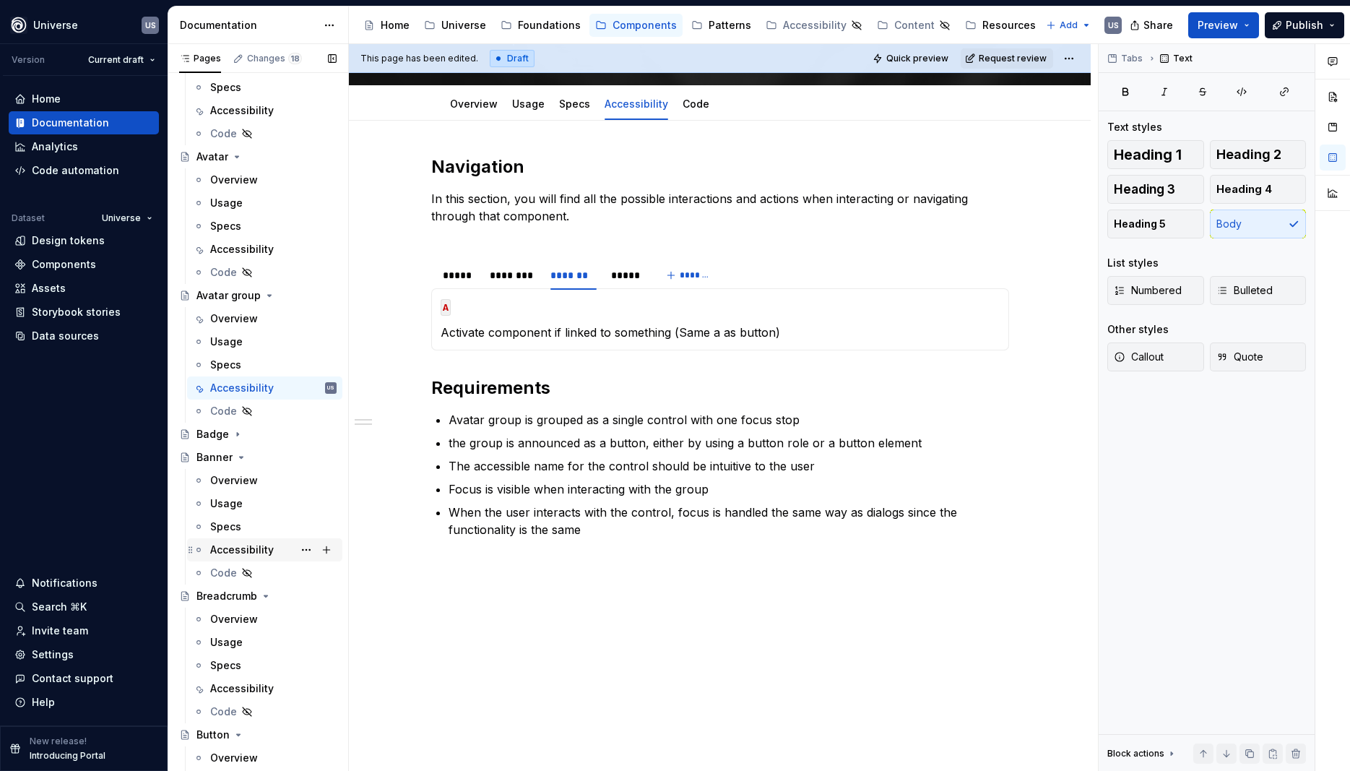
click at [248, 548] on div "Accessibility" at bounding box center [242, 550] width 64 height 14
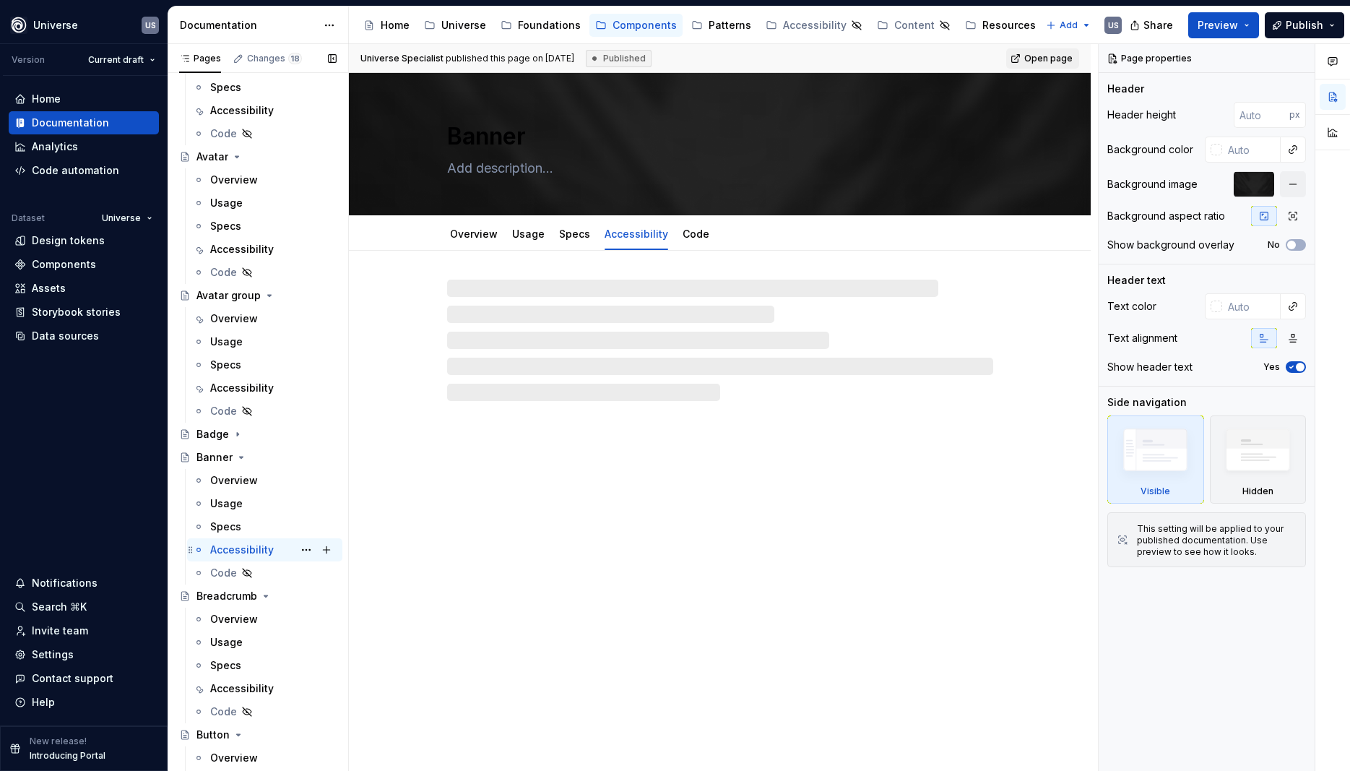
scroll to position [390, 0]
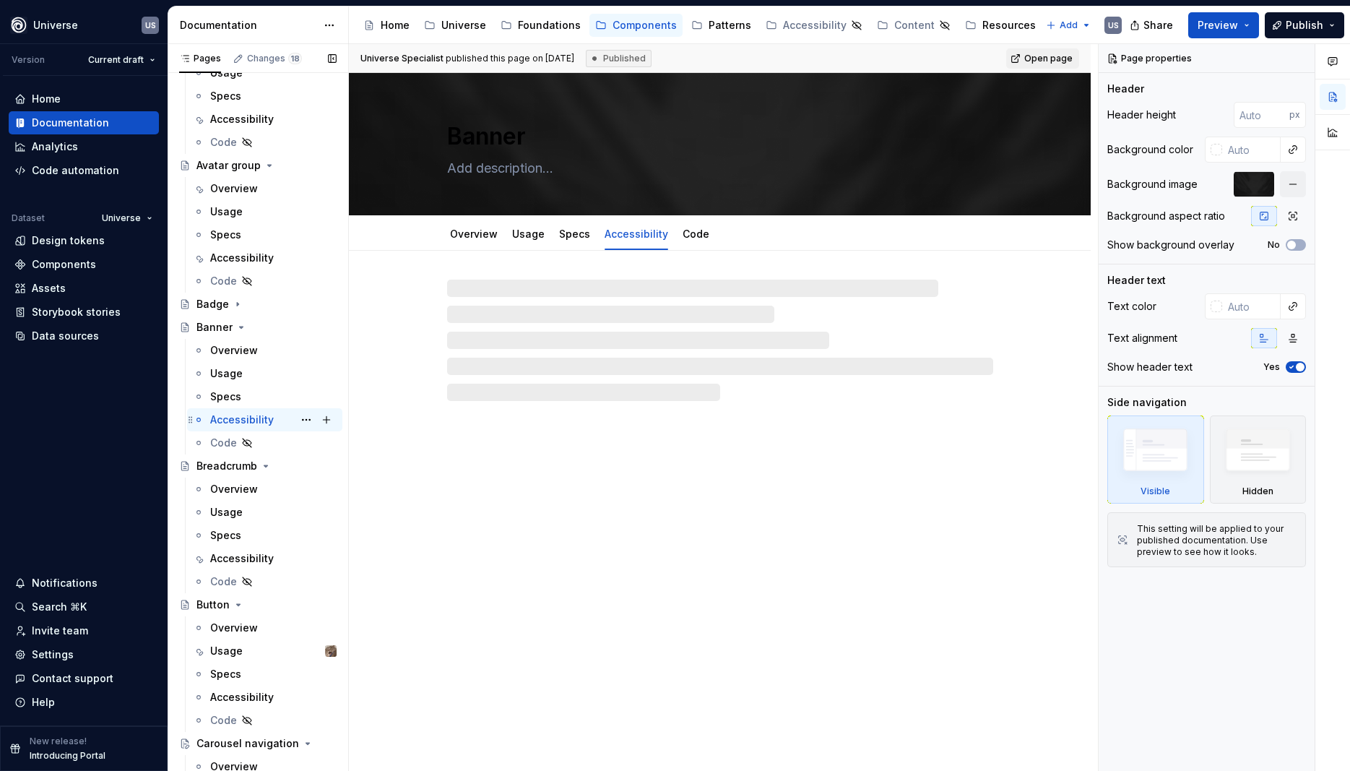
click at [261, 412] on div "Accessibility US" at bounding box center [273, 420] width 126 height 20
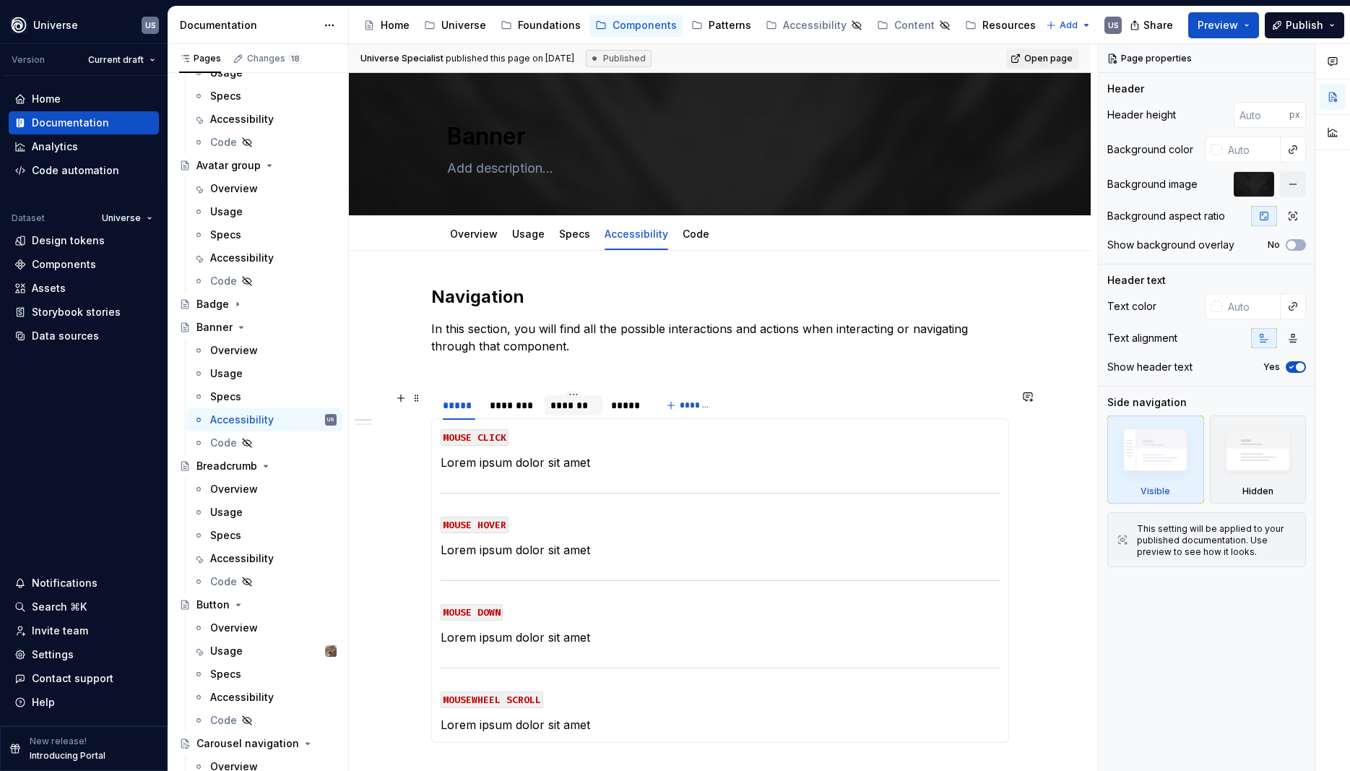
click at [574, 413] on div "*******" at bounding box center [574, 405] width 58 height 20
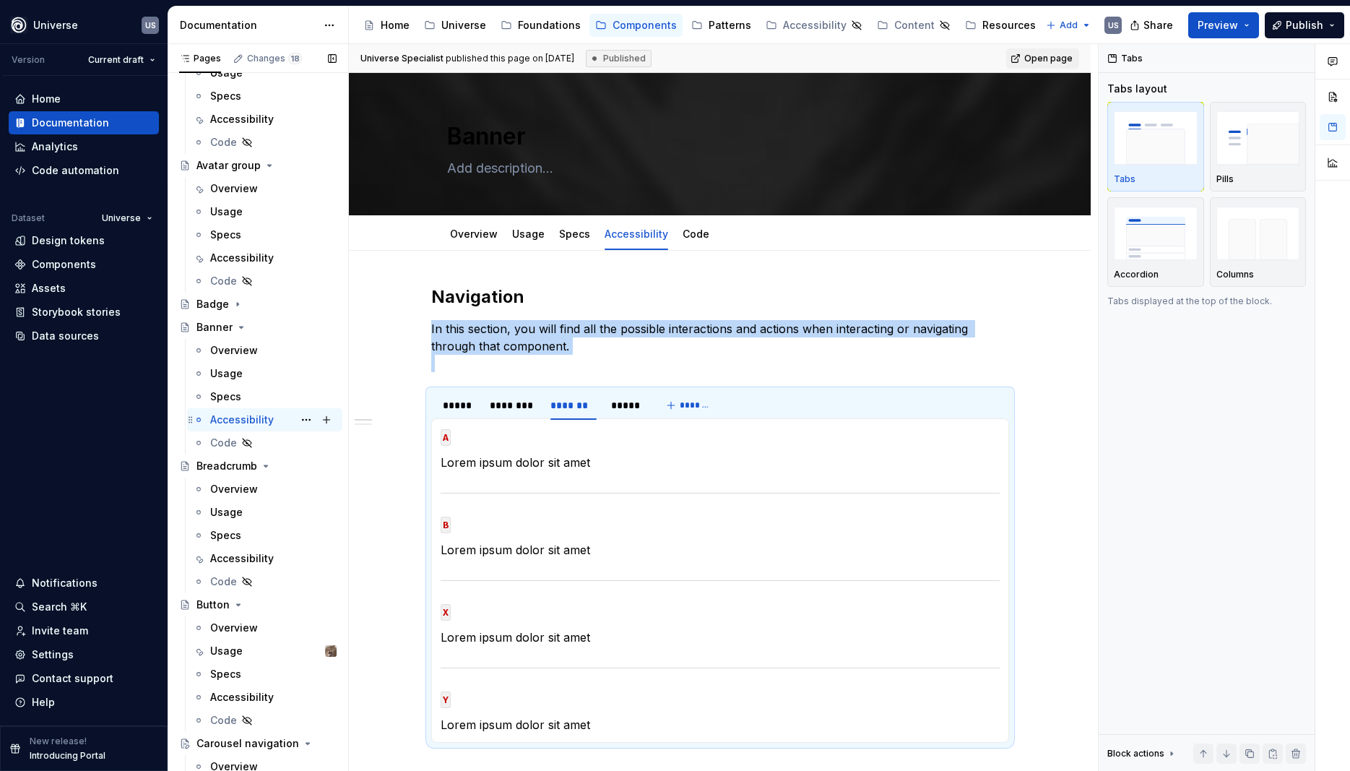
scroll to position [65, 0]
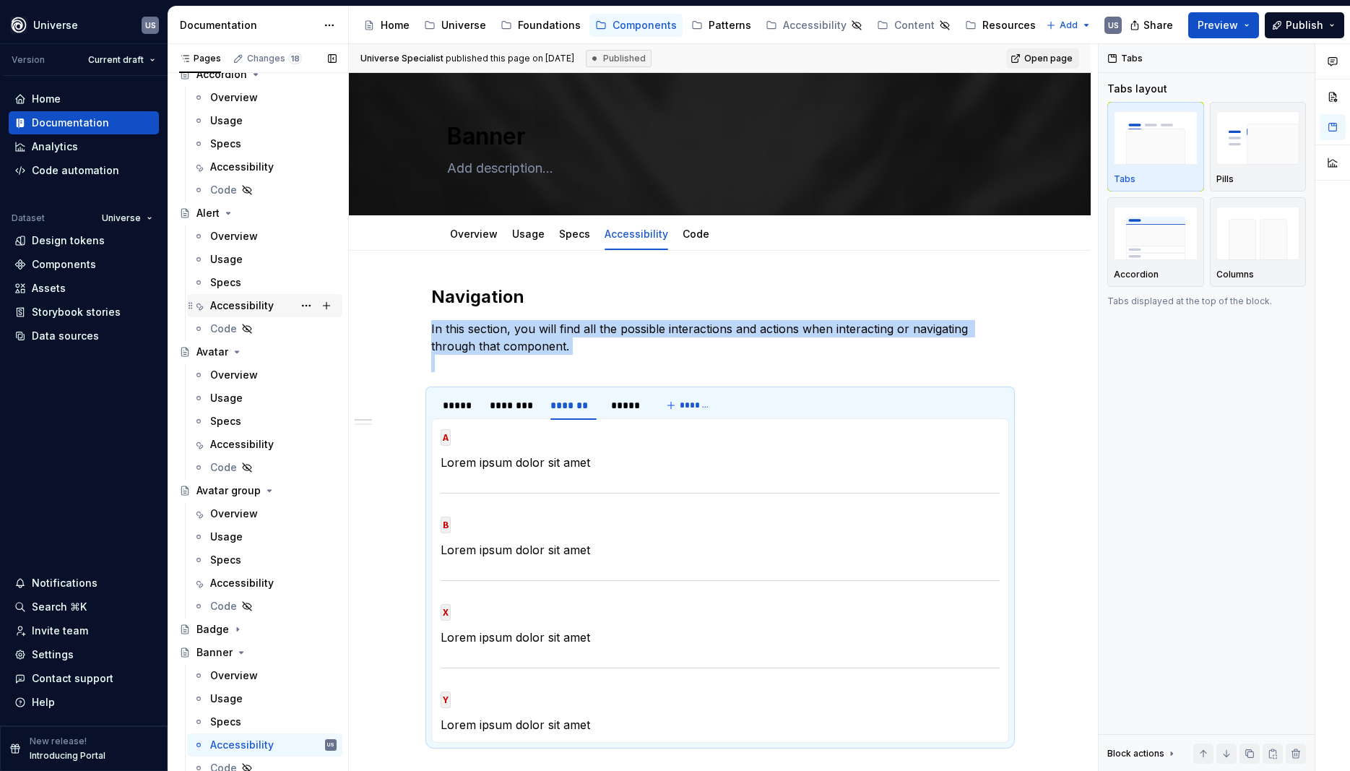
click at [258, 298] on div "Accessibility" at bounding box center [242, 305] width 64 height 14
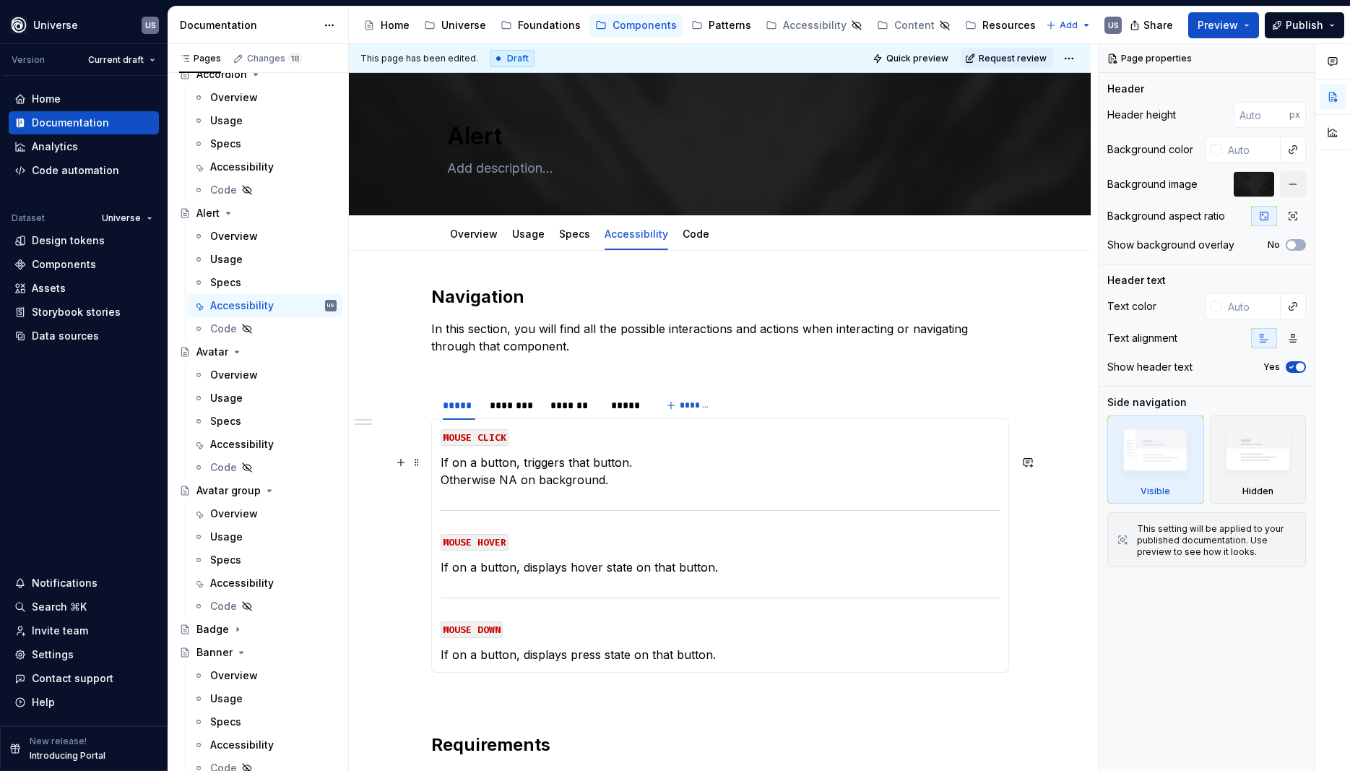
click at [600, 485] on p "If on a button, triggers that button. Otherwise NA on background." at bounding box center [720, 471] width 559 height 35
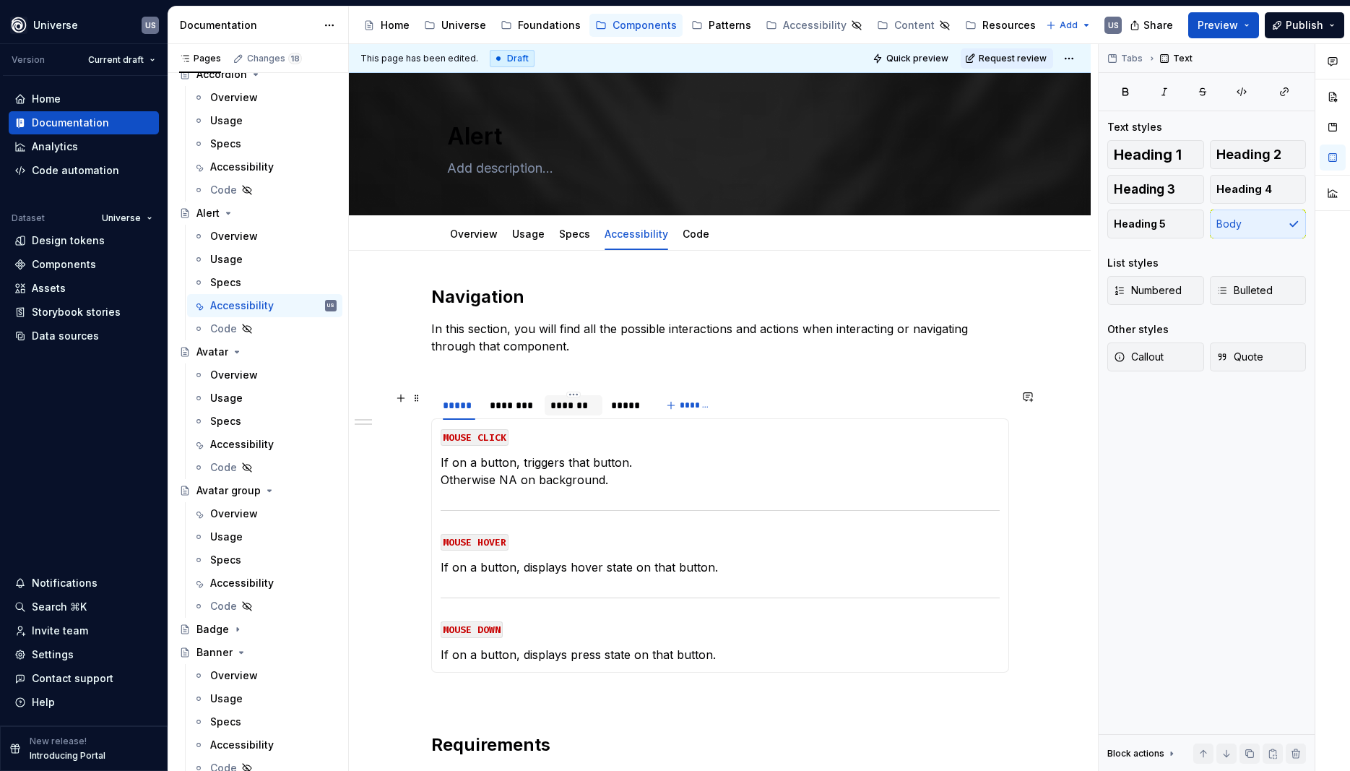
click at [579, 405] on div "*******" at bounding box center [574, 405] width 46 height 14
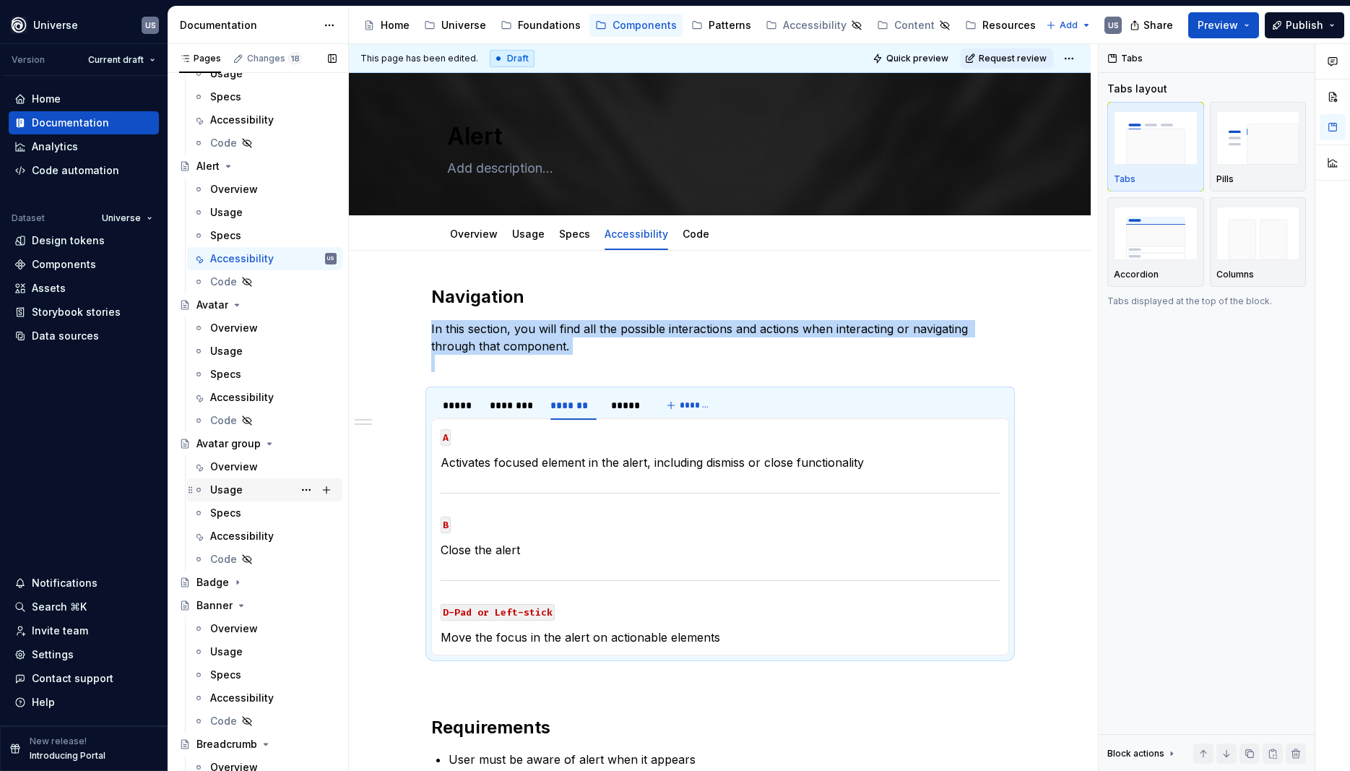
scroll to position [130, 0]
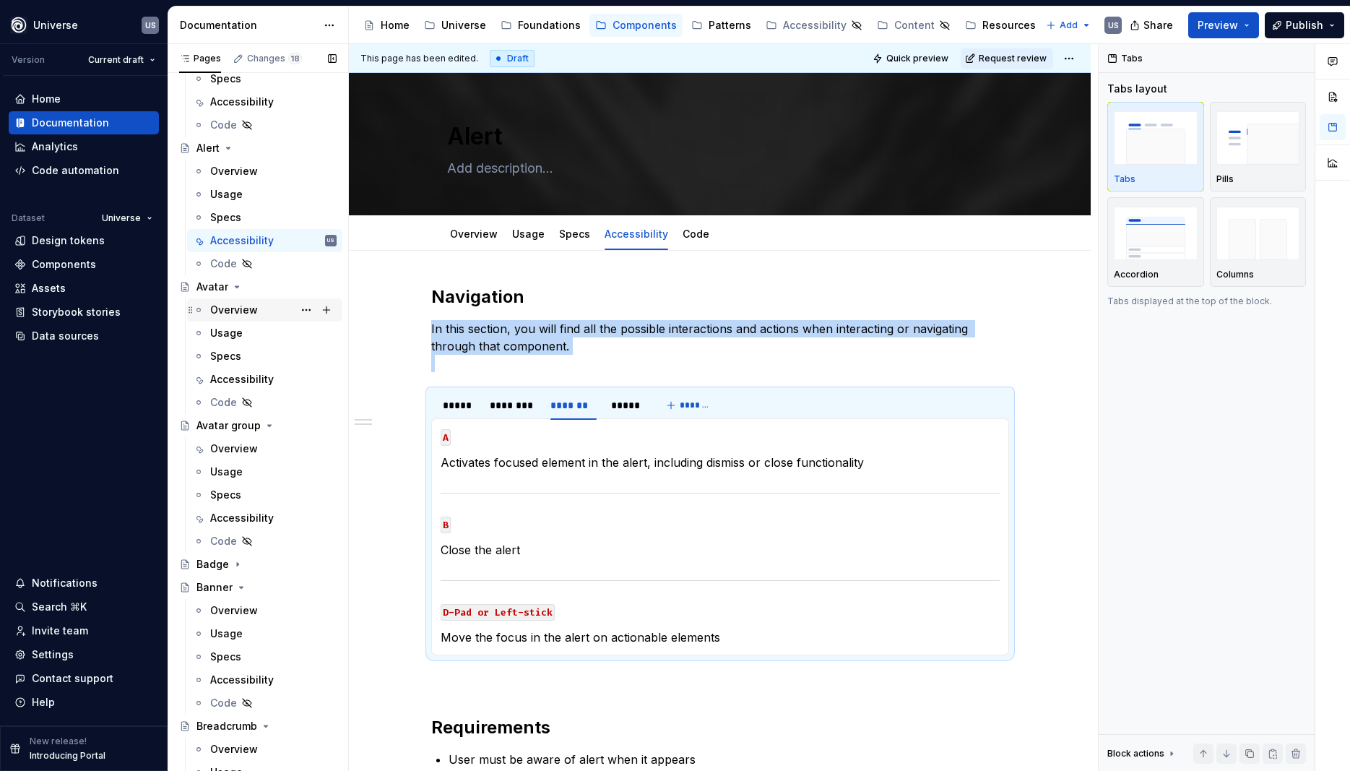
click at [228, 146] on icon "Page tree" at bounding box center [229, 148] width 12 height 12
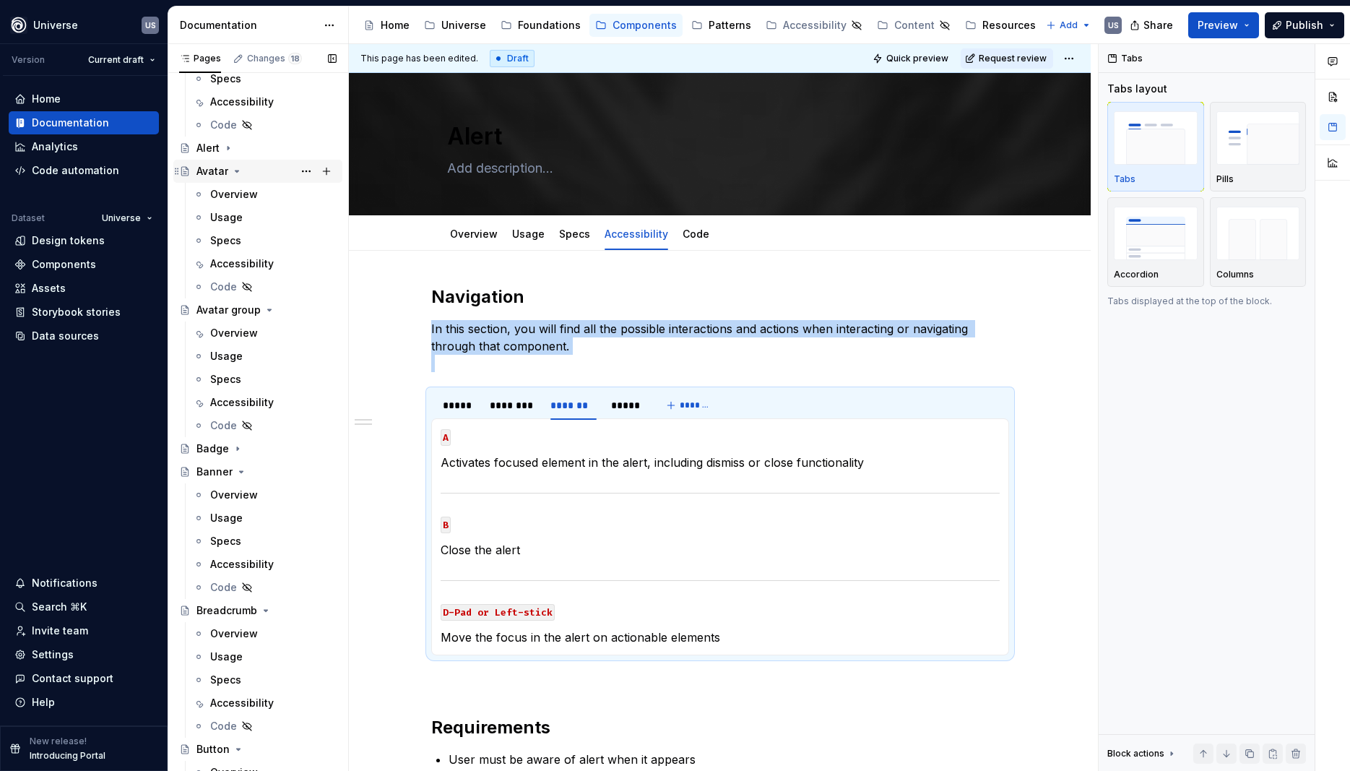
click at [233, 166] on icon "Page tree" at bounding box center [237, 171] width 12 height 12
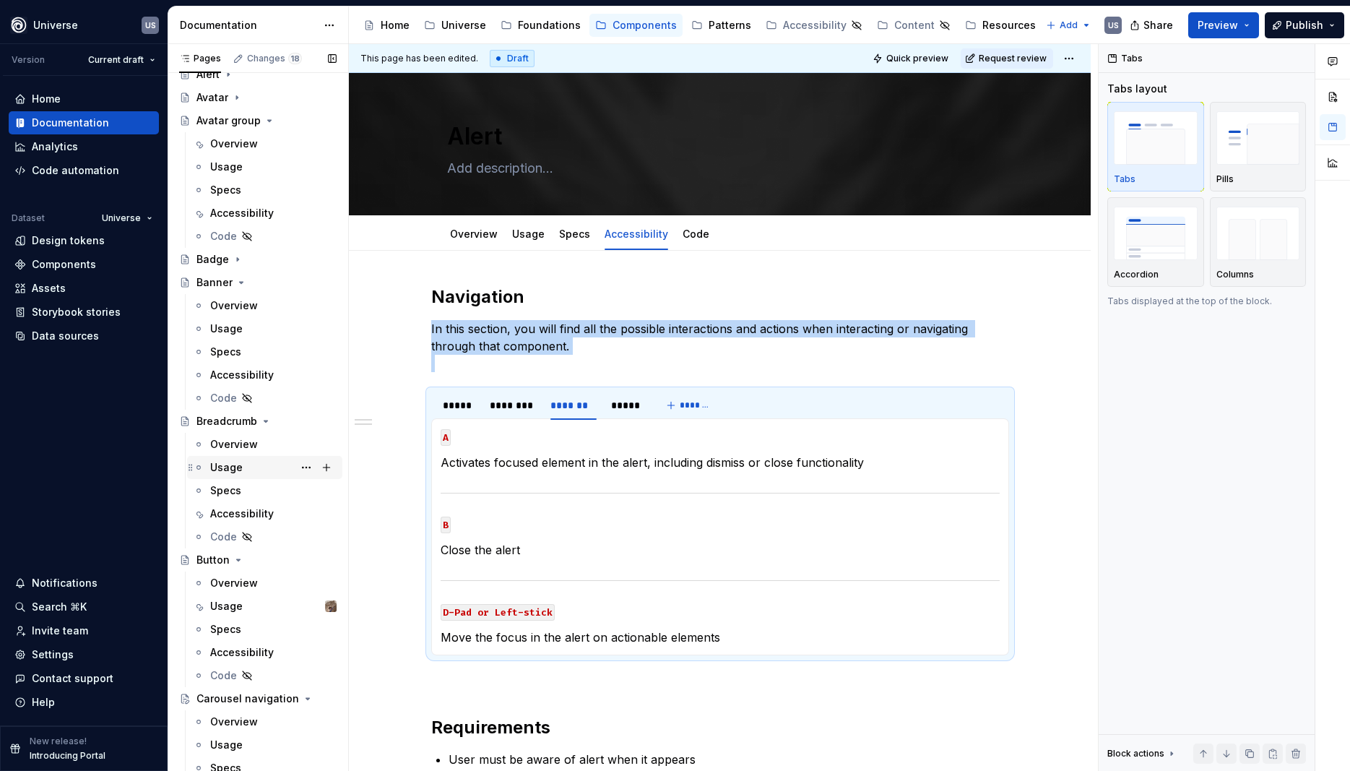
scroll to position [260, 0]
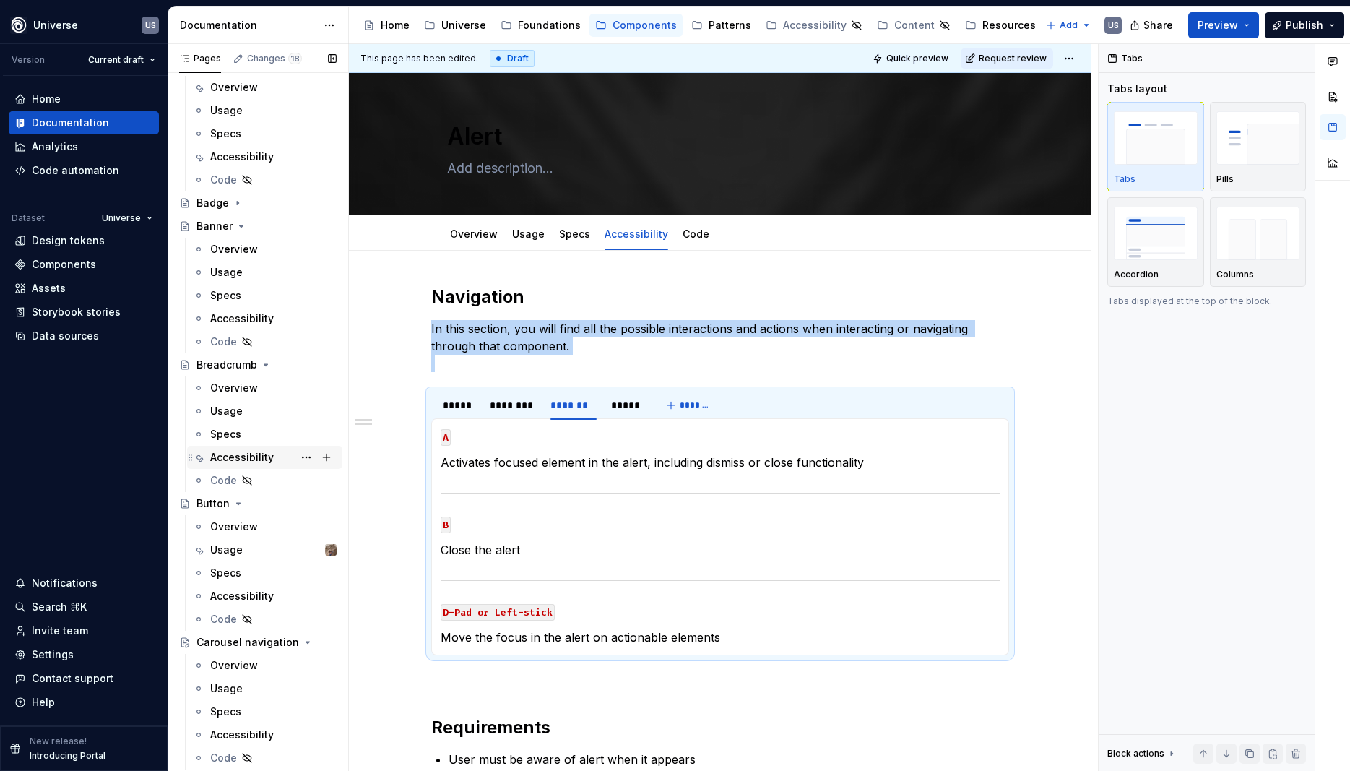
click at [255, 457] on div "Accessibility" at bounding box center [242, 457] width 64 height 14
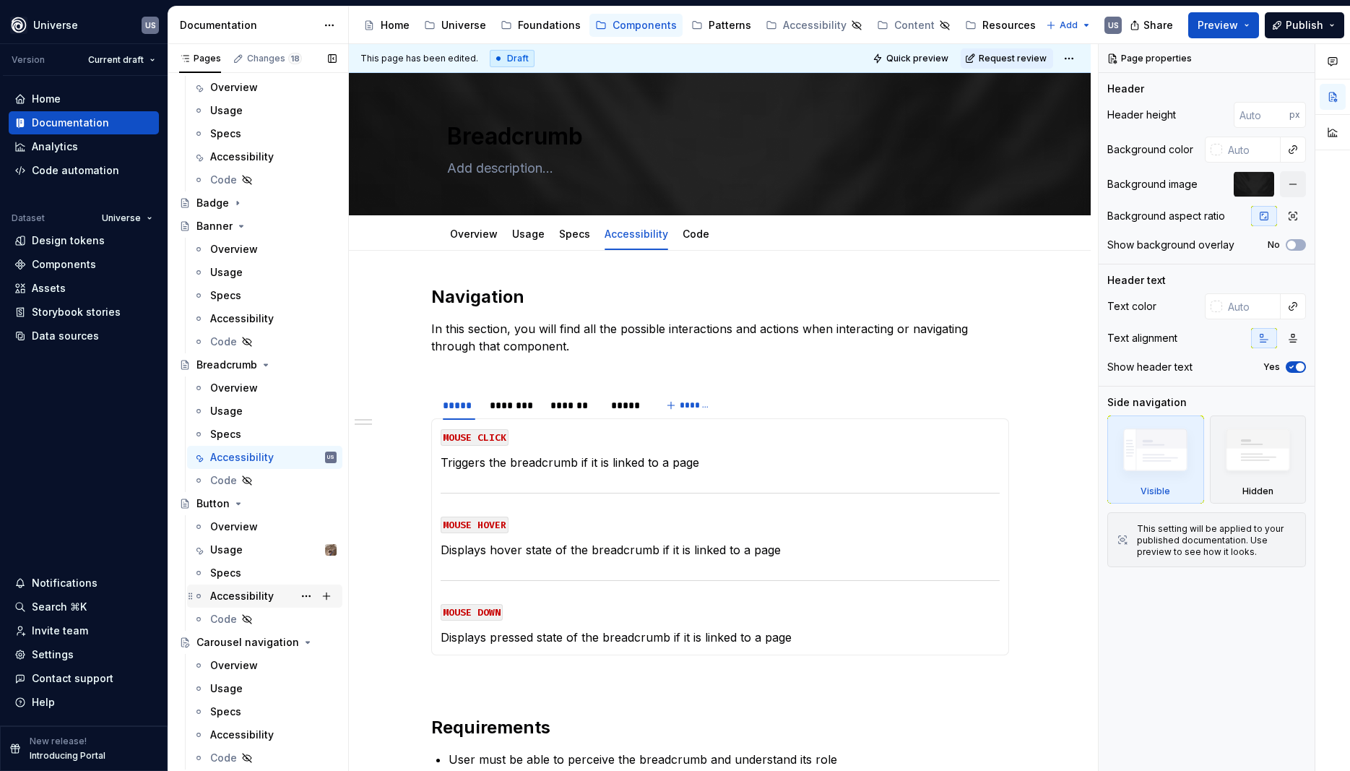
click at [263, 600] on div "Accessibility" at bounding box center [242, 596] width 64 height 14
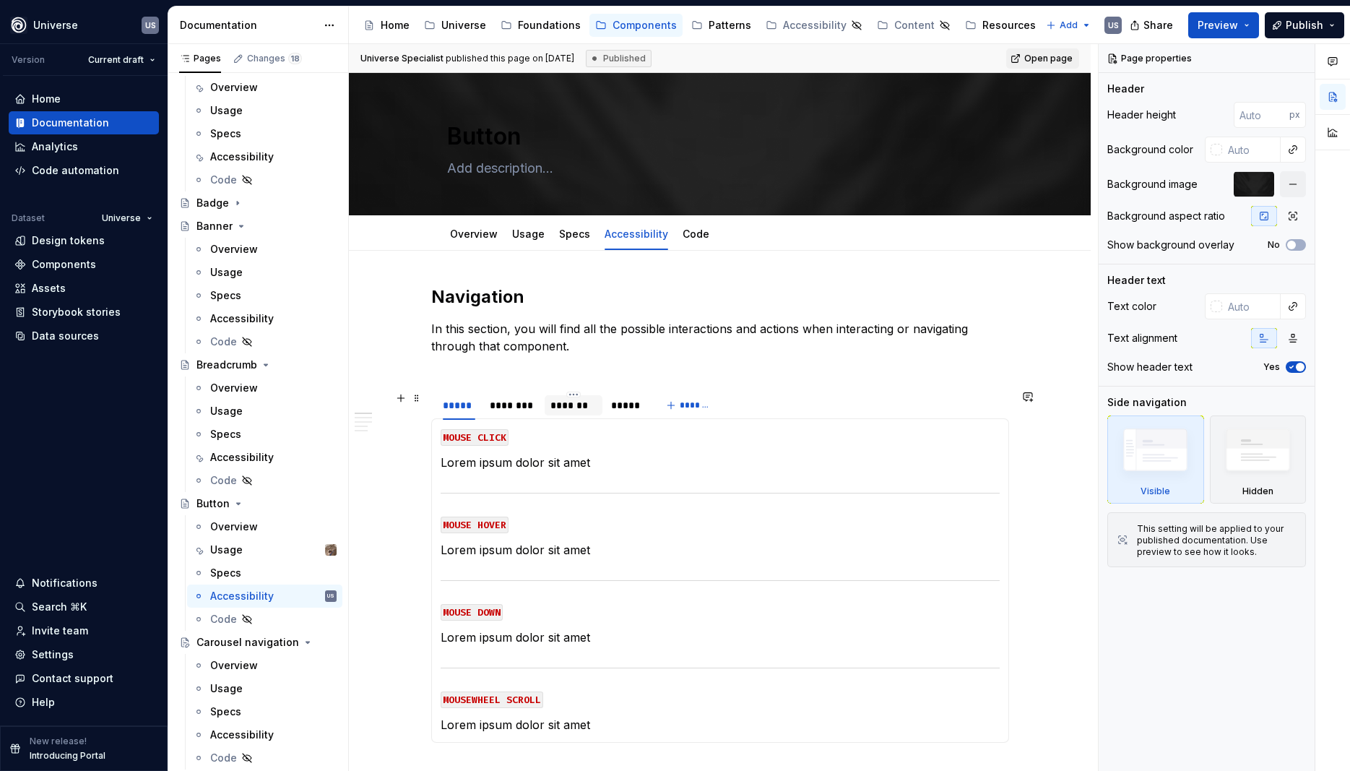
click at [573, 409] on div "*******" at bounding box center [574, 405] width 46 height 14
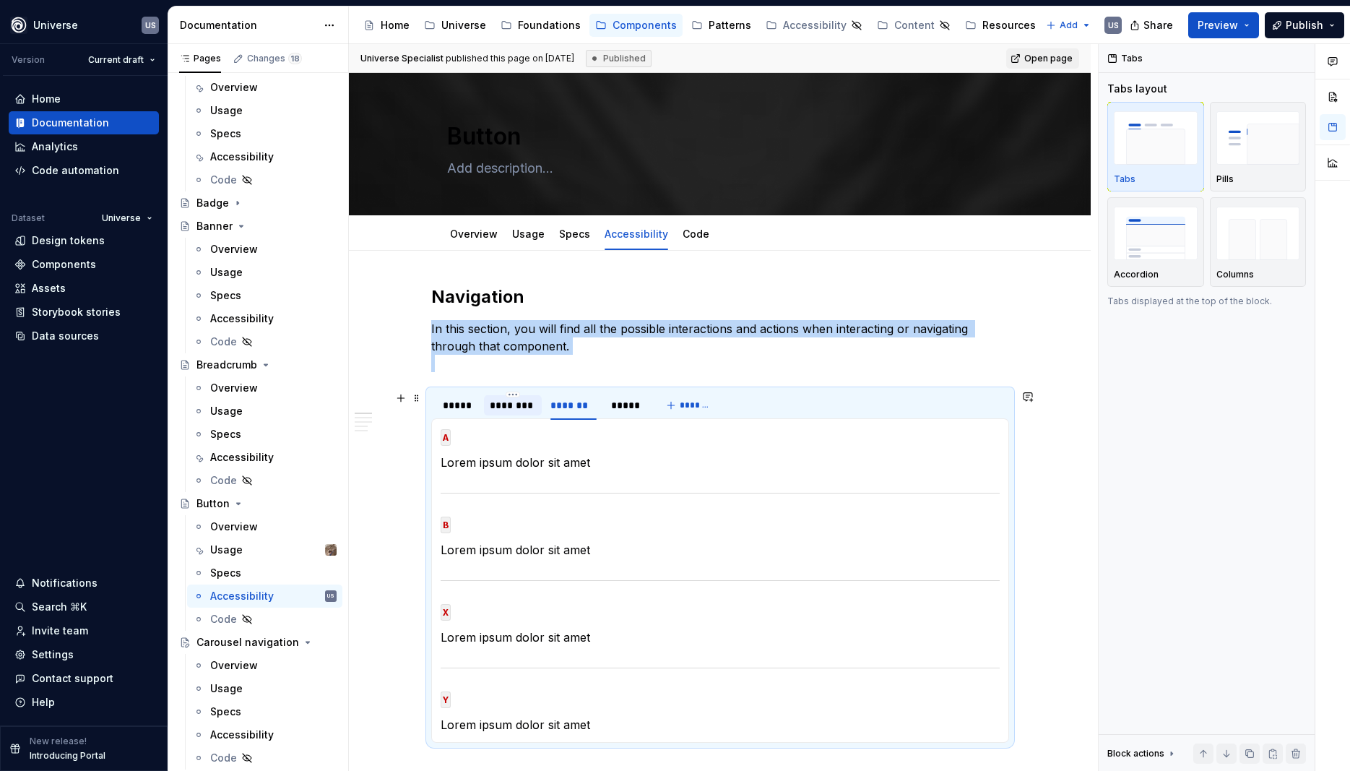
click at [495, 408] on div "********" at bounding box center [513, 405] width 46 height 14
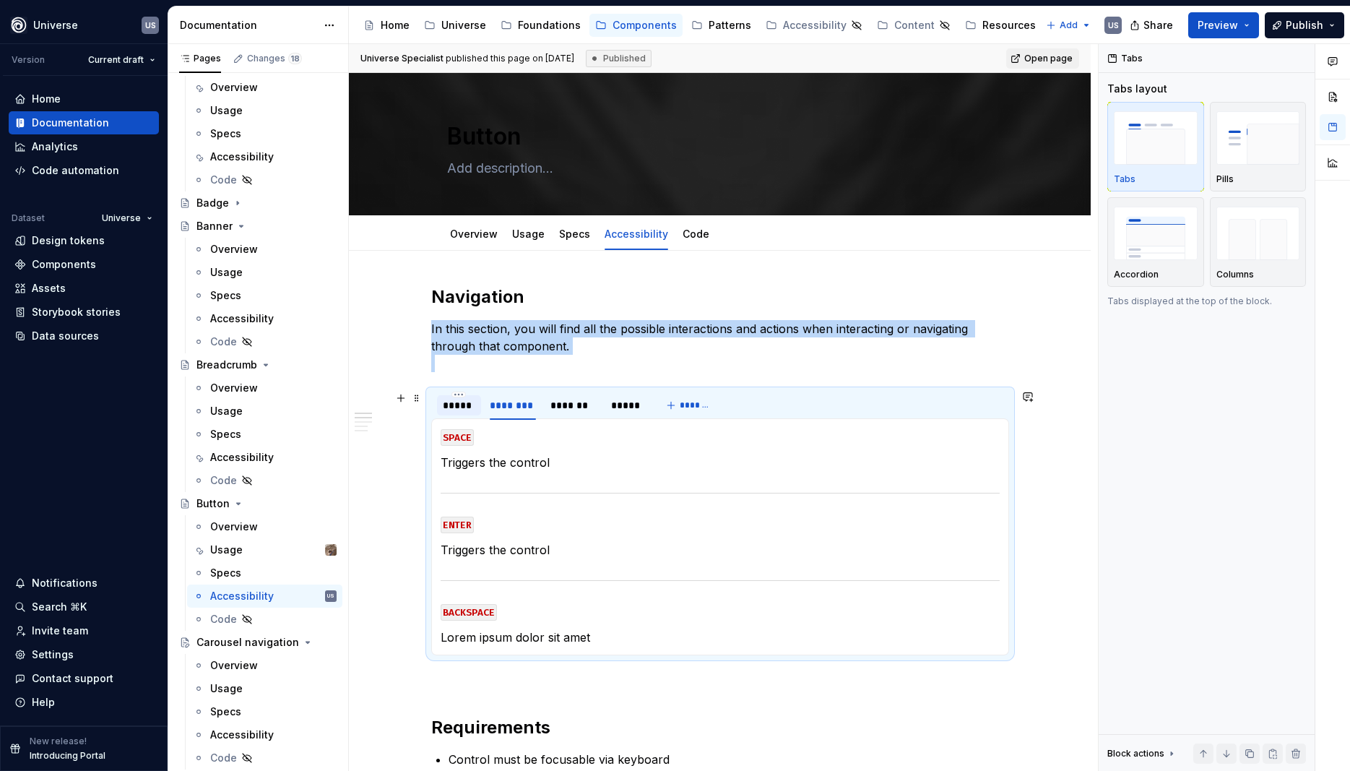
click at [453, 407] on div "*****" at bounding box center [459, 405] width 33 height 14
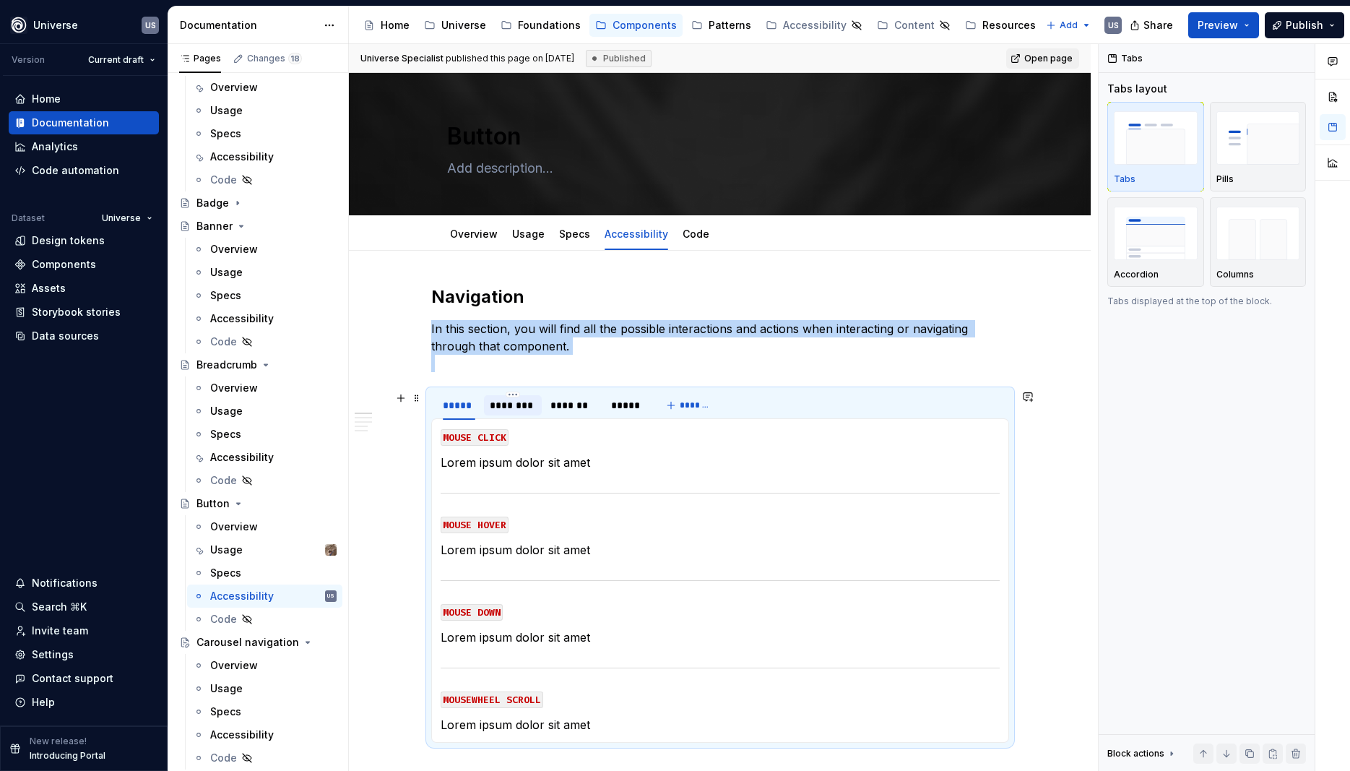
click at [530, 413] on div "********" at bounding box center [513, 405] width 58 height 20
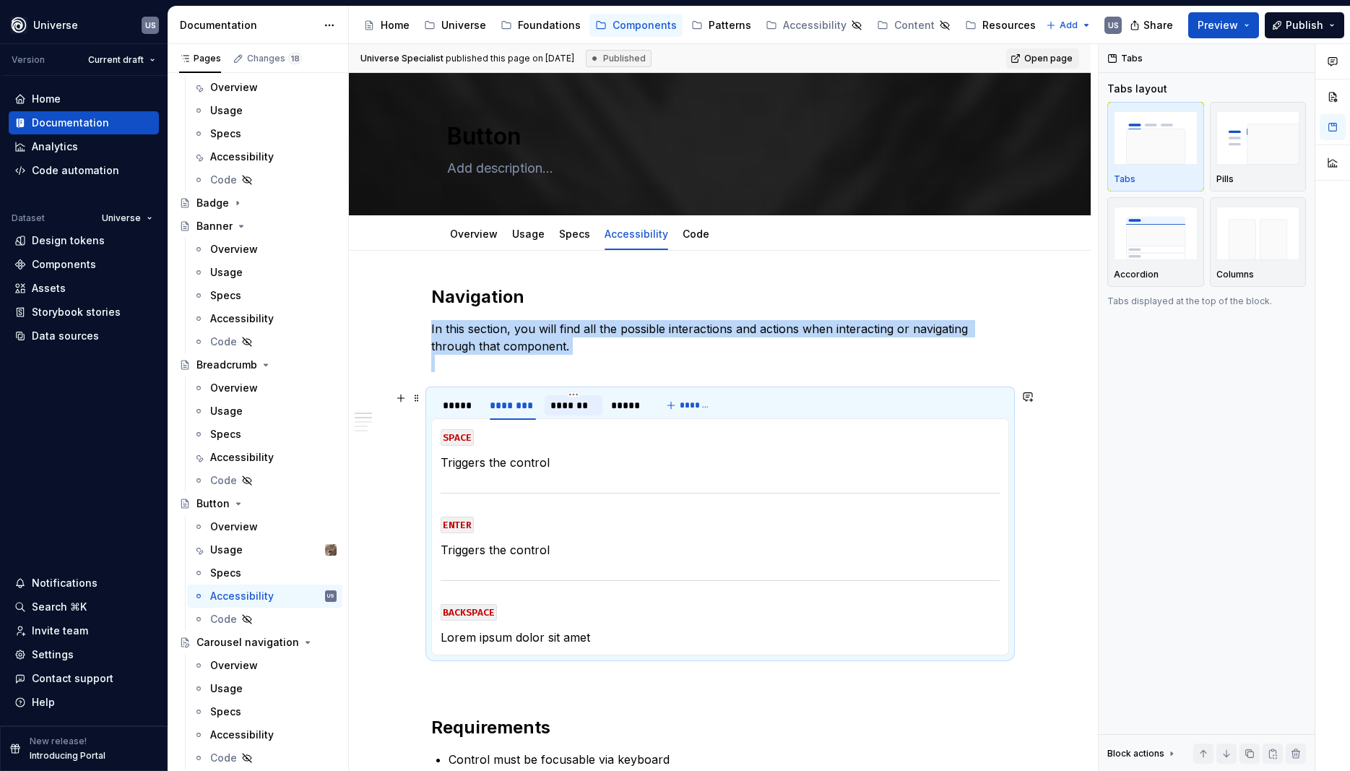
click at [576, 405] on div "*******" at bounding box center [574, 405] width 46 height 14
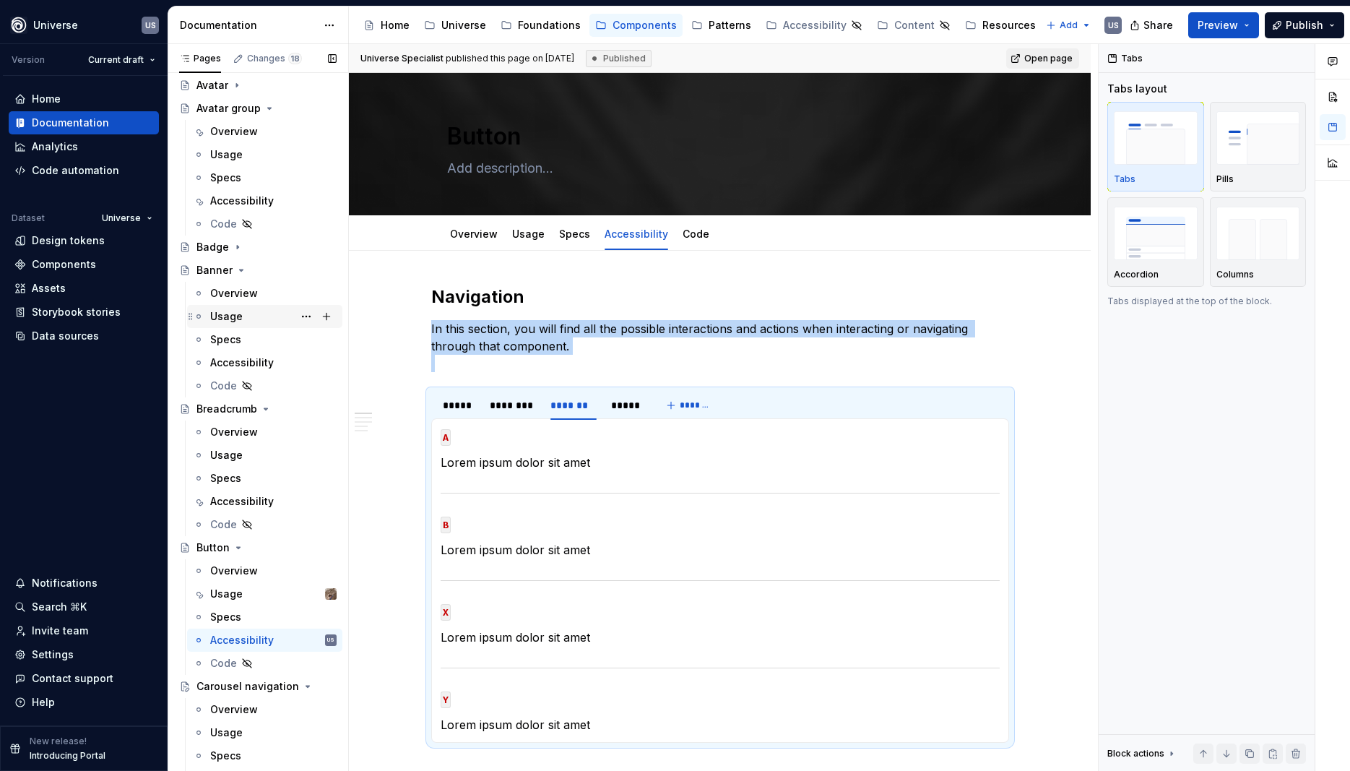
scroll to position [195, 0]
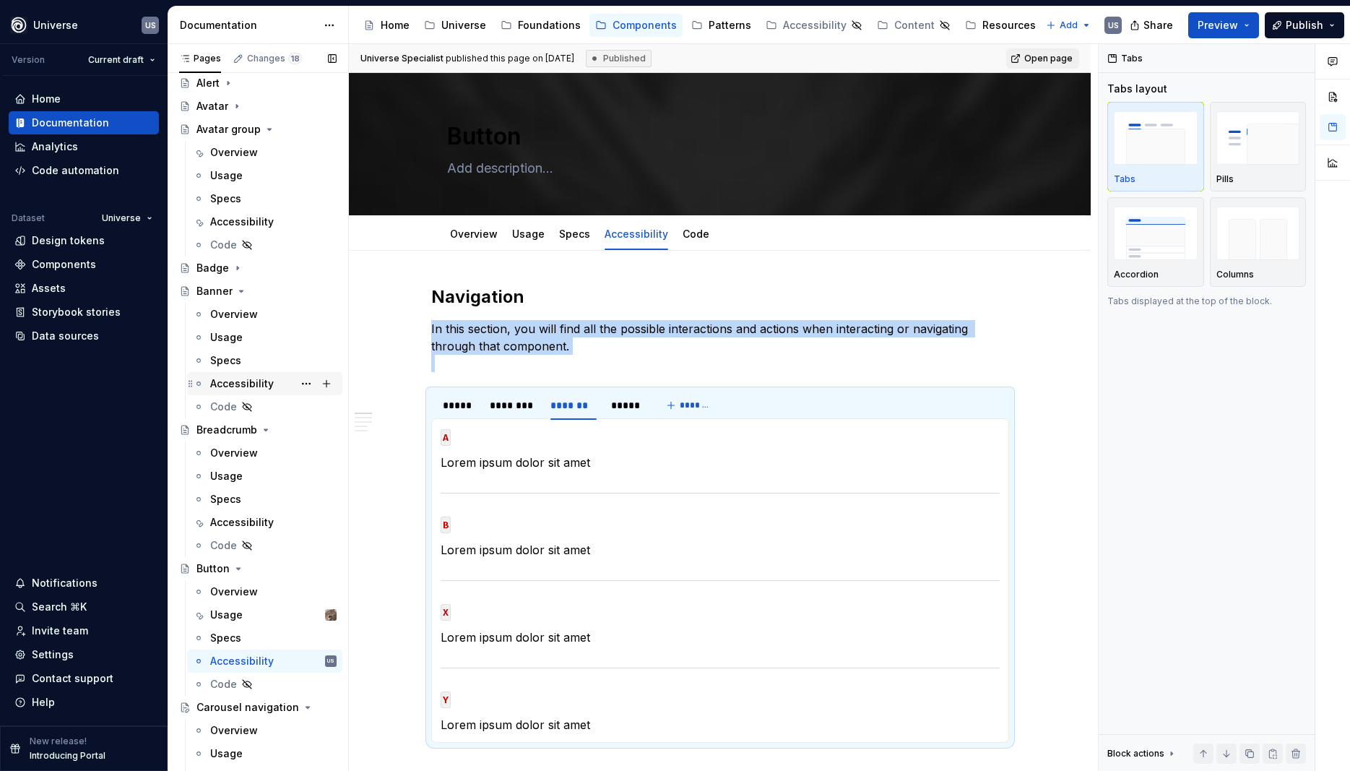
click at [235, 380] on div "Accessibility" at bounding box center [242, 383] width 64 height 14
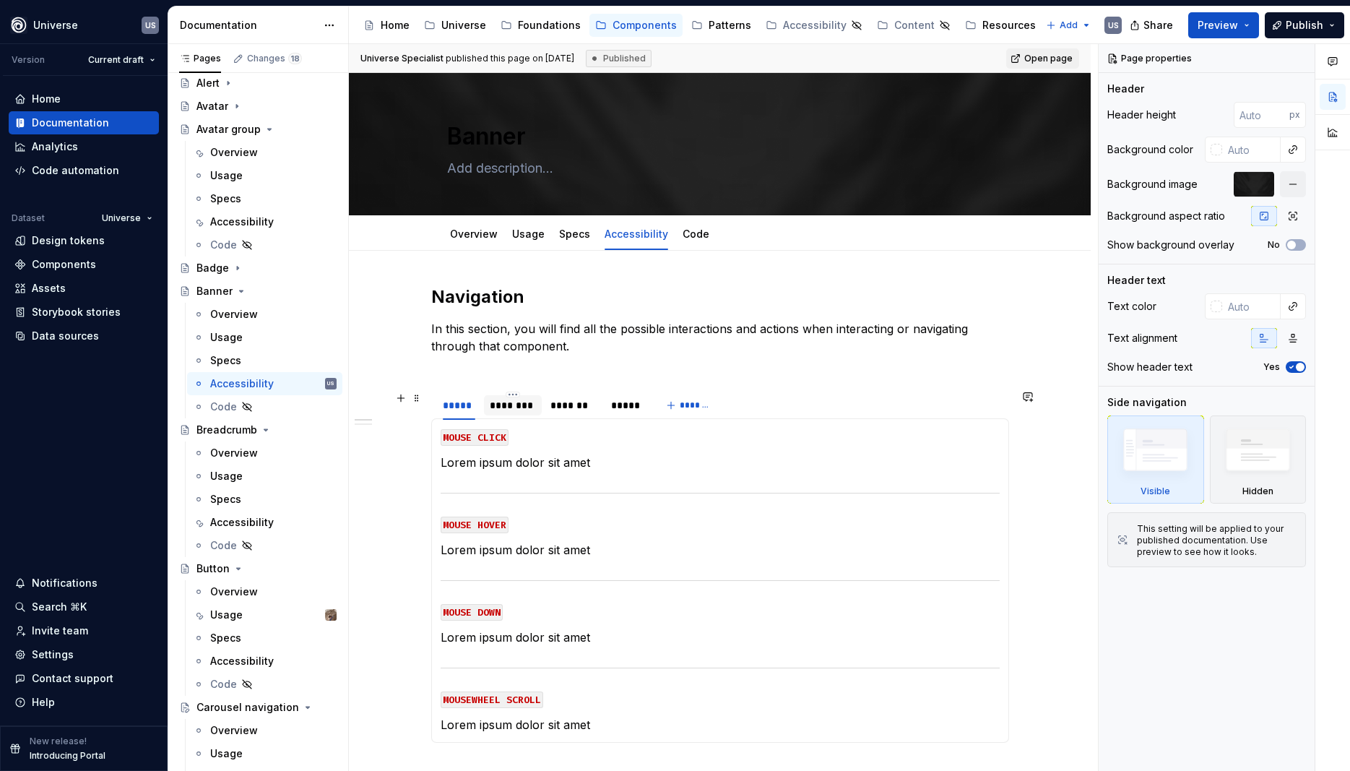
click at [525, 410] on div "********" at bounding box center [513, 405] width 46 height 14
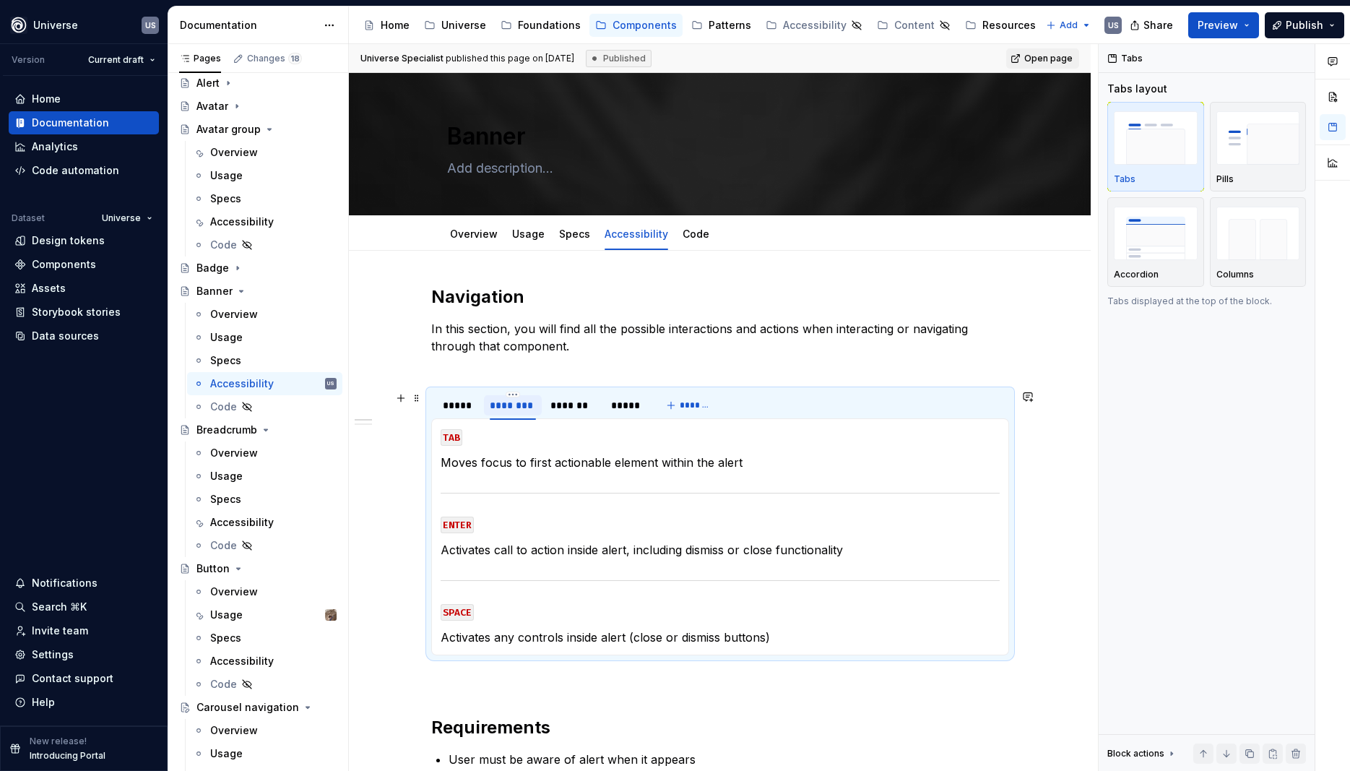
type textarea "*"
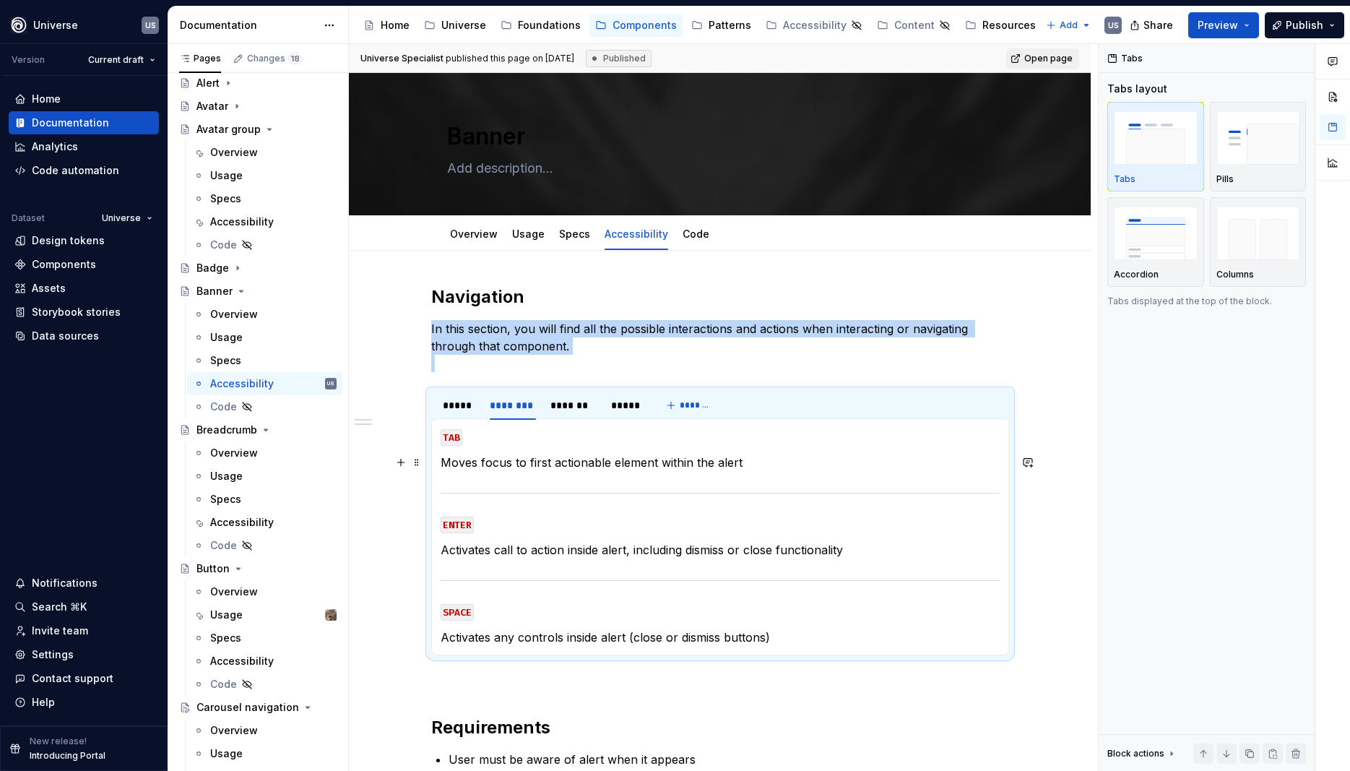
click at [719, 460] on p "Moves focus to first actionable element within the alert" at bounding box center [720, 462] width 559 height 17
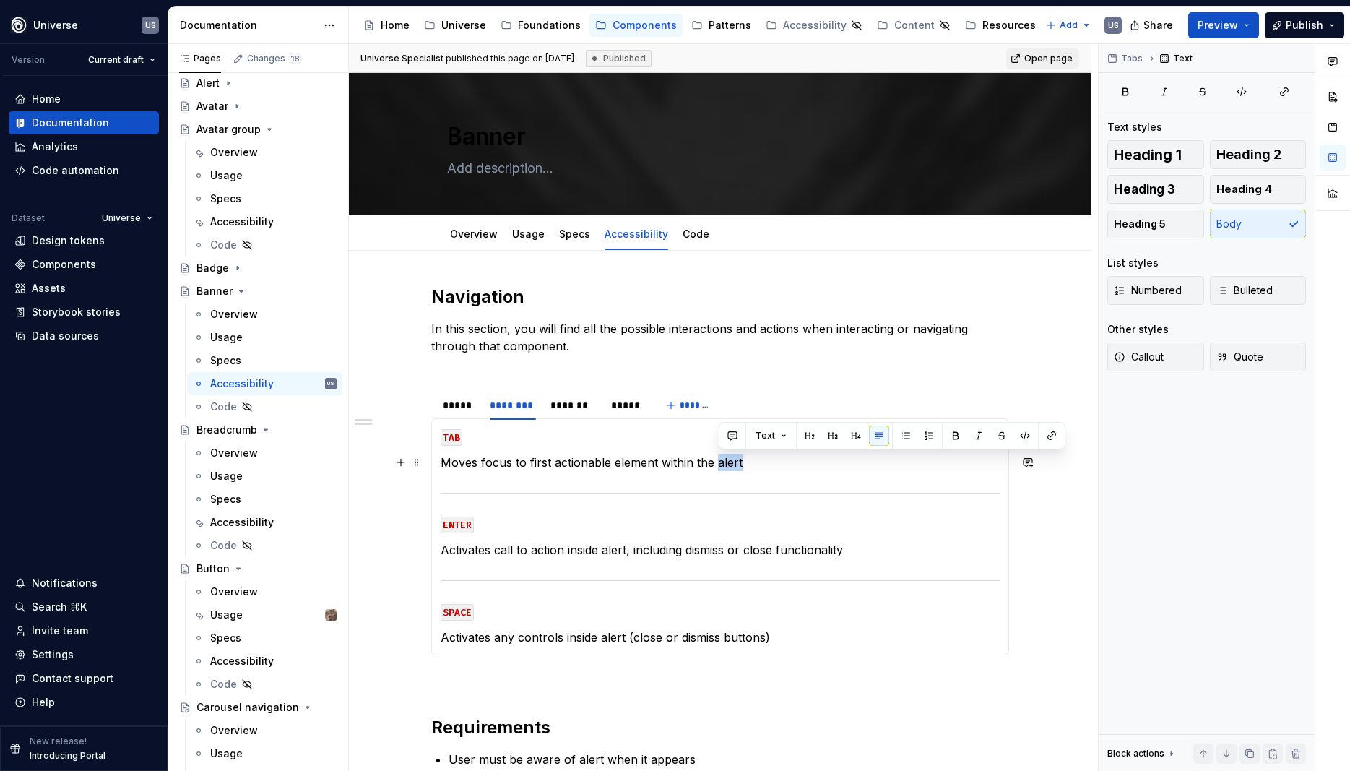
drag, startPoint x: 717, startPoint y: 467, endPoint x: 756, endPoint y: 465, distance: 39.1
click at [756, 465] on p "Moves focus to first actionable element within the alert" at bounding box center [720, 462] width 559 height 17
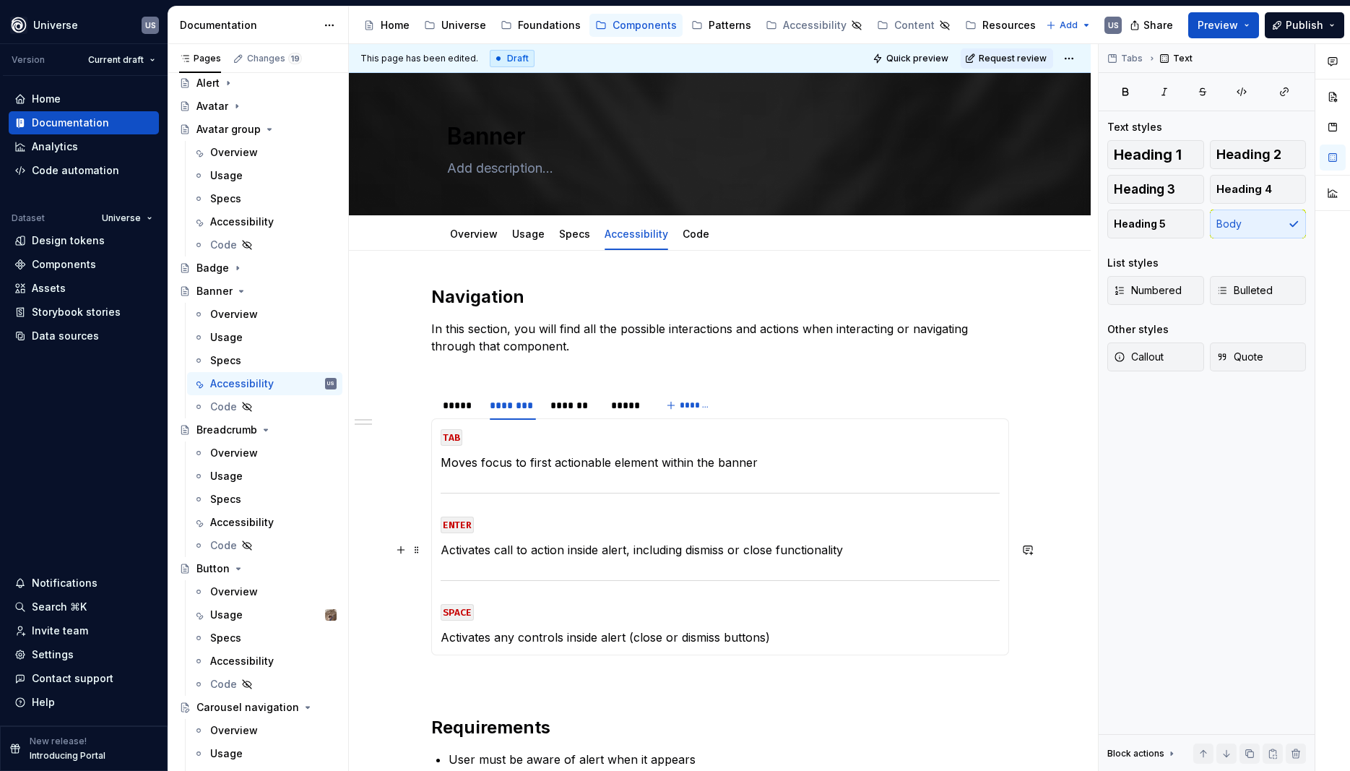
click at [629, 551] on p "Activates call to action inside alert, including dismiss or close functionality" at bounding box center [720, 549] width 559 height 17
click at [629, 632] on p "Activates any controls inside alert (close or dismiss buttons)" at bounding box center [720, 637] width 559 height 17
click at [616, 626] on section-item-column "TAB Moves focus to first actionable element within the banner ENTER Activates c…" at bounding box center [720, 537] width 559 height 218
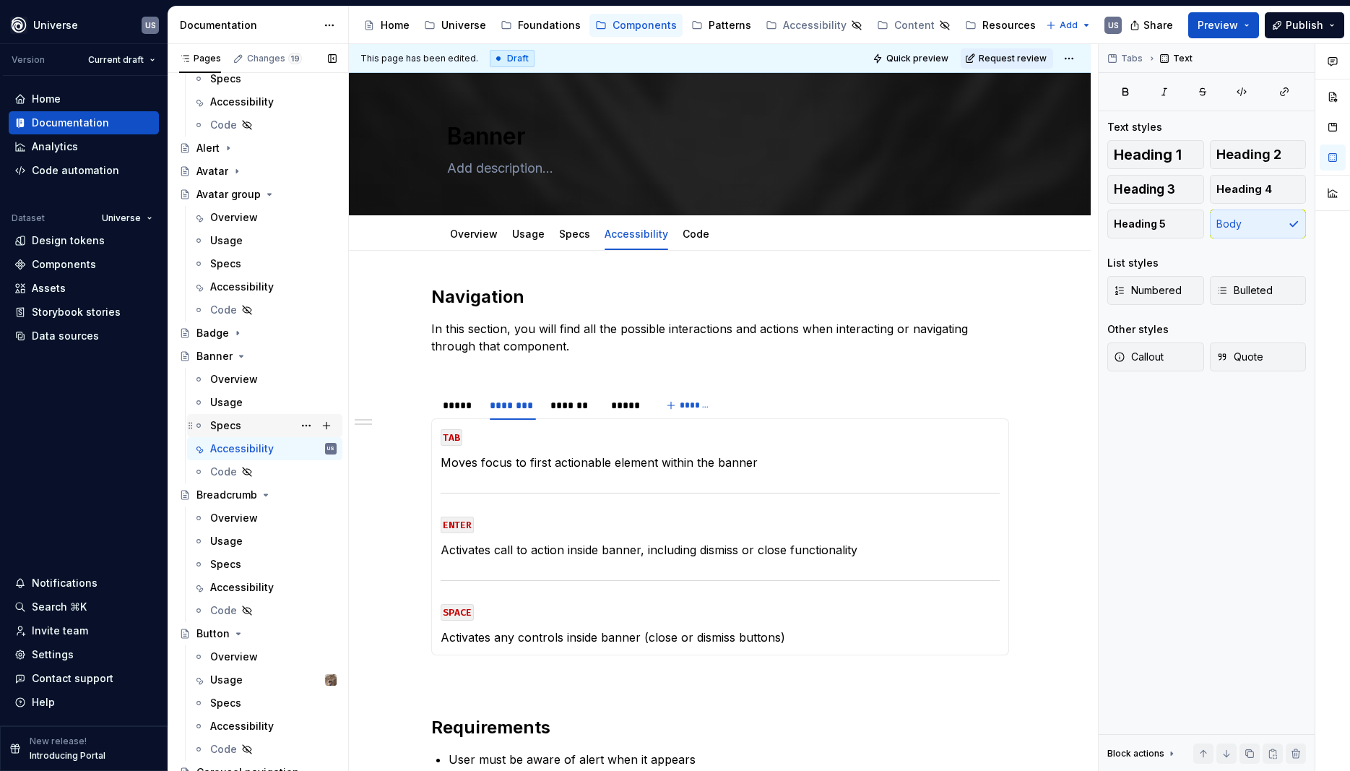
scroll to position [65, 0]
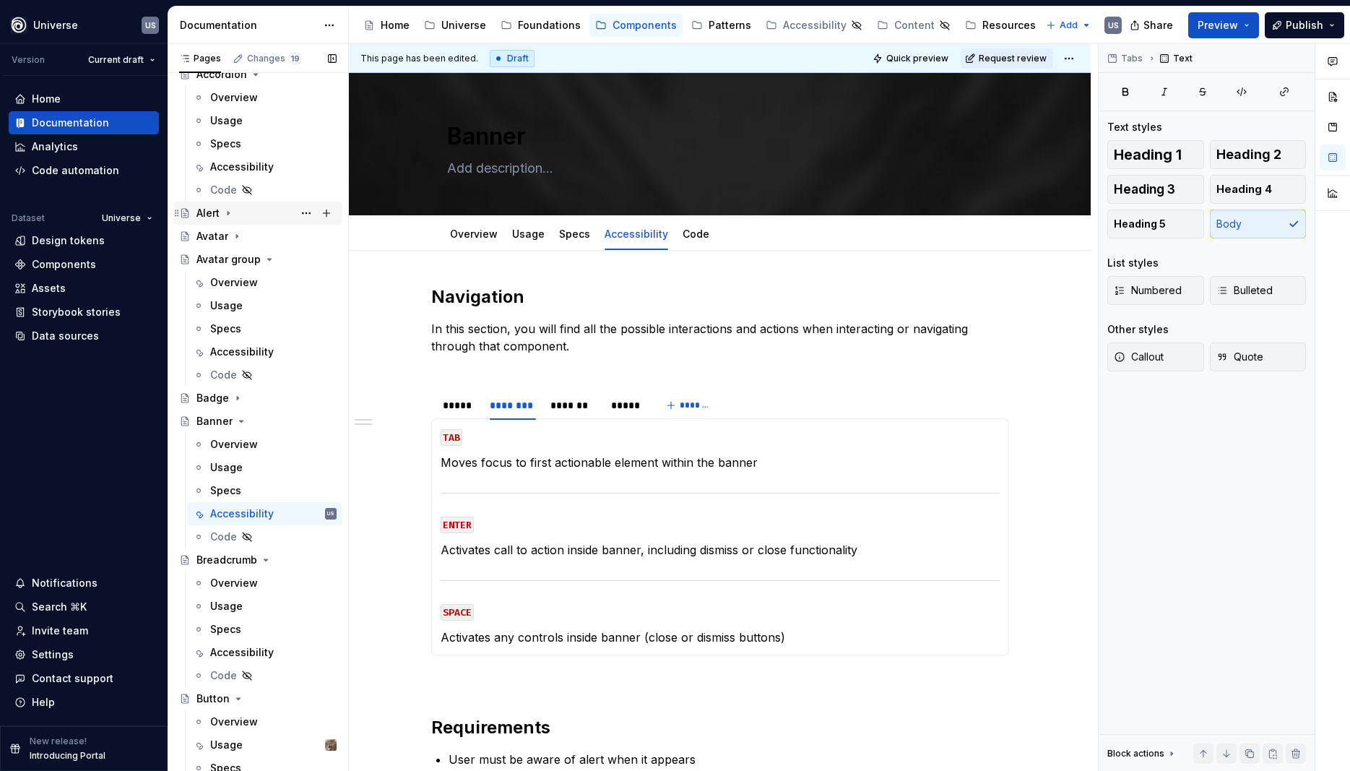
click at [227, 210] on icon "Page tree" at bounding box center [229, 213] width 12 height 12
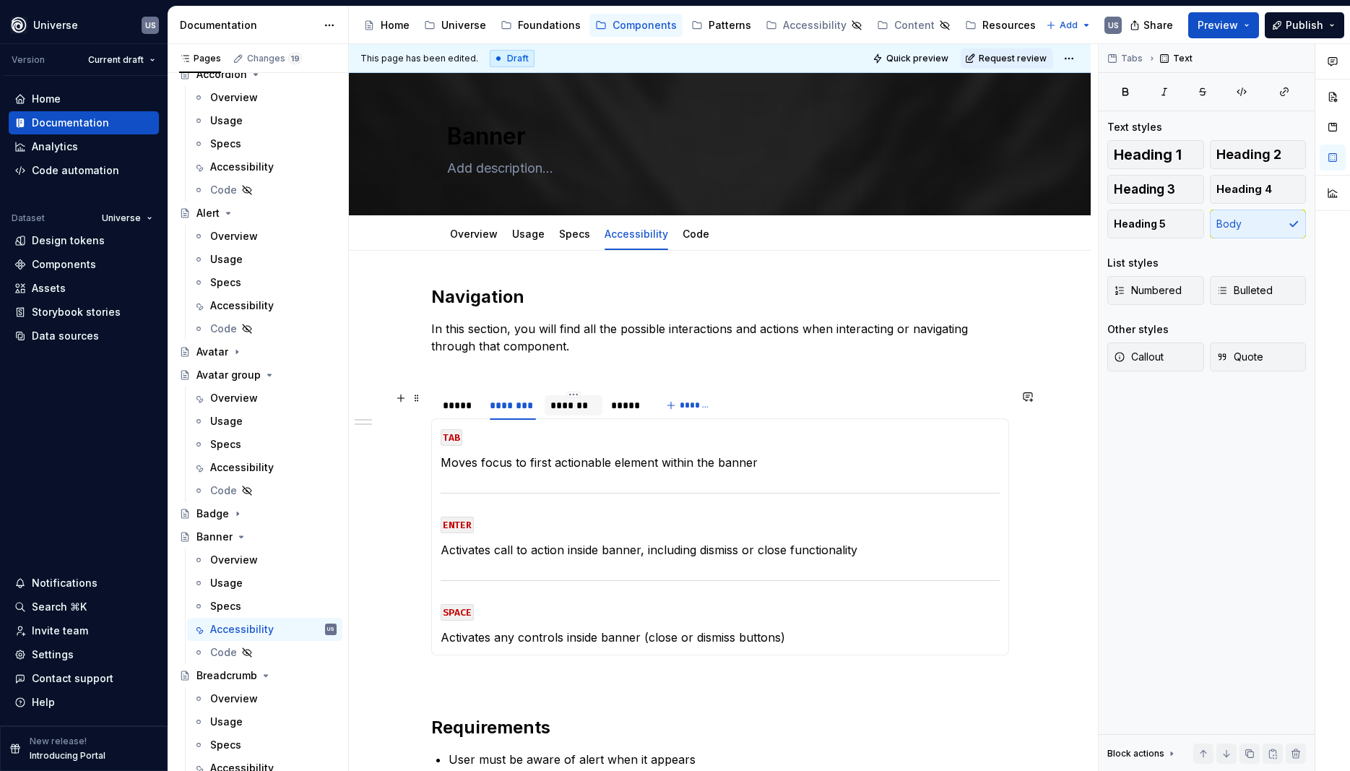
click at [564, 408] on div "*******" at bounding box center [574, 405] width 46 height 14
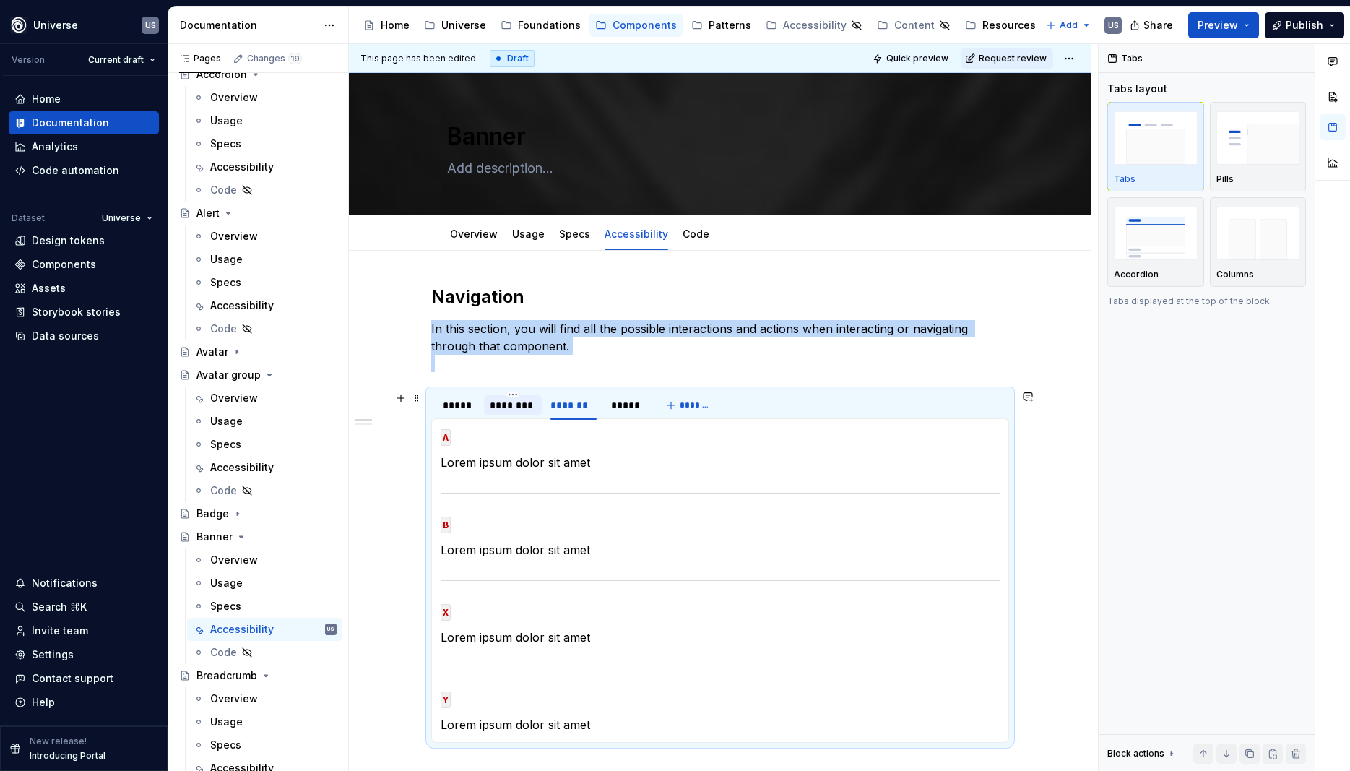
click at [536, 410] on div "********" at bounding box center [513, 405] width 46 height 14
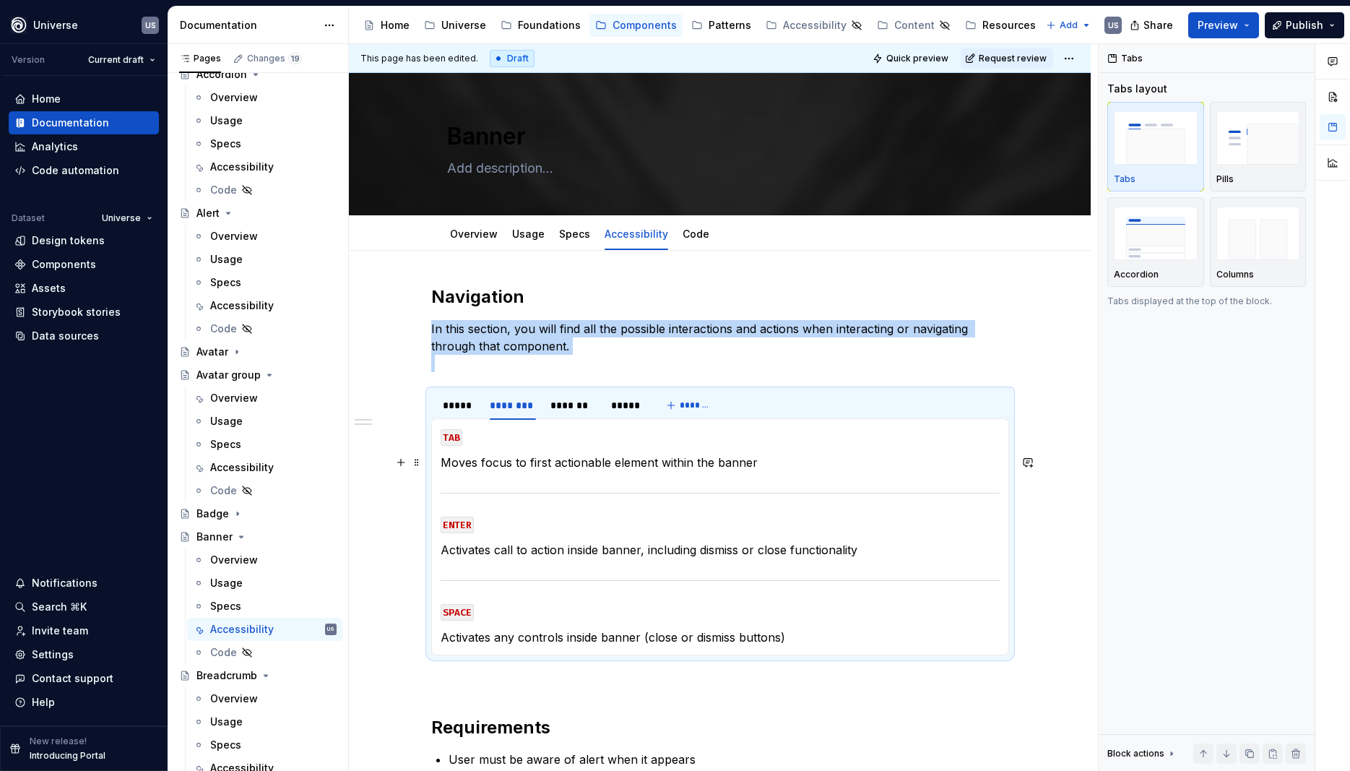
click at [580, 467] on p "Moves focus to first actionable element within the banner" at bounding box center [720, 462] width 559 height 17
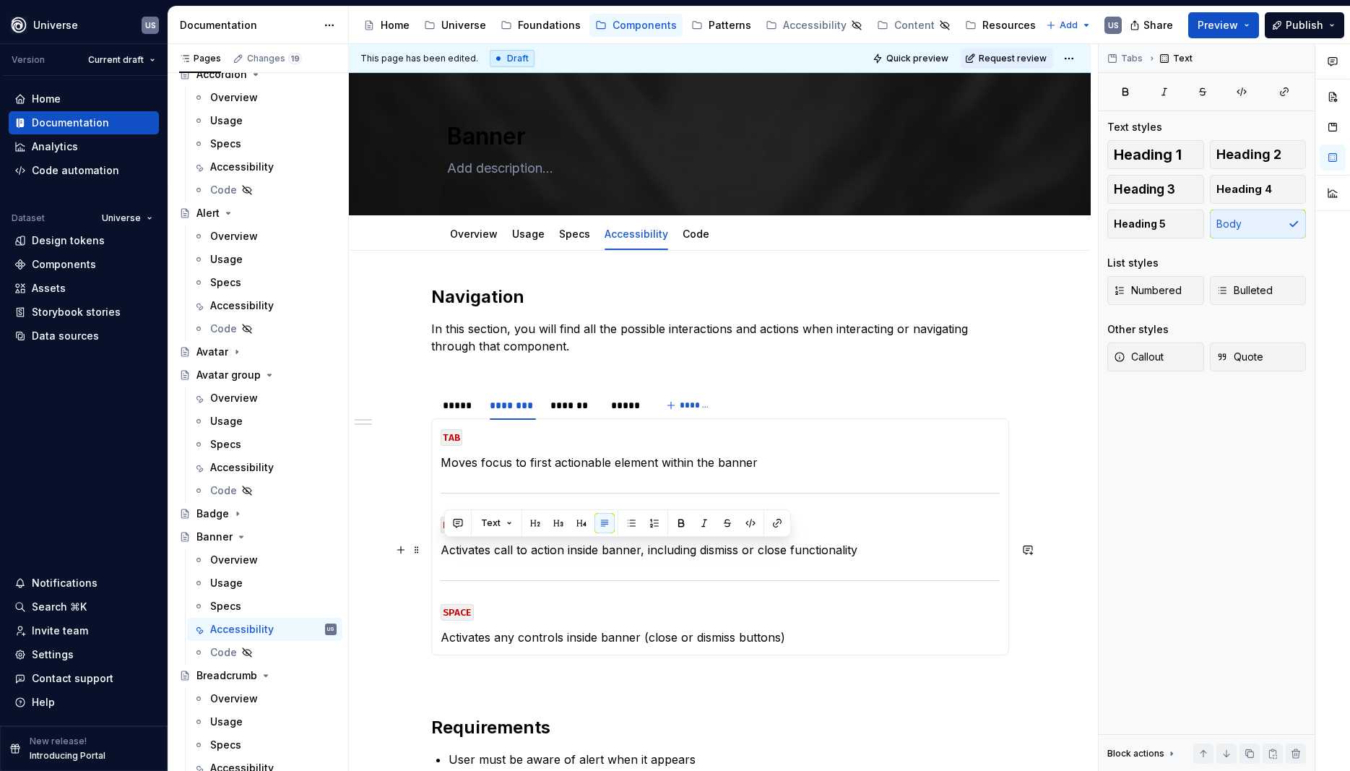
drag, startPoint x: 876, startPoint y: 546, endPoint x: 443, endPoint y: 556, distance: 433.7
click at [441, 555] on div "MOUSE CLICK Lorem ipsum dolor sit amet MOUSE HOVER Lorem ipsum dolor sit amet M…" at bounding box center [720, 536] width 578 height 237
copy p "Activates call to action inside banner, including dismiss or close functionality"
click at [566, 413] on div "*******" at bounding box center [574, 405] width 58 height 20
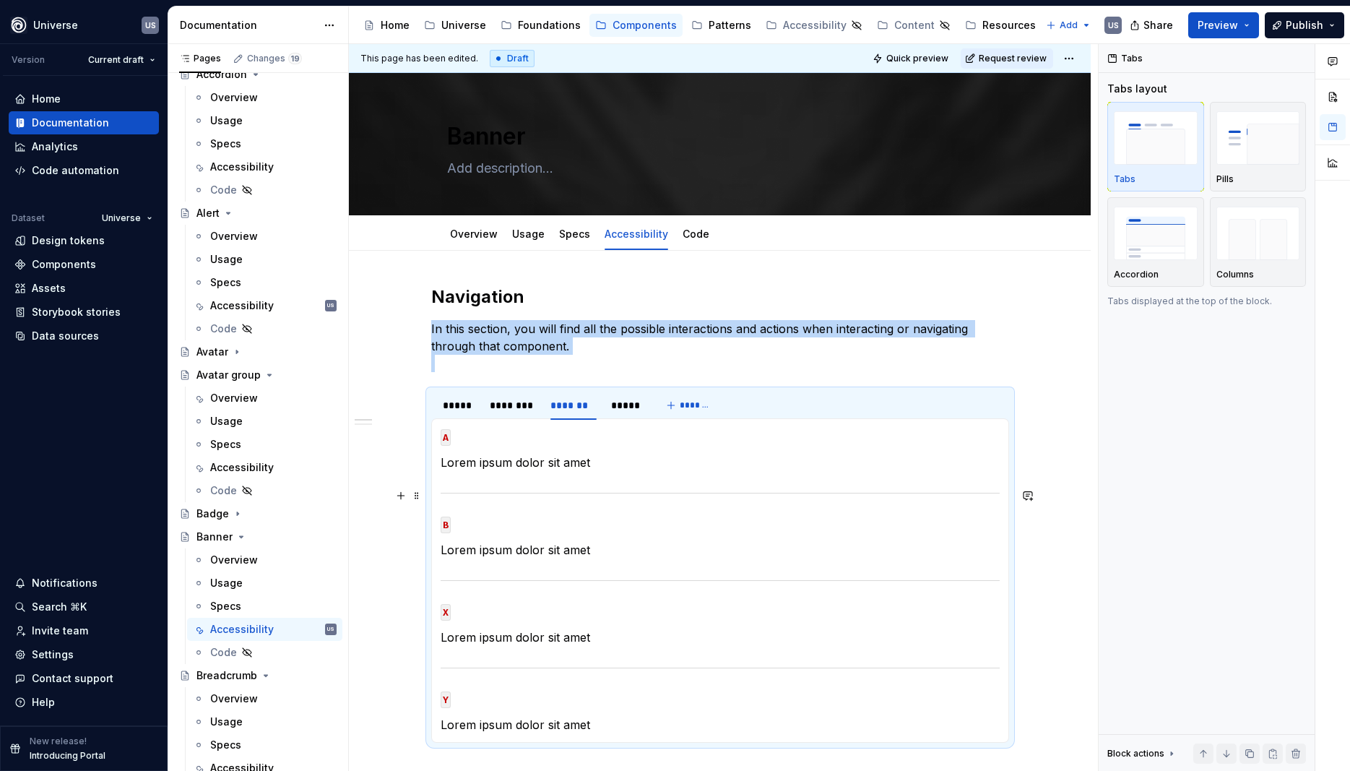
click at [642, 475] on section-item-column "A Lorem ipsum dolor sit amet B Lorem ipsum dolor sit amet X Lorem ipsum dolor s…" at bounding box center [720, 581] width 559 height 306
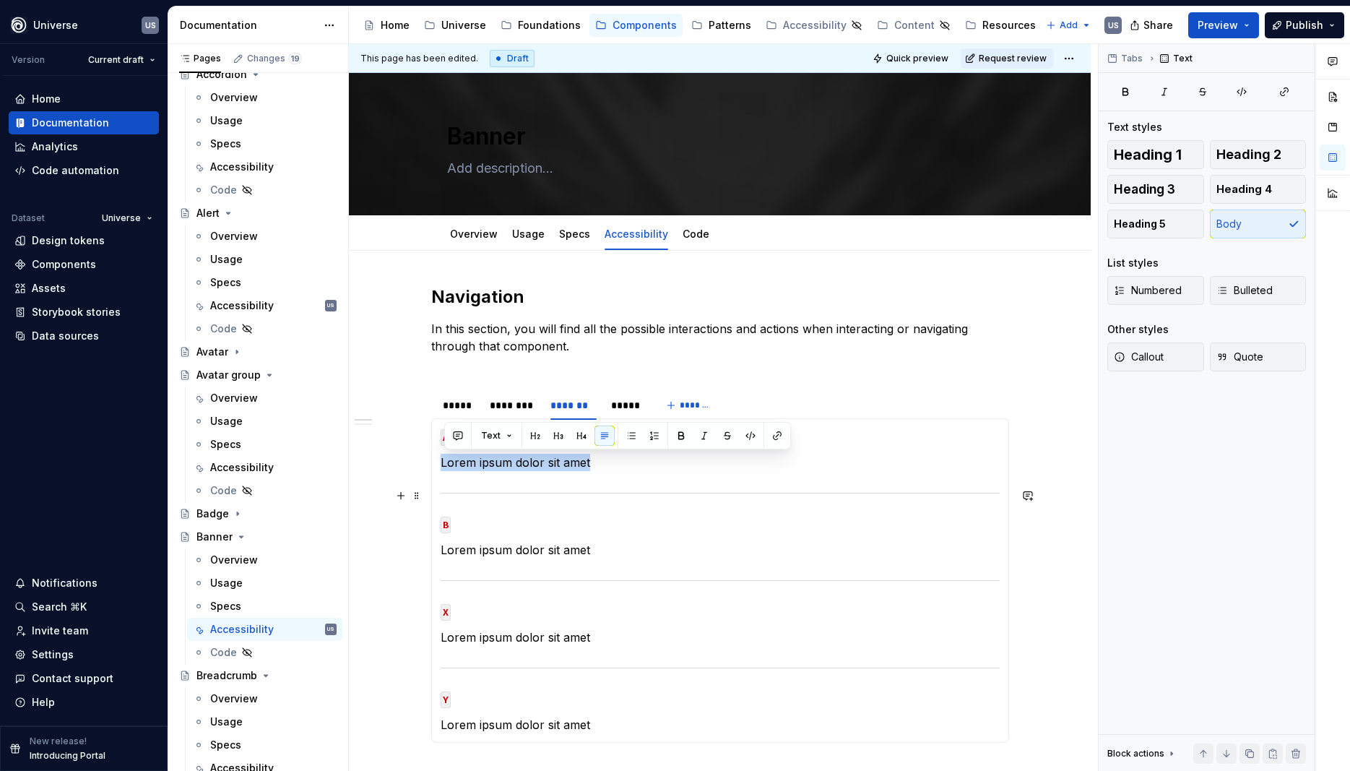
drag, startPoint x: 616, startPoint y: 467, endPoint x: 445, endPoint y: 473, distance: 171.3
click at [445, 473] on section-item-column "A Lorem ipsum dolor sit amet B Lorem ipsum dolor sit amet X Lorem ipsum dolor s…" at bounding box center [720, 581] width 559 height 306
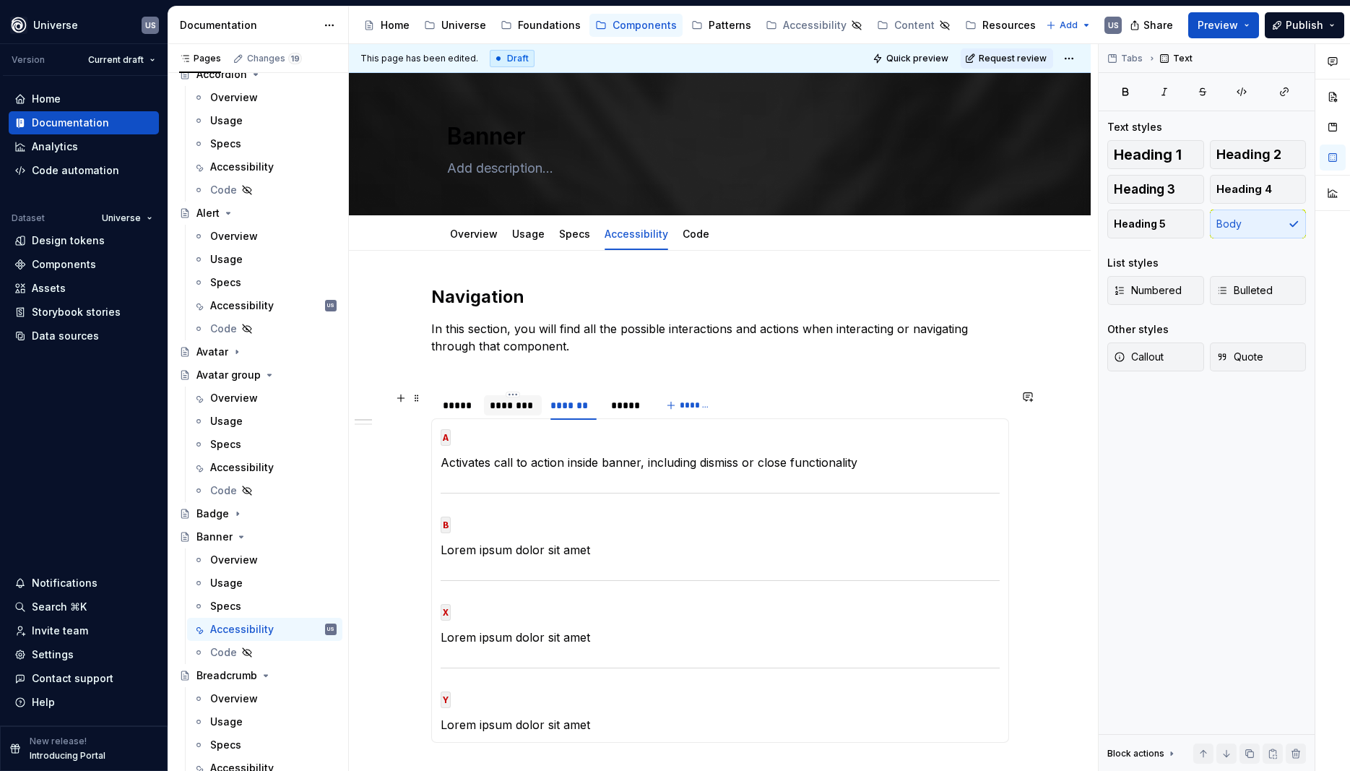
click at [514, 413] on div "********" at bounding box center [513, 405] width 58 height 20
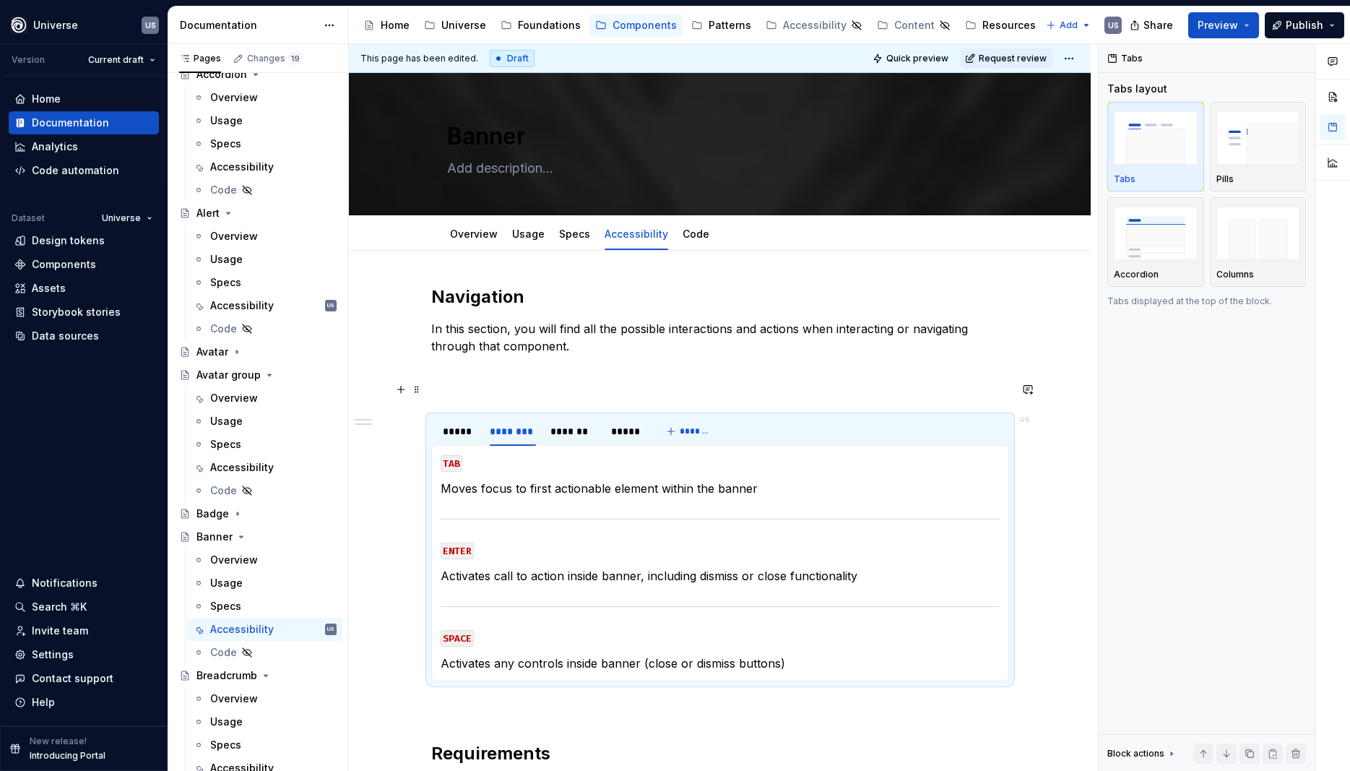
click at [466, 397] on p at bounding box center [720, 389] width 578 height 17
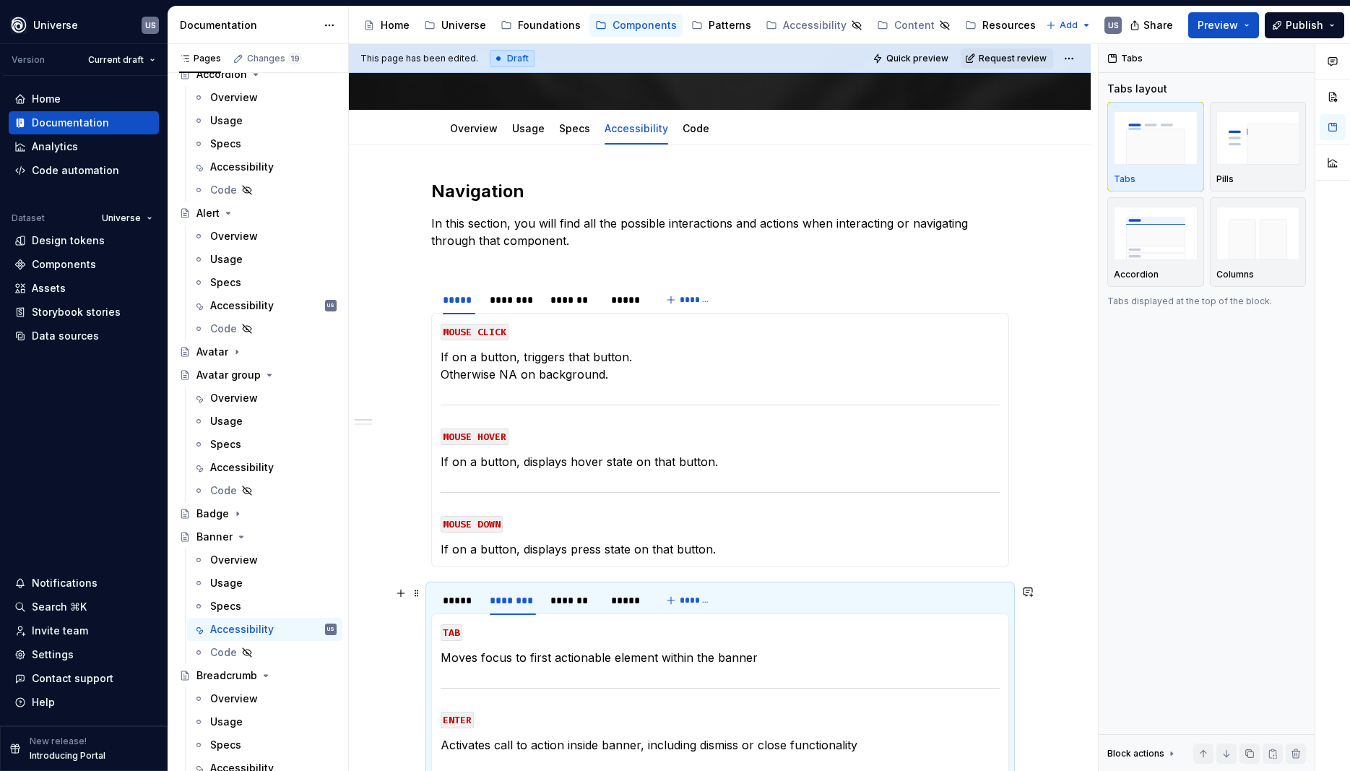
scroll to position [195, 0]
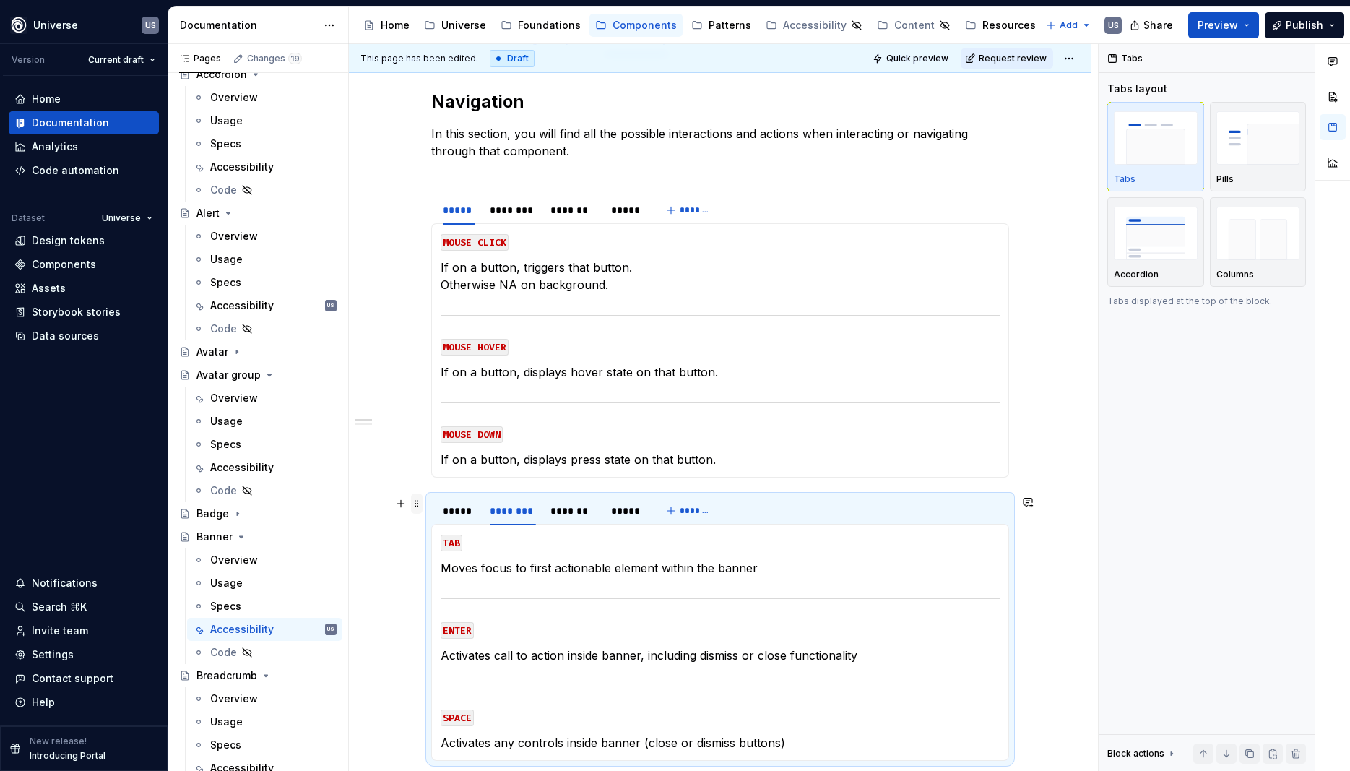
click at [415, 501] on span at bounding box center [417, 503] width 12 height 20
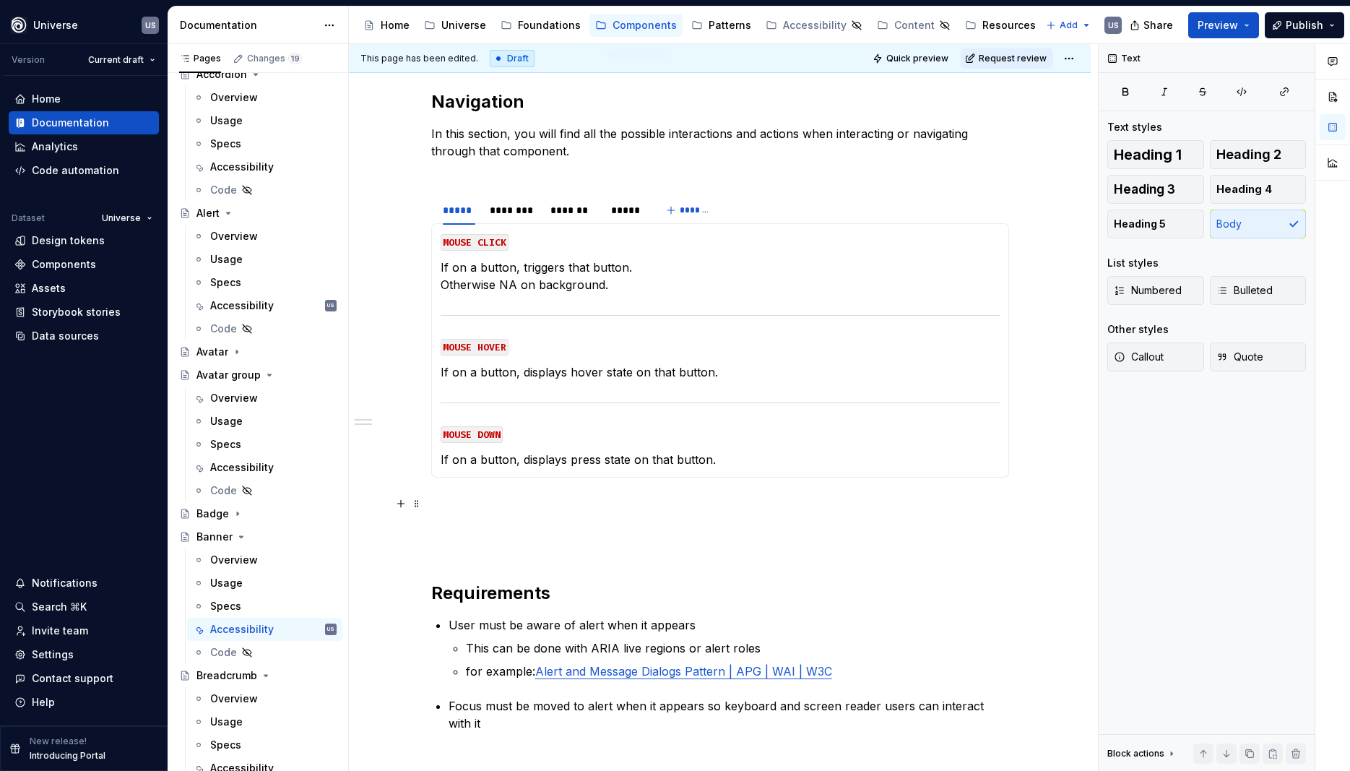
click at [569, 280] on p "If on a button, triggers that button. Otherwise NA on background." at bounding box center [720, 276] width 559 height 35
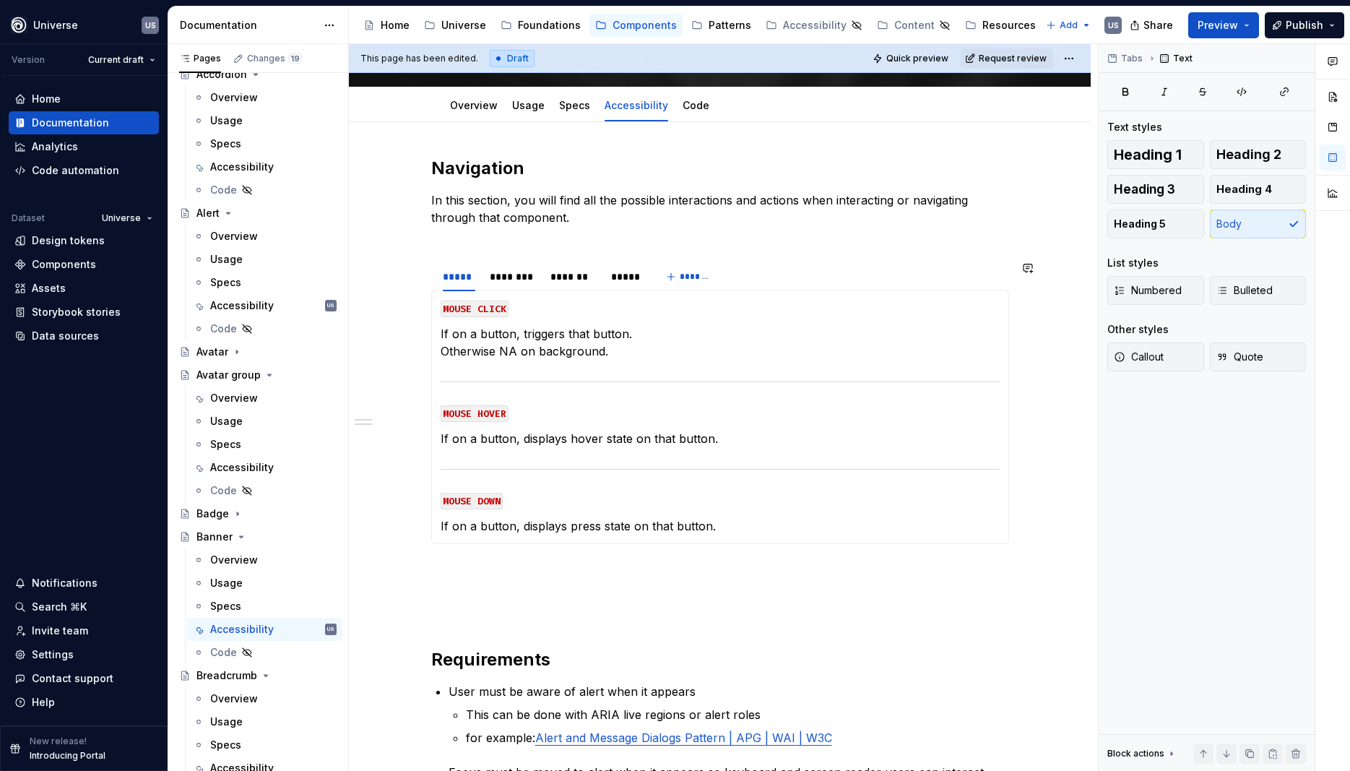
scroll to position [65, 0]
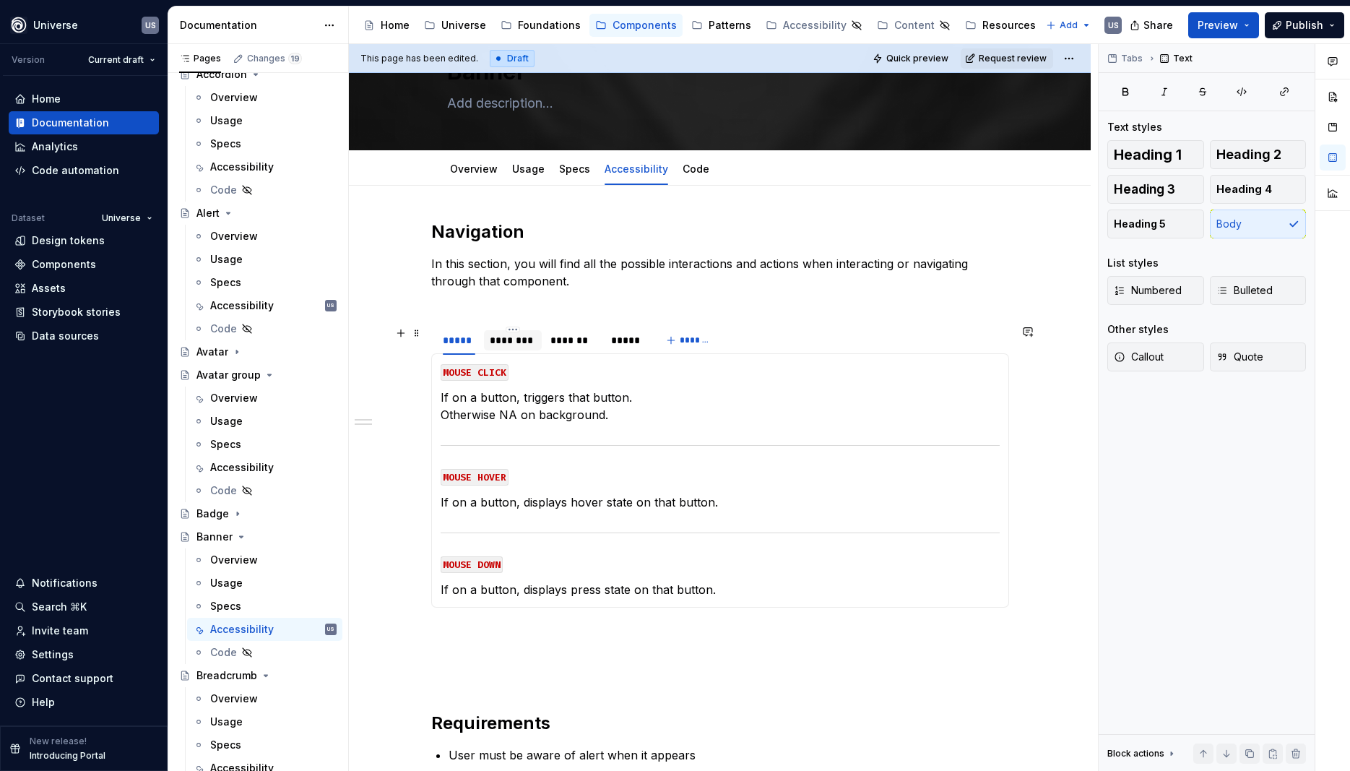
click at [534, 342] on div "********" at bounding box center [513, 340] width 46 height 14
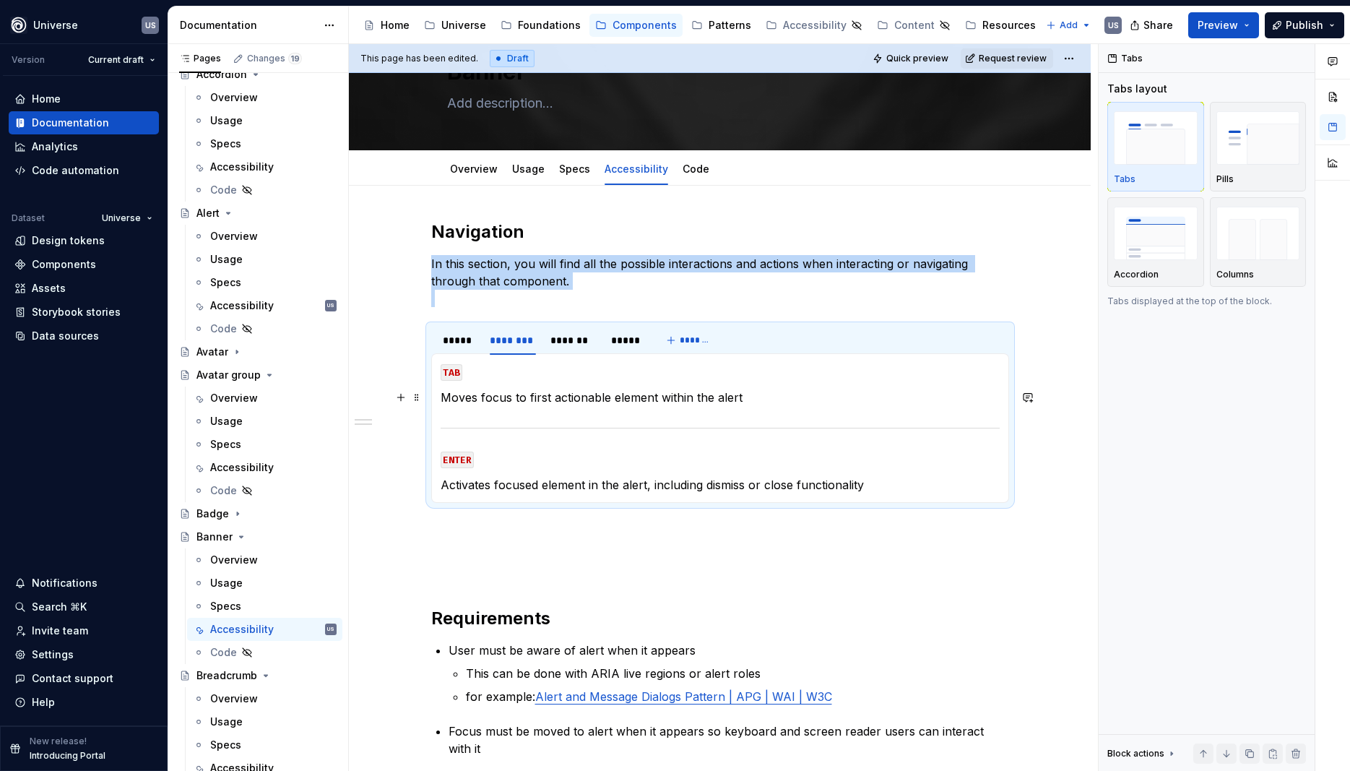
click at [761, 392] on p "Moves focus to first actionable element within the alert" at bounding box center [720, 397] width 559 height 17
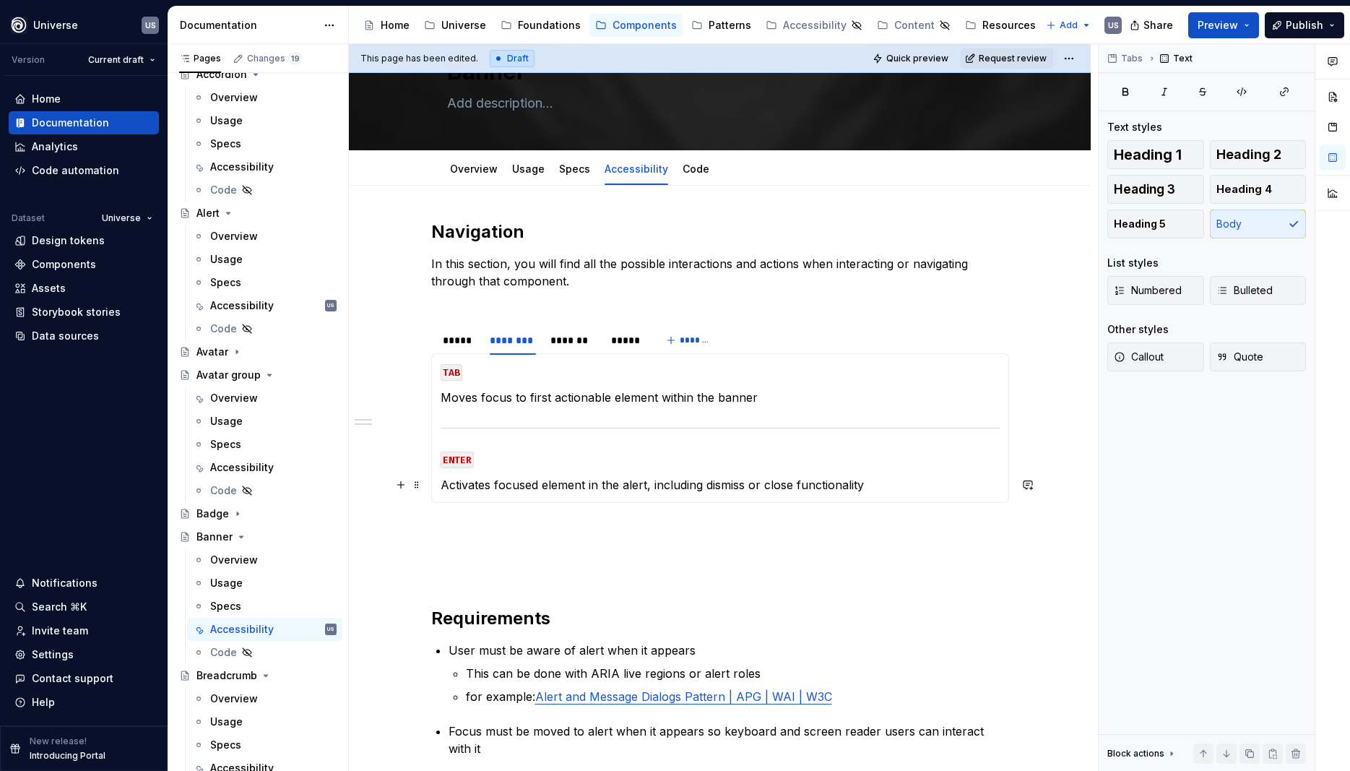
click at [650, 488] on p "Activates focused element in the alert, including dismiss or close functionality" at bounding box center [720, 484] width 559 height 17
click at [517, 497] on div "MOUSE CLICK If on a button, triggers that button. Otherwise NA on background. M…" at bounding box center [720, 428] width 578 height 150
click at [577, 344] on div "*******" at bounding box center [574, 340] width 46 height 14
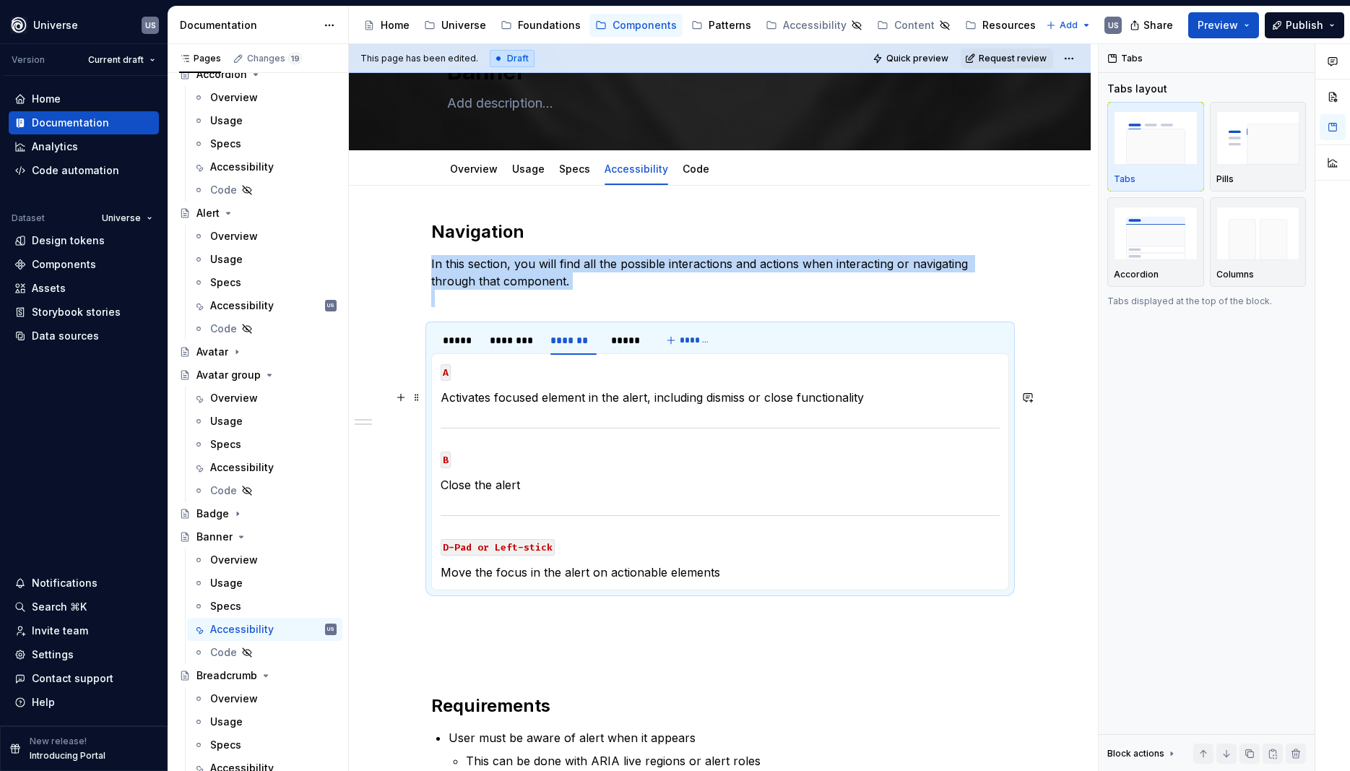
click at [651, 395] on p "Activates focused element in the alert, including dismiss or close functionality" at bounding box center [720, 397] width 559 height 17
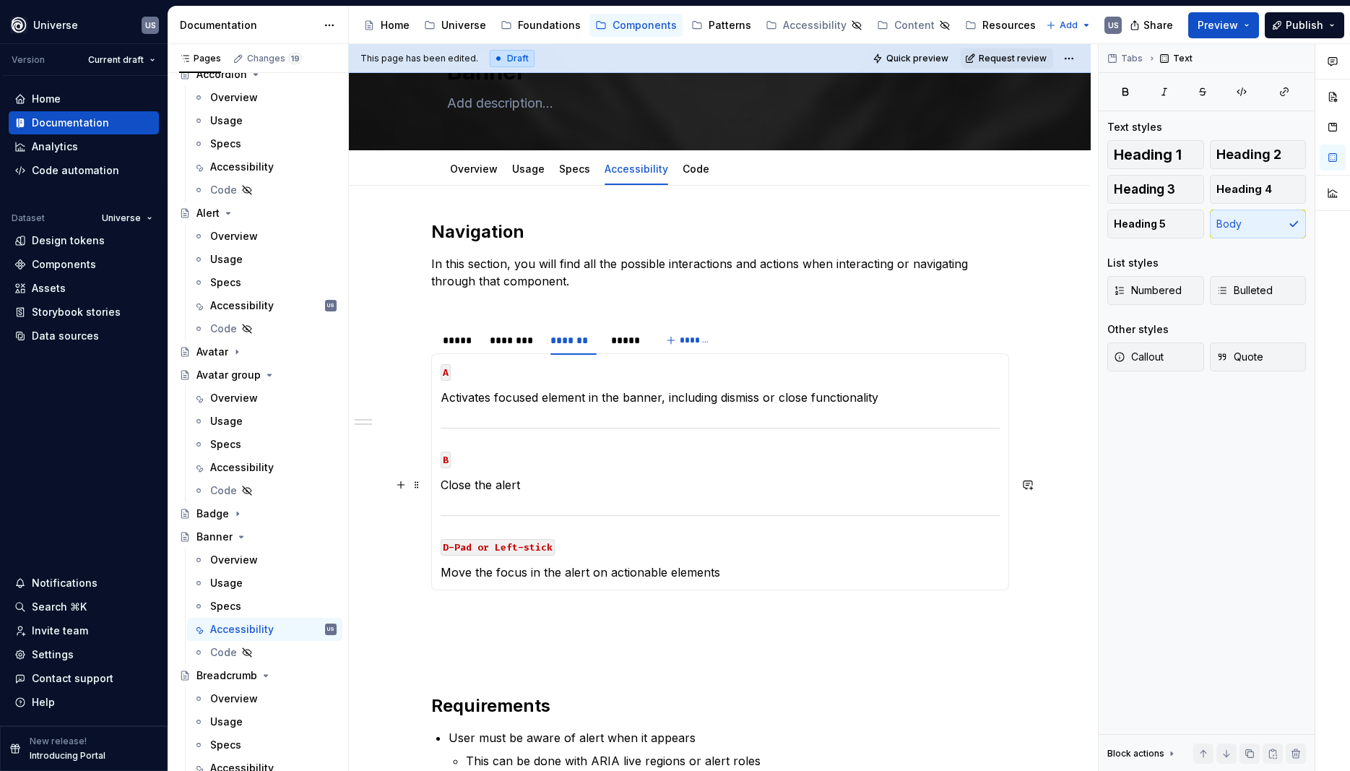
click at [542, 490] on p "Close the alert" at bounding box center [720, 484] width 559 height 17
click at [620, 467] on p "B" at bounding box center [720, 458] width 559 height 17
click at [591, 572] on p "Move the focus in the alert on actionable elements" at bounding box center [720, 572] width 559 height 17
click at [614, 536] on section-item-column "A Activates focused element in the banner, including dismiss or close functiona…" at bounding box center [720, 472] width 559 height 218
click at [605, 493] on p "Close the banner" at bounding box center [720, 484] width 559 height 17
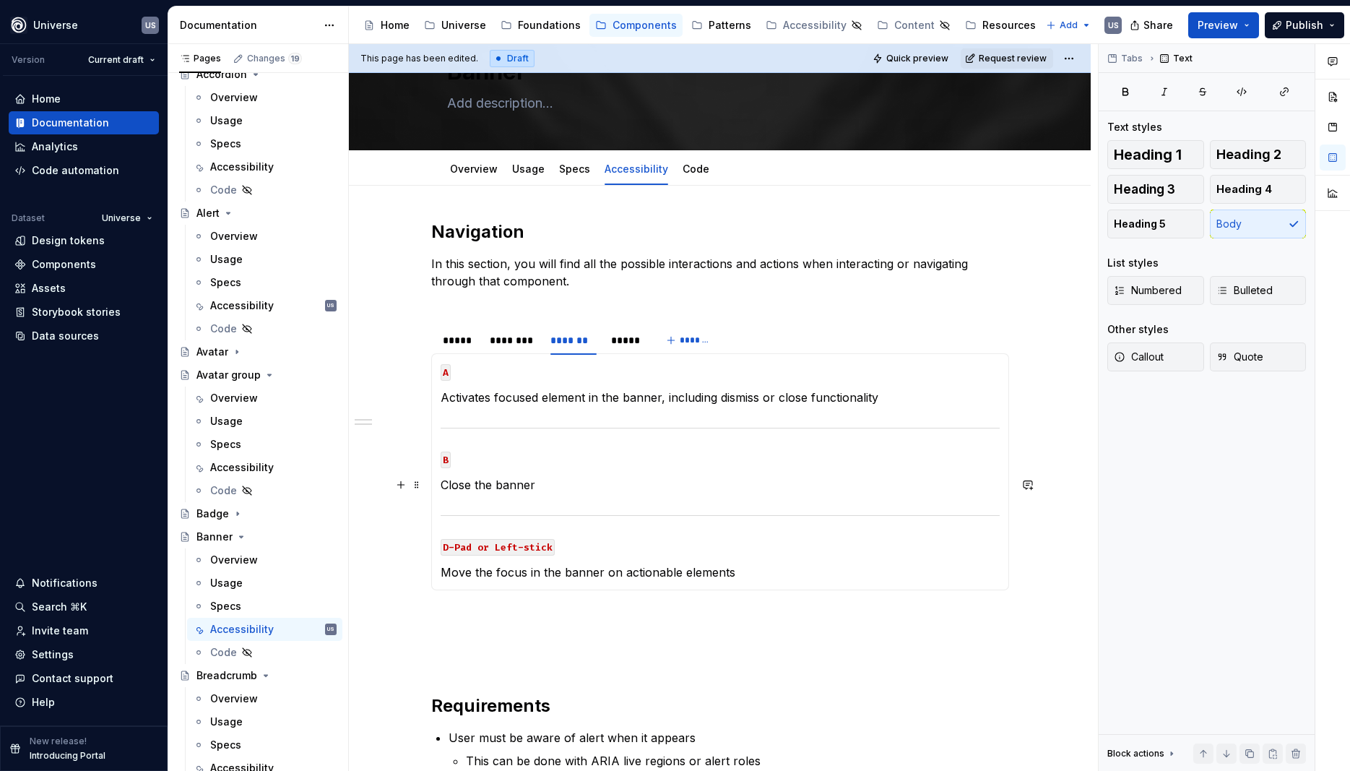
click at [519, 469] on section-item-column "A Activates focused element in the banner, including dismiss or close functiona…" at bounding box center [720, 472] width 559 height 218
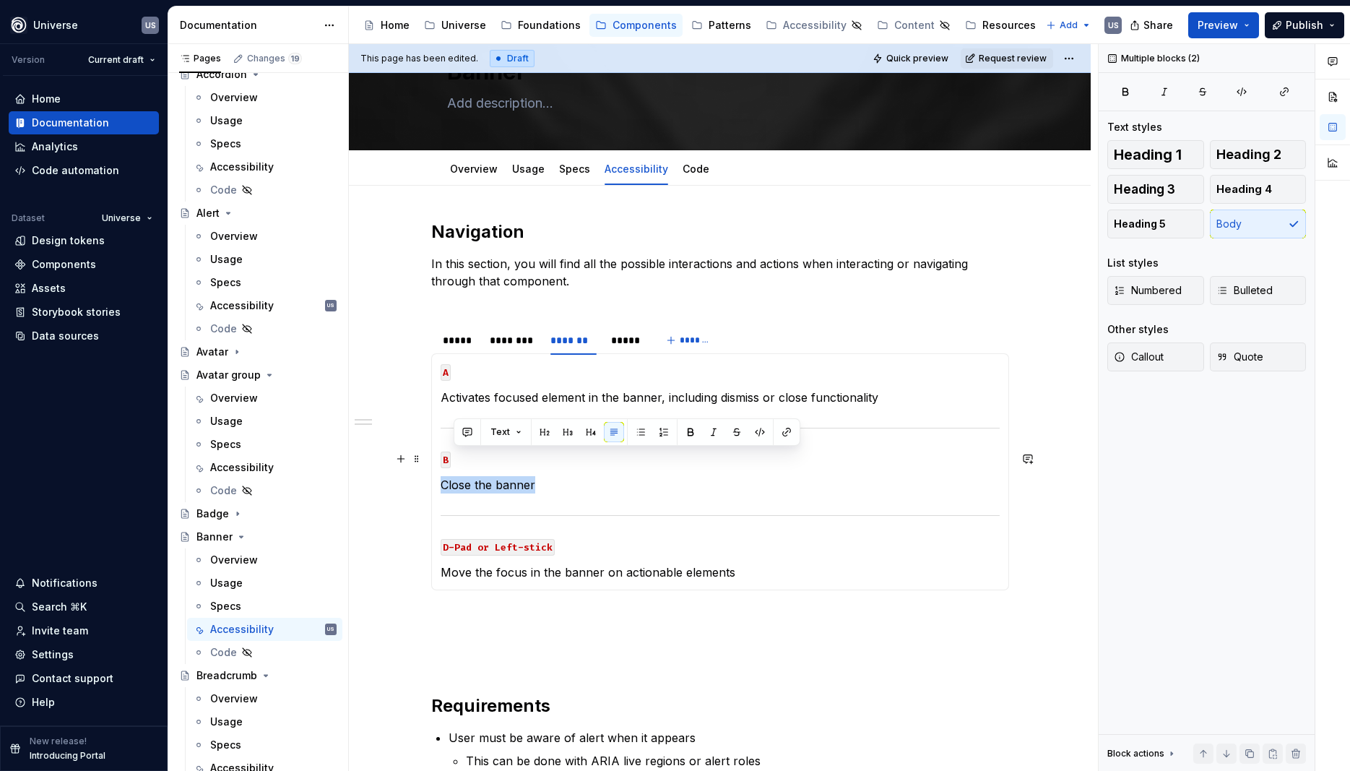
drag, startPoint x: 551, startPoint y: 483, endPoint x: 449, endPoint y: 454, distance: 105.9
click at [449, 454] on section-item-column "A Activates focused element in the banner, including dismiss or close functiona…" at bounding box center [720, 472] width 559 height 218
click at [569, 488] on p "Close the banner" at bounding box center [720, 484] width 559 height 17
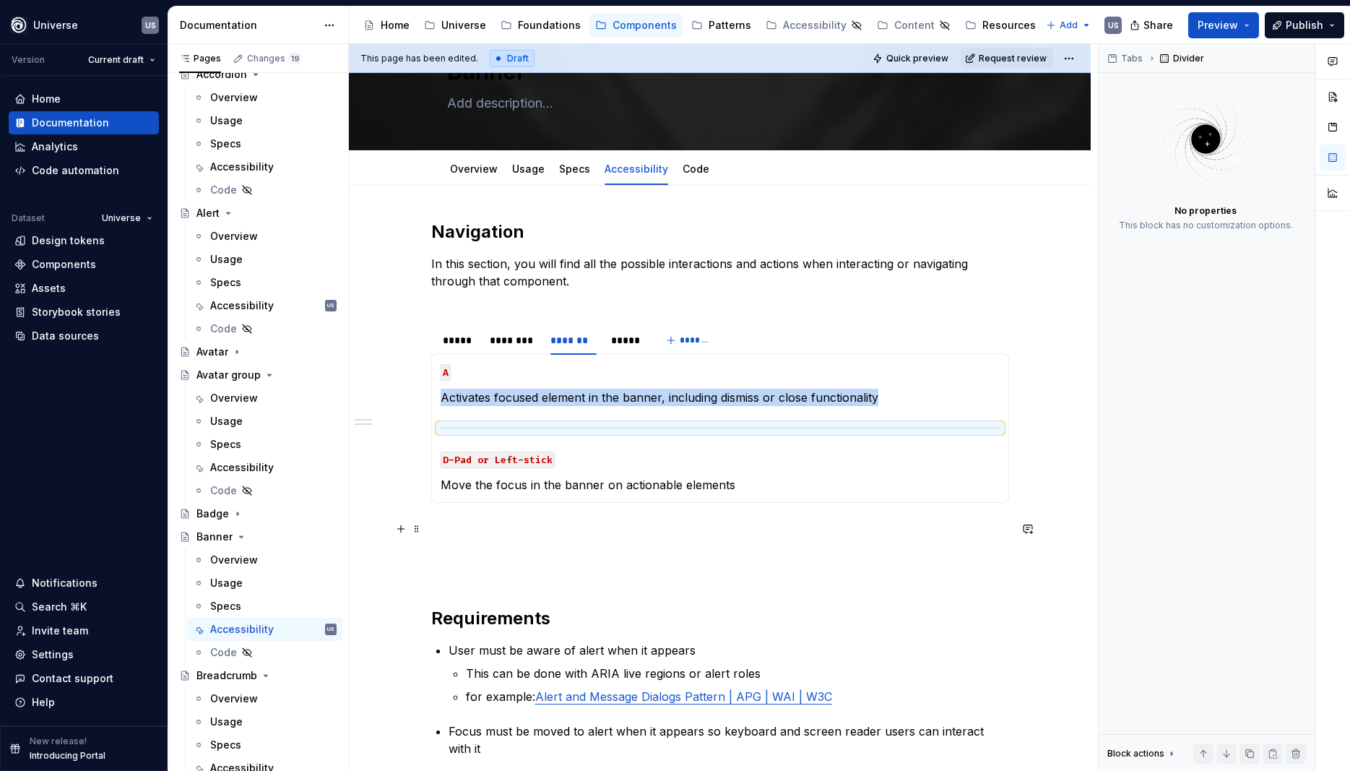
click at [655, 520] on p at bounding box center [720, 537] width 578 height 35
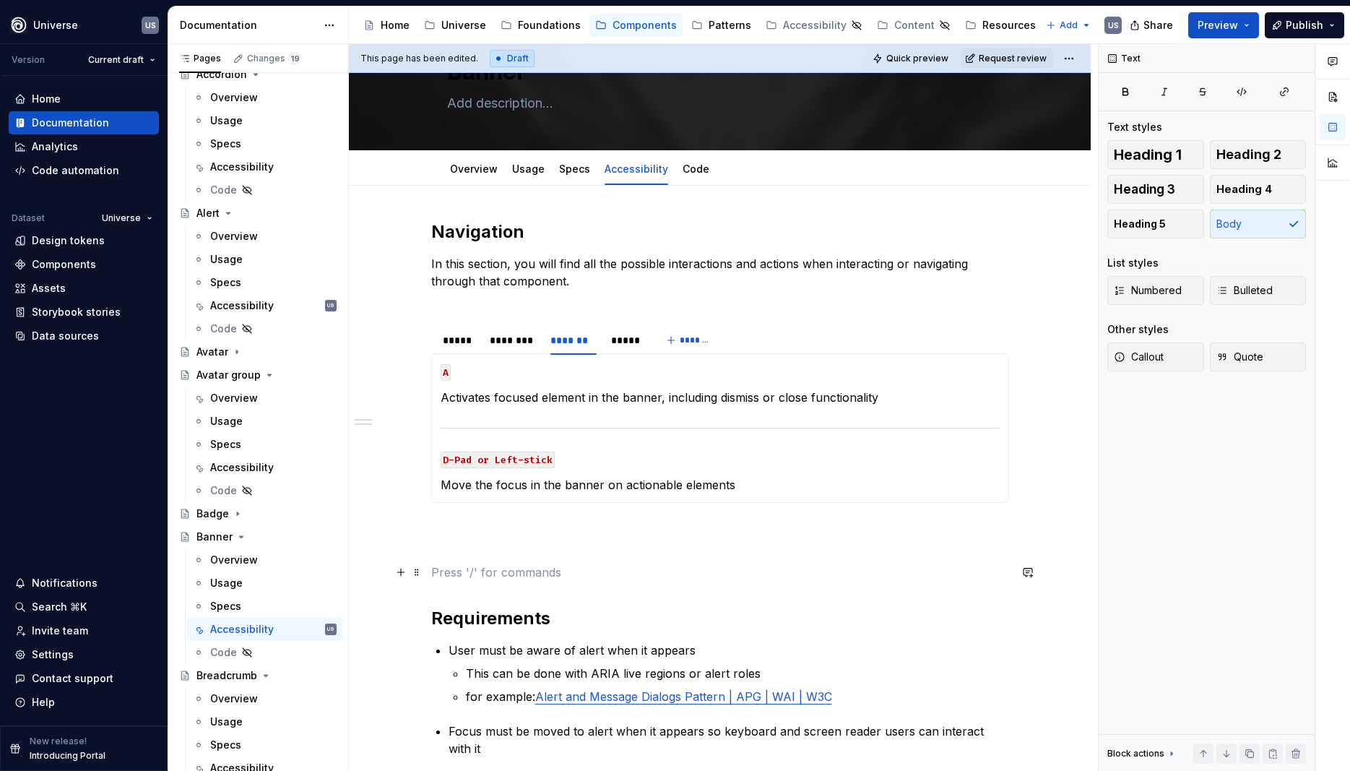
click at [538, 564] on p at bounding box center [720, 572] width 578 height 17
click at [601, 558] on div "Navigation In this section, you will find all the possible interactions and act…" at bounding box center [720, 506] width 578 height 572
click at [461, 340] on div "*****" at bounding box center [459, 340] width 33 height 14
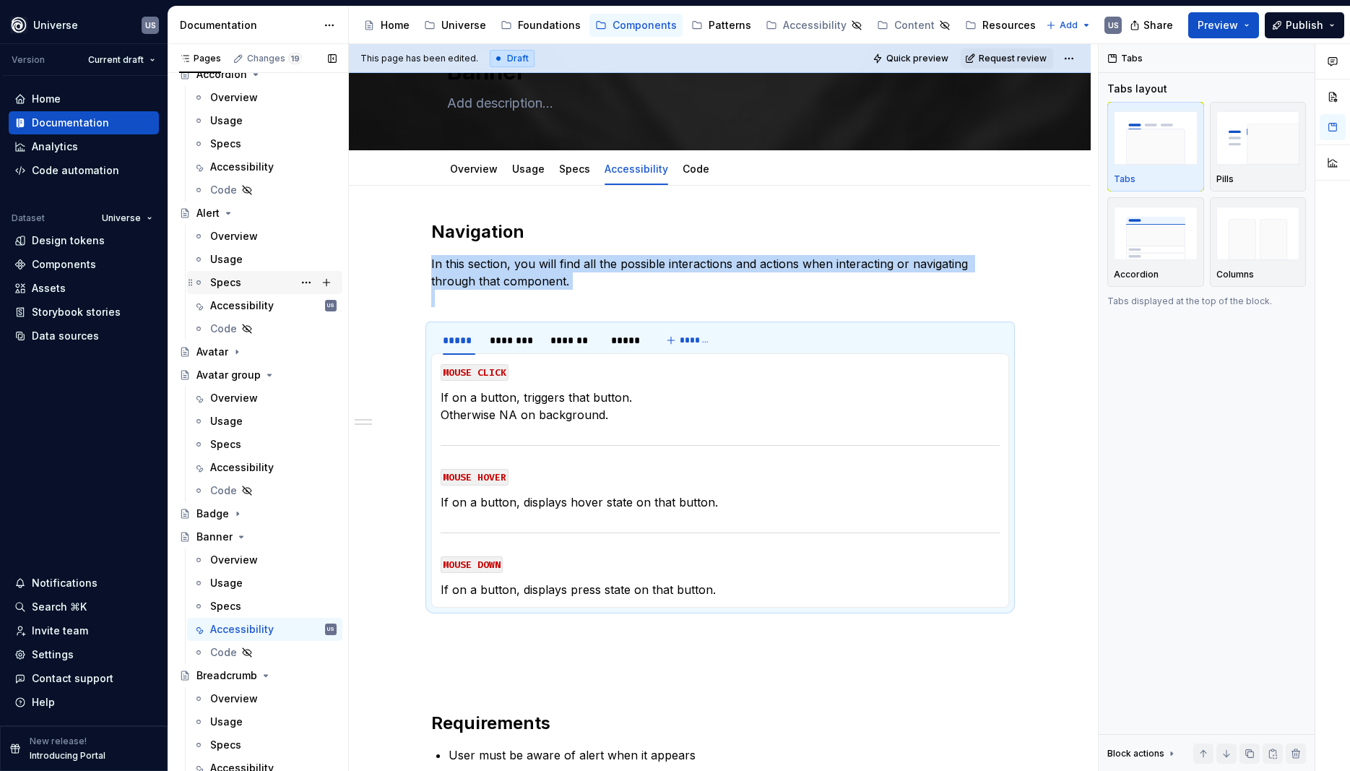
click at [260, 278] on div "Specs" at bounding box center [273, 282] width 126 height 20
click at [253, 305] on div "Accessibility" at bounding box center [242, 305] width 64 height 14
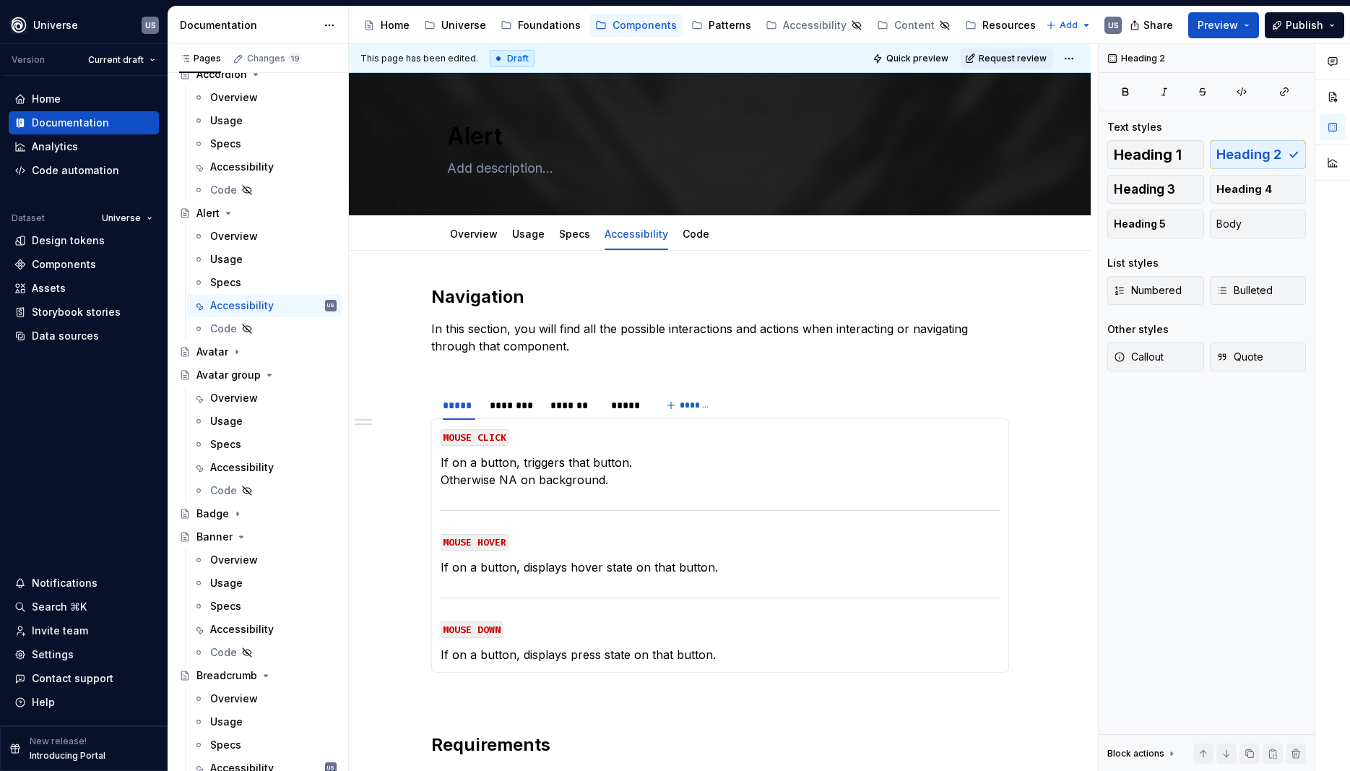
type textarea "*"
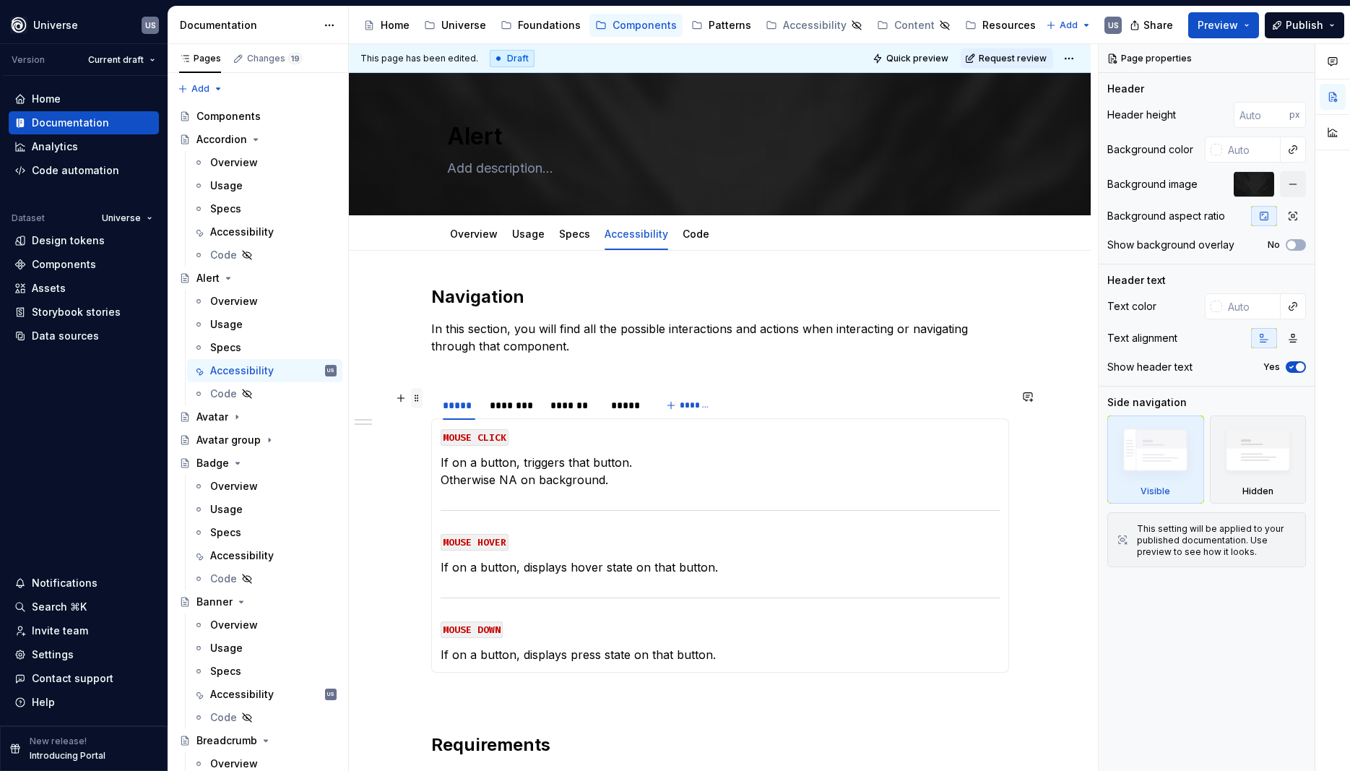
click at [419, 397] on span at bounding box center [417, 398] width 12 height 20
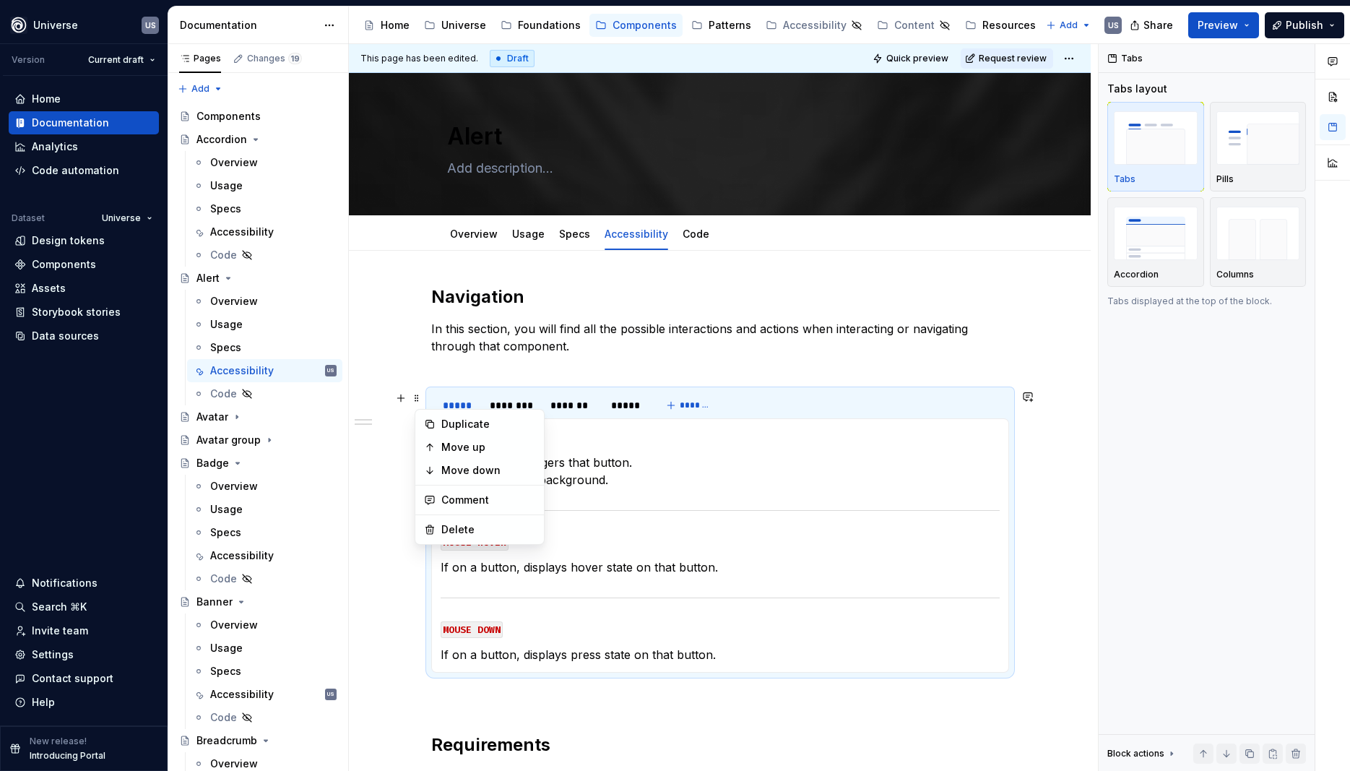
click at [602, 475] on p "If on a button, triggers that button. Otherwise NA on background." at bounding box center [720, 471] width 559 height 35
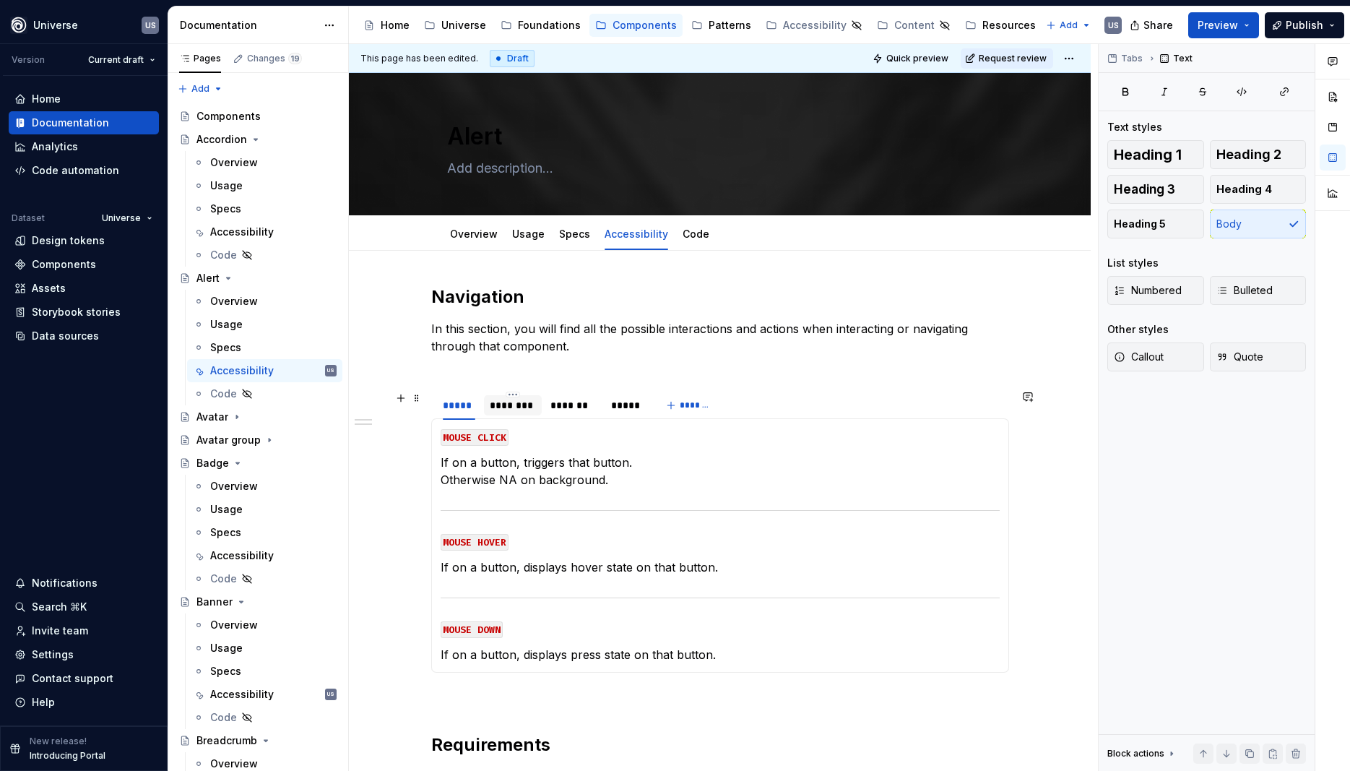
click at [532, 412] on div "********" at bounding box center [513, 405] width 46 height 14
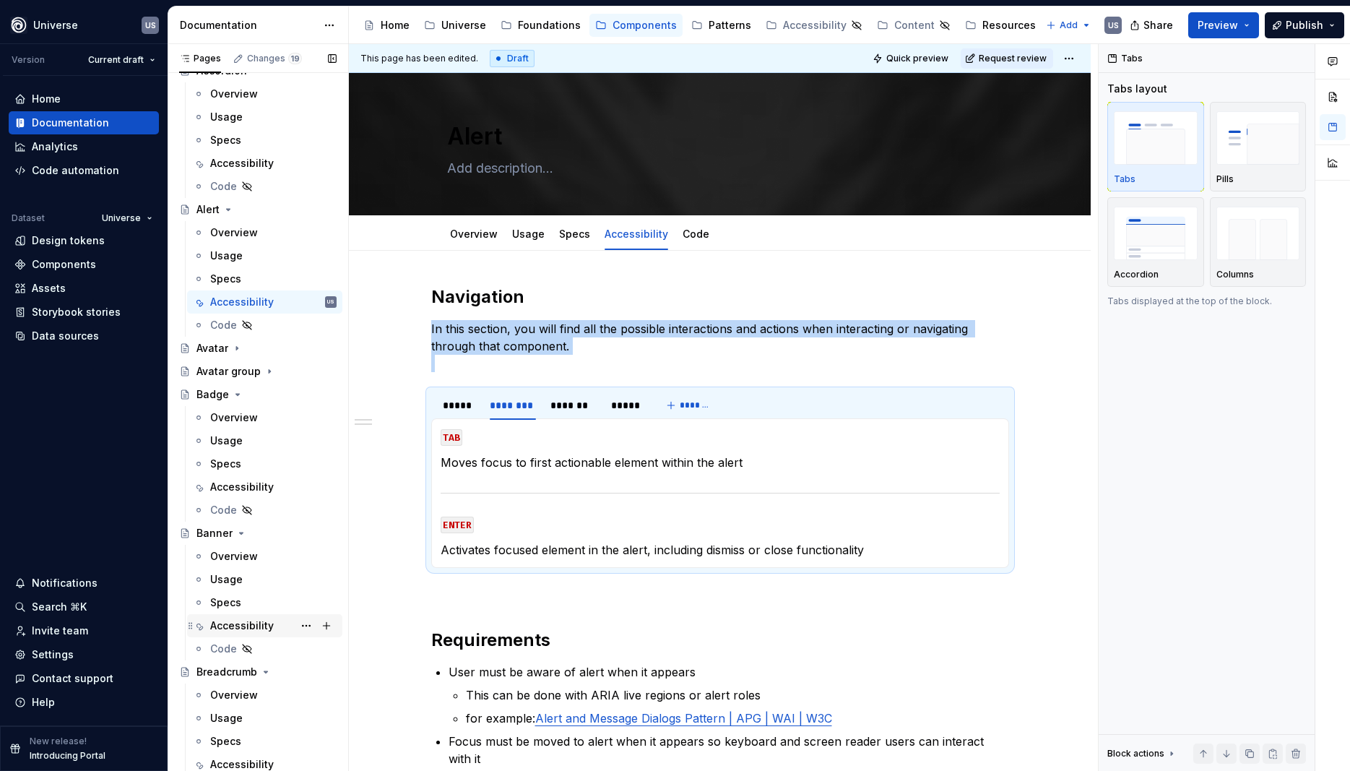
scroll to position [130, 0]
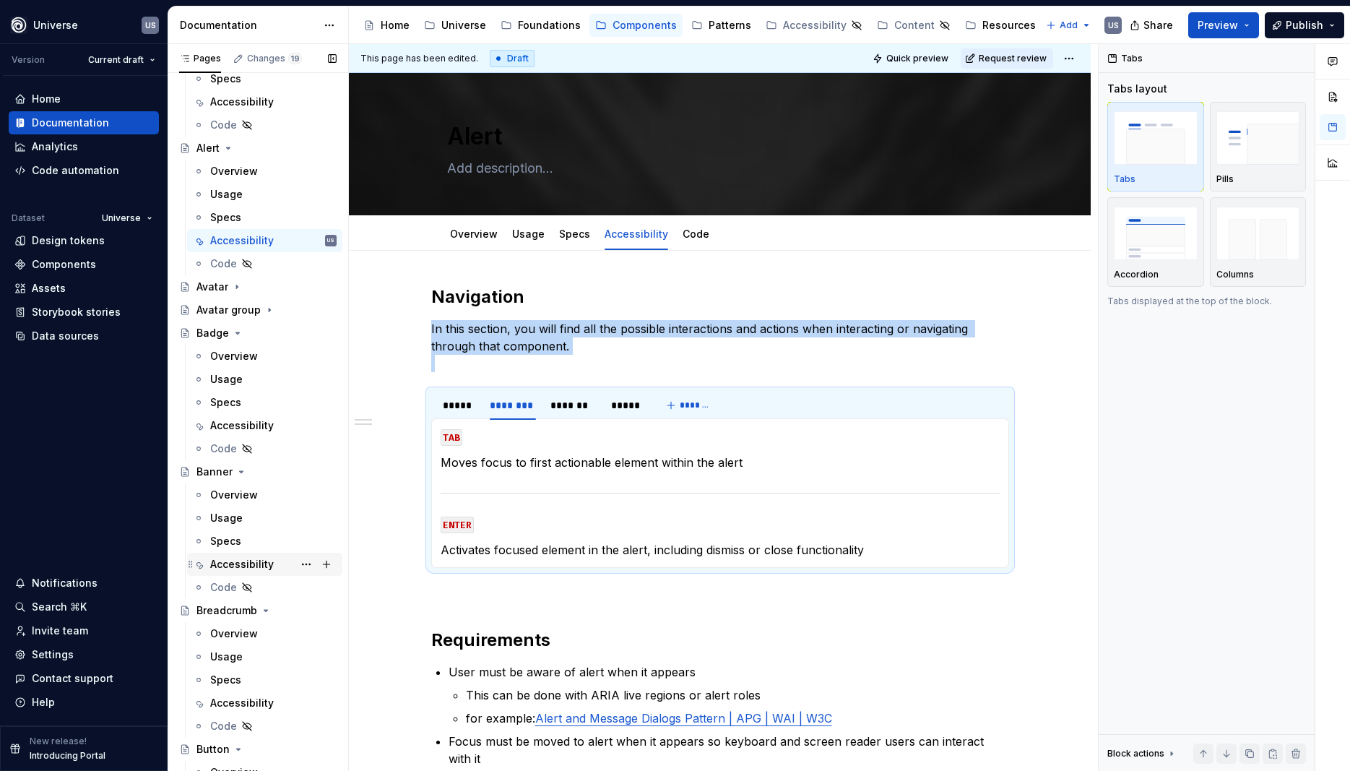
click at [258, 561] on div "Accessibility" at bounding box center [242, 564] width 64 height 14
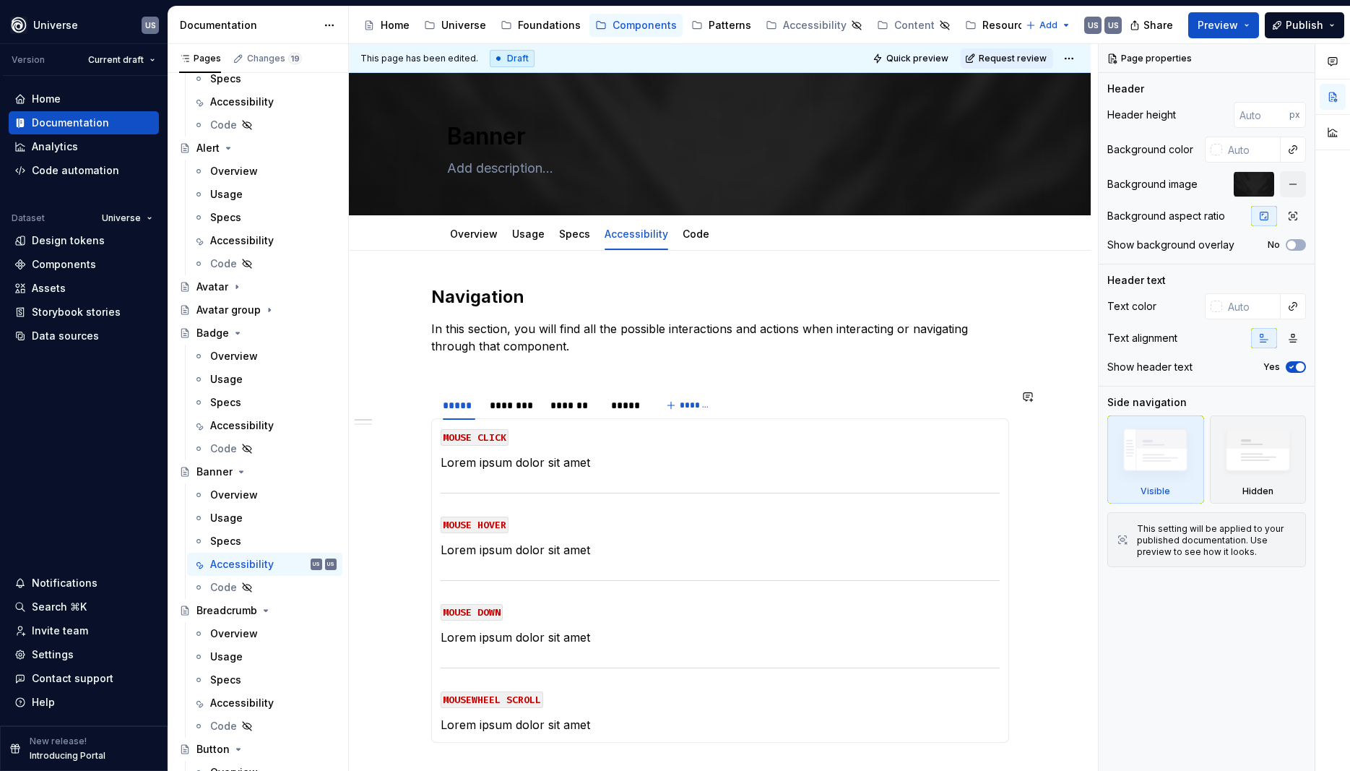
click at [544, 376] on div "Navigation In this section, you will find all the possible interactions and act…" at bounding box center [720, 636] width 578 height 703
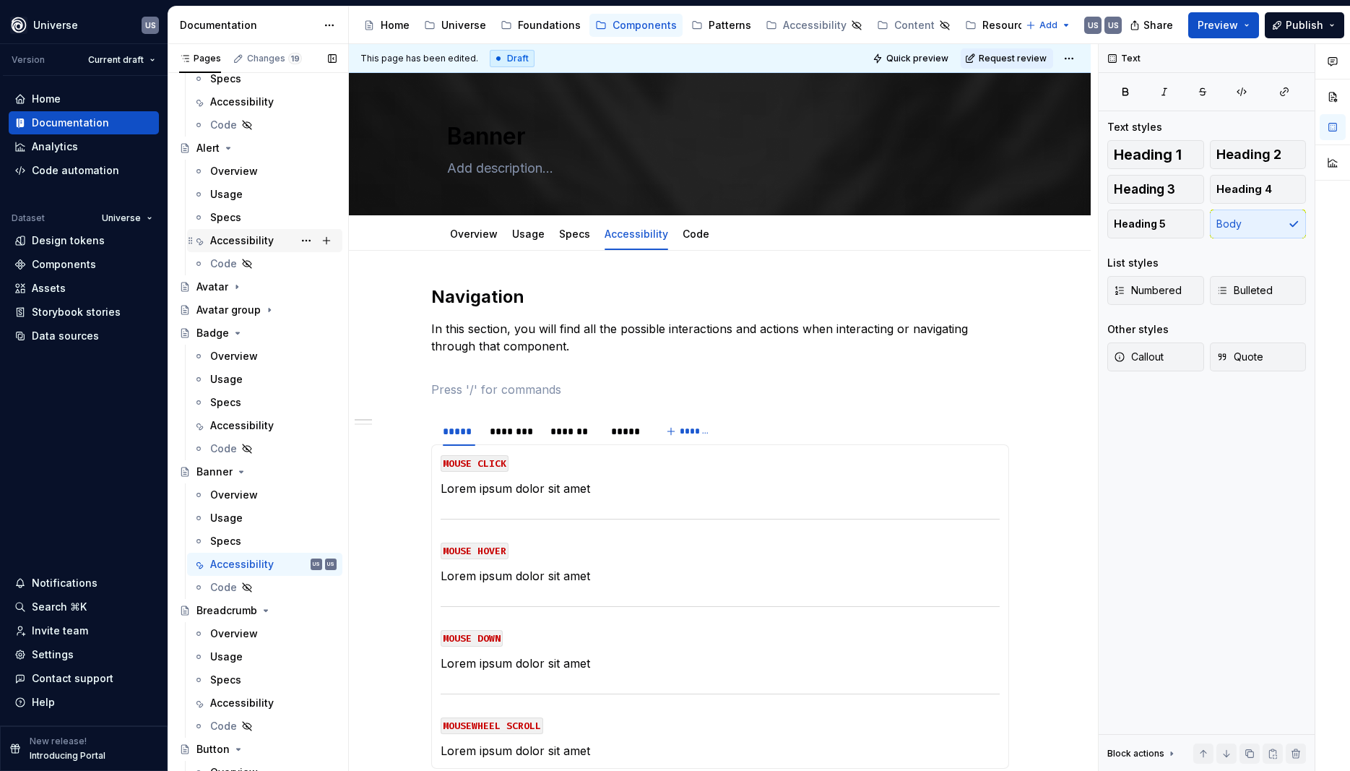
click at [233, 240] on div "Accessibility" at bounding box center [242, 240] width 64 height 14
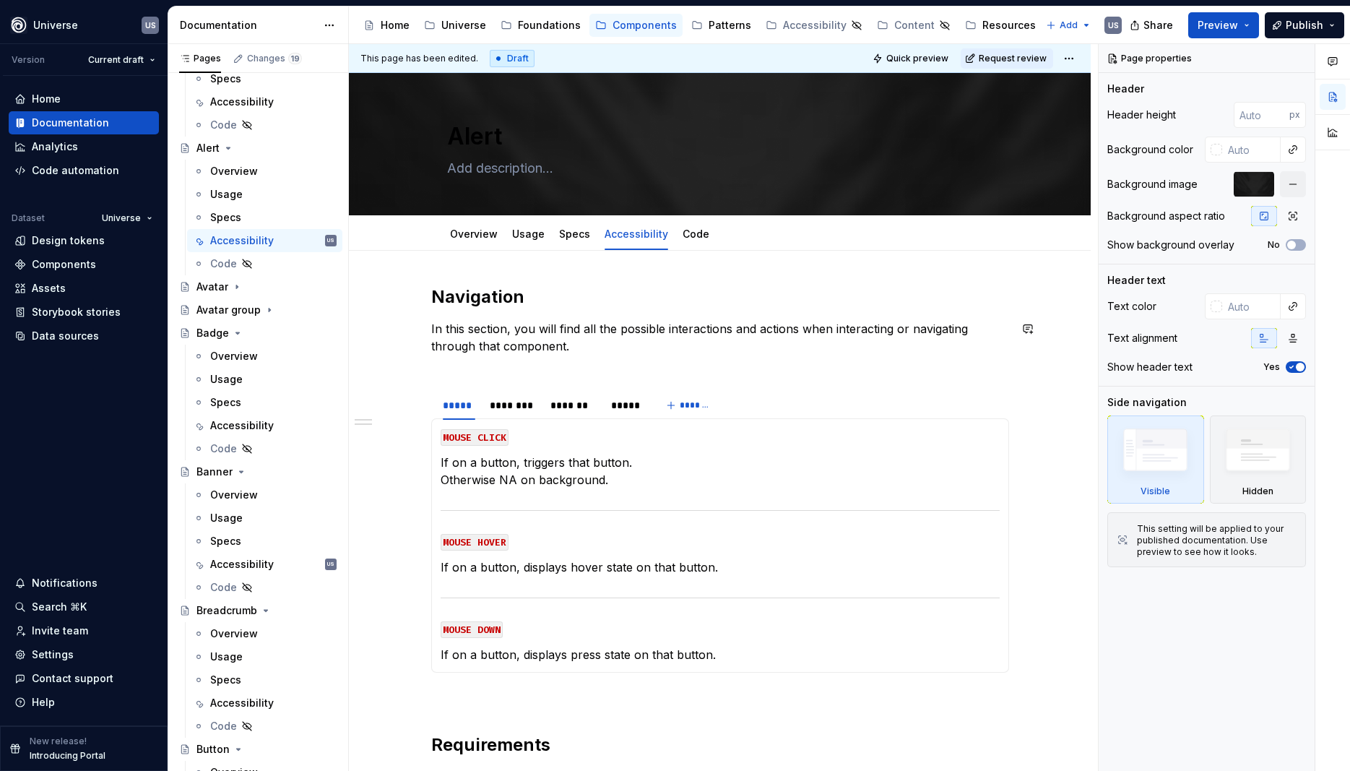
click at [474, 377] on div "Navigation In this section, you will find all the possible interactions and act…" at bounding box center [720, 595] width 578 height 621
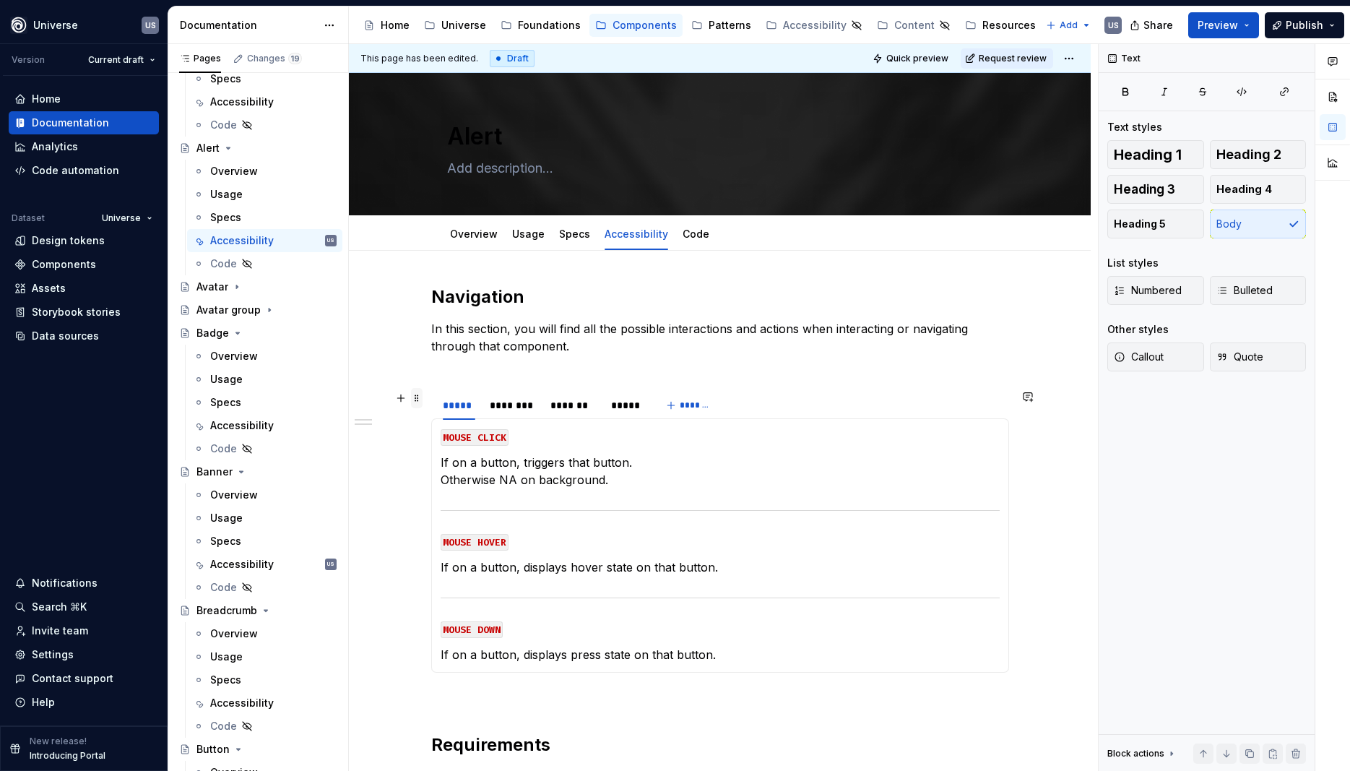
click at [423, 400] on span at bounding box center [417, 398] width 12 height 20
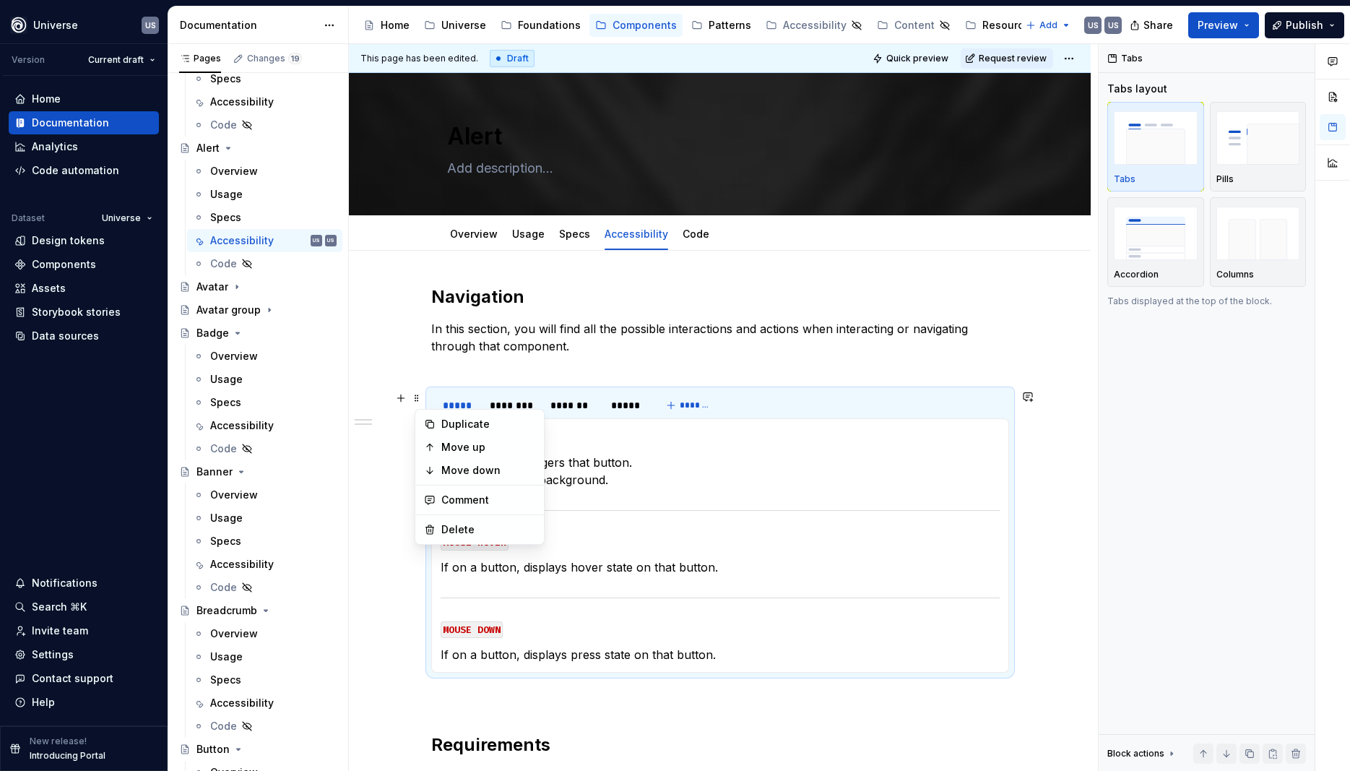
type textarea "*"
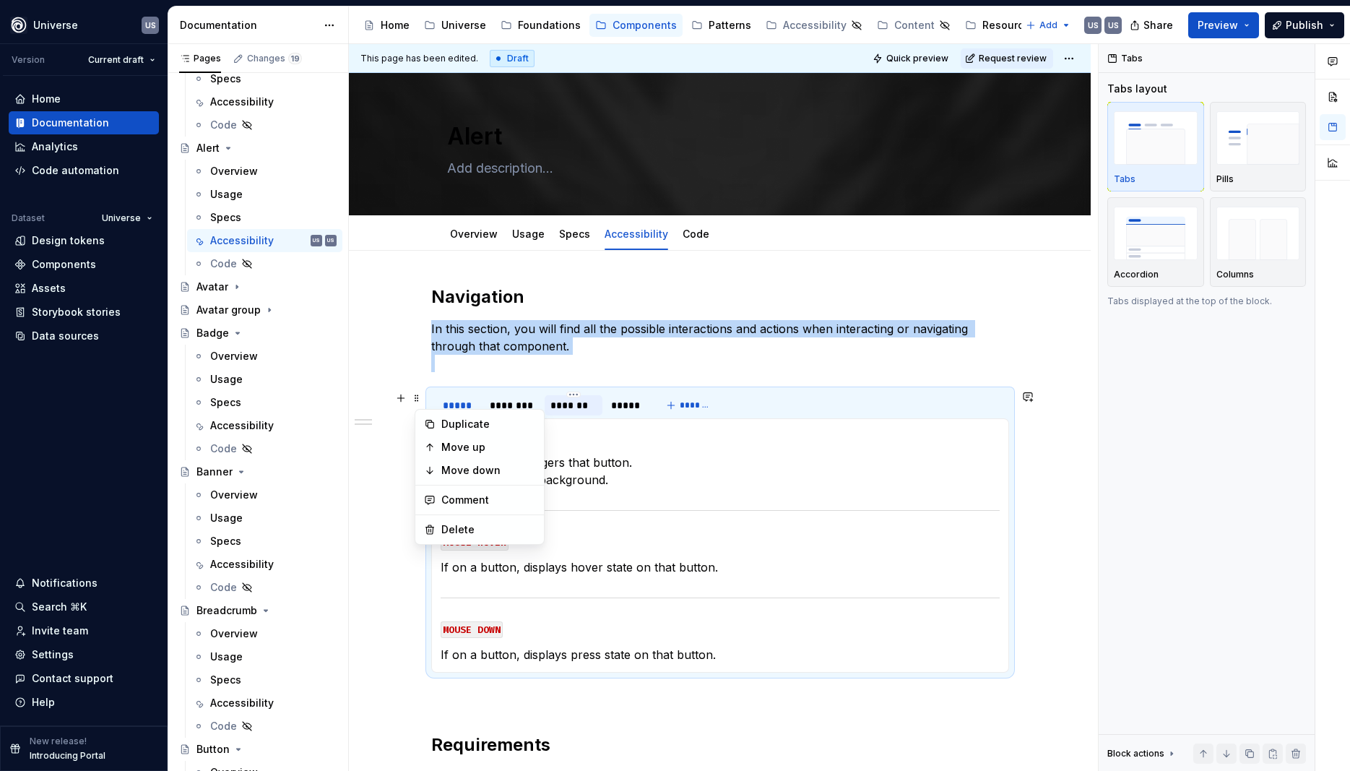
click at [572, 406] on div "*******" at bounding box center [574, 405] width 46 height 14
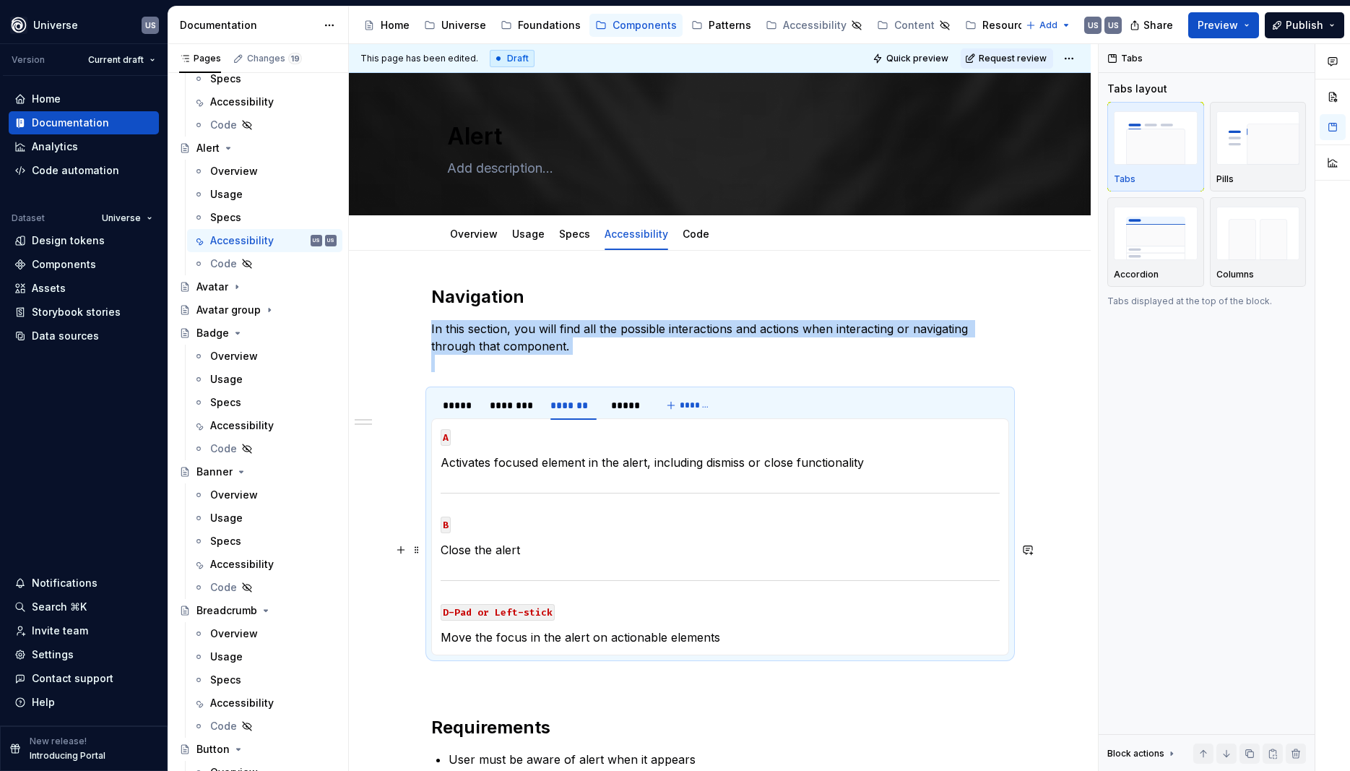
click at [561, 553] on p "Close the alert" at bounding box center [720, 549] width 559 height 17
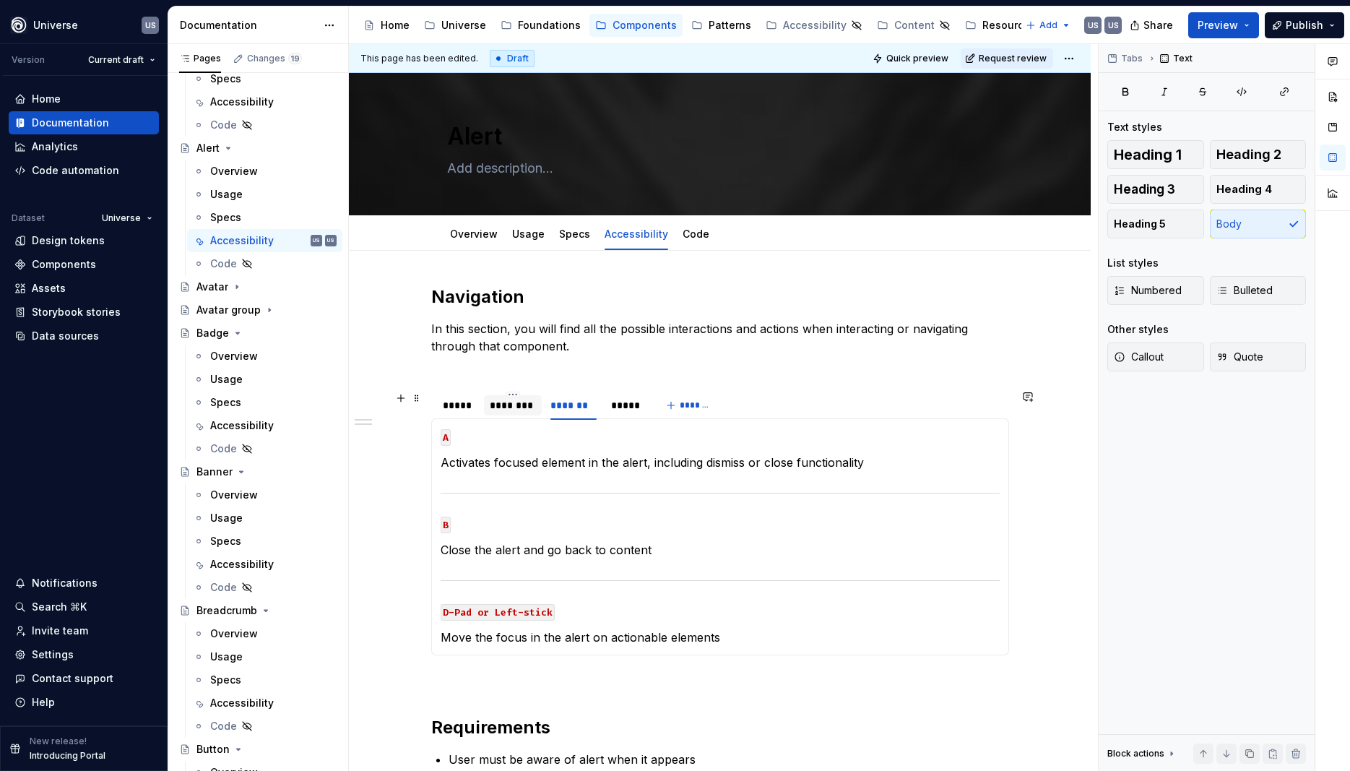
click at [502, 405] on div "********" at bounding box center [513, 405] width 46 height 14
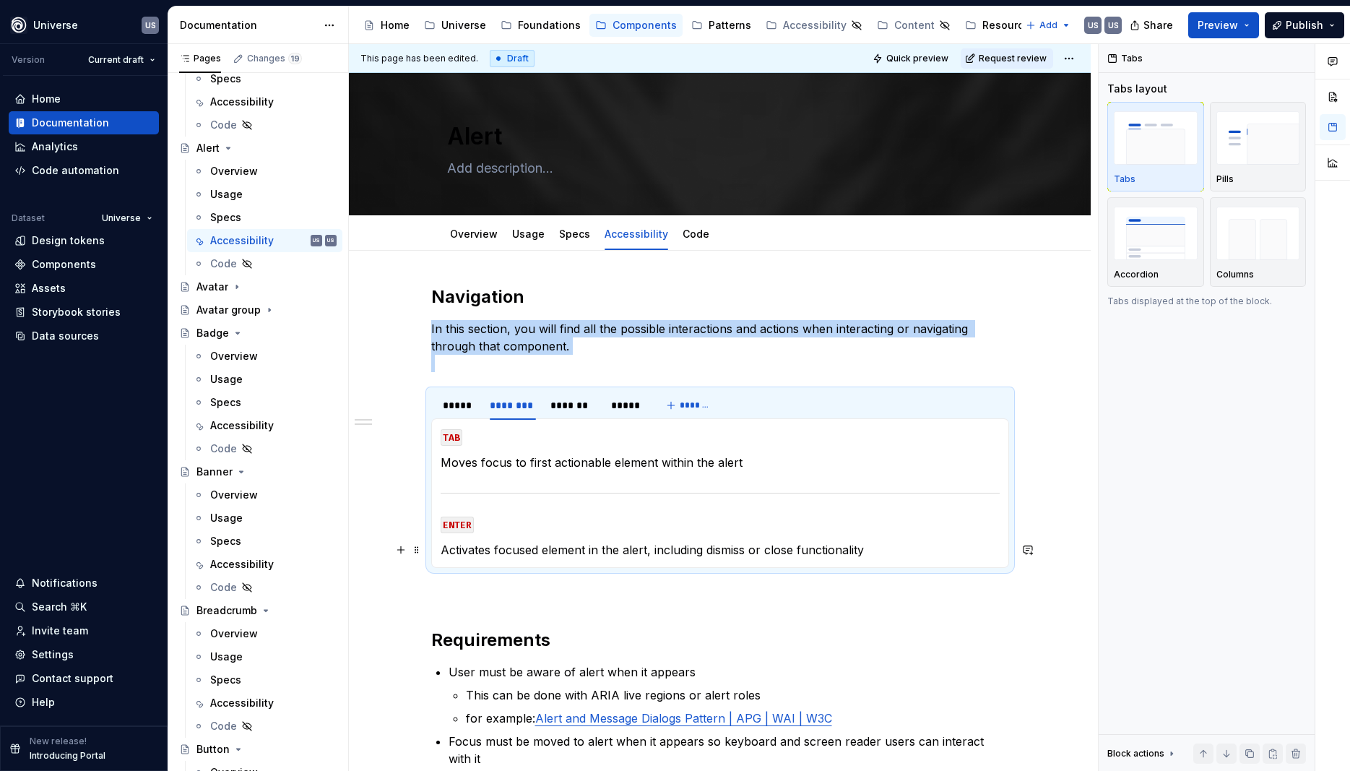
click at [908, 553] on p "Activates focused element in the alert, including dismiss or close functionality" at bounding box center [720, 549] width 559 height 17
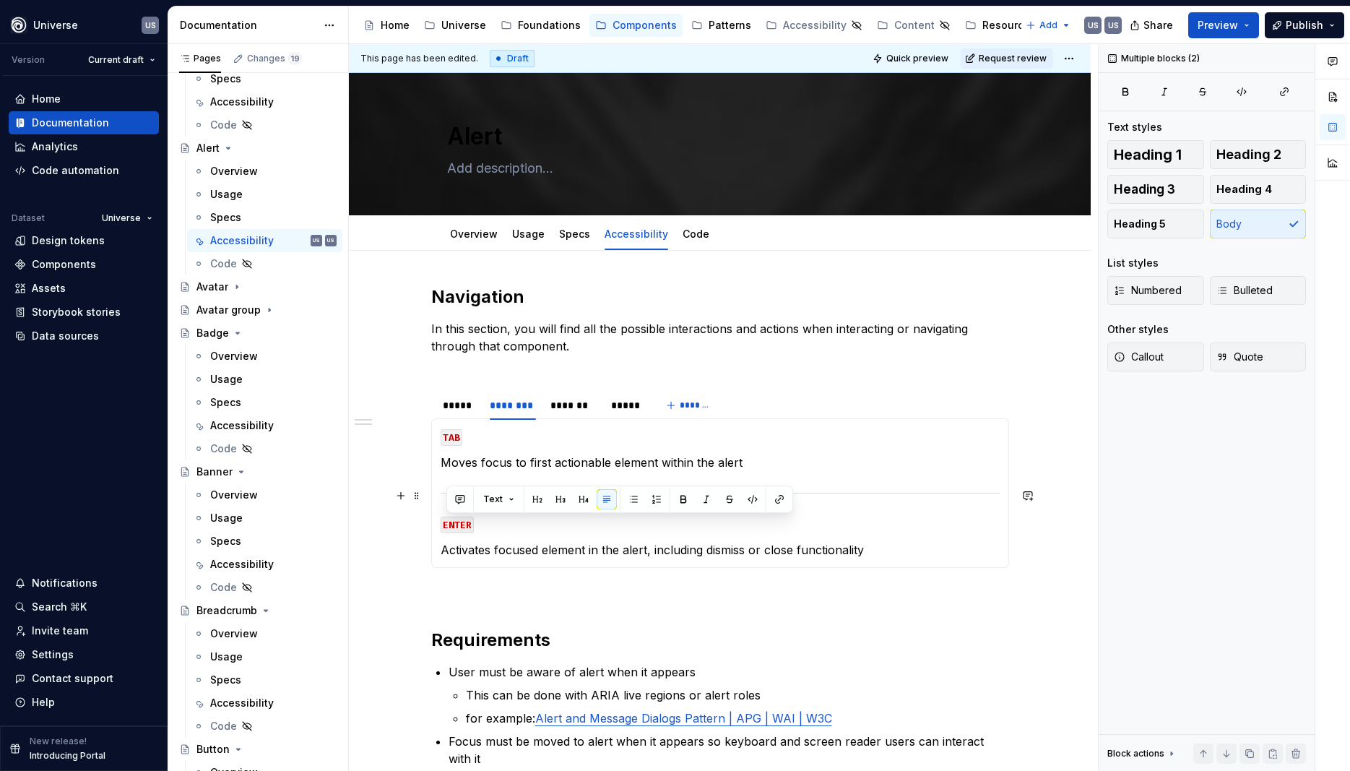
drag, startPoint x: 902, startPoint y: 553, endPoint x: 447, endPoint y: 489, distance: 460.4
click at [447, 489] on section-item-column "TAB Moves focus to first actionable element within the alert ENTER Activates fo…" at bounding box center [720, 493] width 559 height 131
copy section-item-column "ENTER Activates focused element in the alert, including dismiss or close functi…"
click at [917, 547] on p "Activates focused element in the alert, including dismiss or close functionality" at bounding box center [720, 549] width 559 height 17
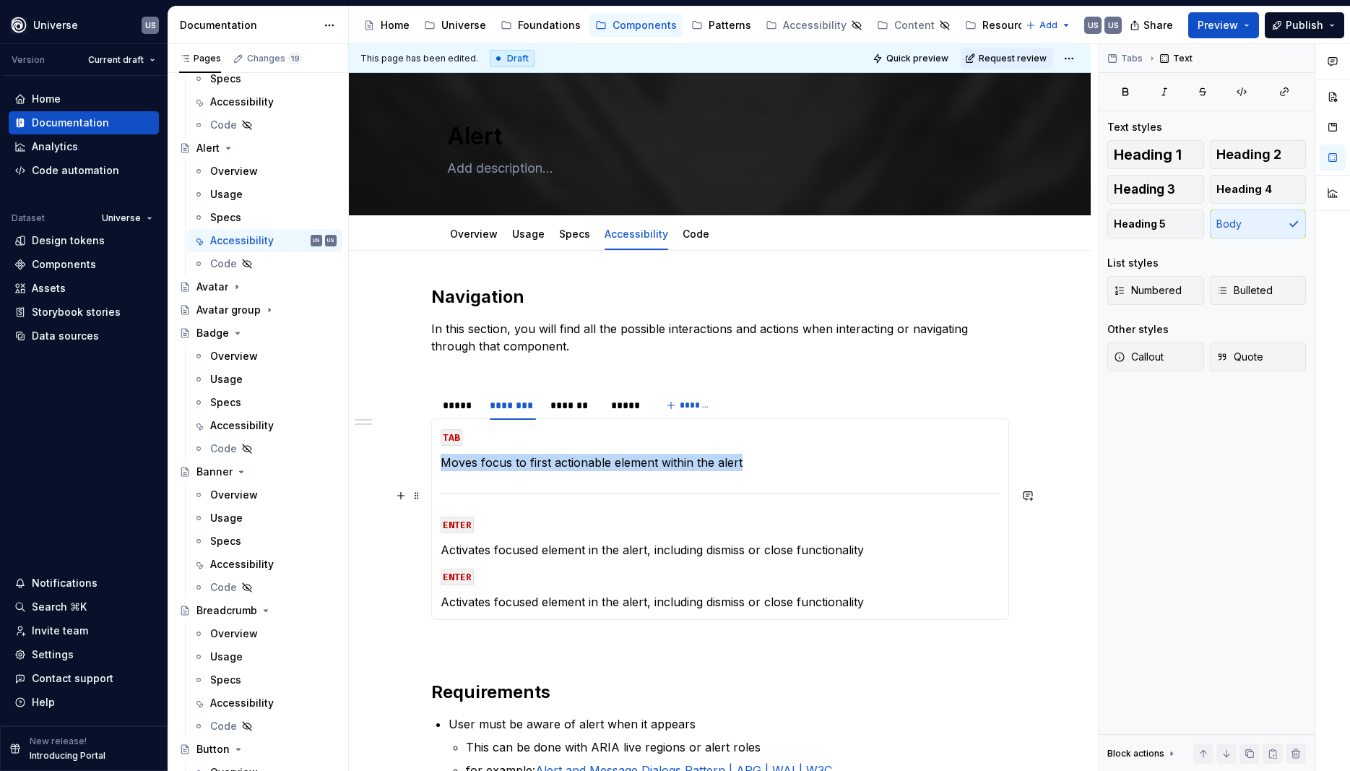
click at [491, 490] on div at bounding box center [720, 492] width 559 height 9
click at [900, 551] on p "Activates focused element in the alert, including dismiss or close functionality" at bounding box center [720, 549] width 559 height 17
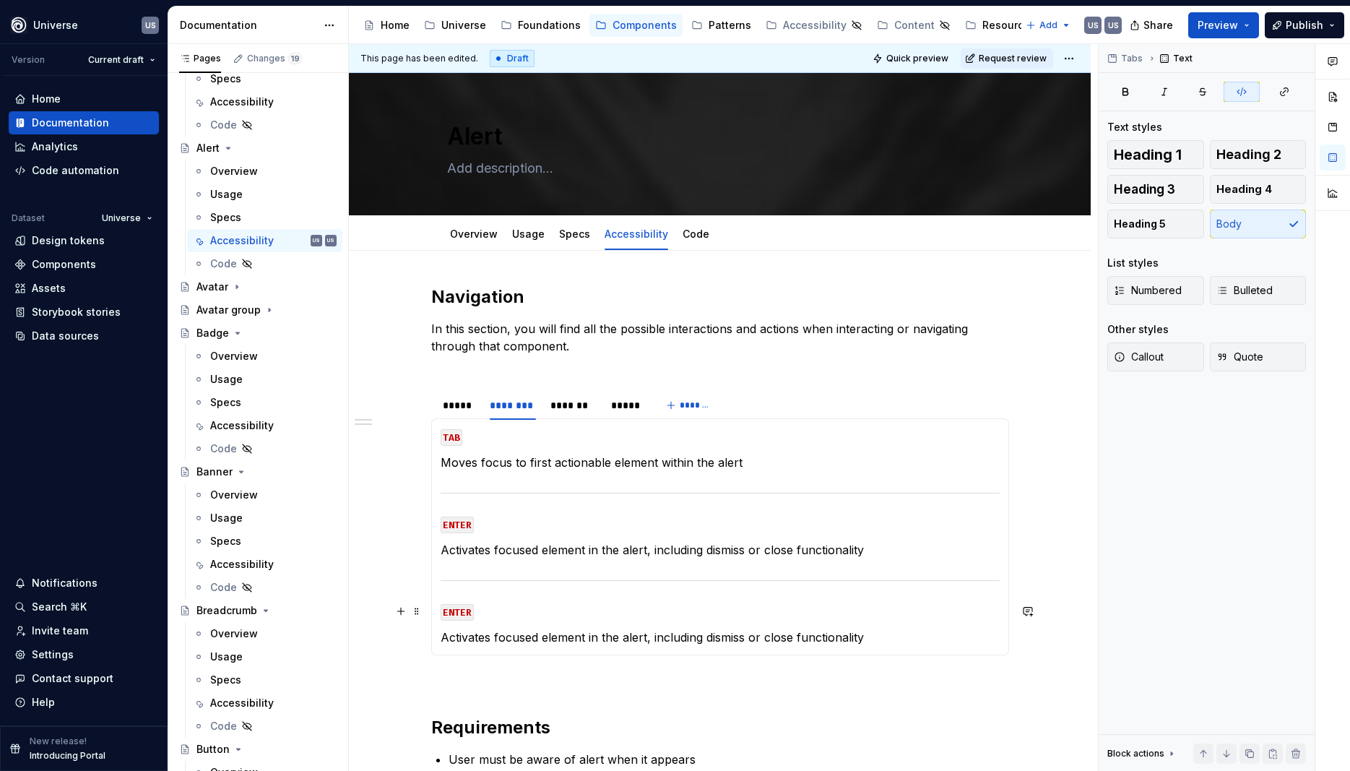
click at [458, 608] on code "ENTER" at bounding box center [457, 612] width 33 height 17
drag, startPoint x: 450, startPoint y: 608, endPoint x: 478, endPoint y: 612, distance: 27.7
click at [478, 612] on p "ENTER" at bounding box center [720, 611] width 559 height 17
click at [538, 630] on p "Activates focused element in the alert, including dismiss or close functionality" at bounding box center [720, 637] width 559 height 17
drag, startPoint x: 881, startPoint y: 630, endPoint x: 438, endPoint y: 632, distance: 443.6
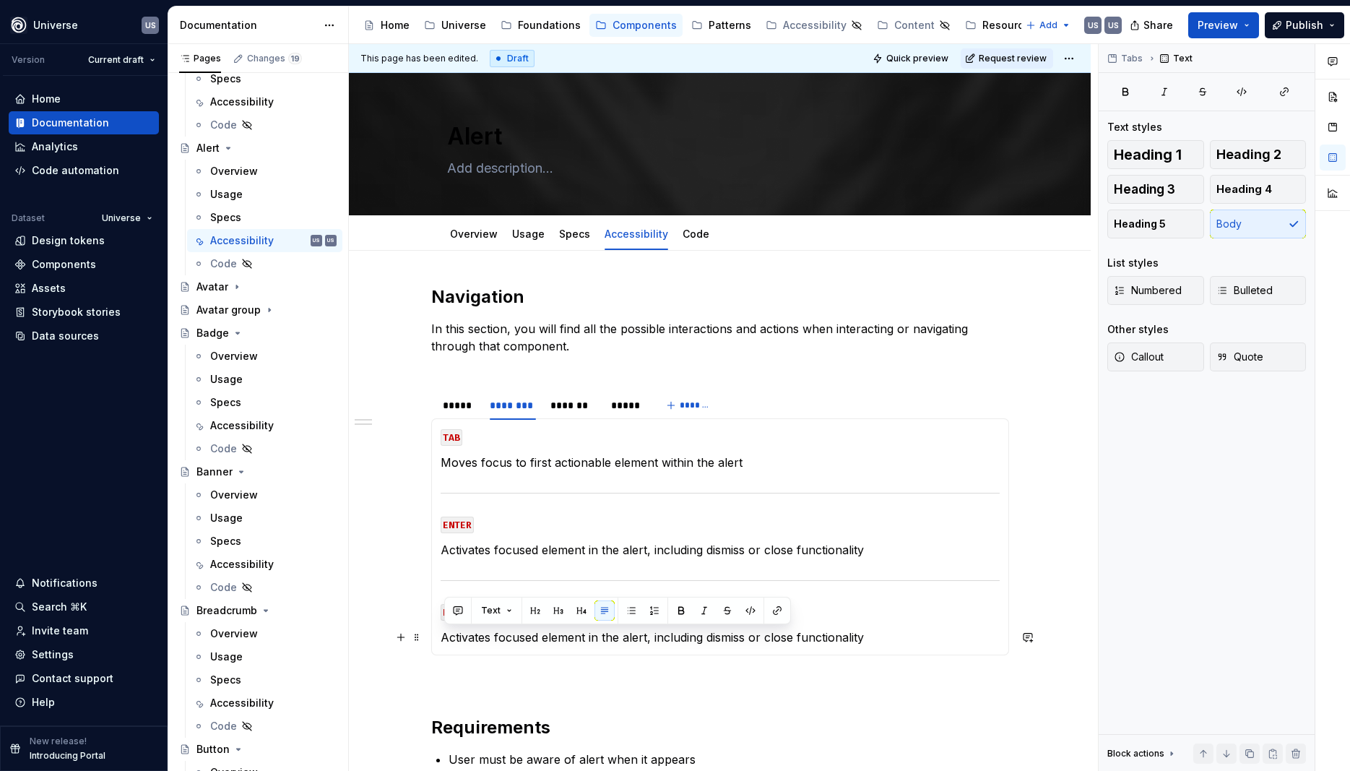
click at [438, 632] on div "MOUSE CLICK If on a button, triggers that button. Otherwise NA on background. M…" at bounding box center [720, 536] width 578 height 237
click at [600, 647] on div "MOUSE CLICK If on a button, triggers that button. Otherwise NA on background. M…" at bounding box center [720, 536] width 578 height 237
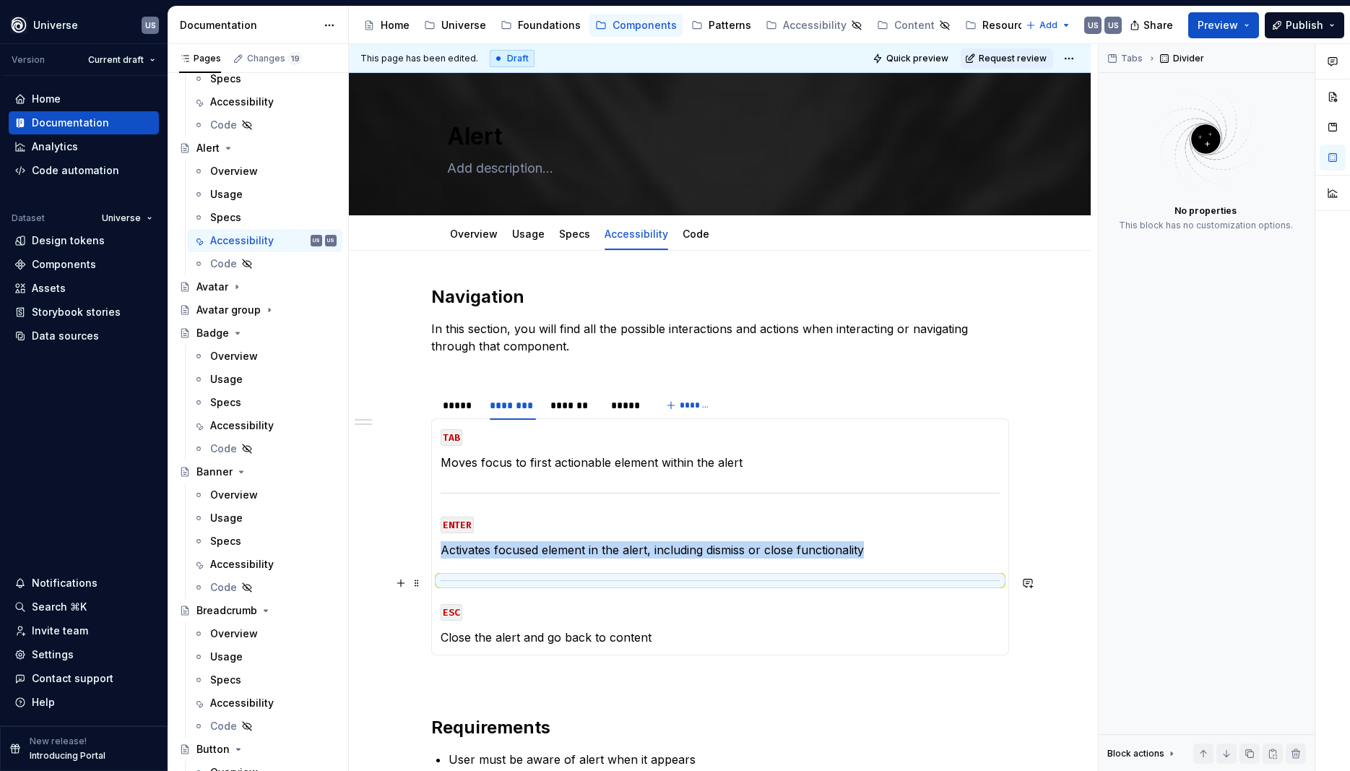
click at [575, 579] on div at bounding box center [720, 580] width 559 height 9
click at [243, 563] on div "Accessibility" at bounding box center [242, 564] width 64 height 14
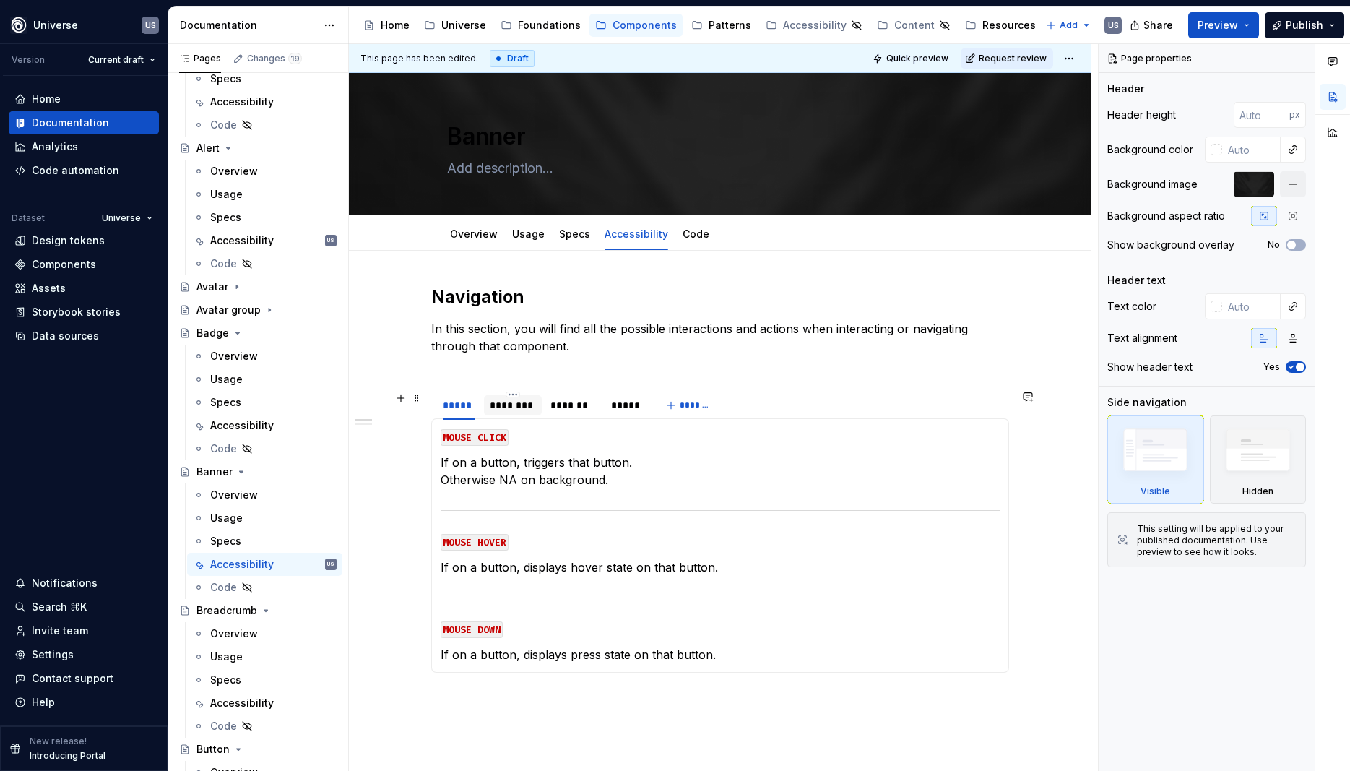
click at [510, 408] on div "********" at bounding box center [513, 405] width 46 height 14
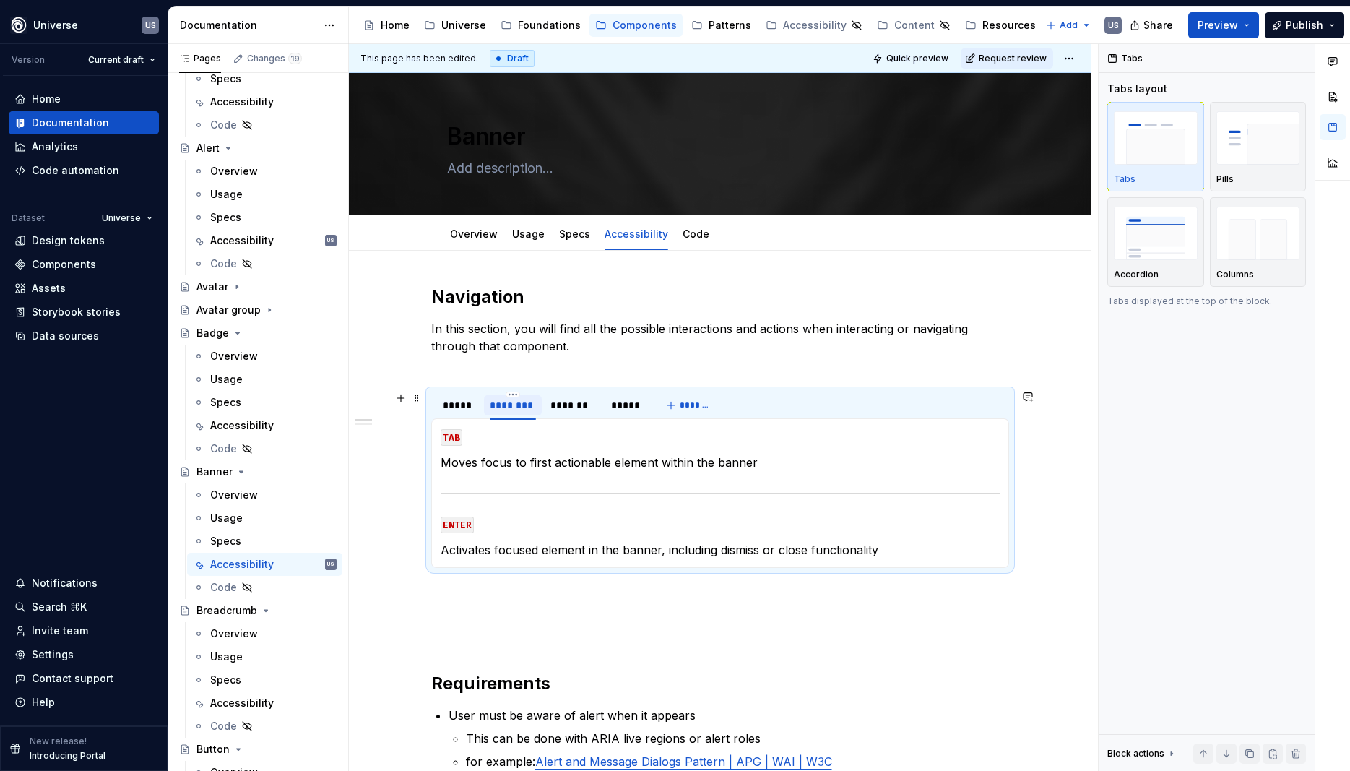
type textarea "*"
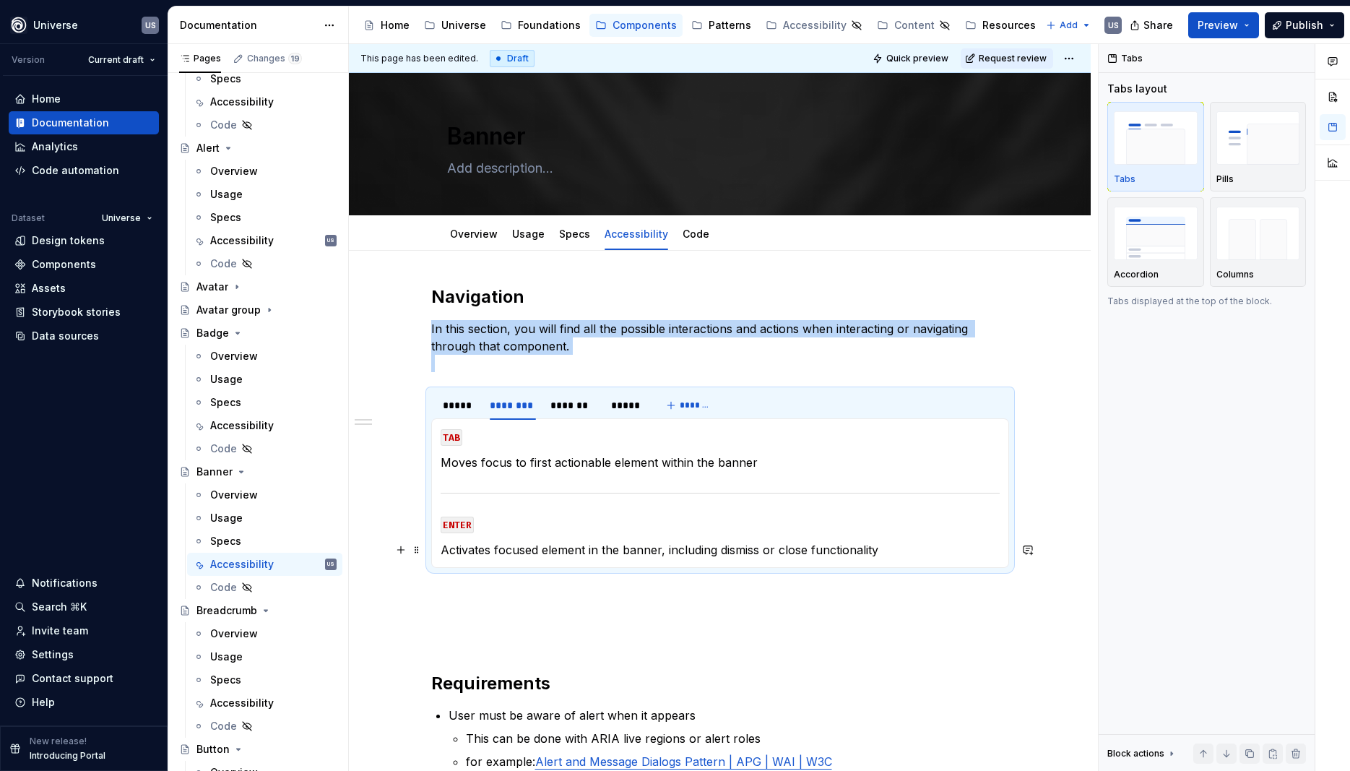
click at [910, 556] on p "Activates focused element in the banner, including dismiss or close functionali…" at bounding box center [720, 549] width 559 height 17
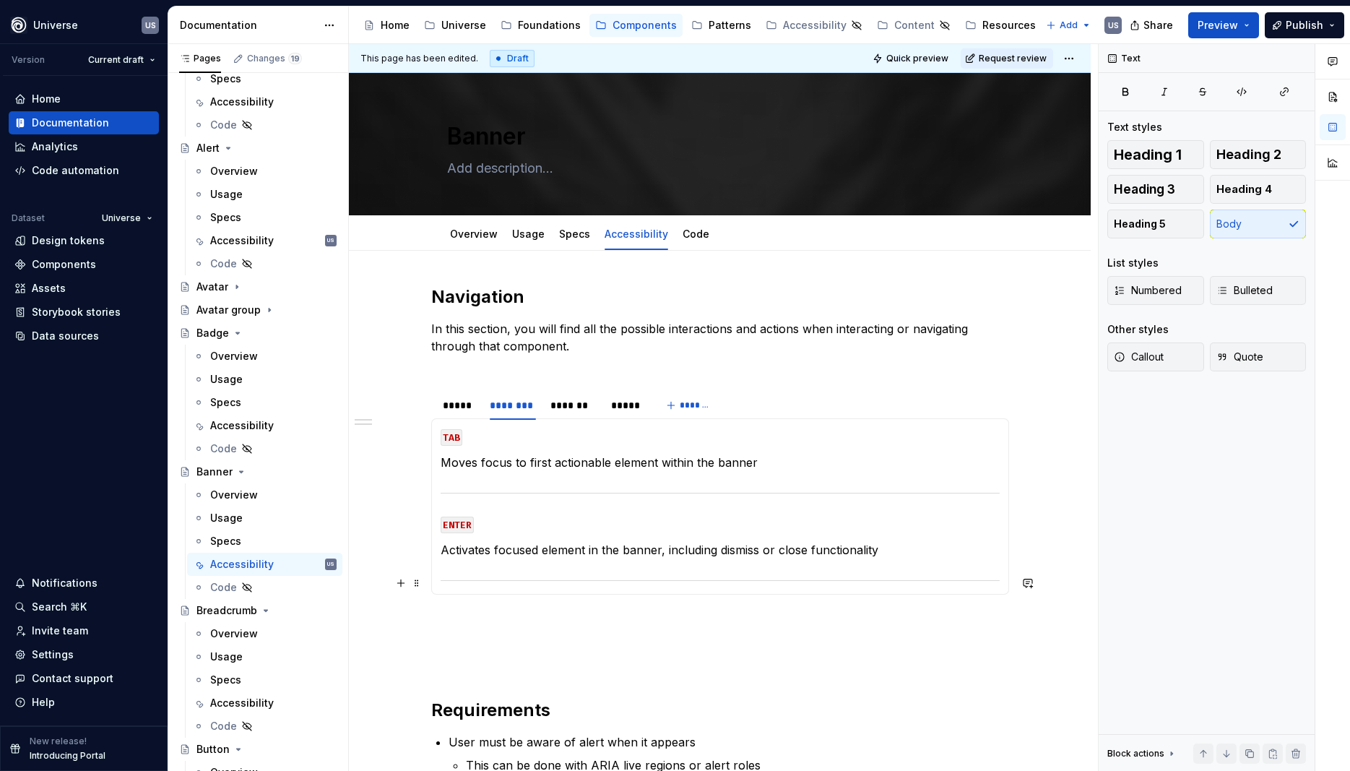
scroll to position [65, 0]
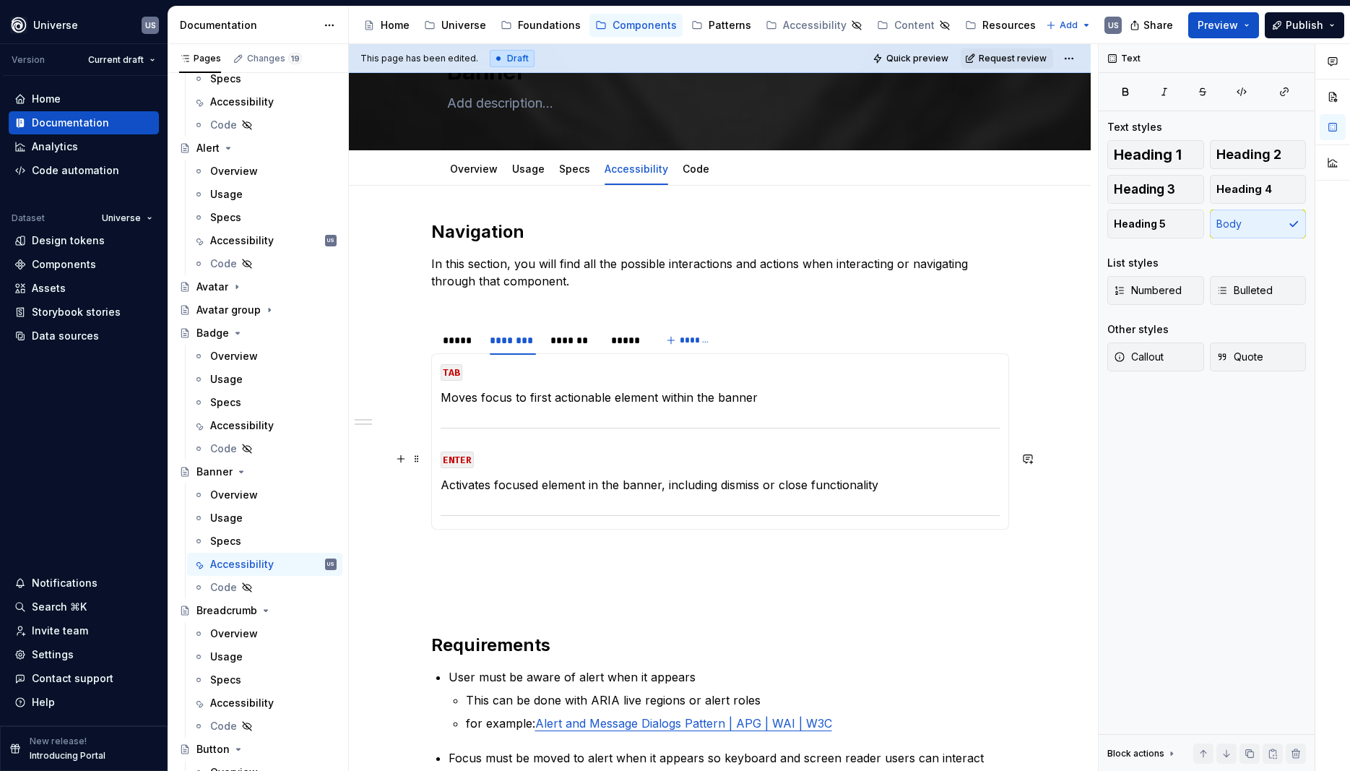
click at [451, 461] on code "ENTER" at bounding box center [457, 460] width 33 height 17
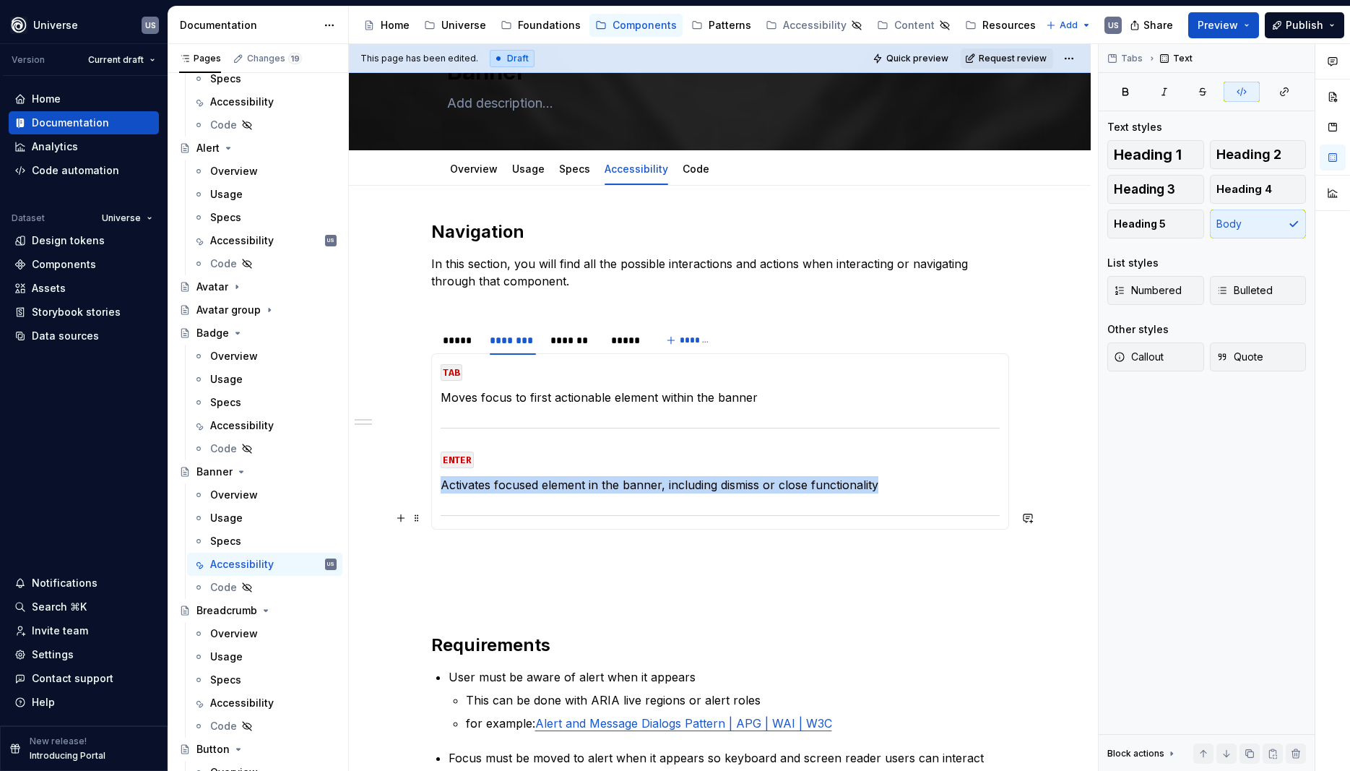
click at [1007, 514] on div "MOUSE CLICK If on a button, triggers that button. Otherwise NA on background. M…" at bounding box center [720, 441] width 578 height 176
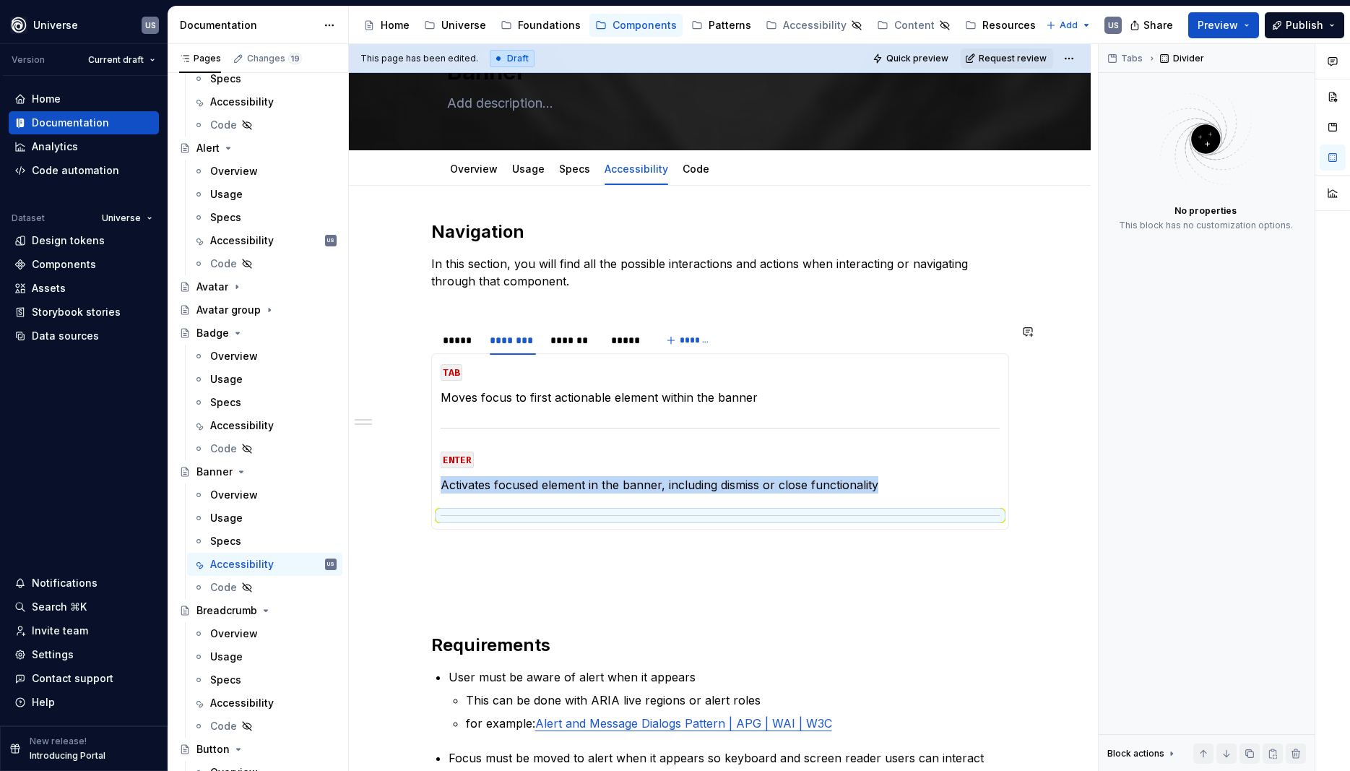
click at [988, 529] on div "MOUSE CLICK If on a button, triggers that button. Otherwise NA on background. M…" at bounding box center [720, 441] width 578 height 176
click at [1000, 512] on div at bounding box center [720, 515] width 559 height 9
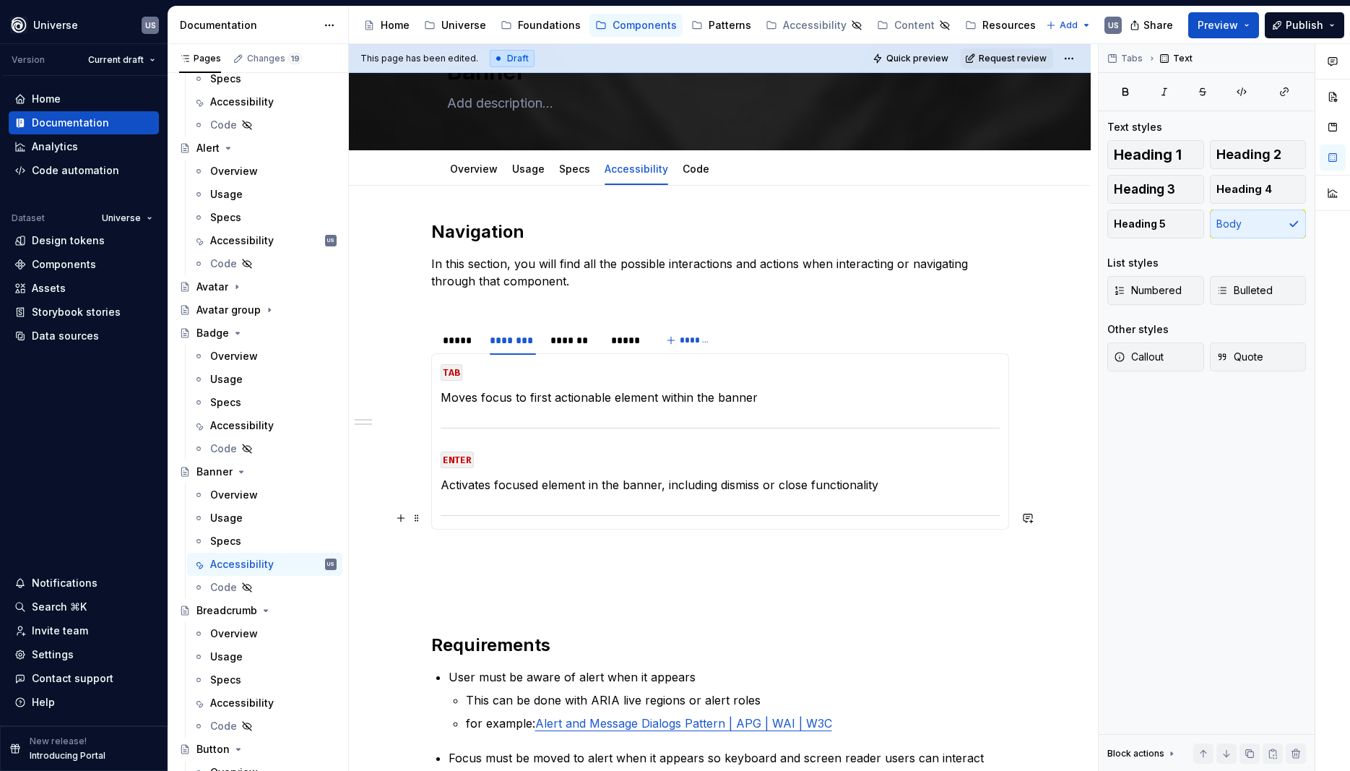
click at [861, 495] on section-item-column "TAB Moves focus to first actionable element within the banner ENTER Activates f…" at bounding box center [720, 442] width 559 height 158
drag, startPoint x: 939, startPoint y: 501, endPoint x: 936, endPoint y: 491, distance: 10.7
click at [938, 497] on section-item-column "TAB Moves focus to first actionable element within the banner ENTER Activates f…" at bounding box center [720, 442] width 559 height 158
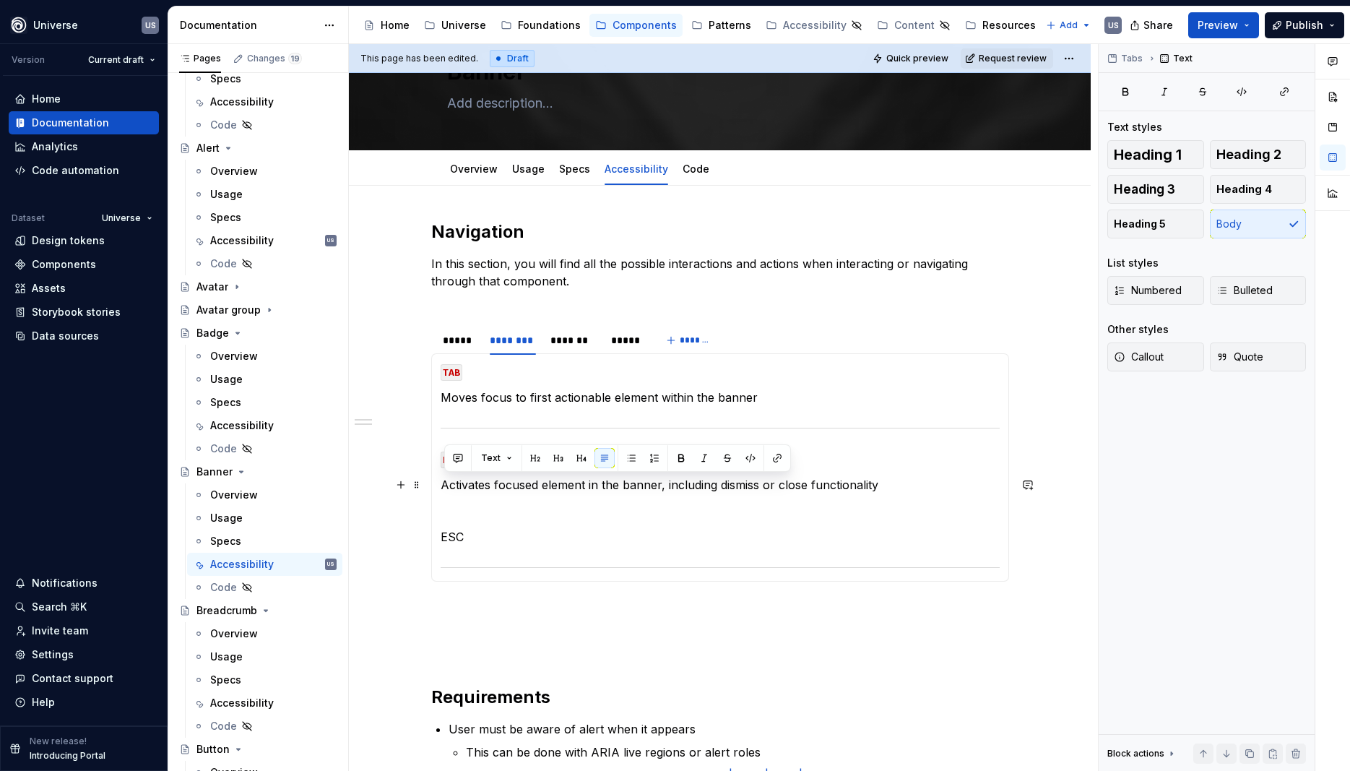
drag, startPoint x: 445, startPoint y: 487, endPoint x: 900, endPoint y: 483, distance: 454.5
click at [900, 483] on p "Activates focused element in the banner, including dismiss or close functionali…" at bounding box center [720, 484] width 559 height 17
copy p "Activates focused element in the banner, including dismiss or close functionali…"
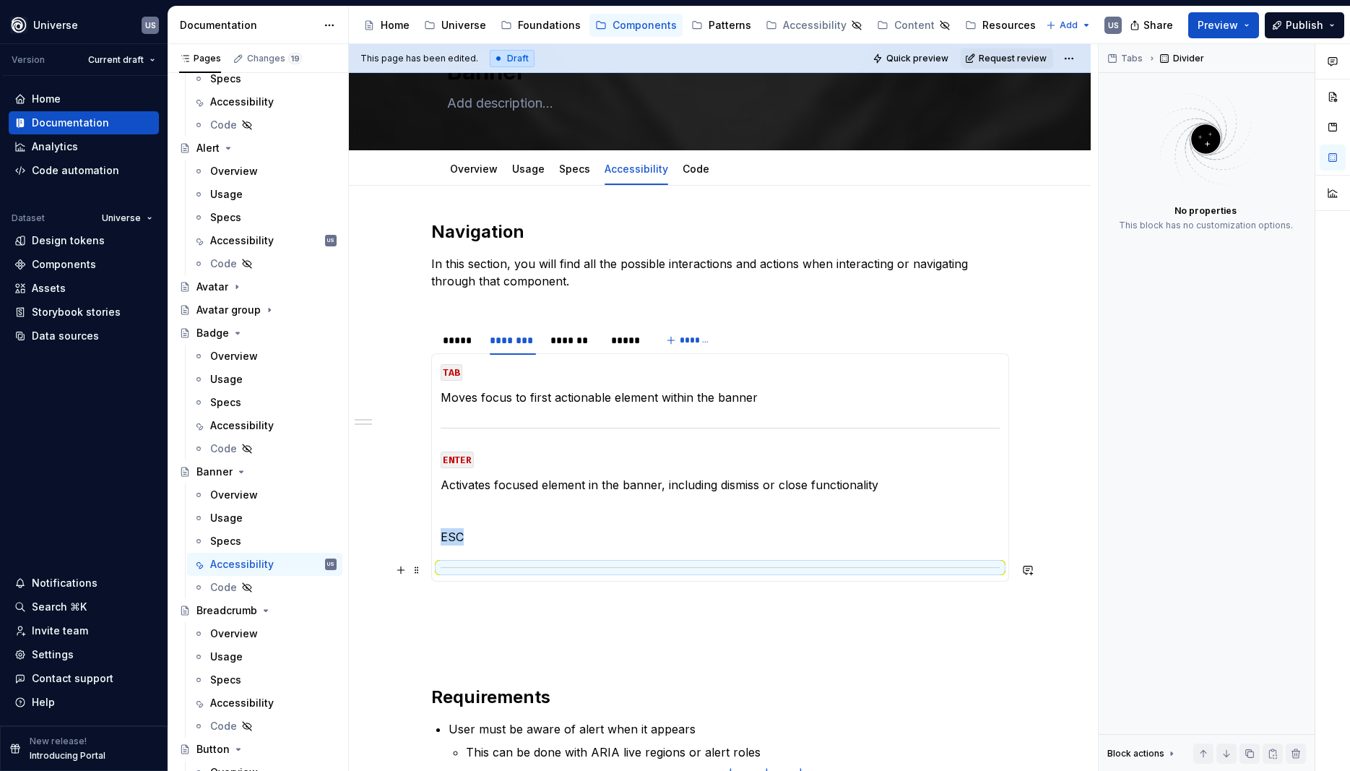
click at [461, 555] on section-item-column "TAB Moves focus to first actionable element within the banner ENTER Activates f…" at bounding box center [720, 468] width 559 height 210
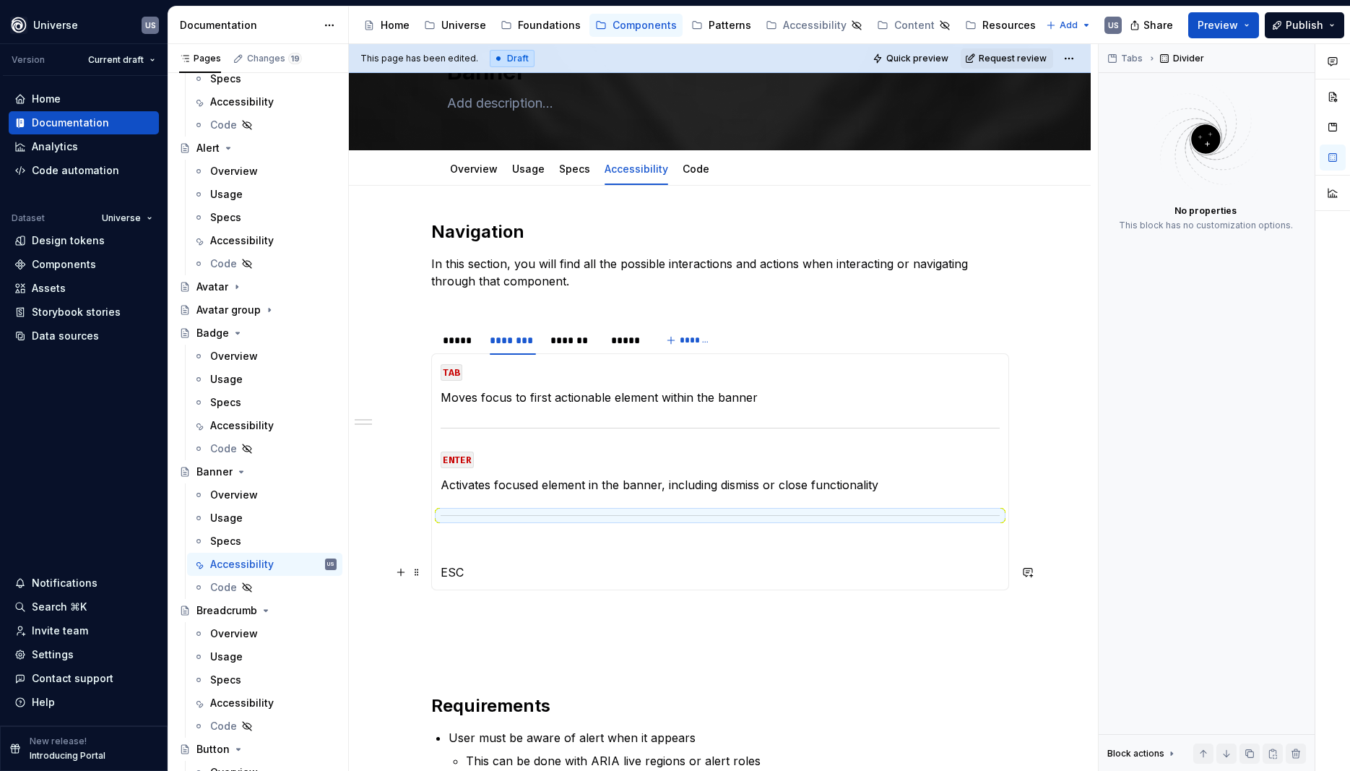
click at [480, 570] on p "ESC" at bounding box center [720, 572] width 559 height 17
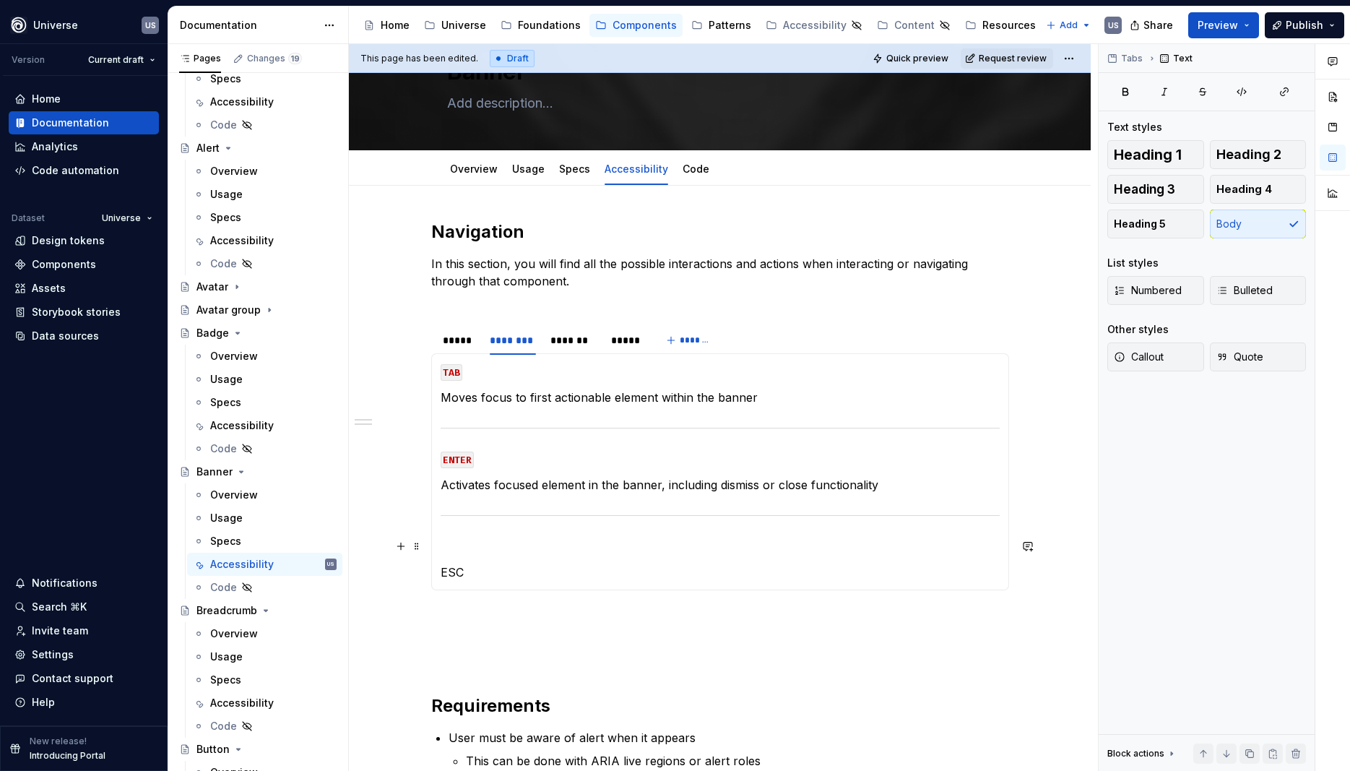
click at [460, 540] on p at bounding box center [720, 546] width 559 height 17
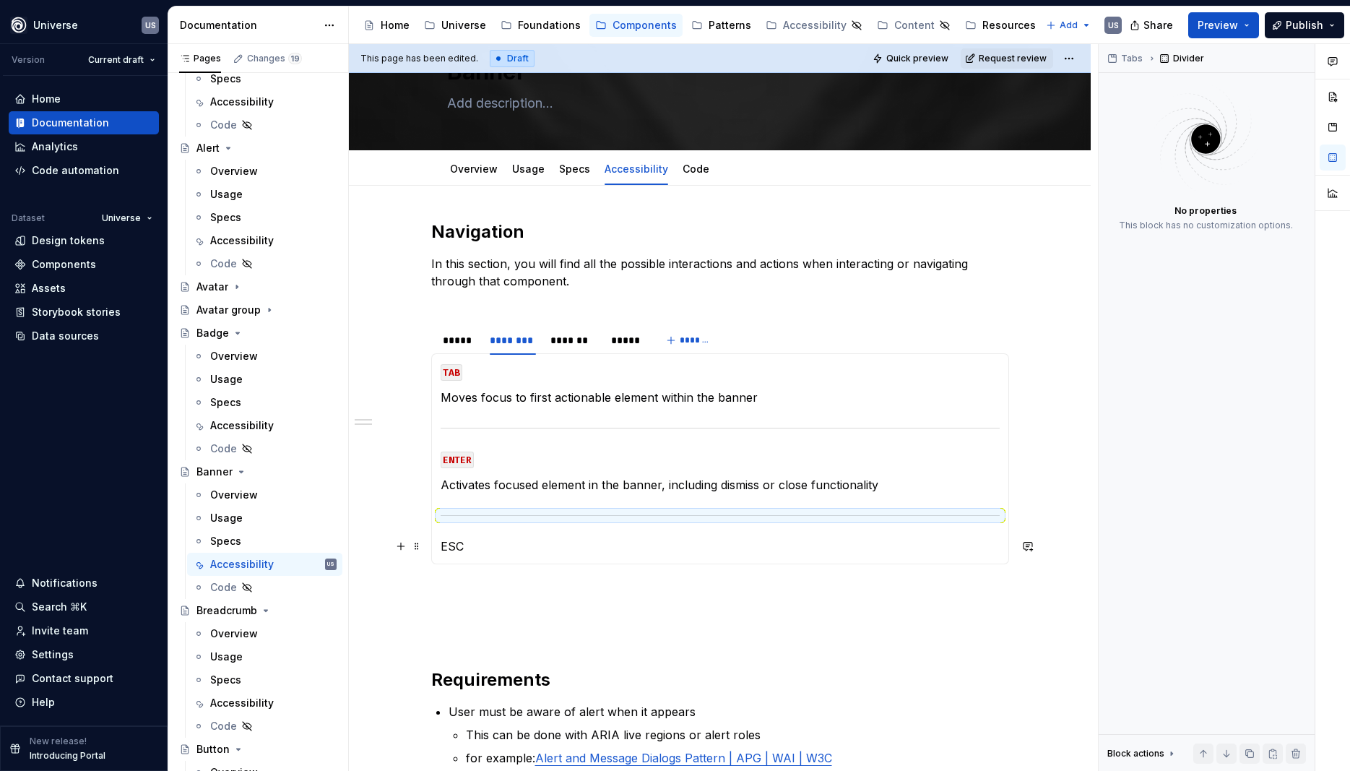
click at [478, 543] on p "ESC" at bounding box center [720, 546] width 559 height 17
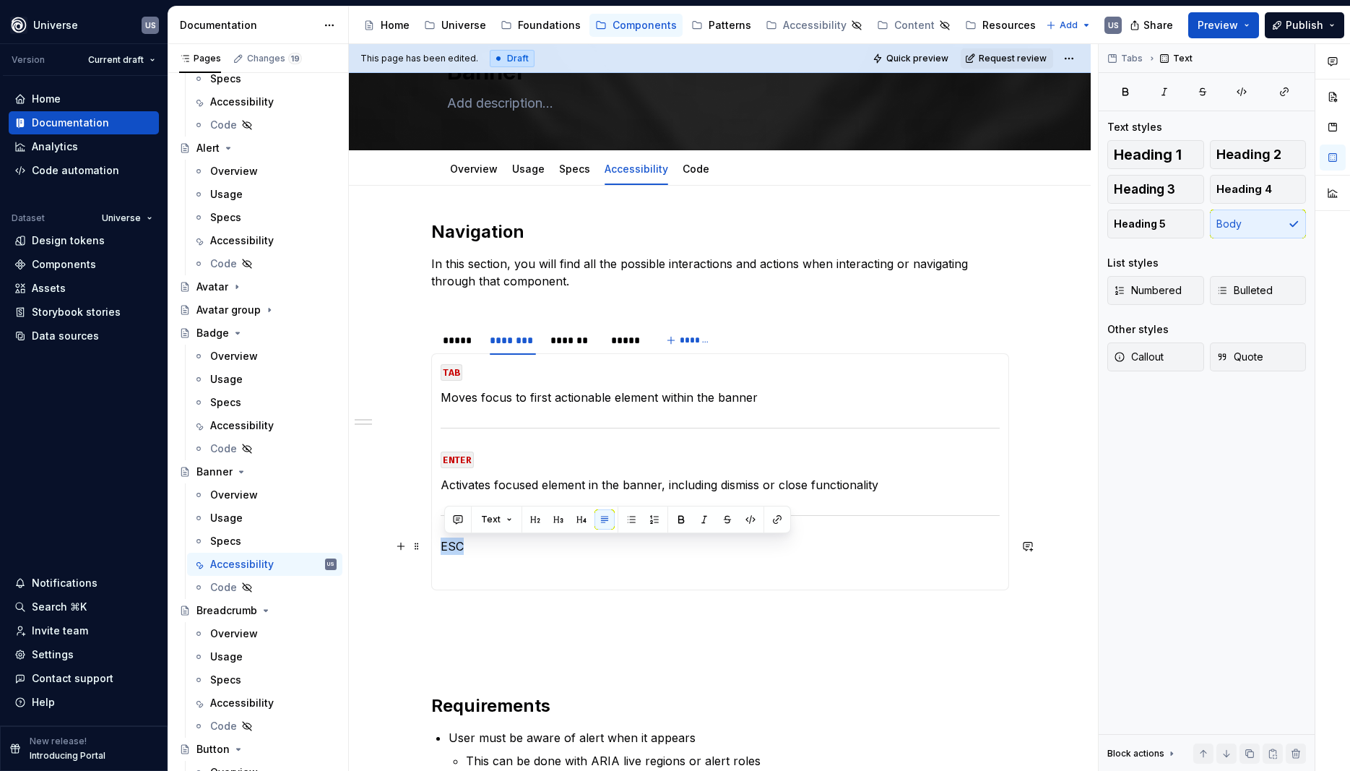
drag, startPoint x: 480, startPoint y: 540, endPoint x: 491, endPoint y: 539, distance: 10.9
click at [439, 542] on div "MOUSE CLICK If on a button, triggers that button. Otherwise NA on background. M…" at bounding box center [720, 471] width 578 height 237
click at [751, 517] on button "button" at bounding box center [751, 519] width 20 height 20
click at [470, 573] on p at bounding box center [720, 572] width 559 height 17
drag, startPoint x: 574, startPoint y: 570, endPoint x: 444, endPoint y: 542, distance: 133.1
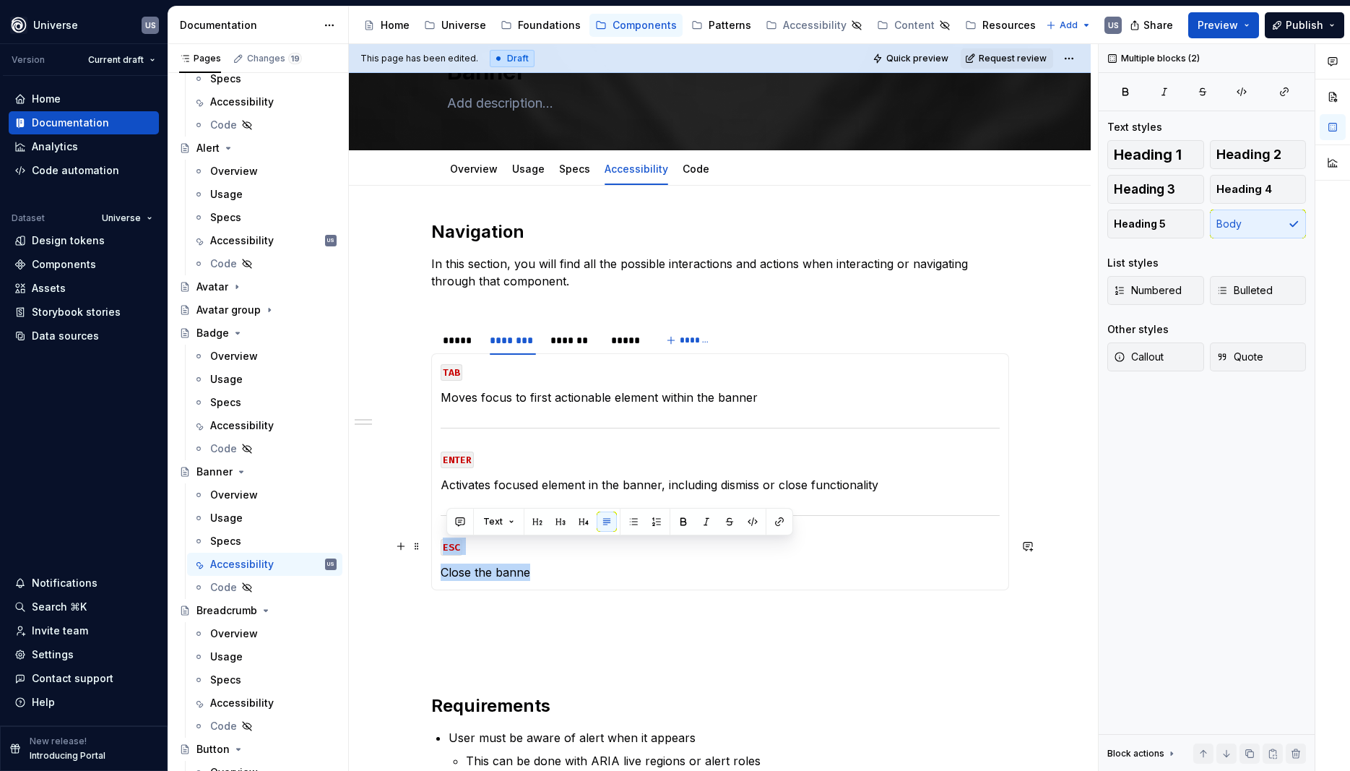
click at [444, 542] on section-item-column "TAB Moves focus to first actionable element within the banner ENTER Activates f…" at bounding box center [720, 472] width 559 height 218
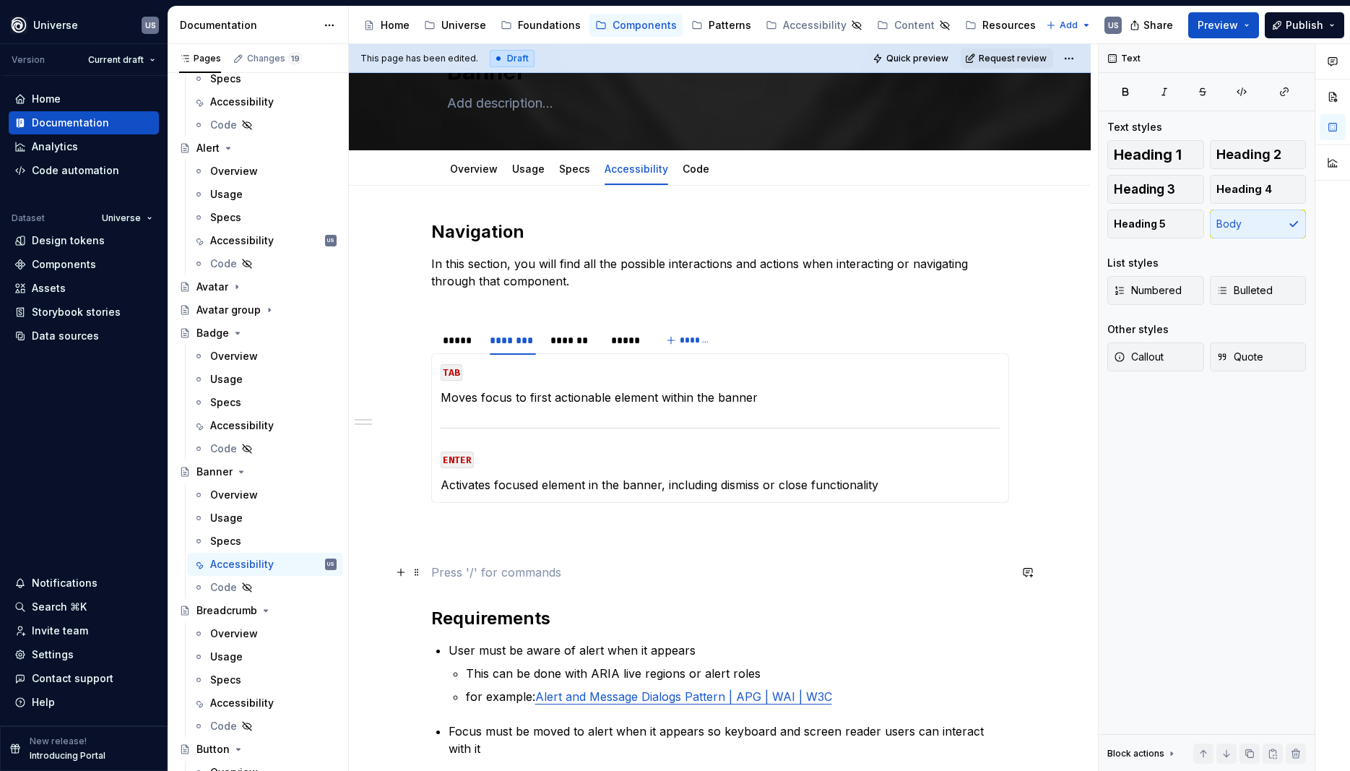
click at [589, 564] on p at bounding box center [720, 572] width 578 height 17
click at [567, 341] on div "*******" at bounding box center [574, 340] width 46 height 14
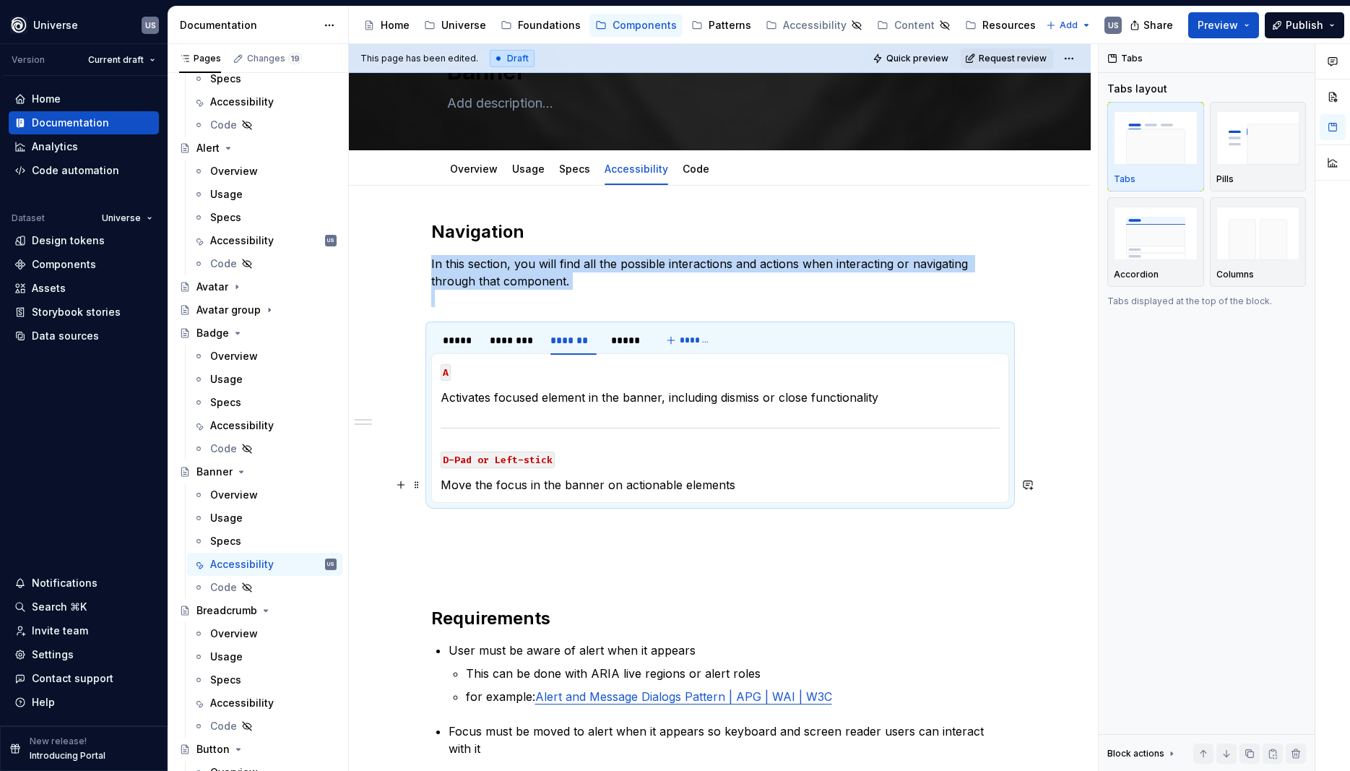
click at [597, 479] on p "Move the focus in the banner on actionable elements" at bounding box center [720, 484] width 559 height 17
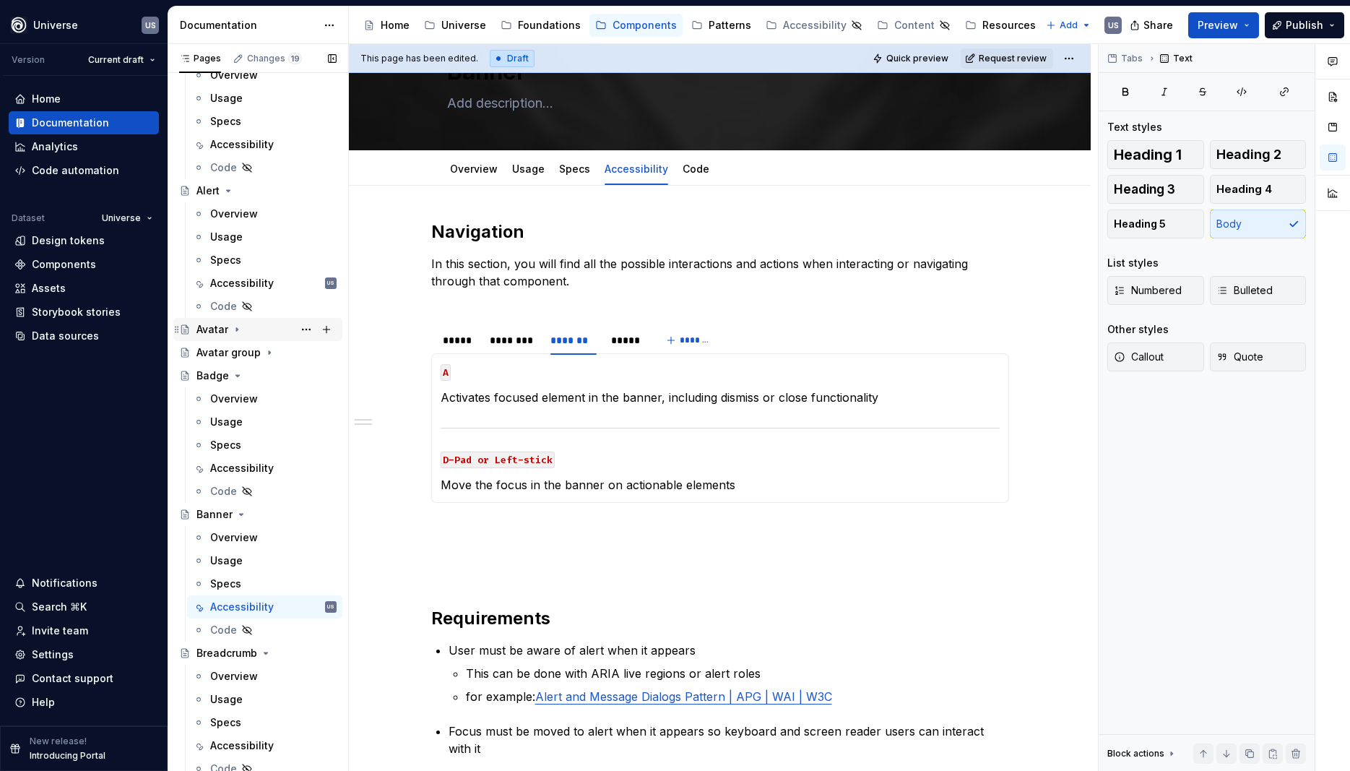
scroll to position [0, 0]
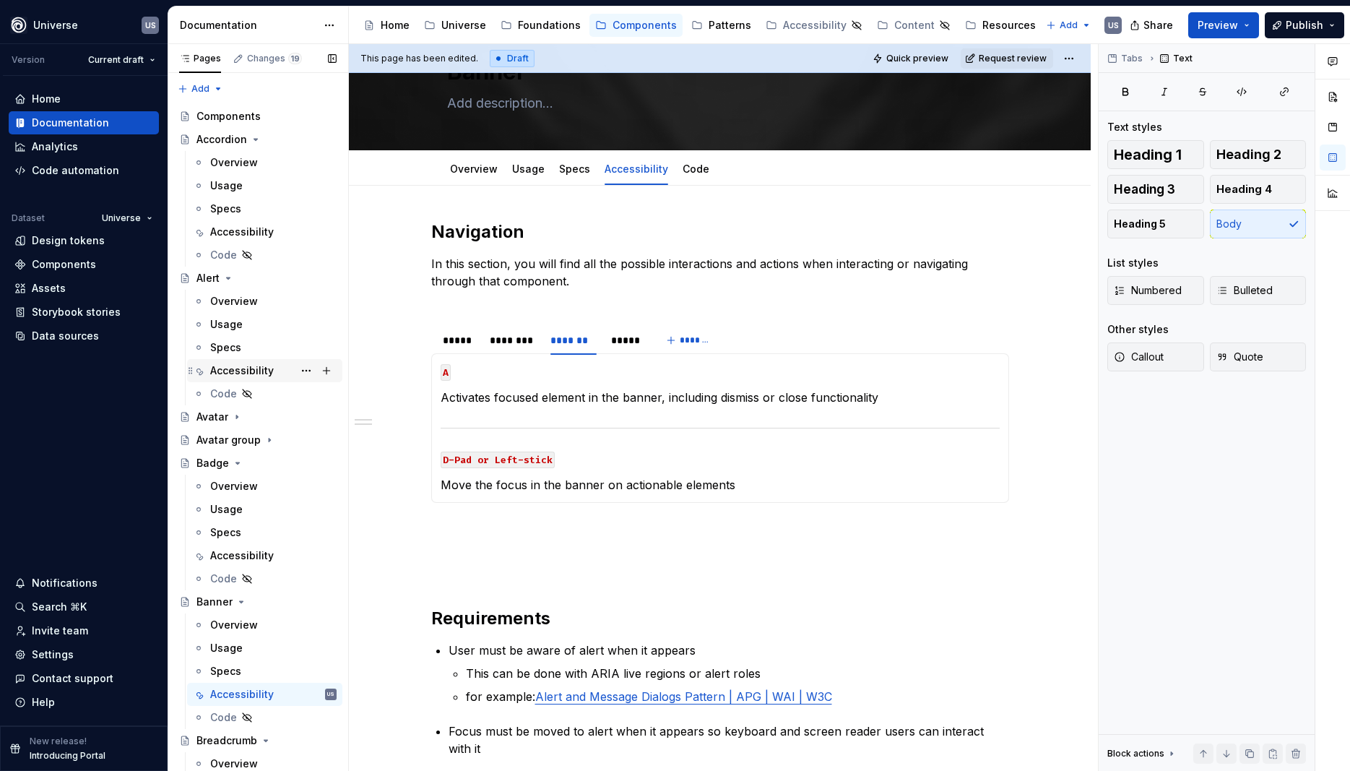
click at [235, 366] on div "Accessibility" at bounding box center [242, 370] width 64 height 14
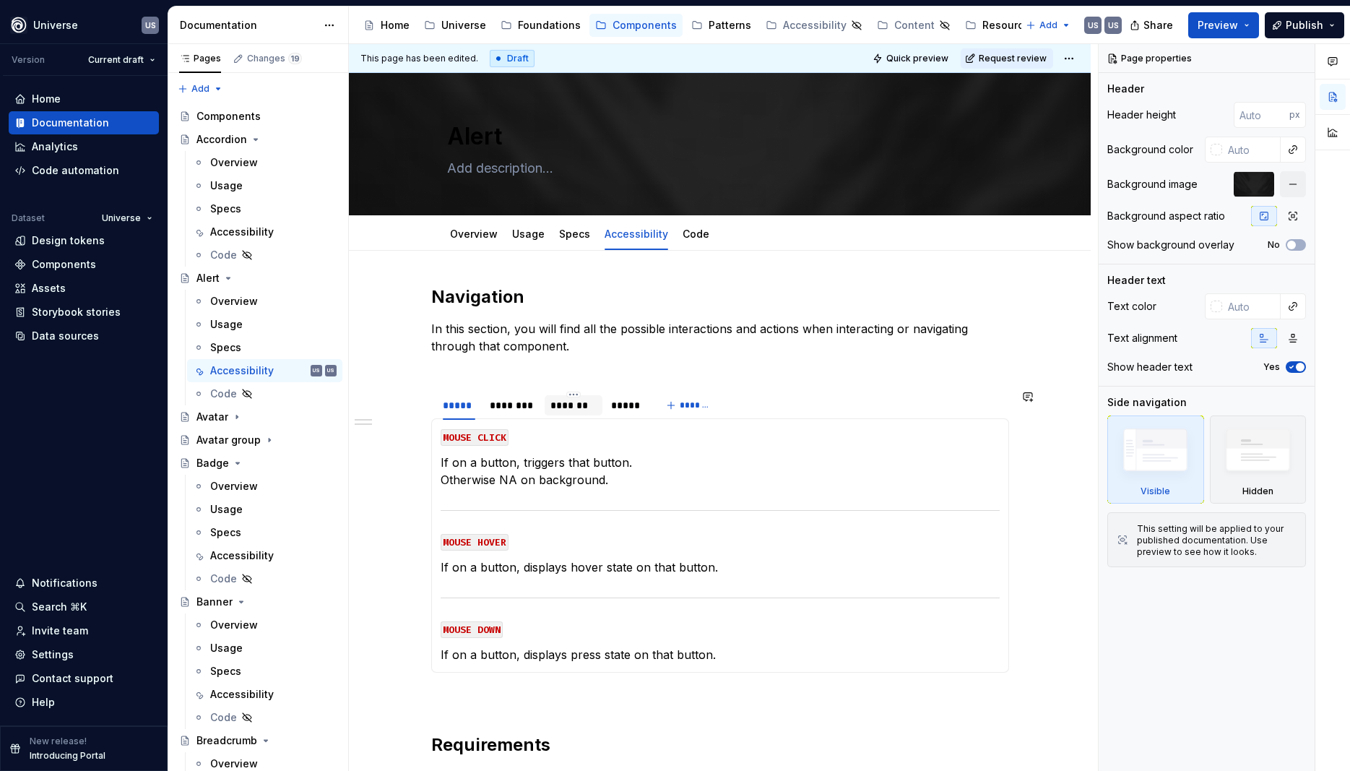
click at [583, 410] on div "*******" at bounding box center [574, 405] width 46 height 14
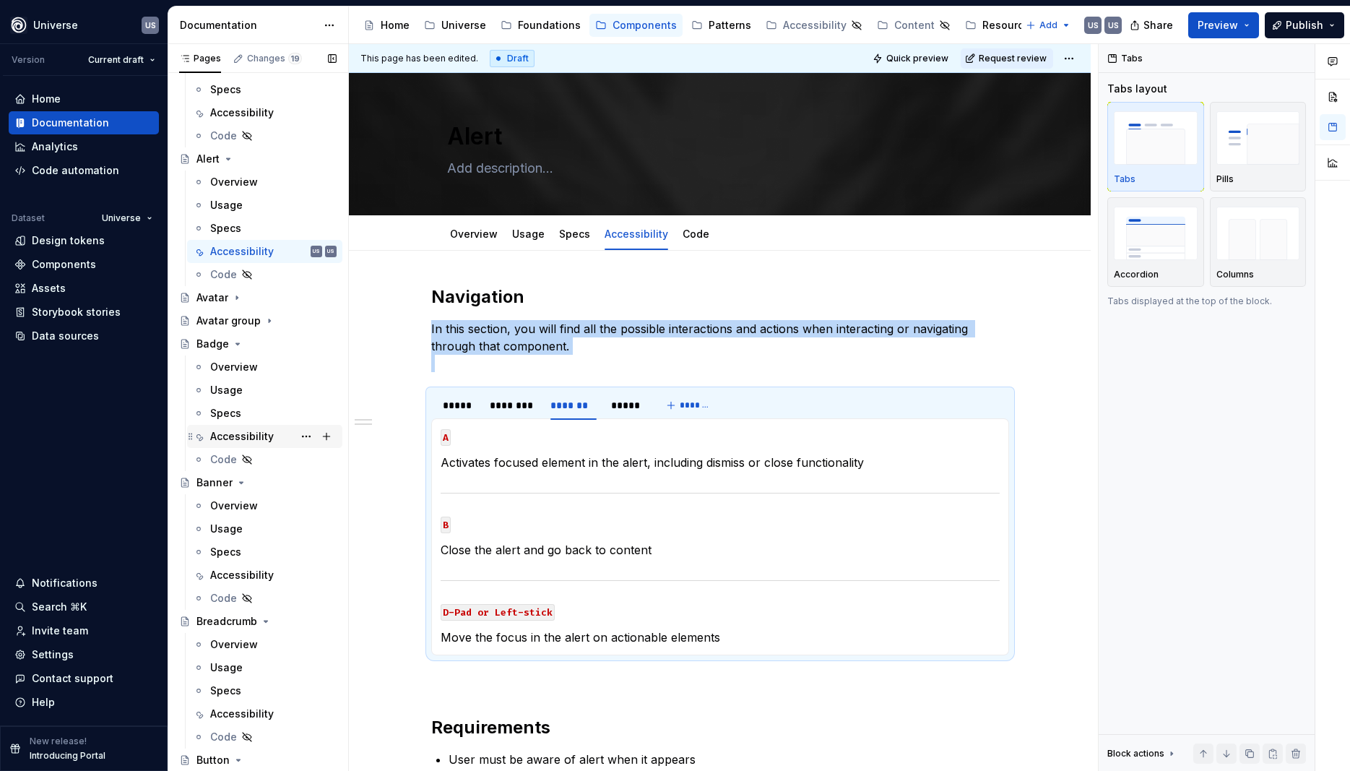
scroll to position [325, 0]
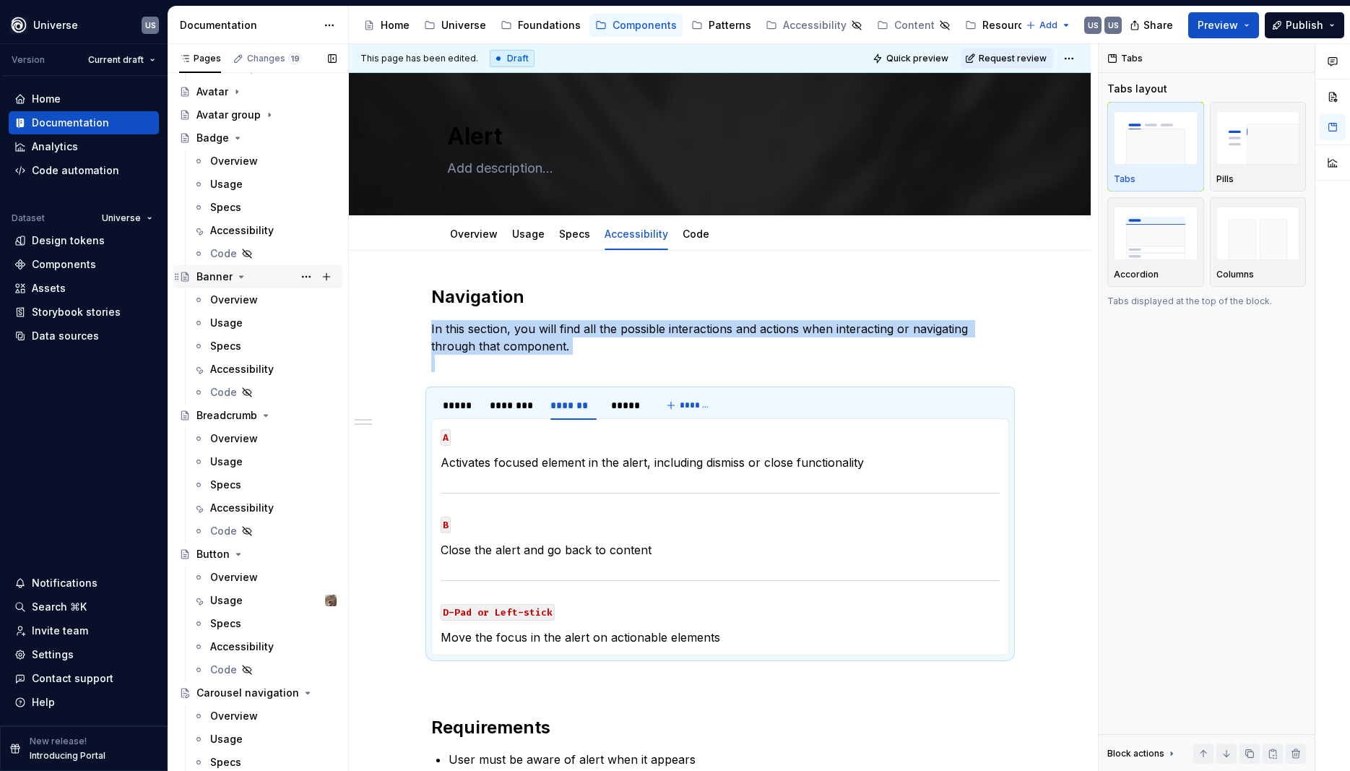
click at [238, 275] on icon "Page tree" at bounding box center [242, 277] width 12 height 12
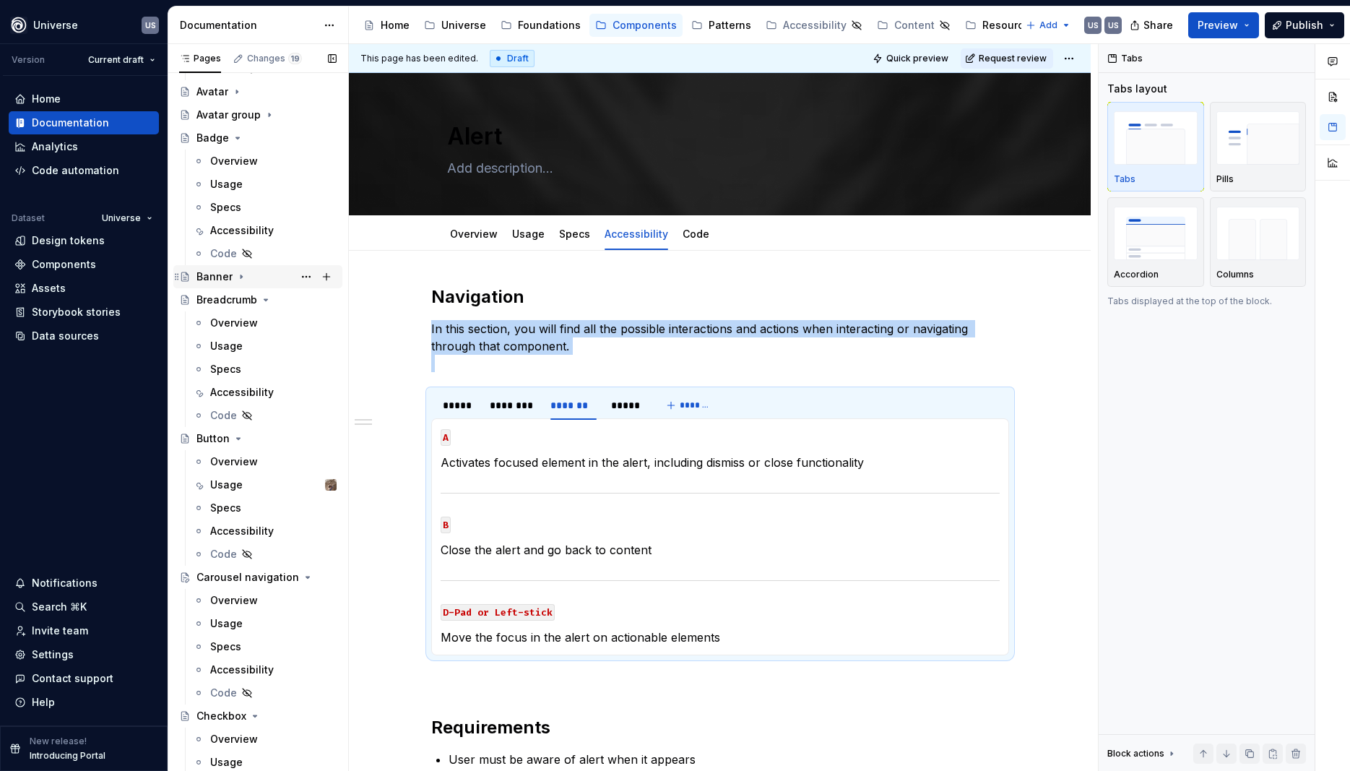
click at [237, 277] on icon "Page tree" at bounding box center [242, 277] width 12 height 12
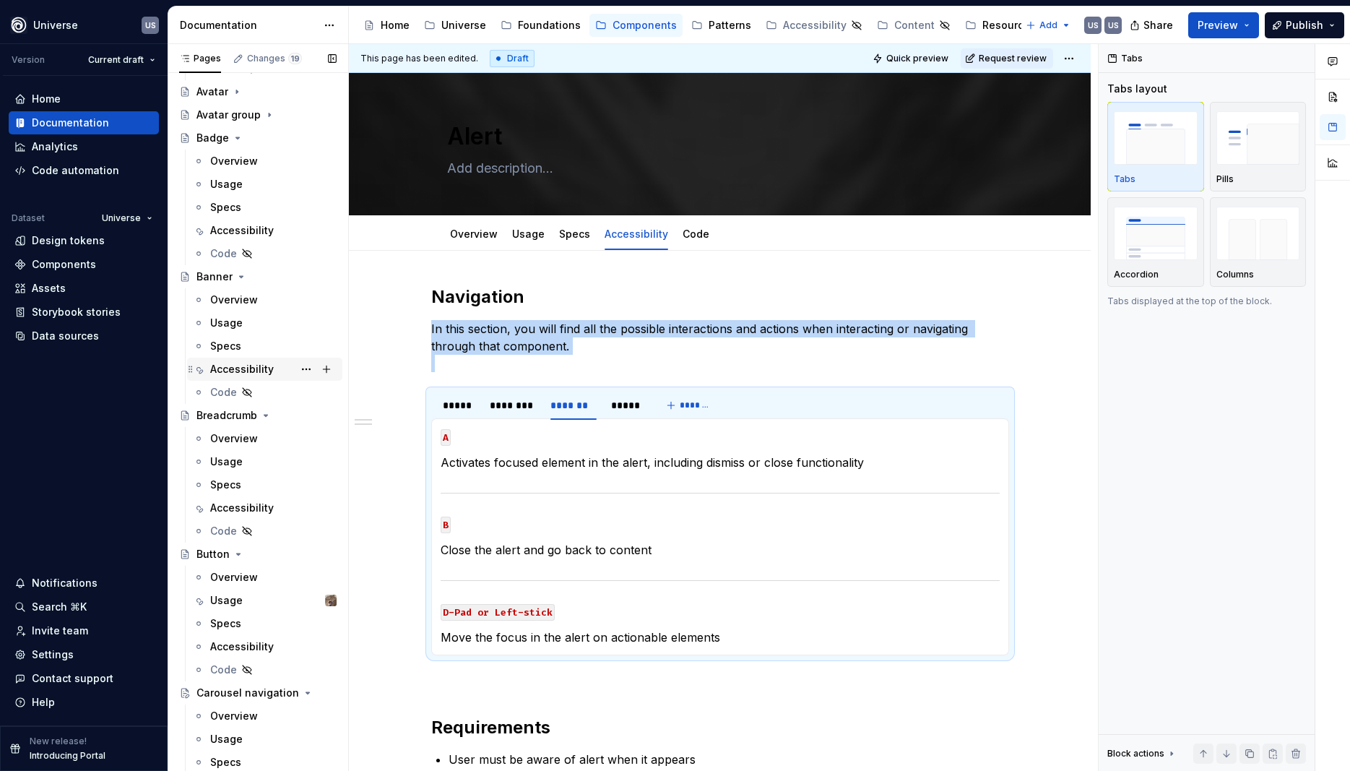
click at [226, 365] on div "Accessibility" at bounding box center [242, 369] width 64 height 14
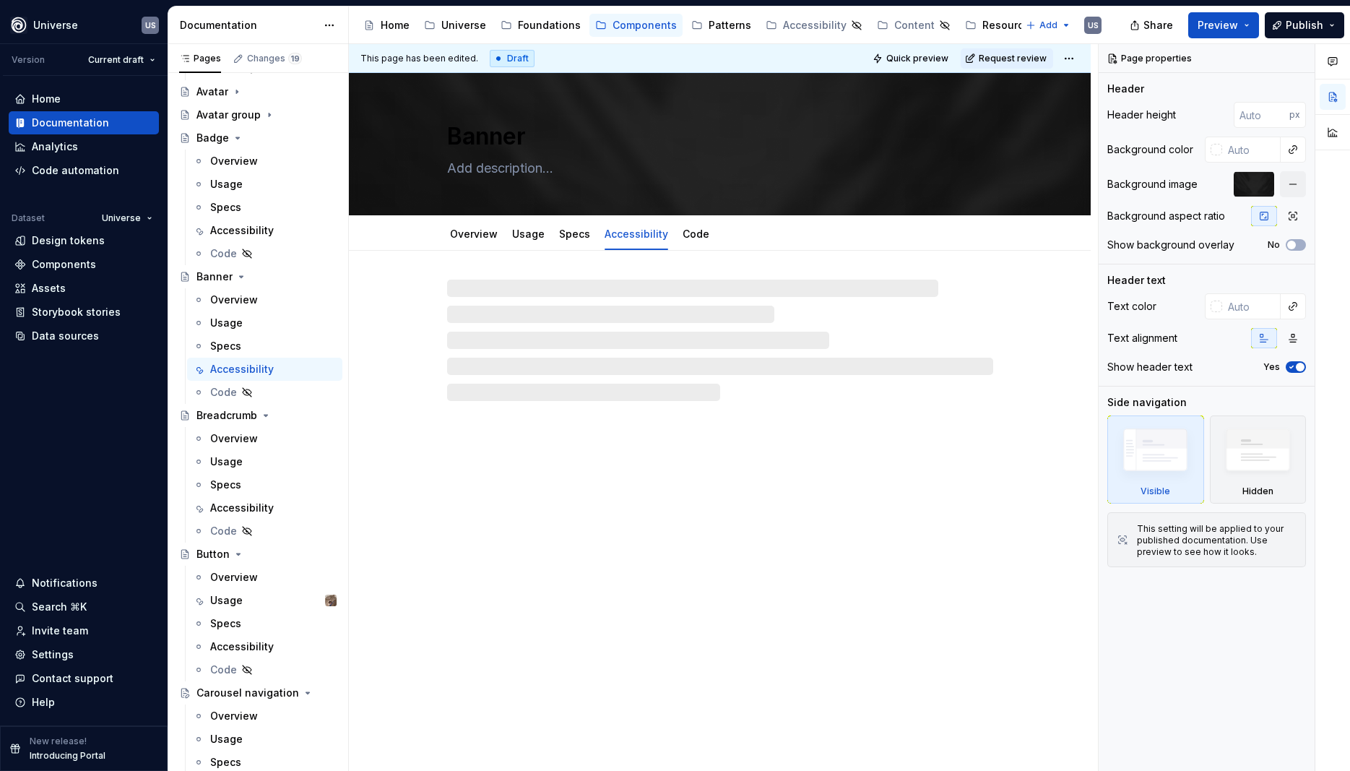
click at [625, 406] on div "Banner Overview Usage Specs Accessibility Code" at bounding box center [720, 422] width 742 height 699
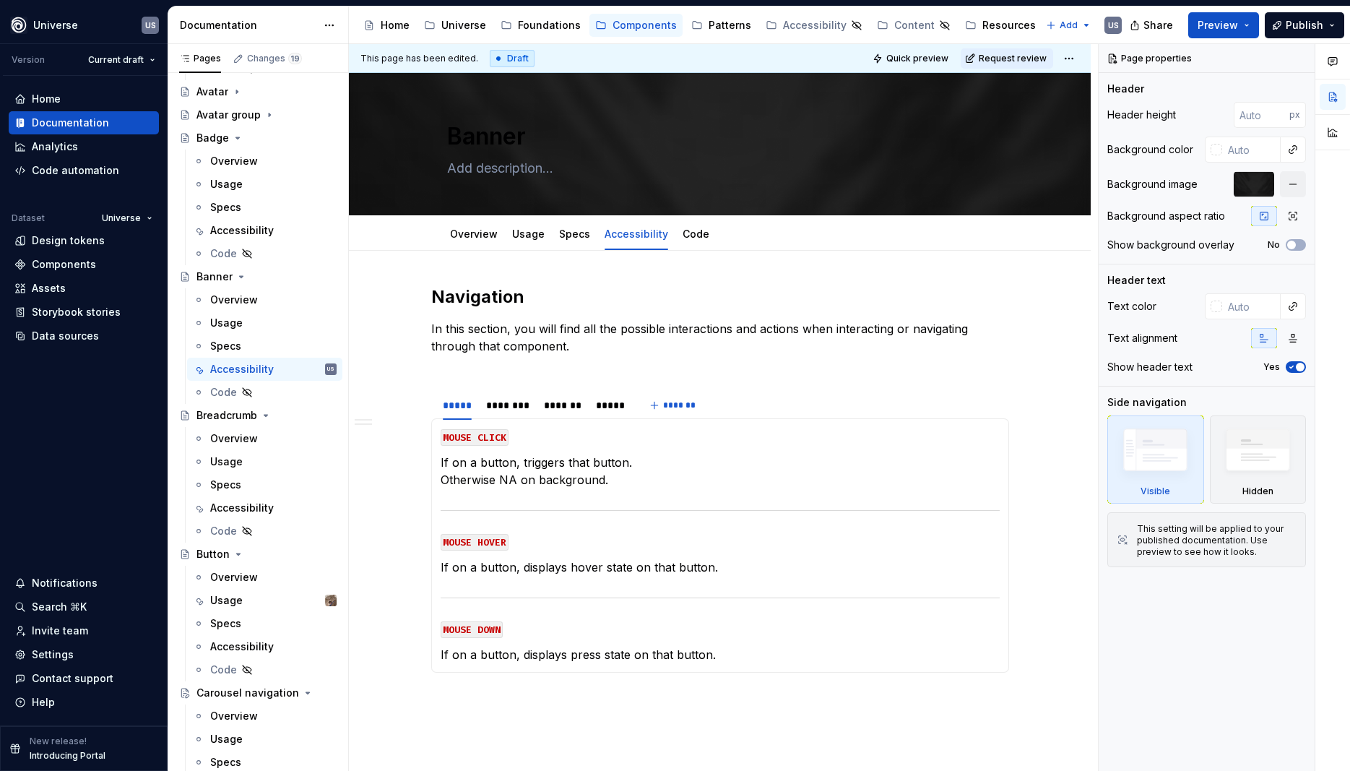
type textarea "*"
click at [631, 413] on div "*****" at bounding box center [625, 405] width 41 height 20
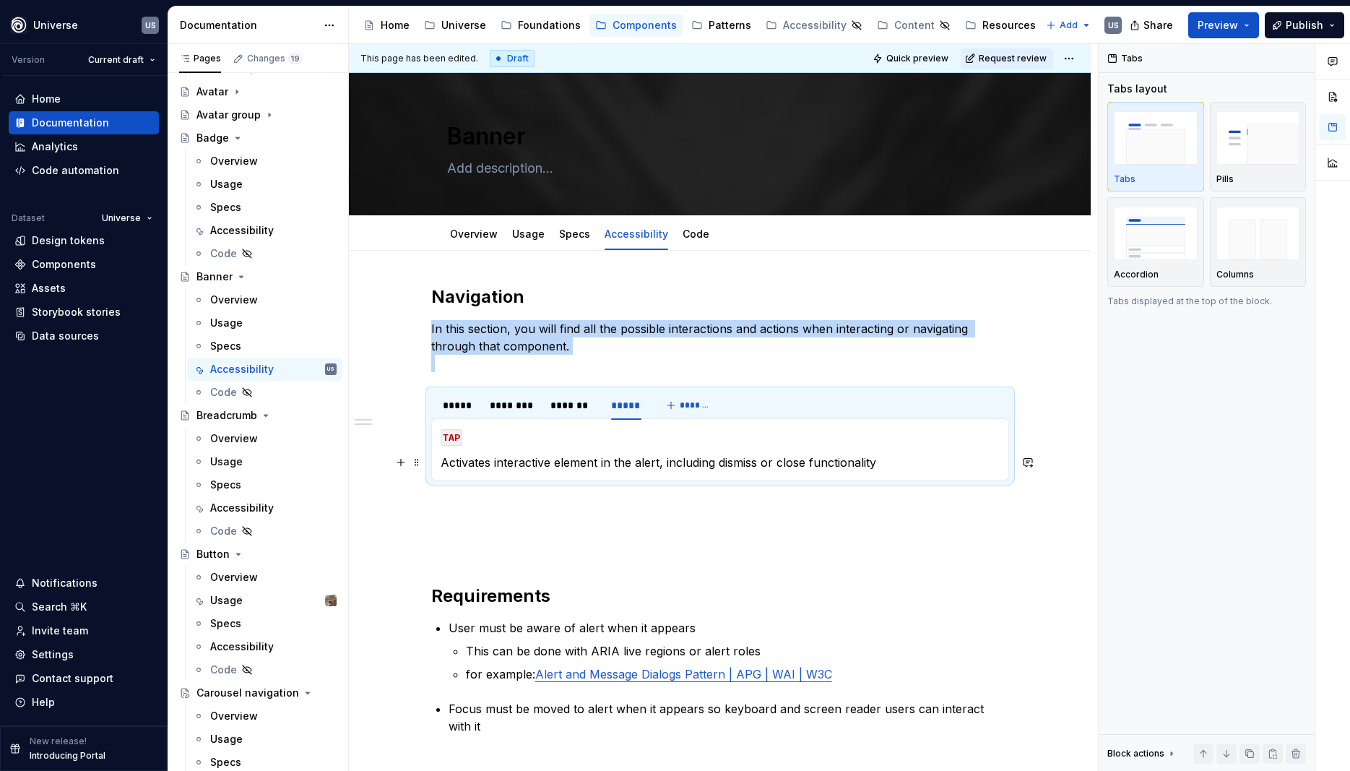
click at [658, 457] on p "Activates interactive element in the alert, including dismiss or close function…" at bounding box center [720, 462] width 559 height 17
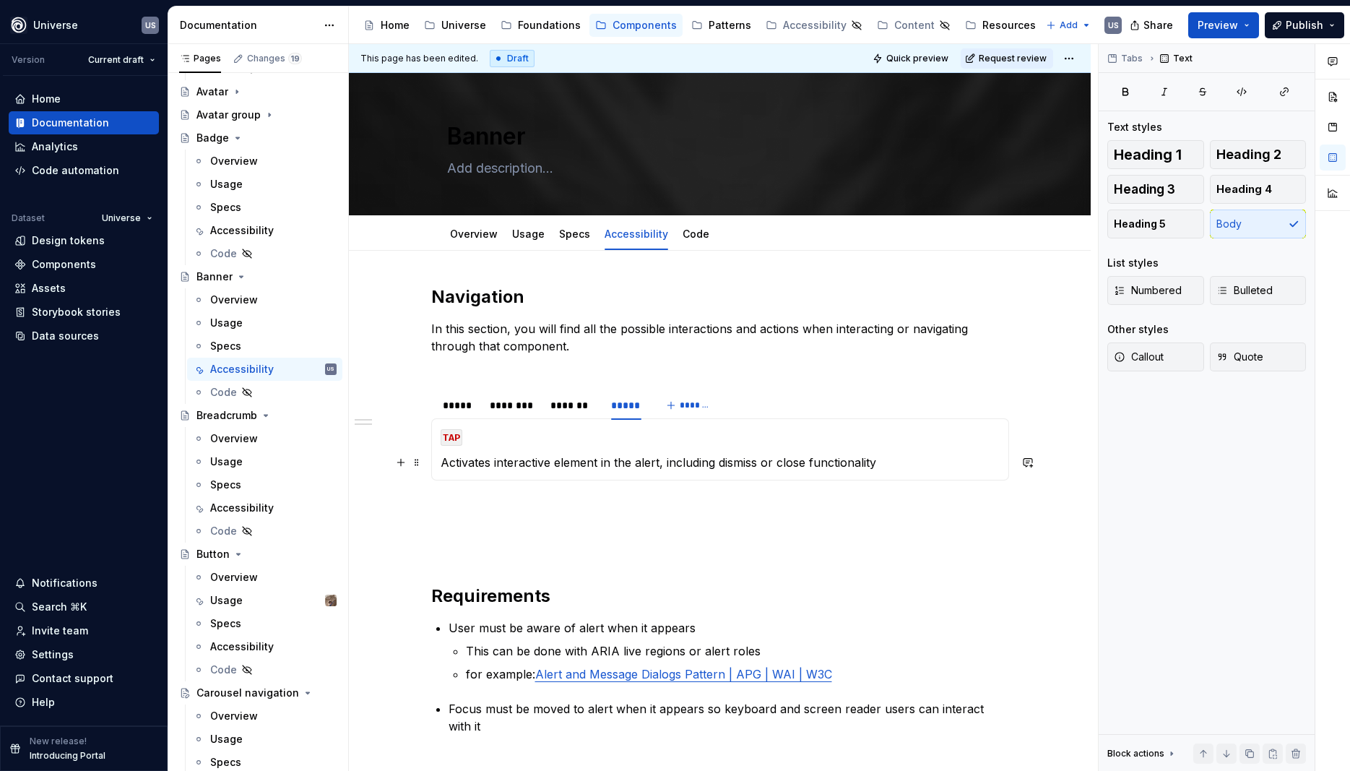
click at [662, 465] on p "Activates interactive element in the alert, including dismiss or close function…" at bounding box center [720, 462] width 559 height 17
click at [910, 463] on p "Activates interactive element in the banner, including dismiss or close functio…" at bounding box center [720, 462] width 559 height 17
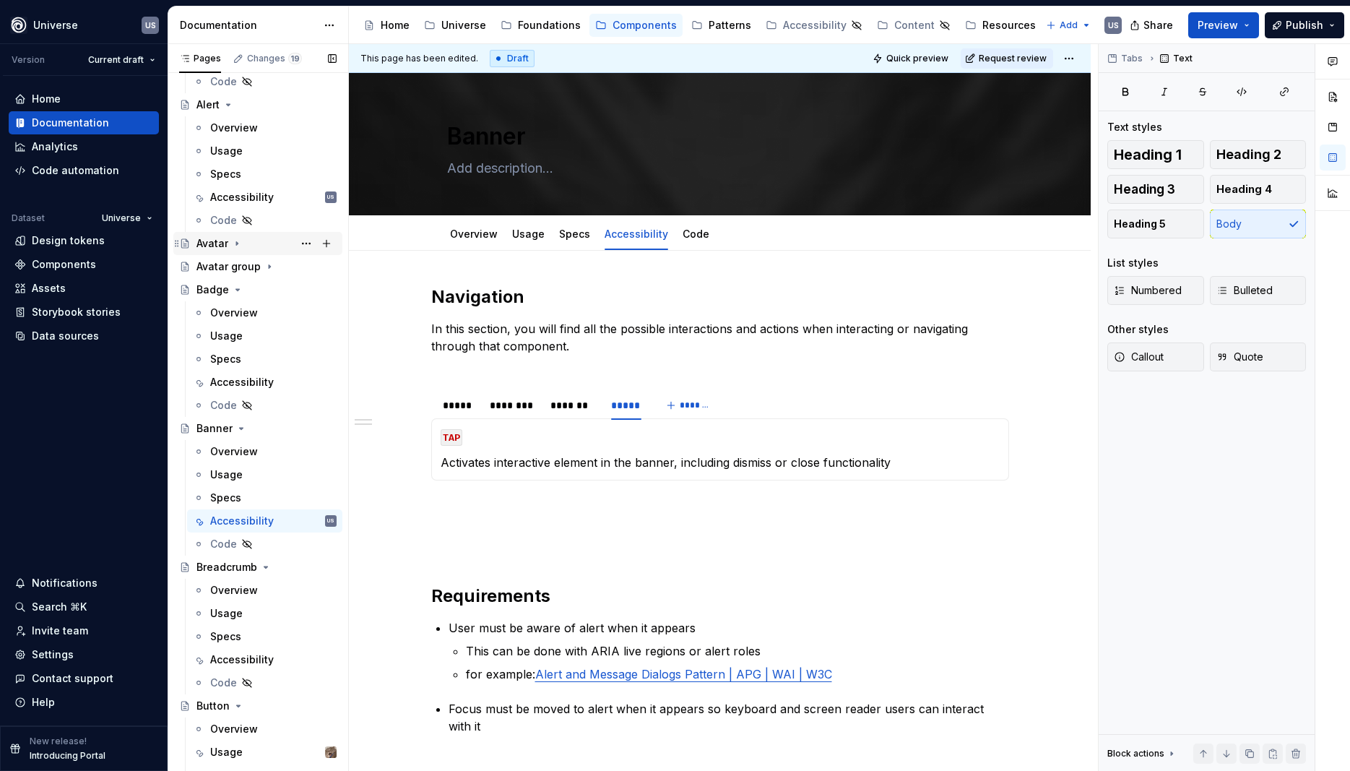
scroll to position [130, 0]
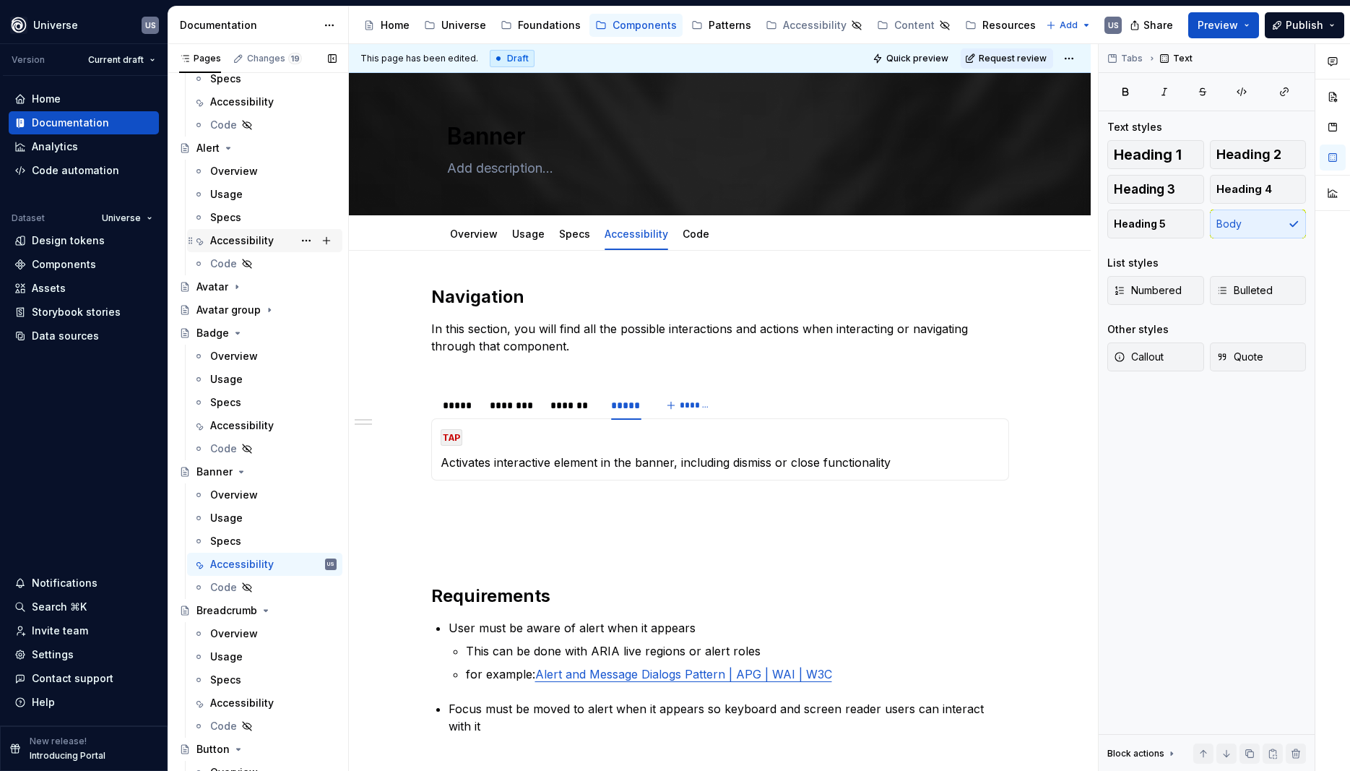
click at [252, 242] on div "Accessibility" at bounding box center [242, 240] width 64 height 14
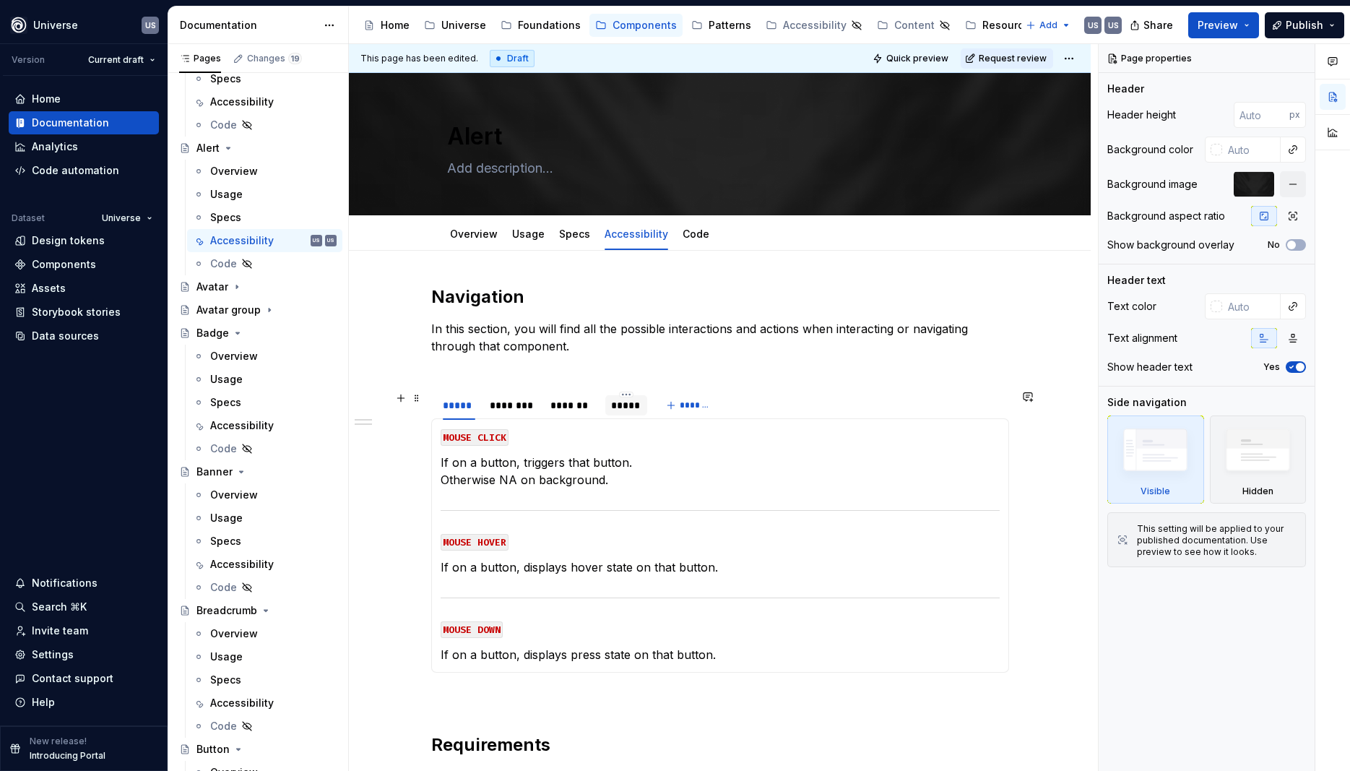
click at [630, 401] on div "*****" at bounding box center [626, 405] width 30 height 14
type textarea "*"
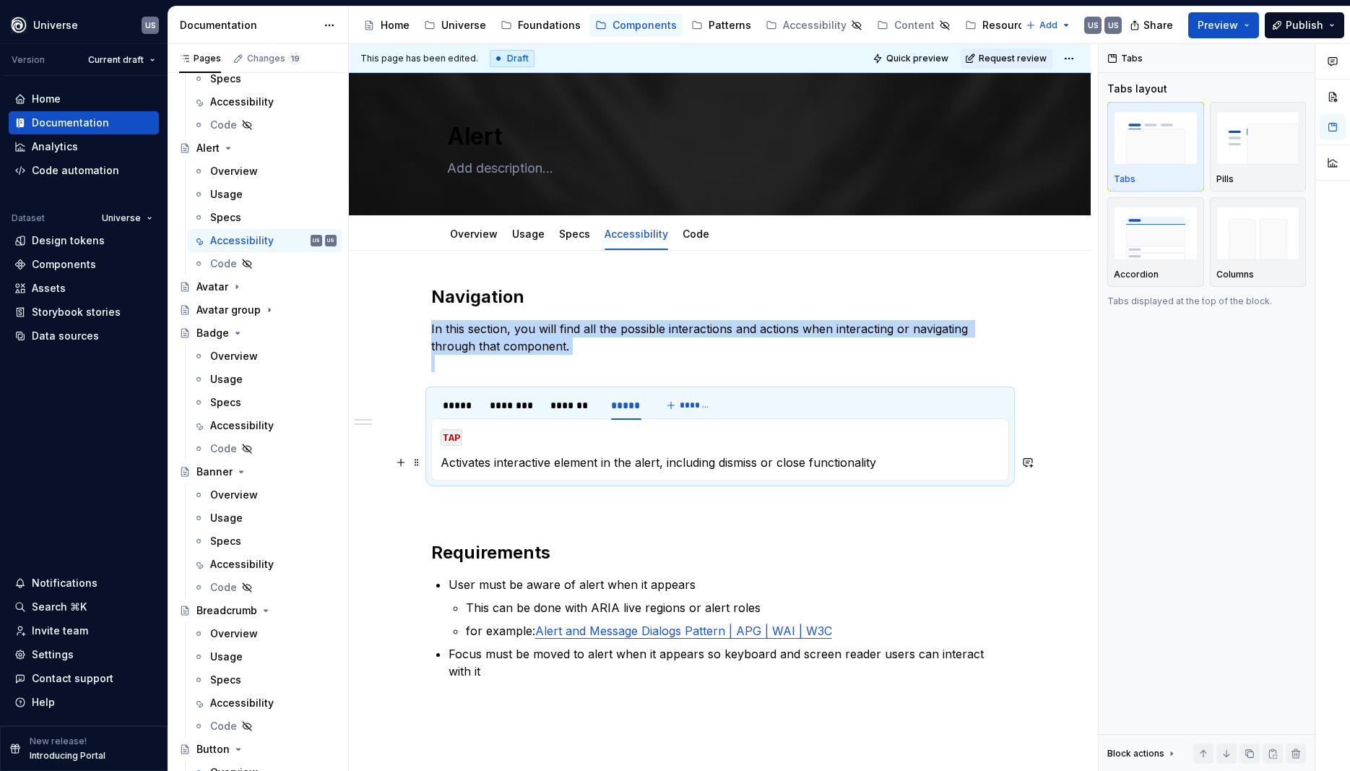
click at [894, 456] on p "Activates interactive element in the alert, including dismiss or close function…" at bounding box center [720, 462] width 559 height 17
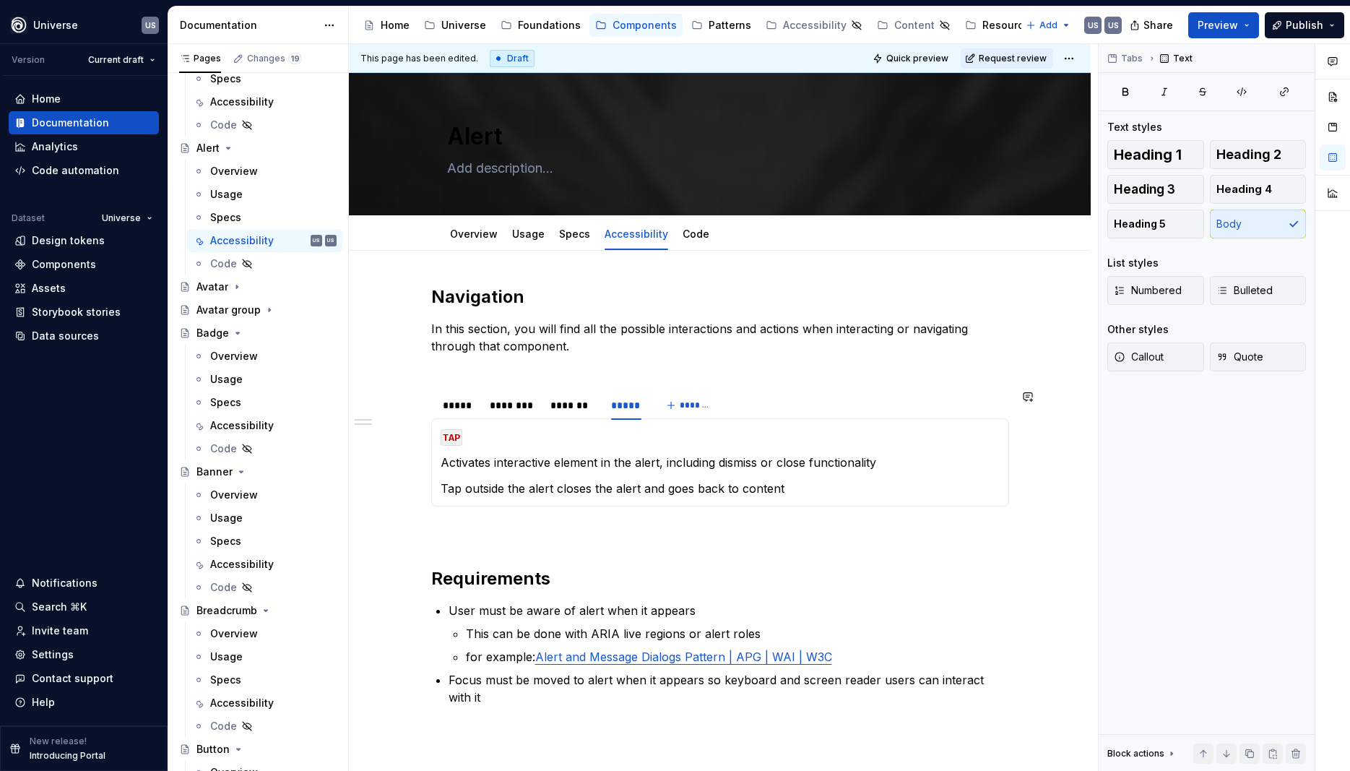
click at [575, 536] on p at bounding box center [720, 532] width 578 height 17
click at [466, 700] on p "Focus must be moved to alert when it appears so keyboard and screen reader user…" at bounding box center [729, 688] width 561 height 35
click at [561, 563] on div "Navigation In this section, you will find all the possible interactions and act…" at bounding box center [720, 512] width 578 height 455
click at [465, 700] on p "Focus must be moved to alert when it appears so keyboard and screen reader user…" at bounding box center [729, 688] width 561 height 35
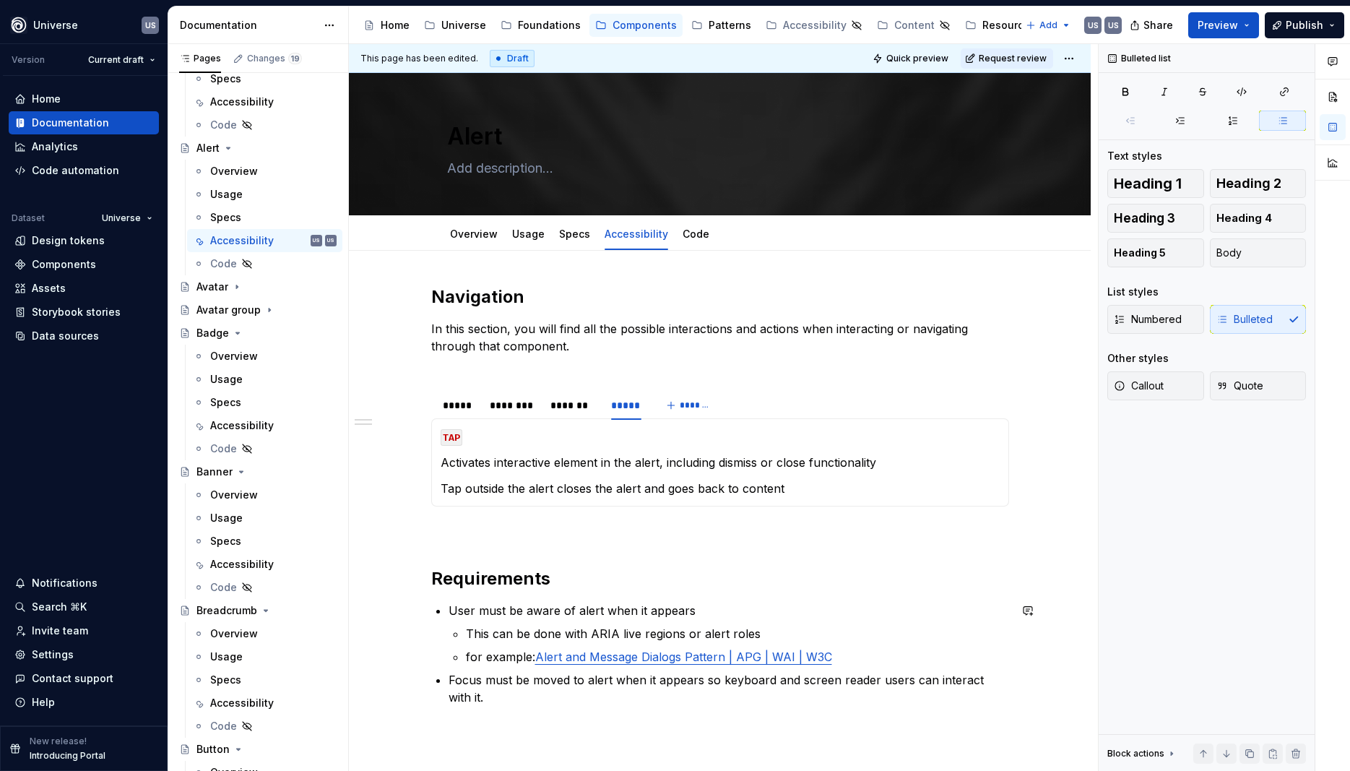
scroll to position [5, 0]
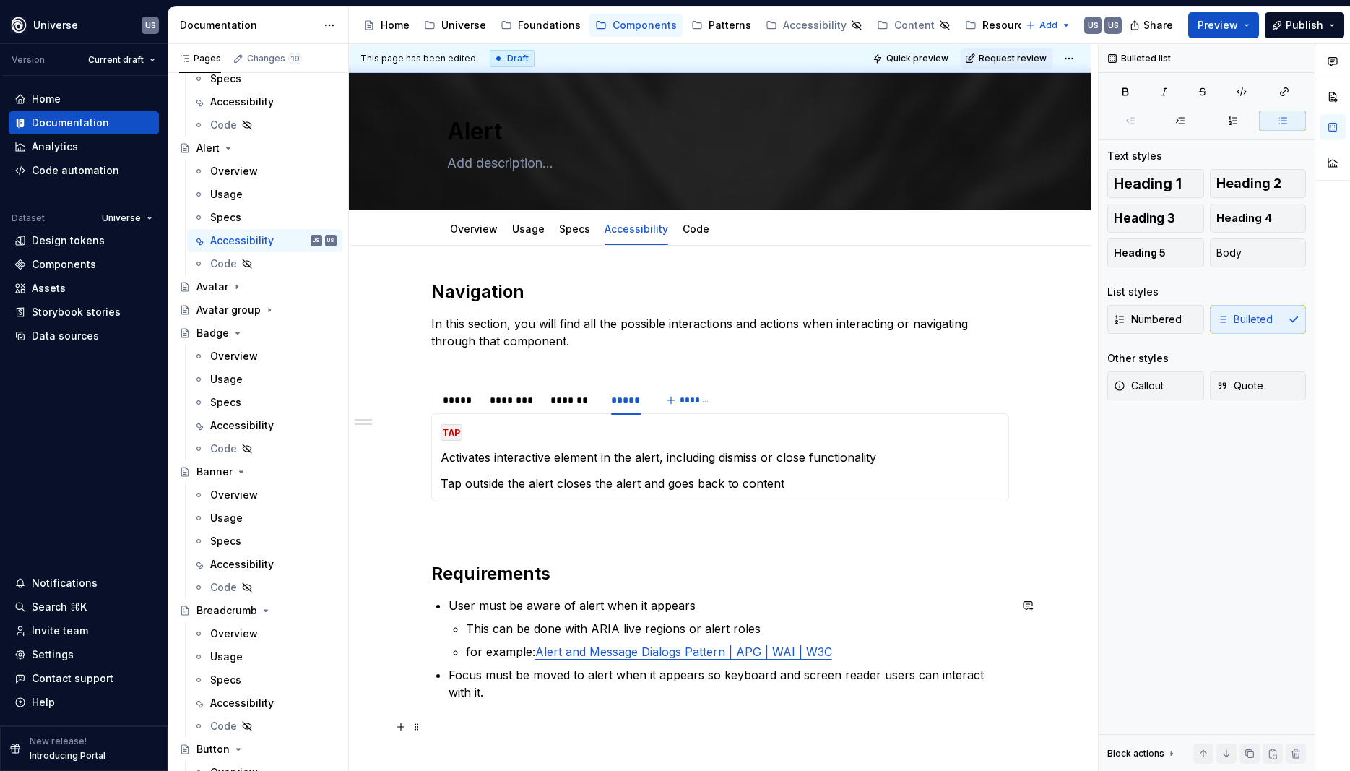
click at [550, 723] on p at bounding box center [720, 726] width 578 height 17
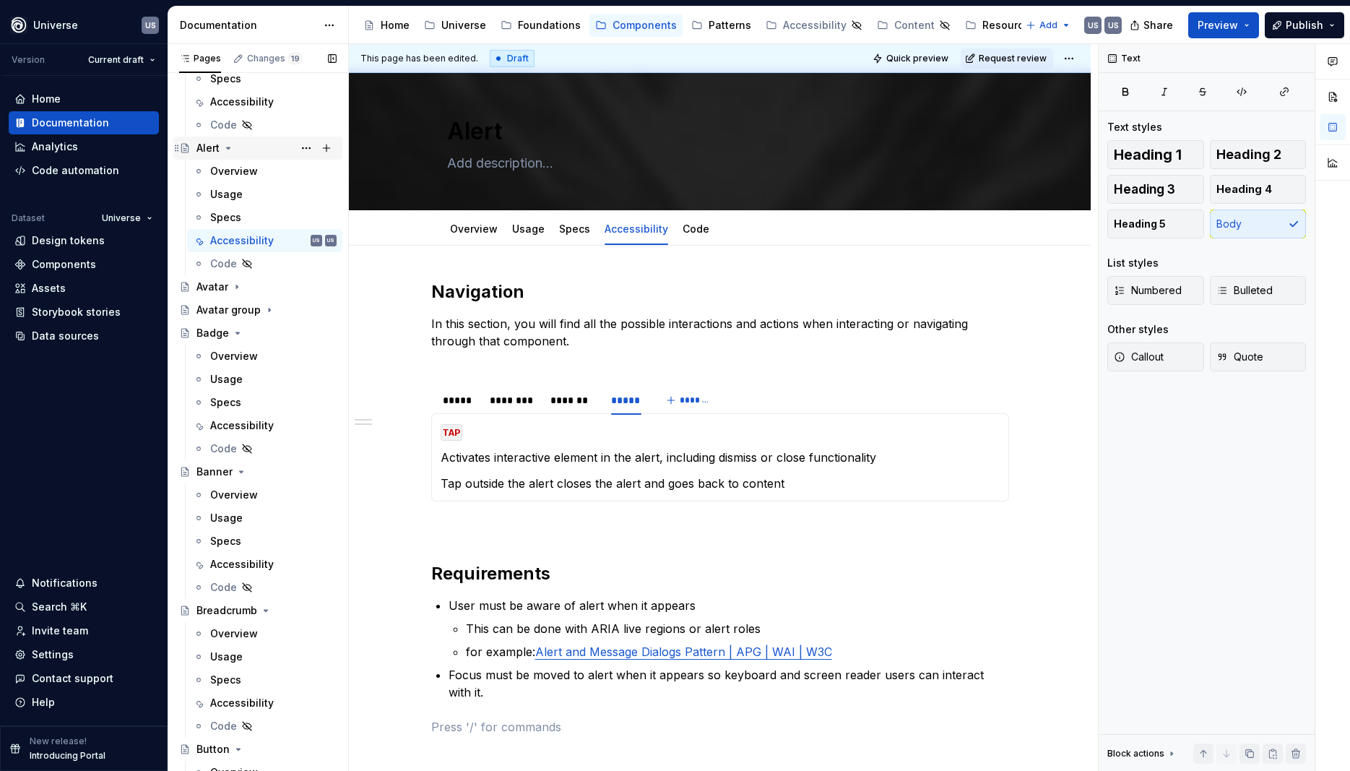
click at [230, 150] on icon "Page tree" at bounding box center [229, 148] width 12 height 12
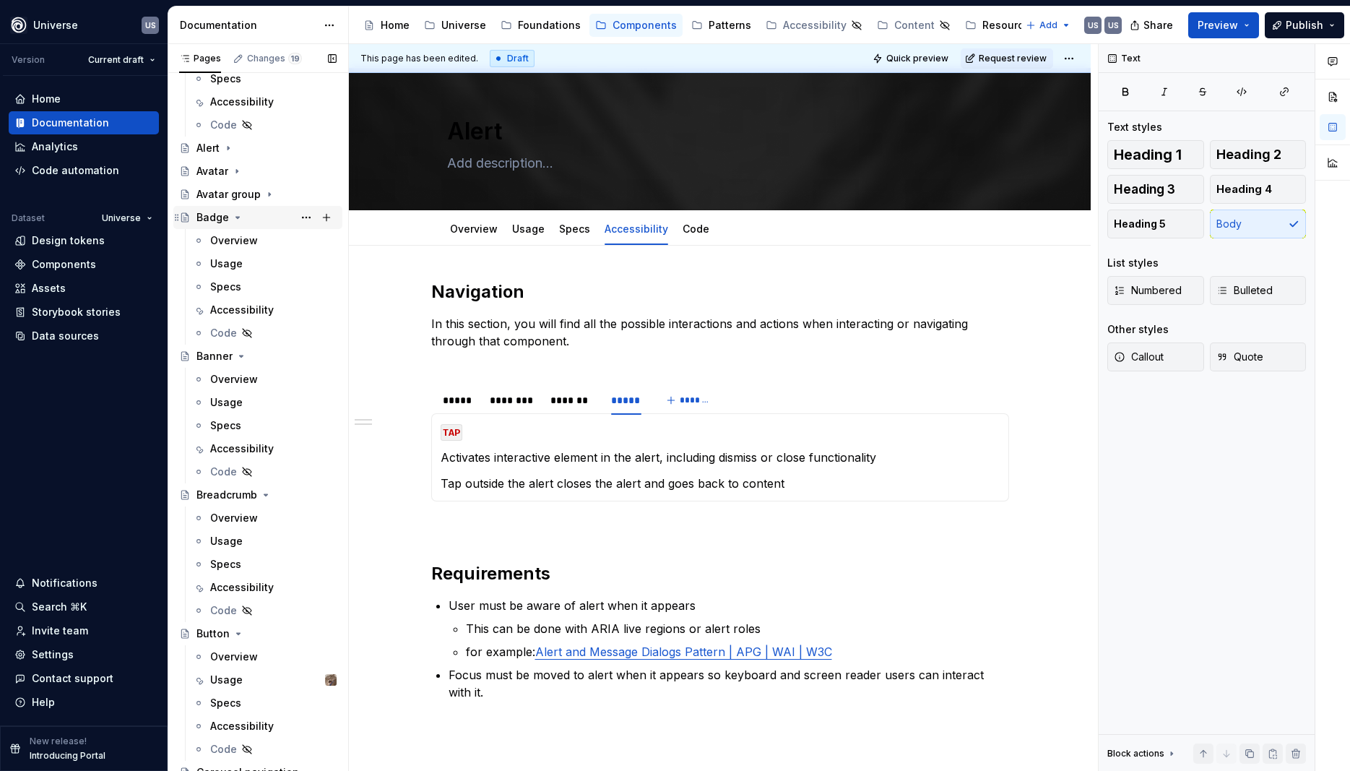
click at [236, 216] on icon "Page tree" at bounding box center [238, 218] width 12 height 12
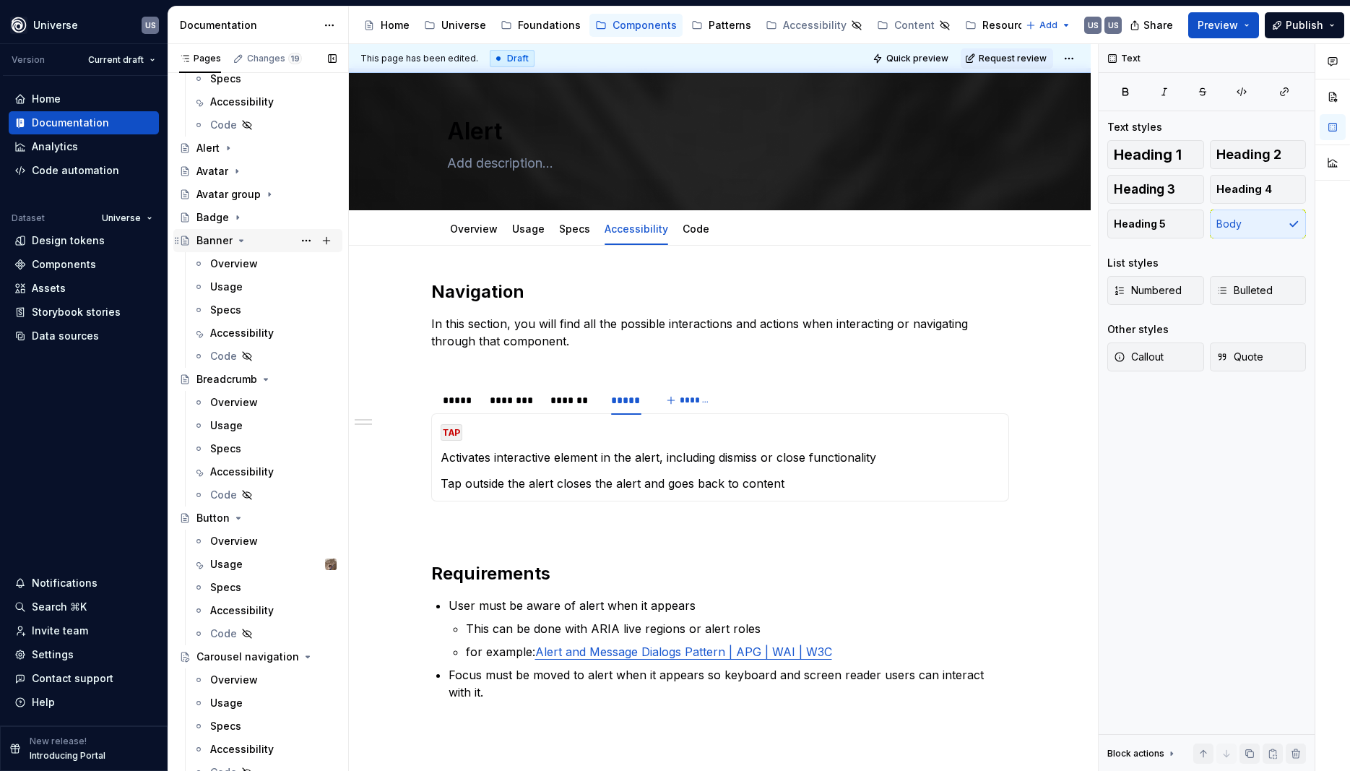
click at [241, 242] on icon "Page tree" at bounding box center [242, 241] width 12 height 12
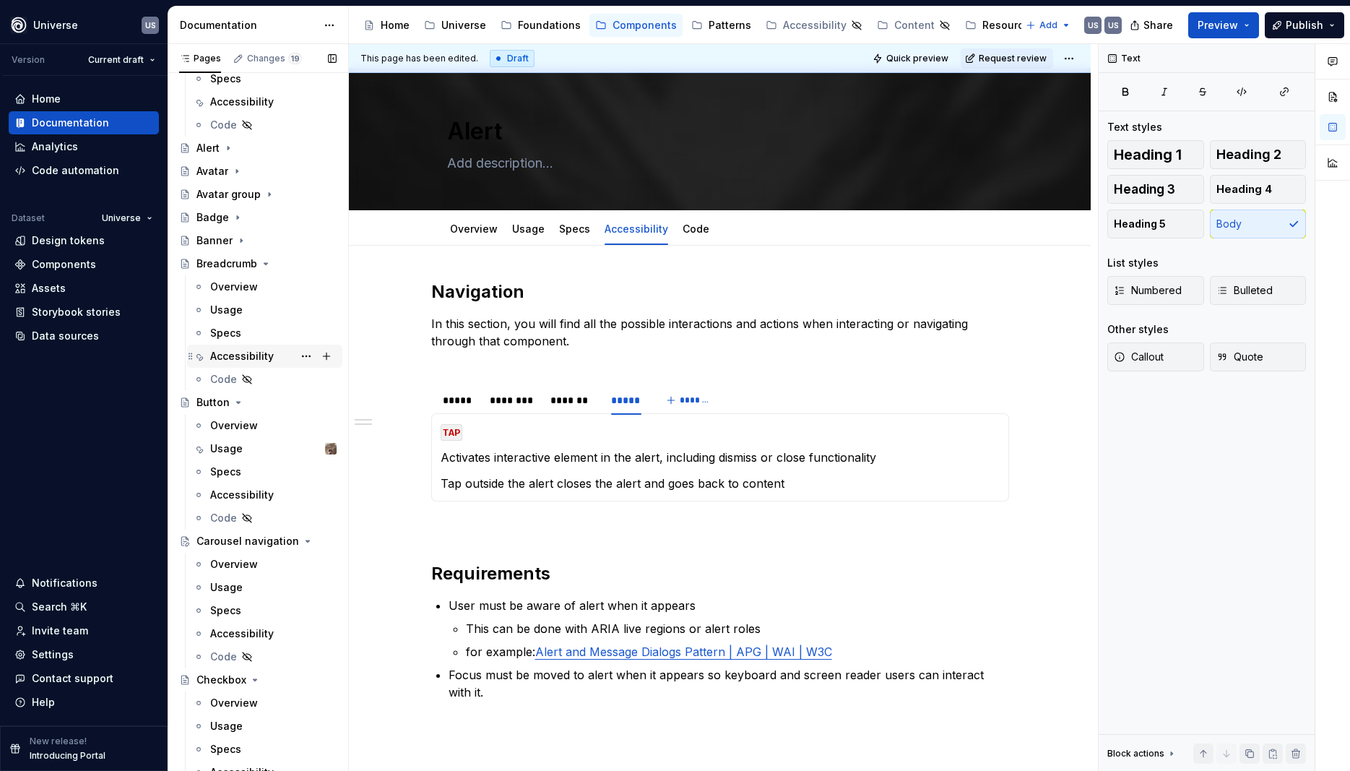
click at [246, 356] on div "Accessibility" at bounding box center [242, 356] width 64 height 14
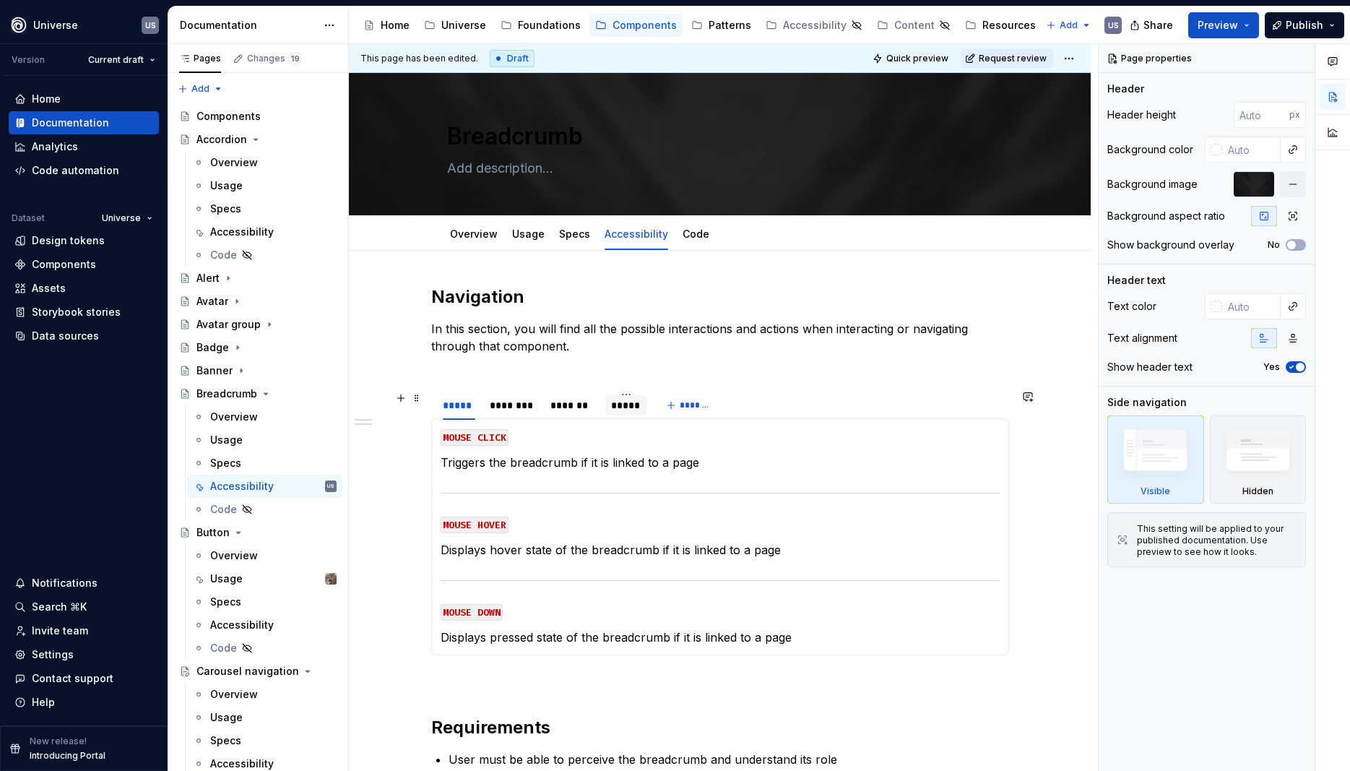
click at [629, 405] on div "*****" at bounding box center [626, 405] width 30 height 14
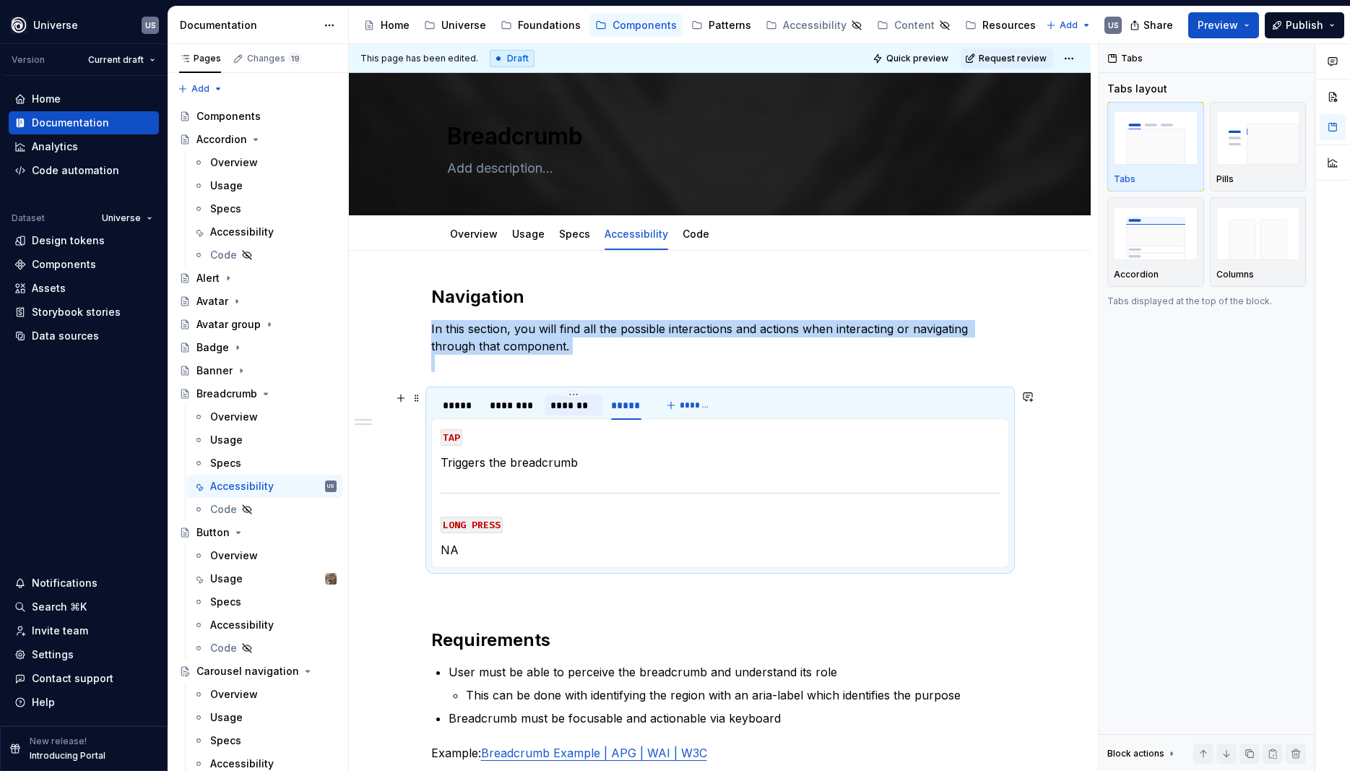
click at [584, 411] on div "*******" at bounding box center [574, 405] width 46 height 14
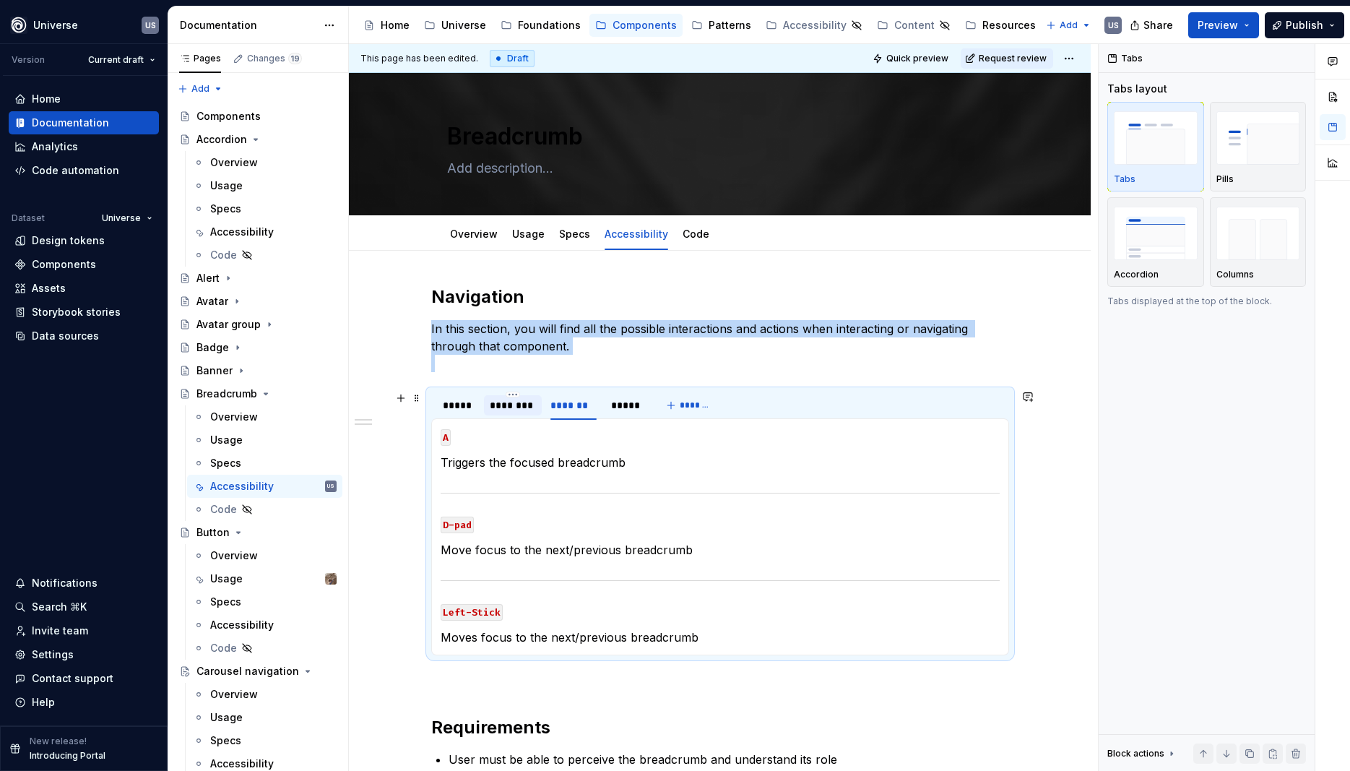
click at [522, 410] on div "********" at bounding box center [513, 405] width 46 height 14
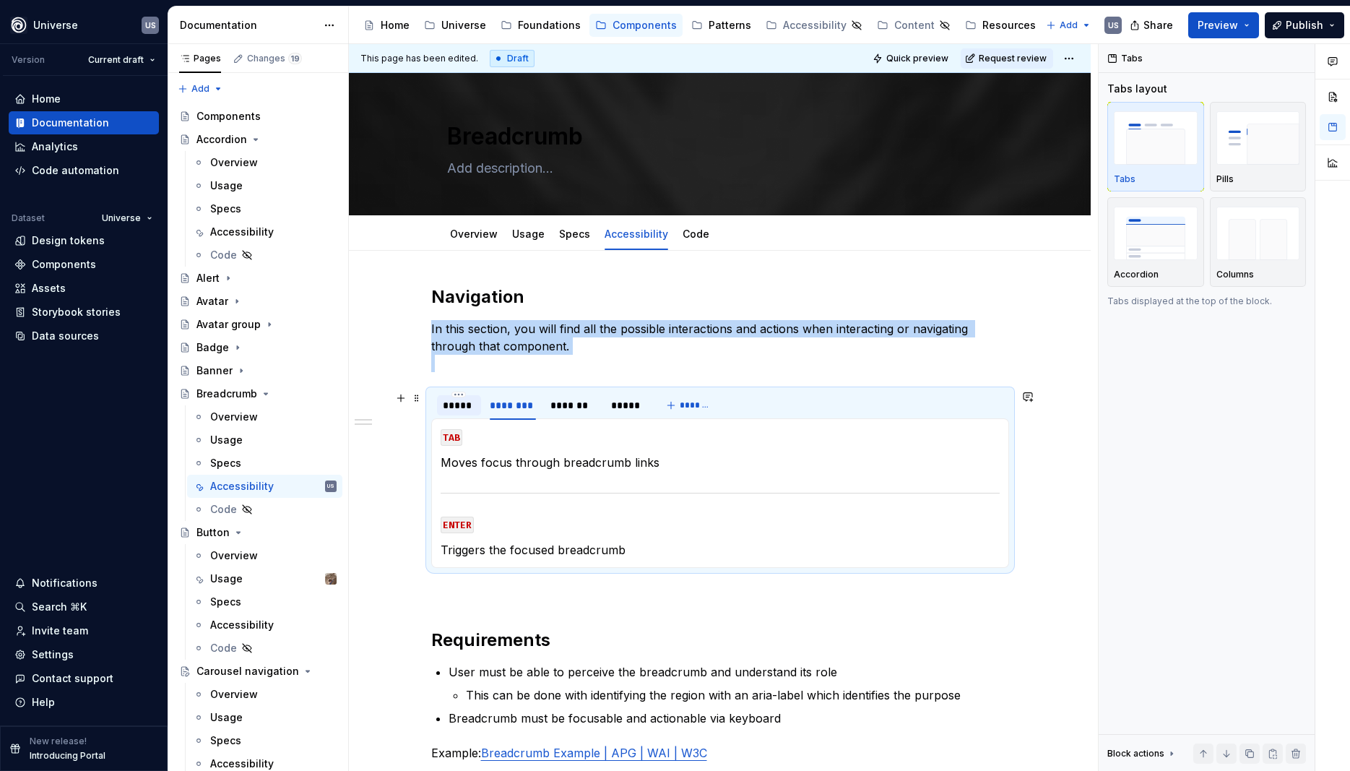
click at [471, 406] on div "*****" at bounding box center [459, 405] width 33 height 14
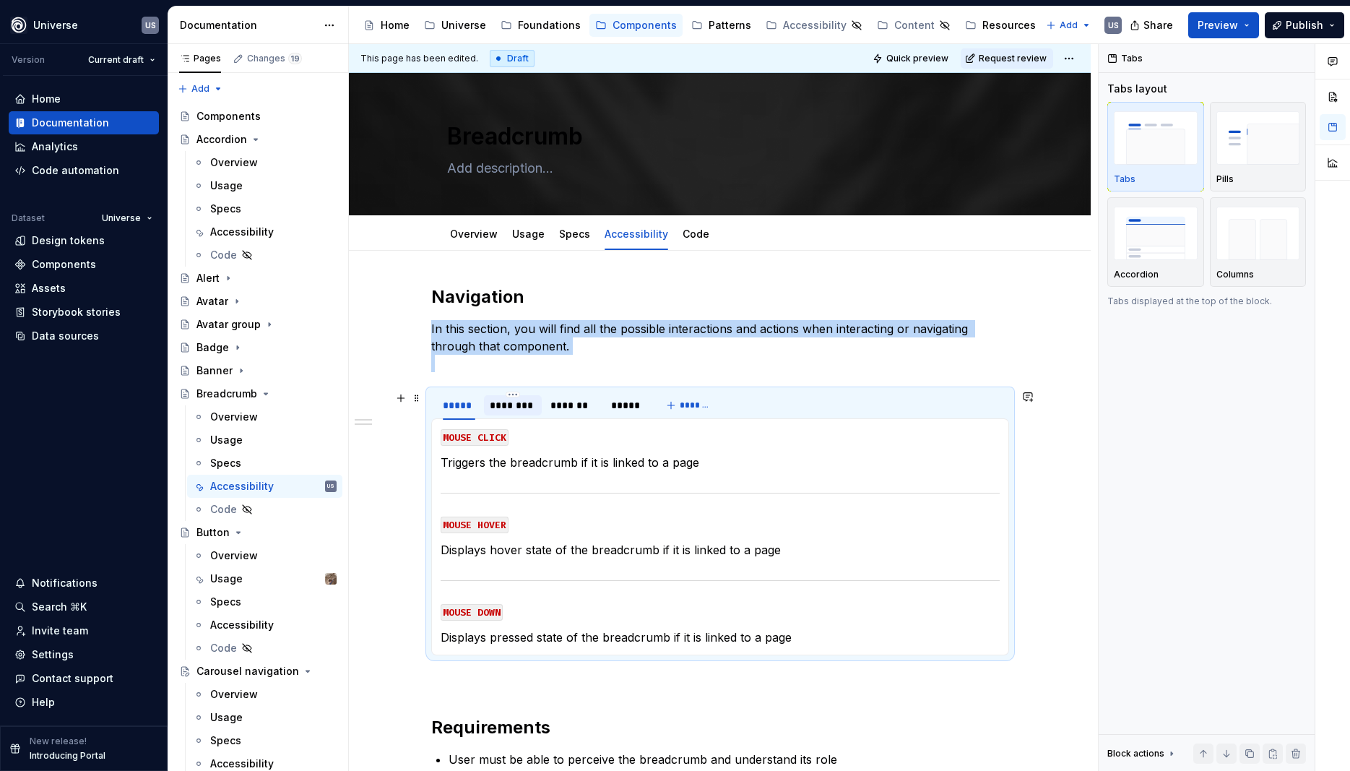
click at [511, 408] on div "********" at bounding box center [513, 405] width 46 height 14
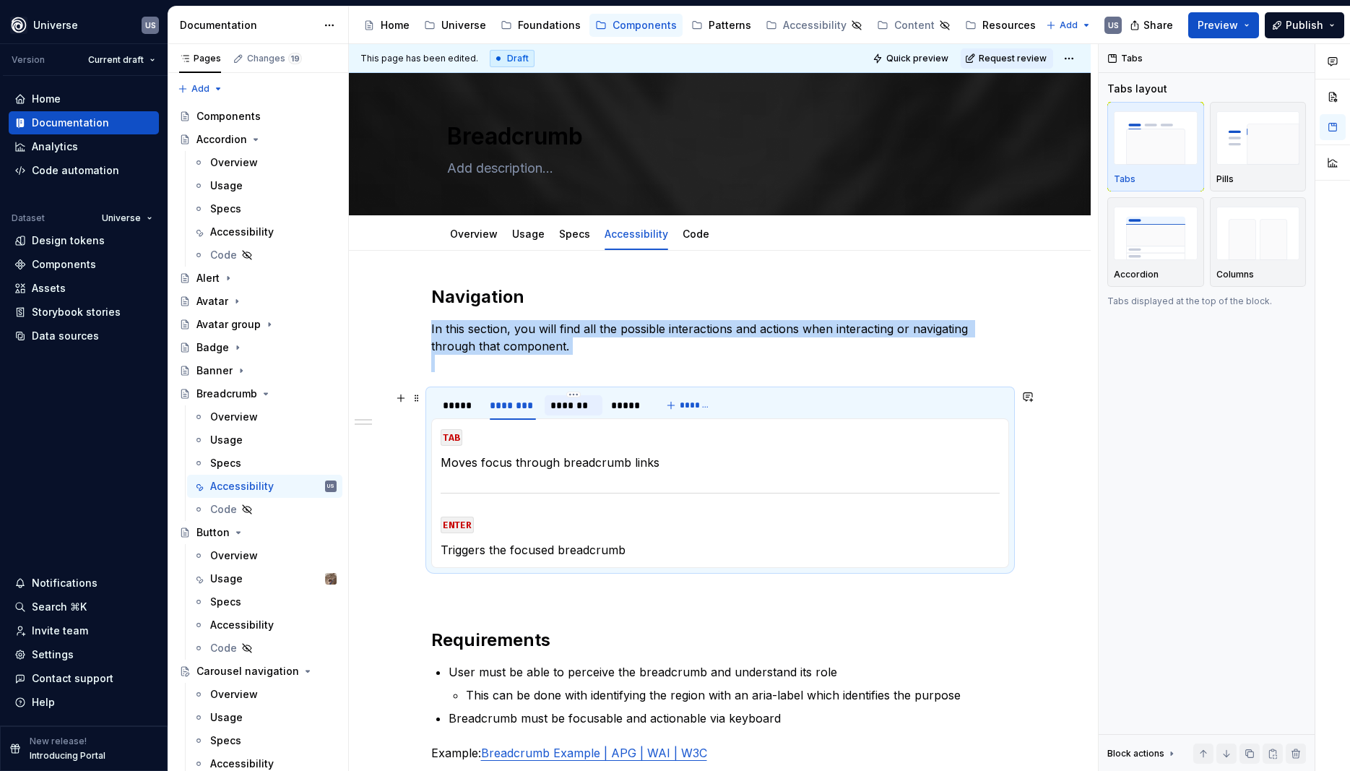
click at [574, 410] on div "*******" at bounding box center [574, 405] width 46 height 14
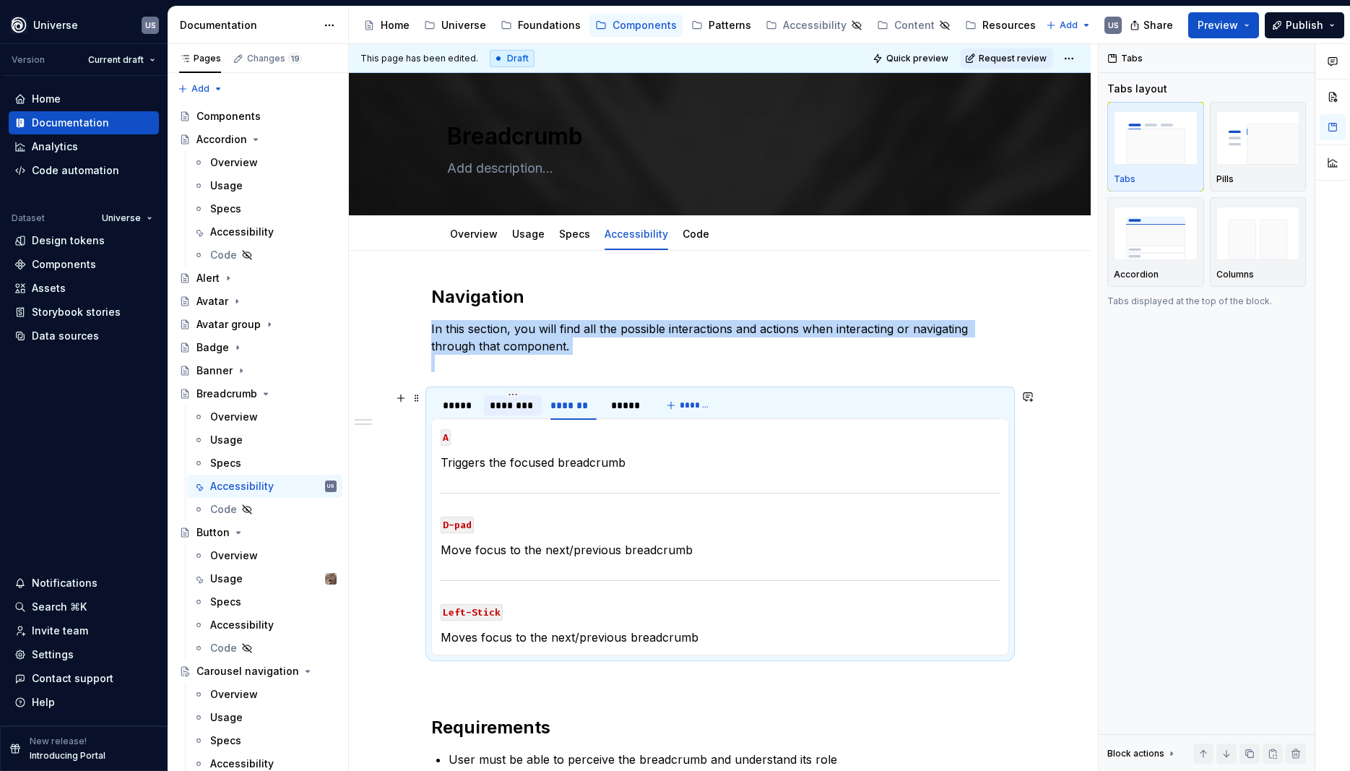
click at [510, 406] on div "********" at bounding box center [513, 405] width 46 height 14
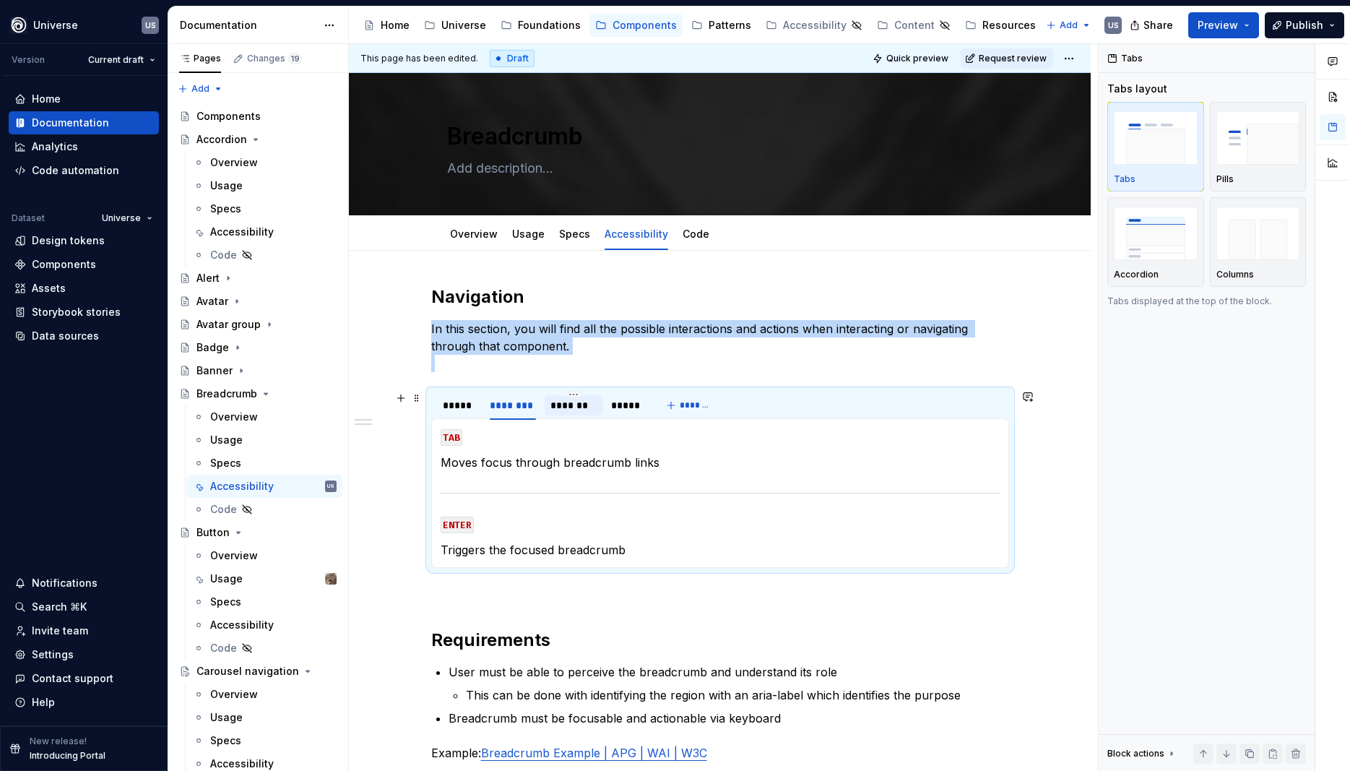
click at [574, 417] on div at bounding box center [574, 417] width 58 height 1
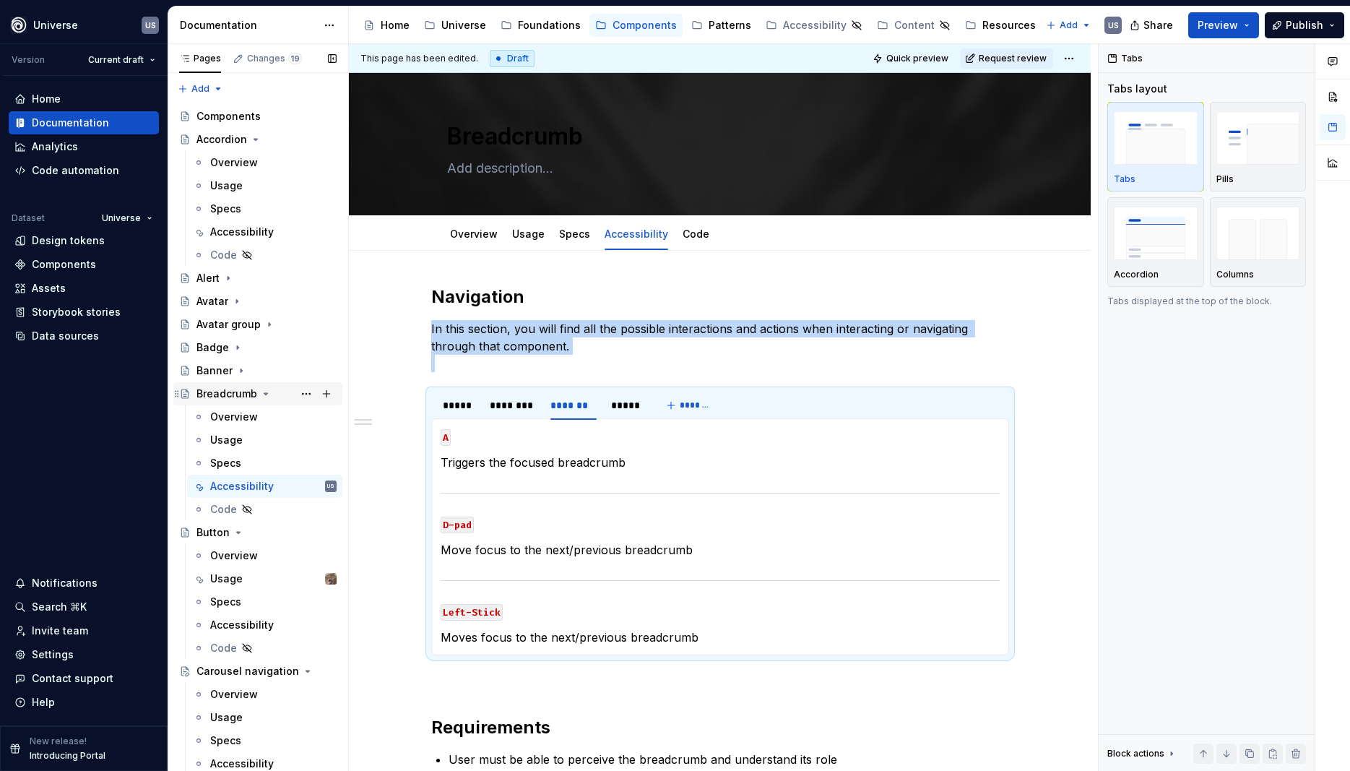
click at [262, 392] on icon "Page tree" at bounding box center [266, 394] width 12 height 12
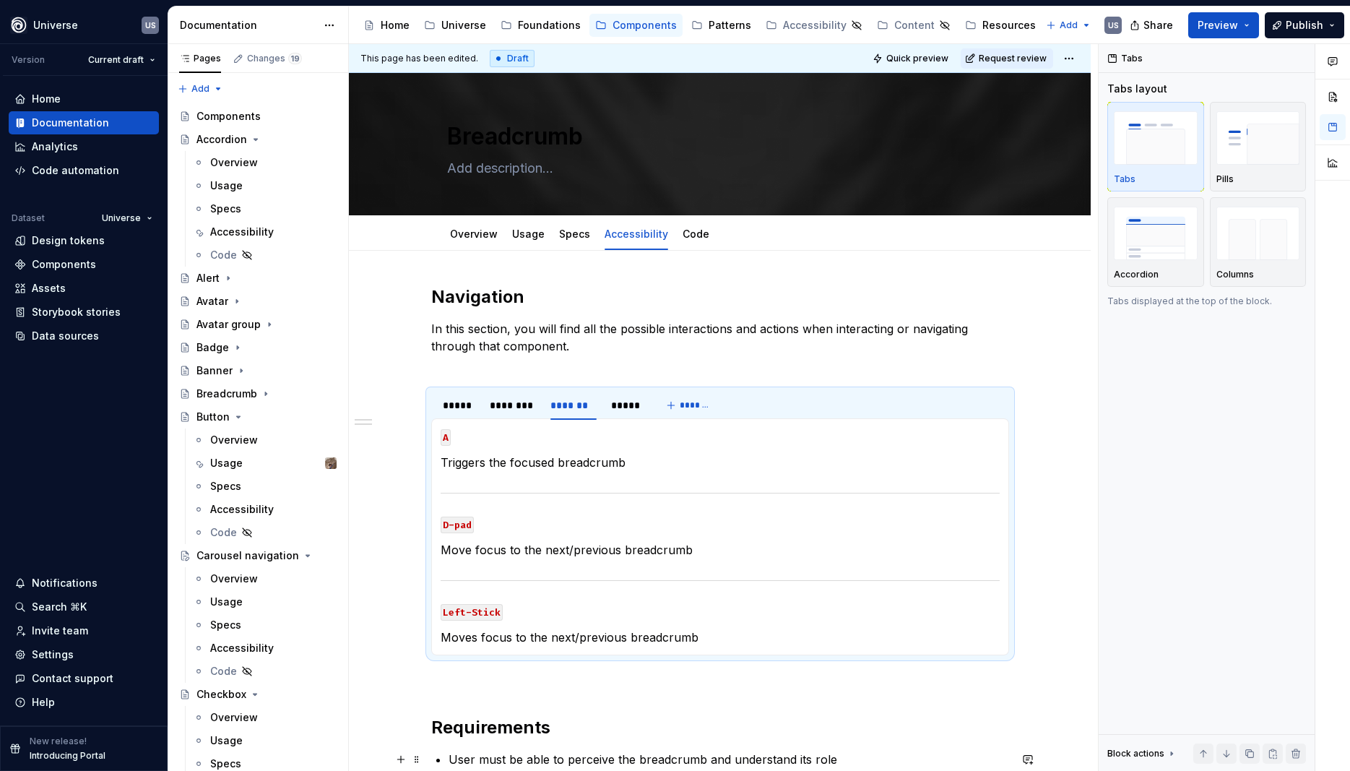
type textarea "*"
